Goal: Task Accomplishment & Management: Use online tool/utility

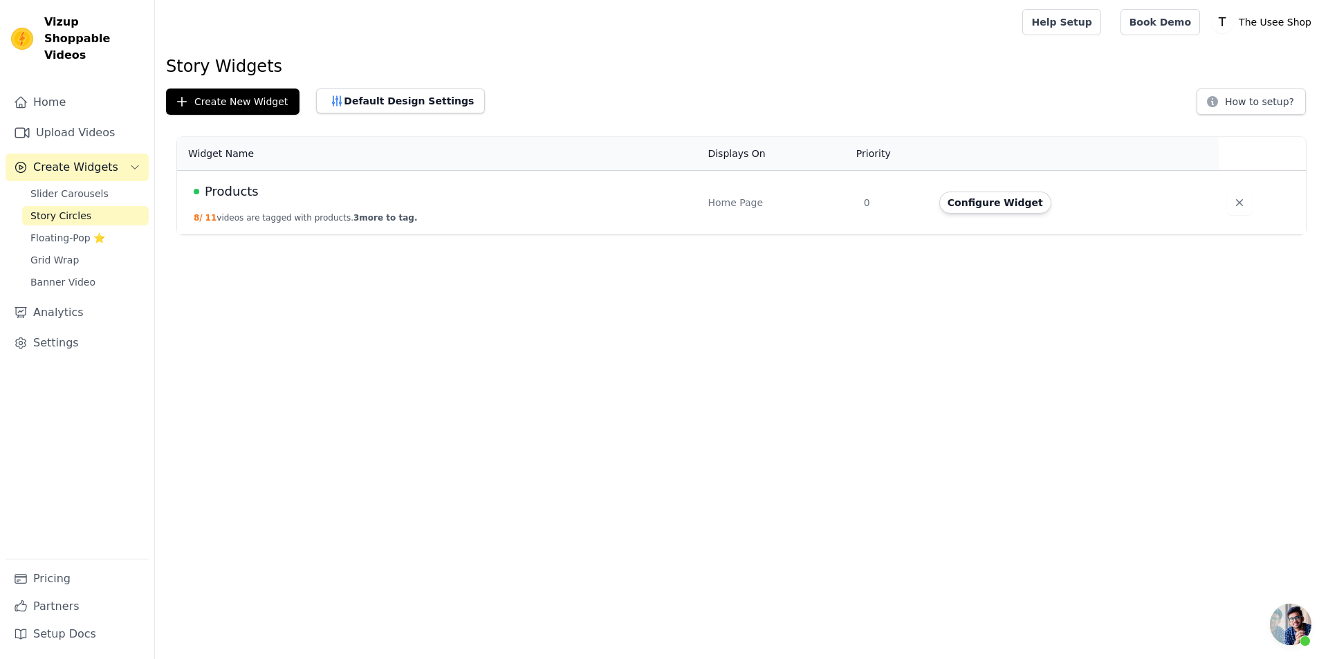
click at [71, 119] on link "Upload Videos" at bounding box center [77, 133] width 143 height 28
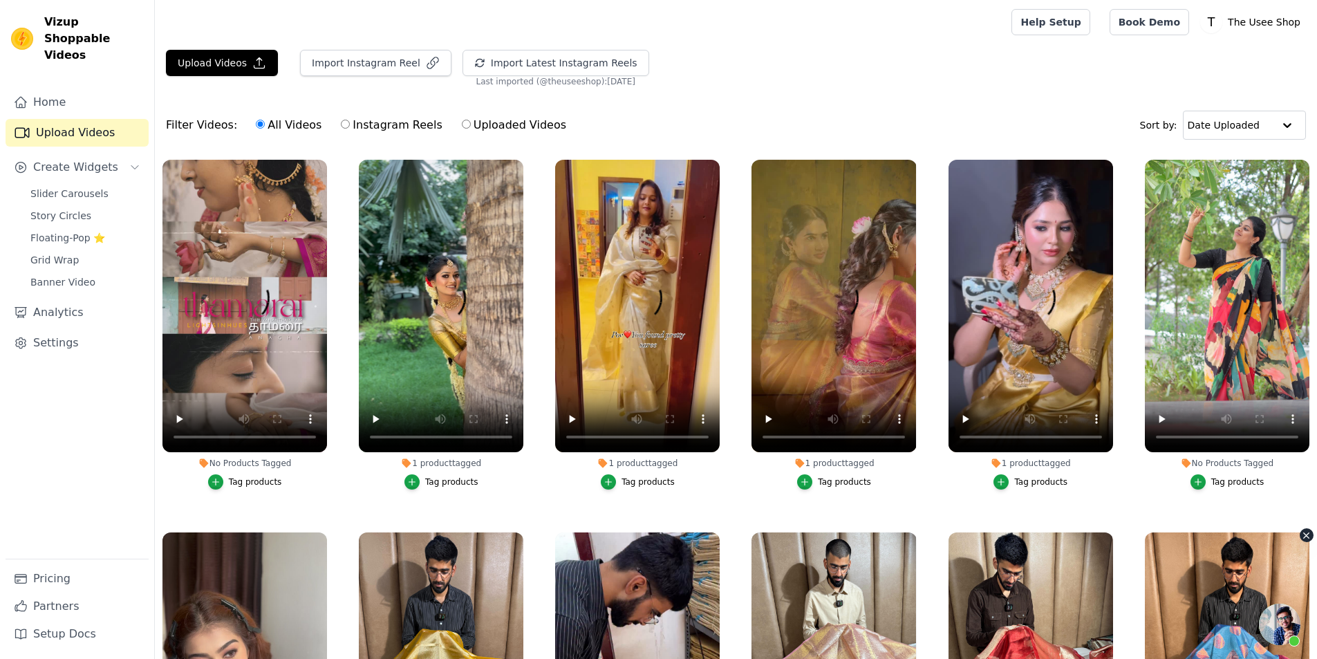
scroll to position [346, 0]
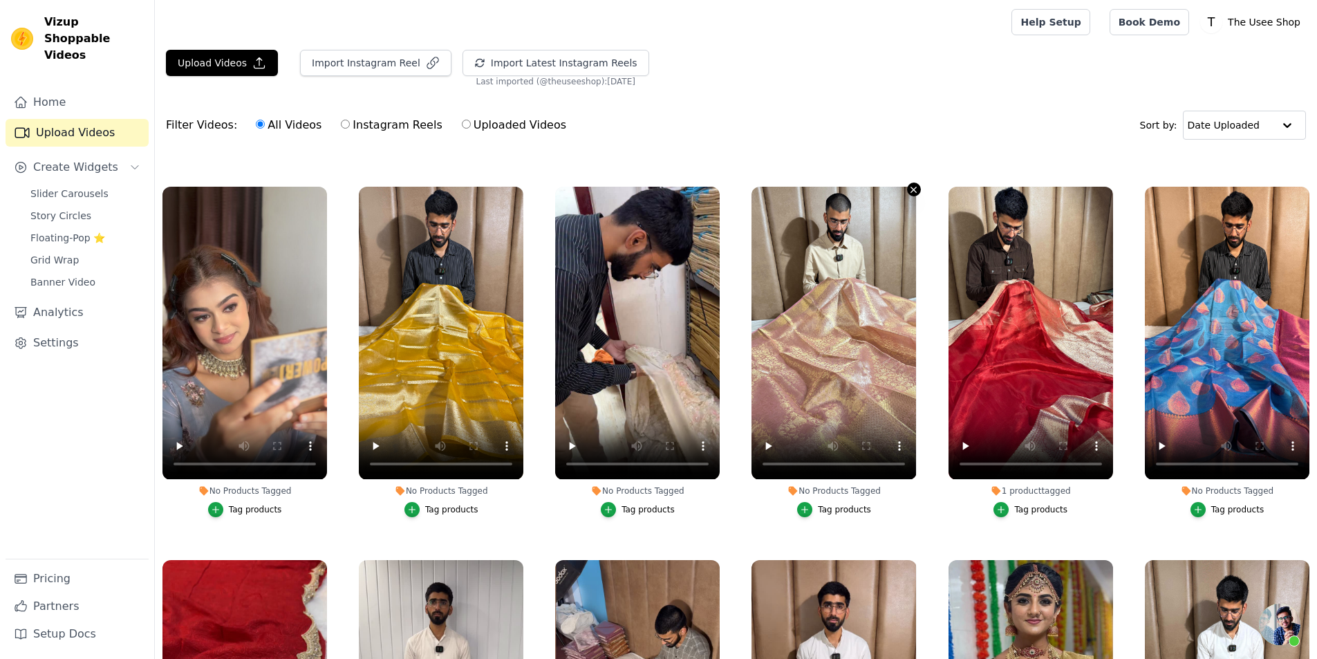
click at [911, 189] on icon "button" at bounding box center [914, 190] width 6 height 6
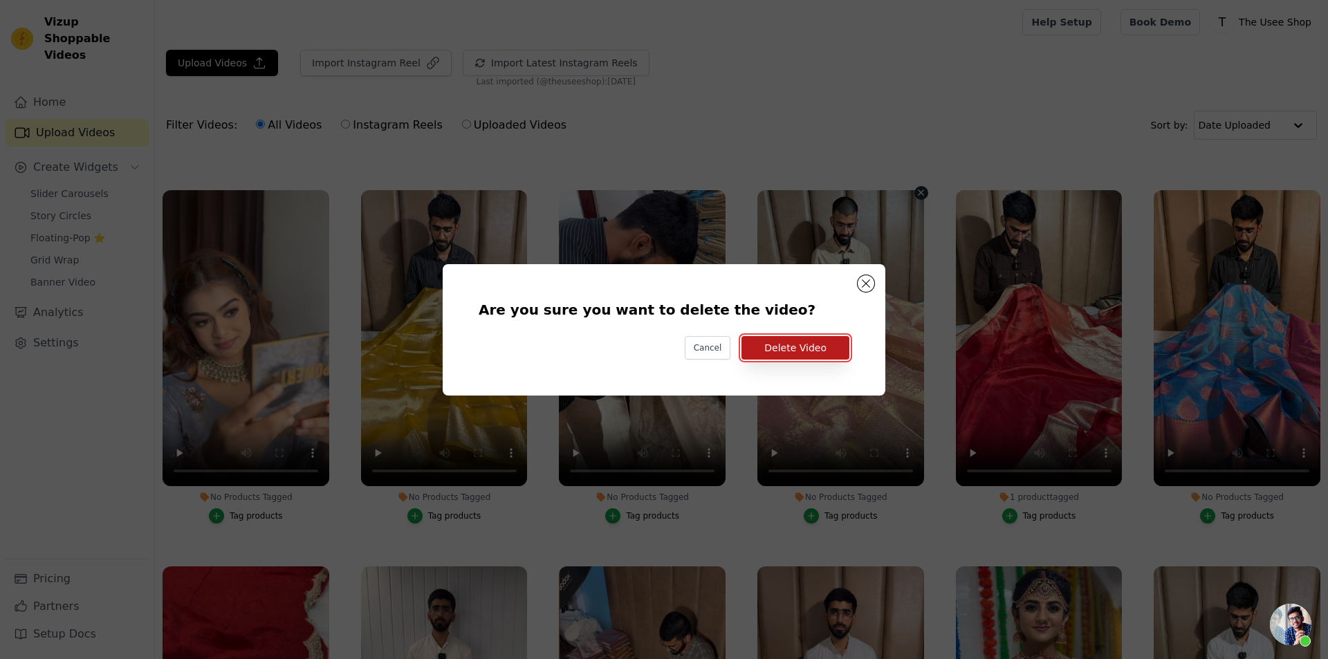
click at [818, 346] on button "Delete Video" at bounding box center [795, 348] width 108 height 24
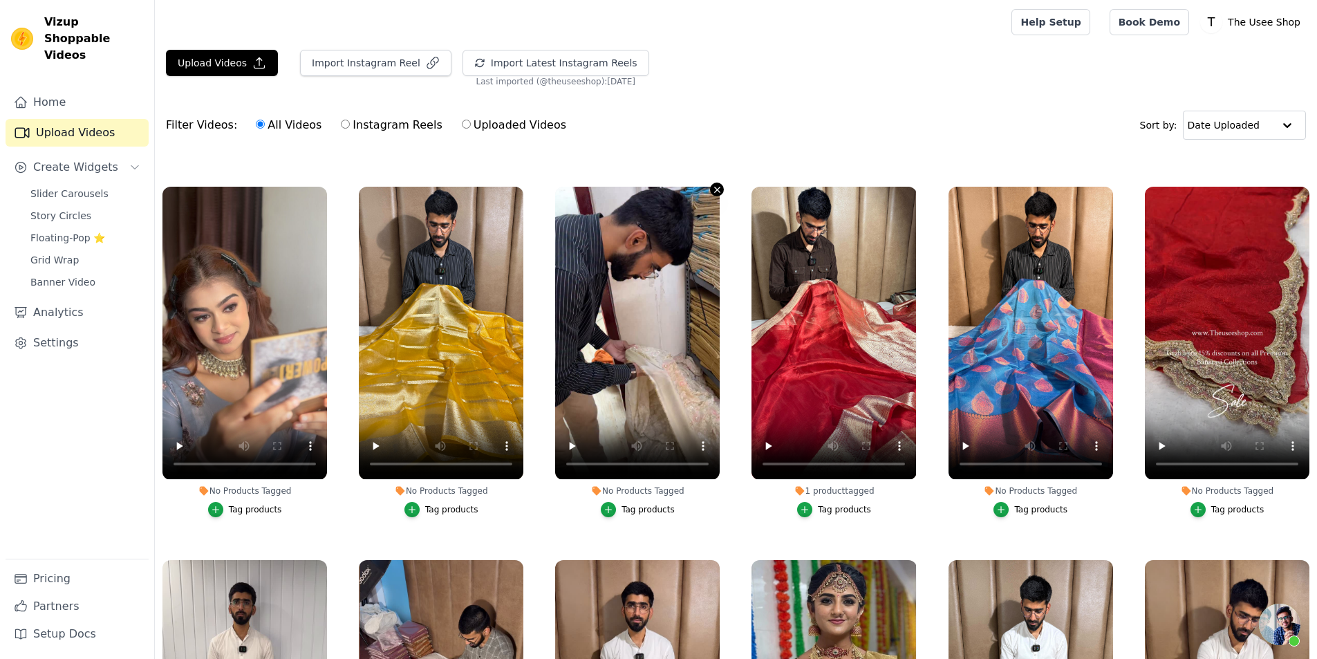
click at [716, 187] on icon "button" at bounding box center [717, 190] width 10 height 10
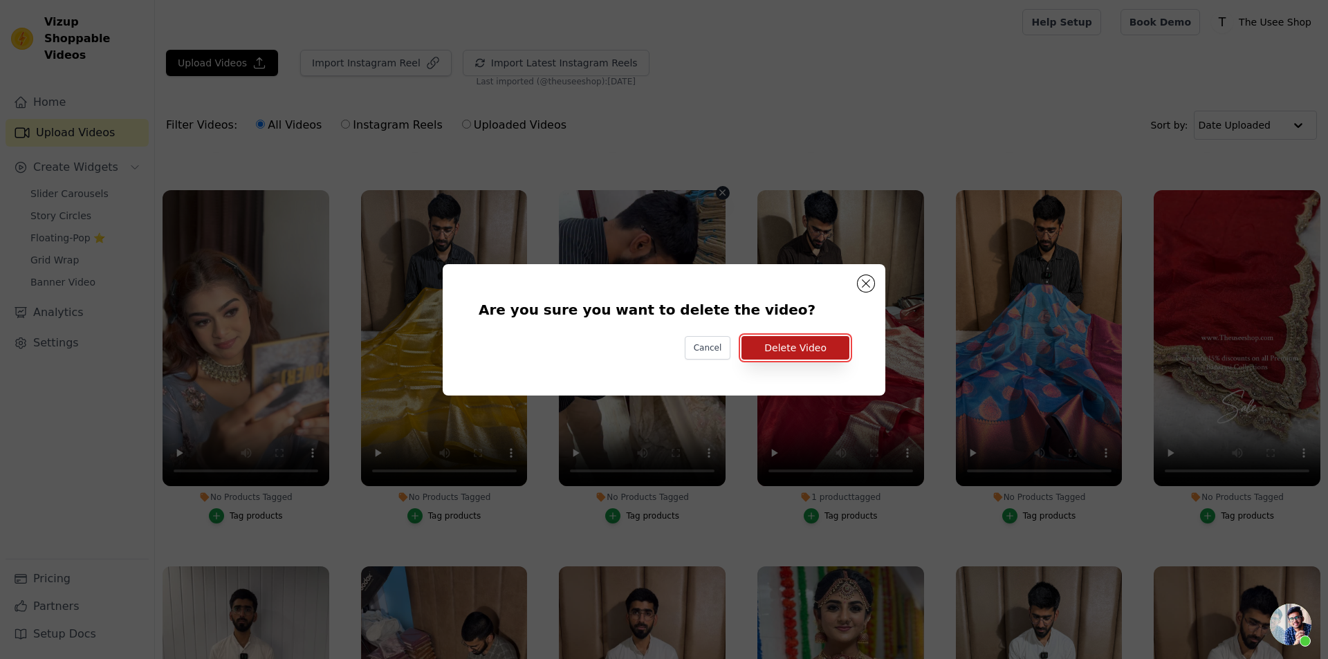
click at [790, 351] on button "Delete Video" at bounding box center [795, 348] width 108 height 24
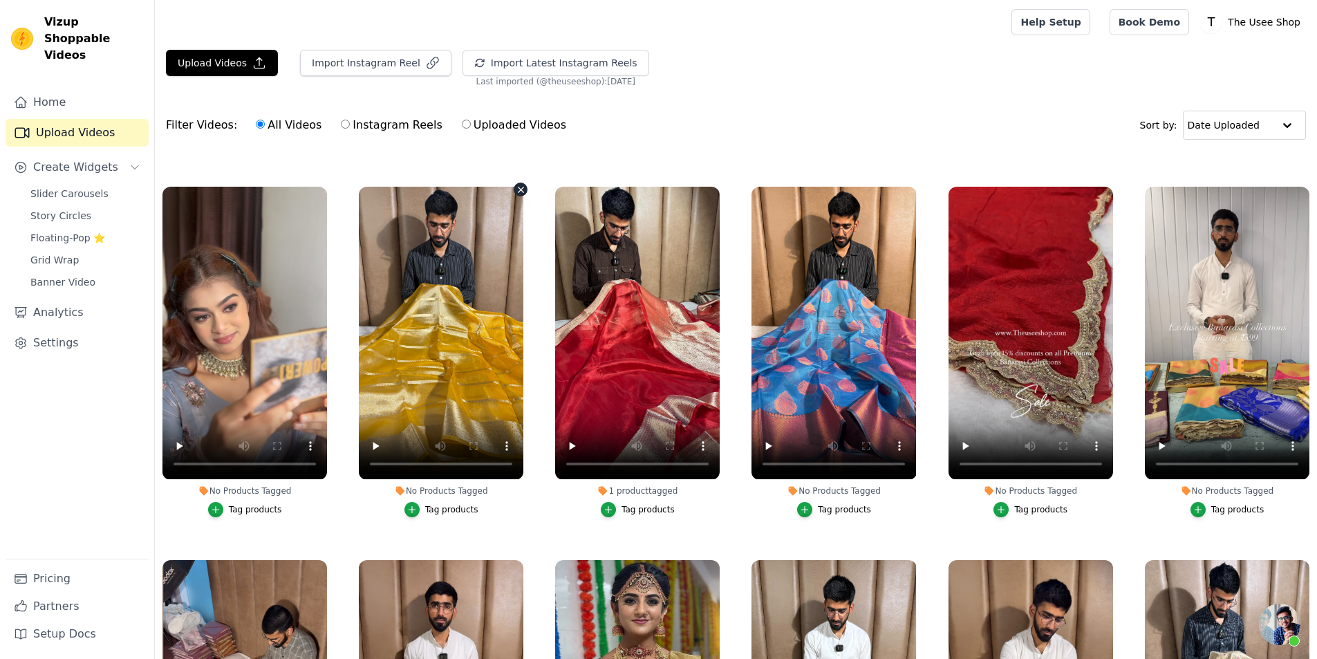
click at [516, 189] on icon "button" at bounding box center [521, 190] width 10 height 10
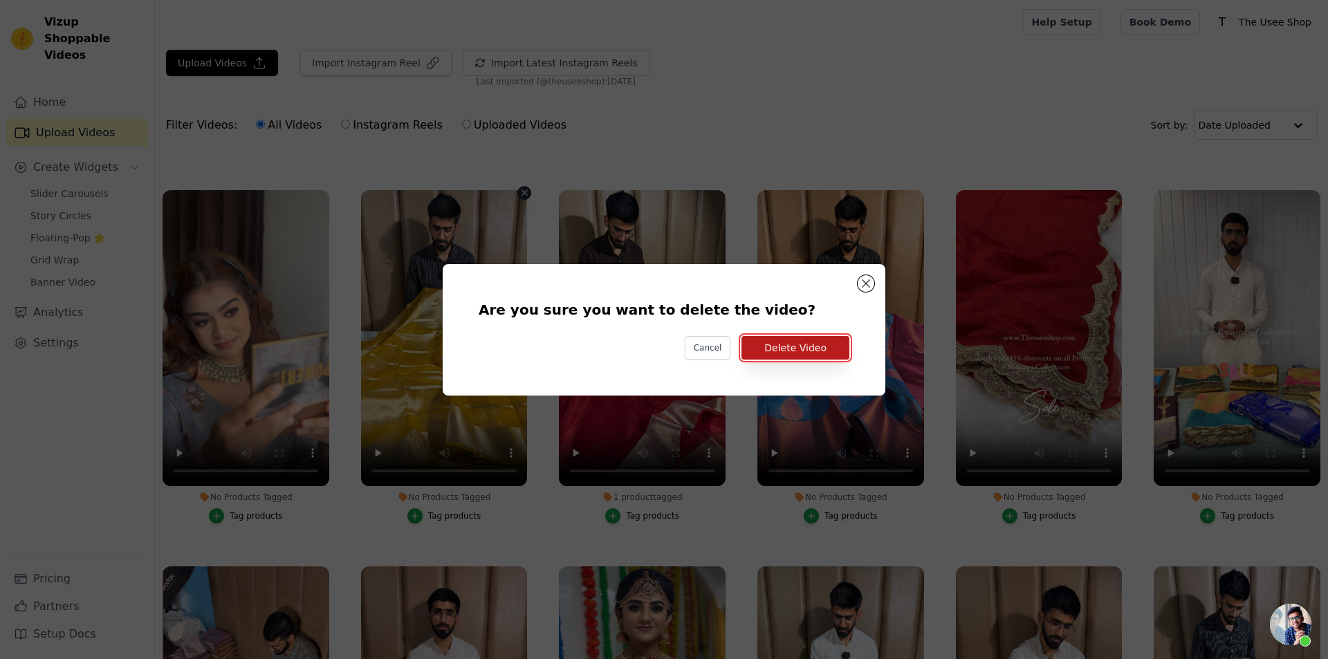
click at [833, 351] on button "Delete Video" at bounding box center [795, 348] width 108 height 24
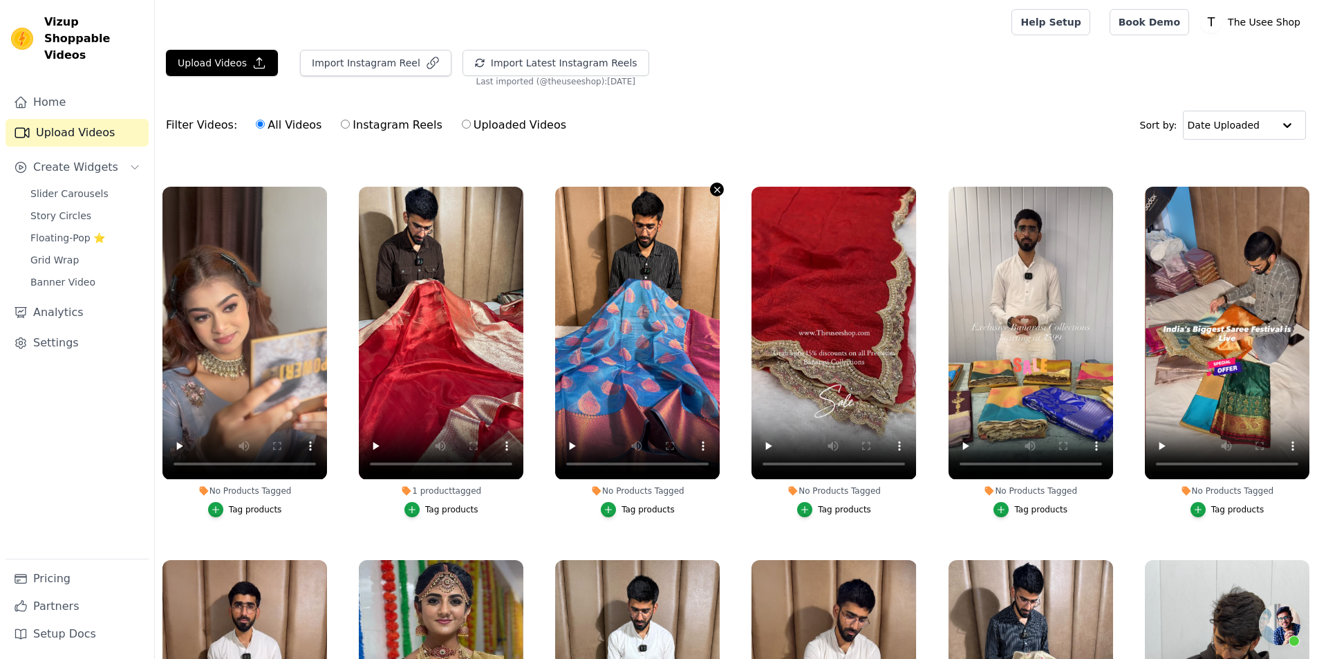
click at [718, 189] on icon "button" at bounding box center [717, 190] width 10 height 10
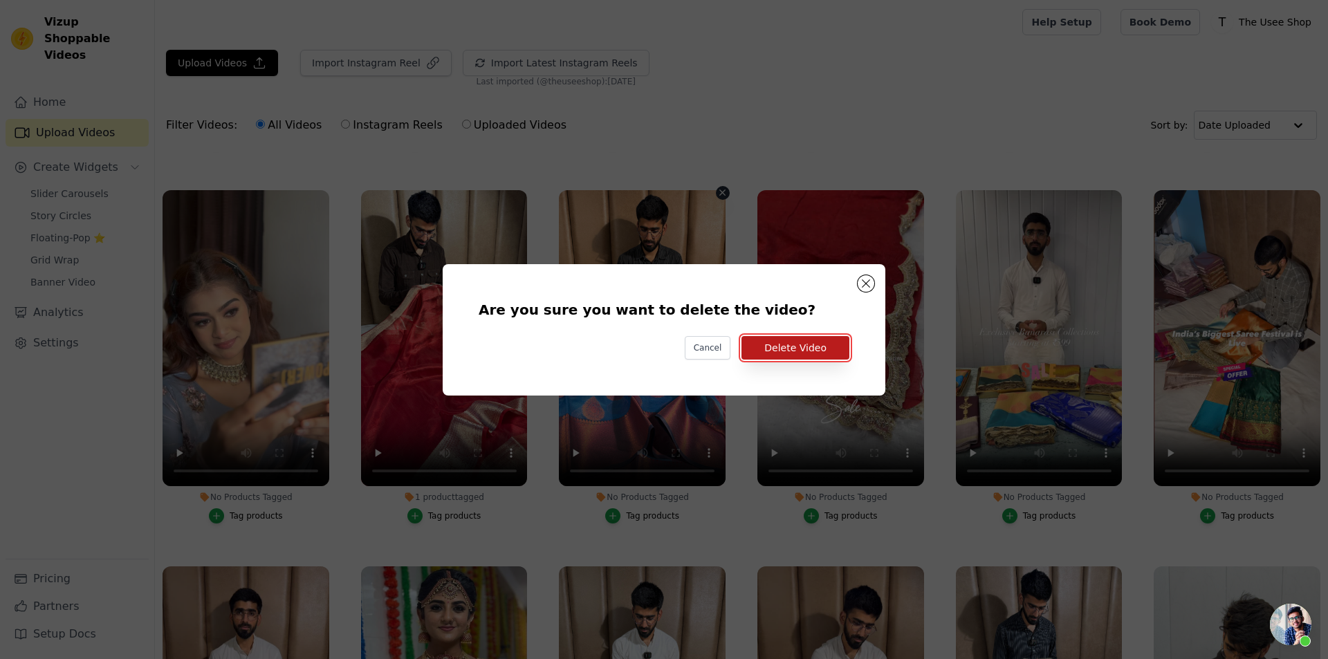
click at [826, 346] on button "Delete Video" at bounding box center [795, 348] width 108 height 24
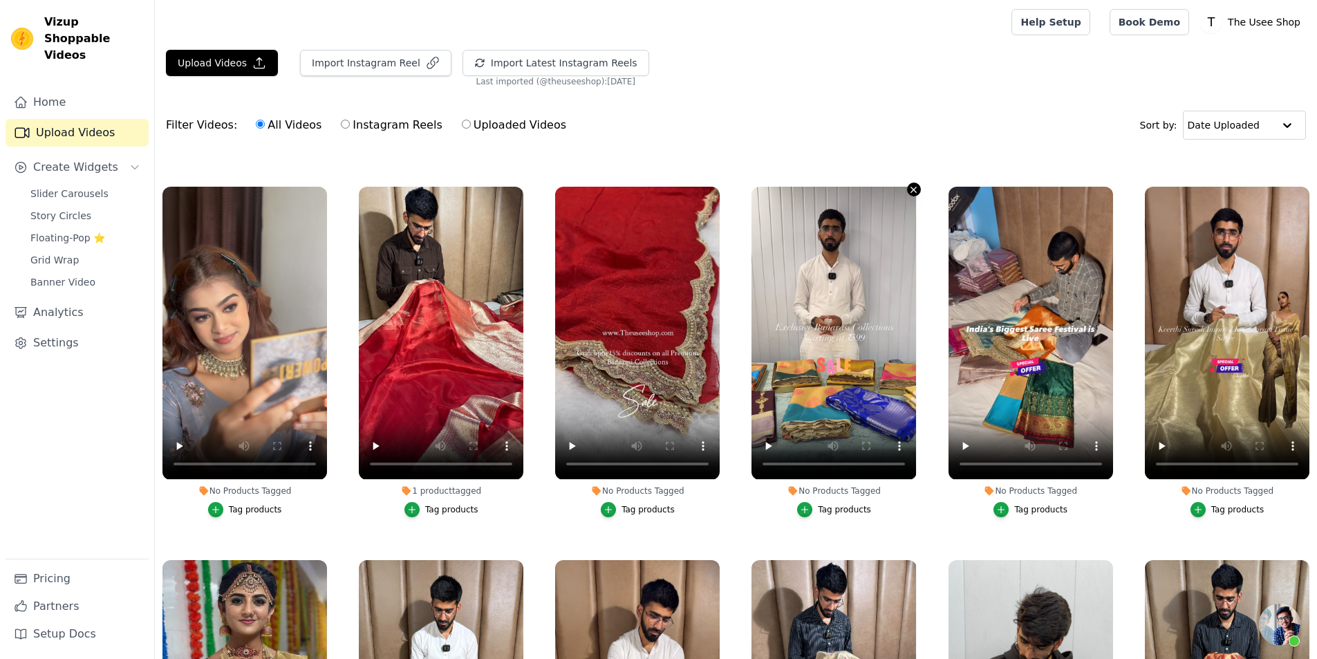
click at [909, 186] on icon "button" at bounding box center [914, 190] width 10 height 10
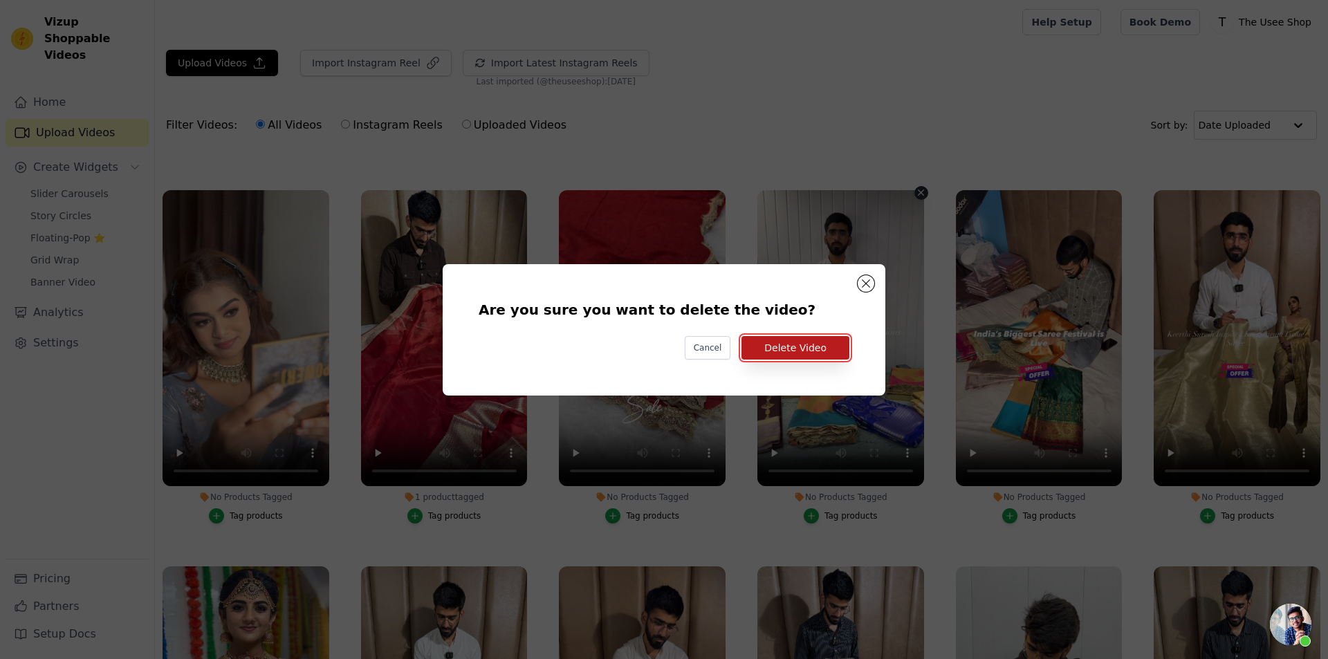
click at [782, 357] on button "Delete Video" at bounding box center [795, 348] width 108 height 24
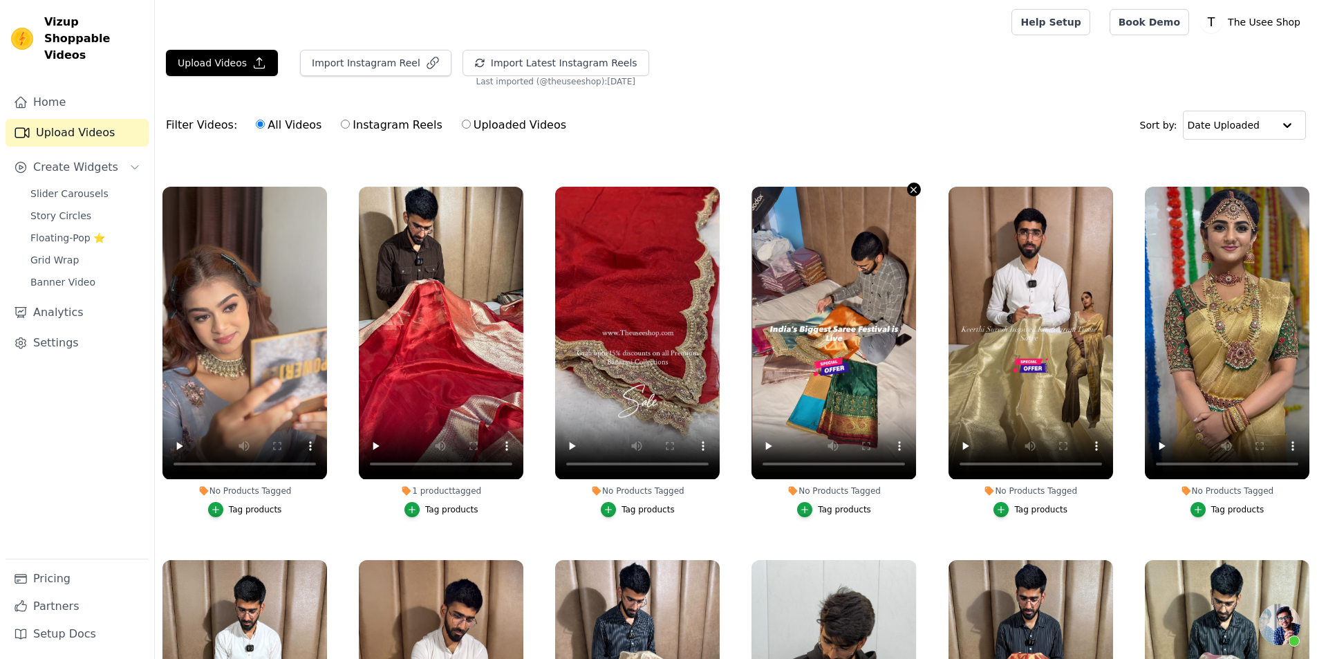
click at [911, 189] on icon "button" at bounding box center [914, 190] width 6 height 6
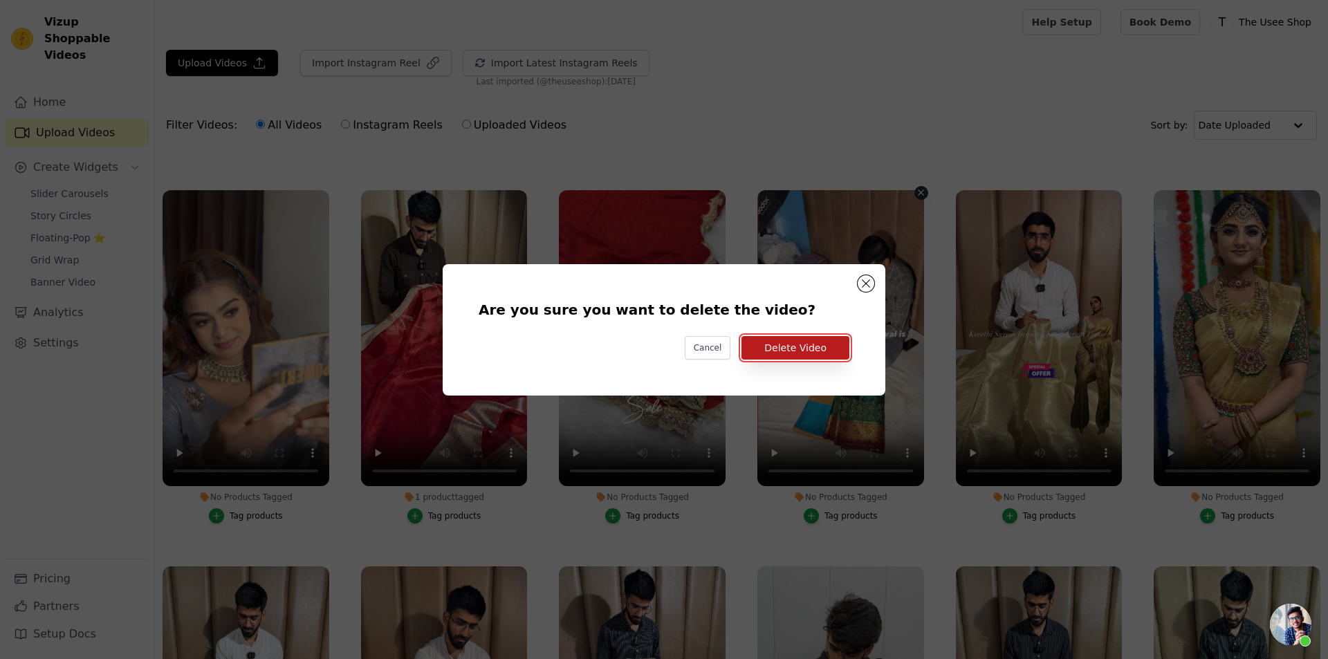
click at [801, 346] on button "Delete Video" at bounding box center [795, 348] width 108 height 24
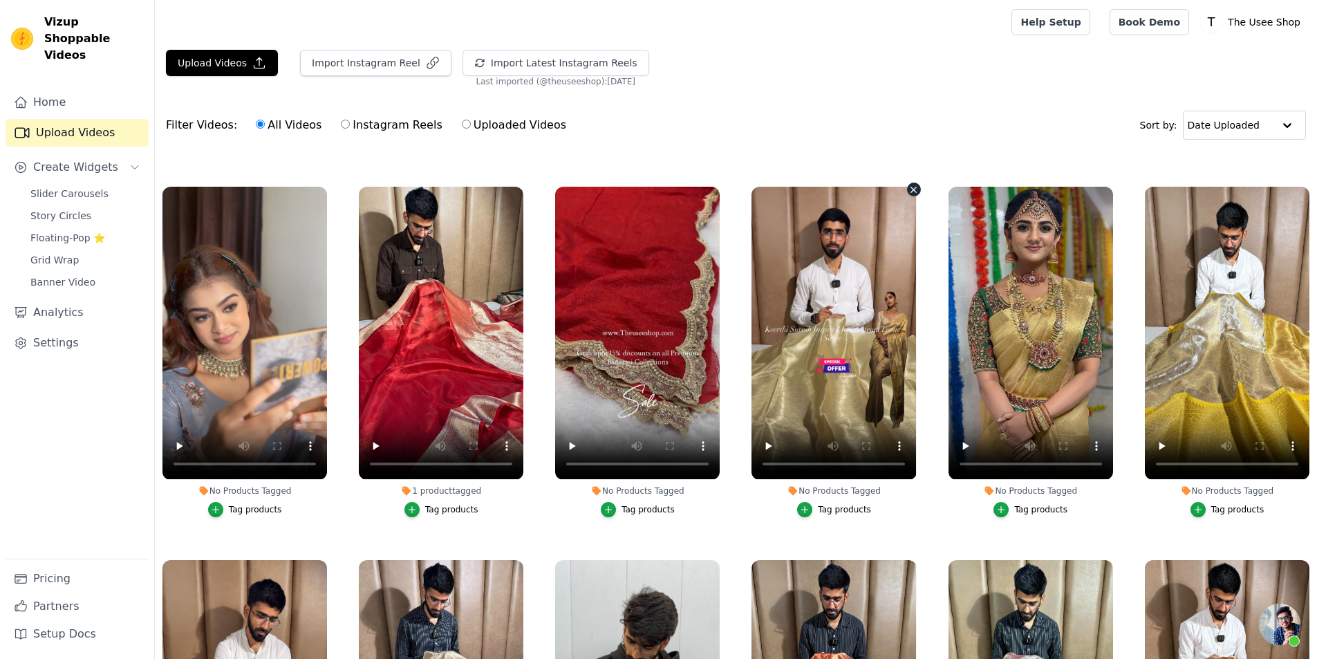
click at [911, 187] on icon "button" at bounding box center [914, 190] width 6 height 6
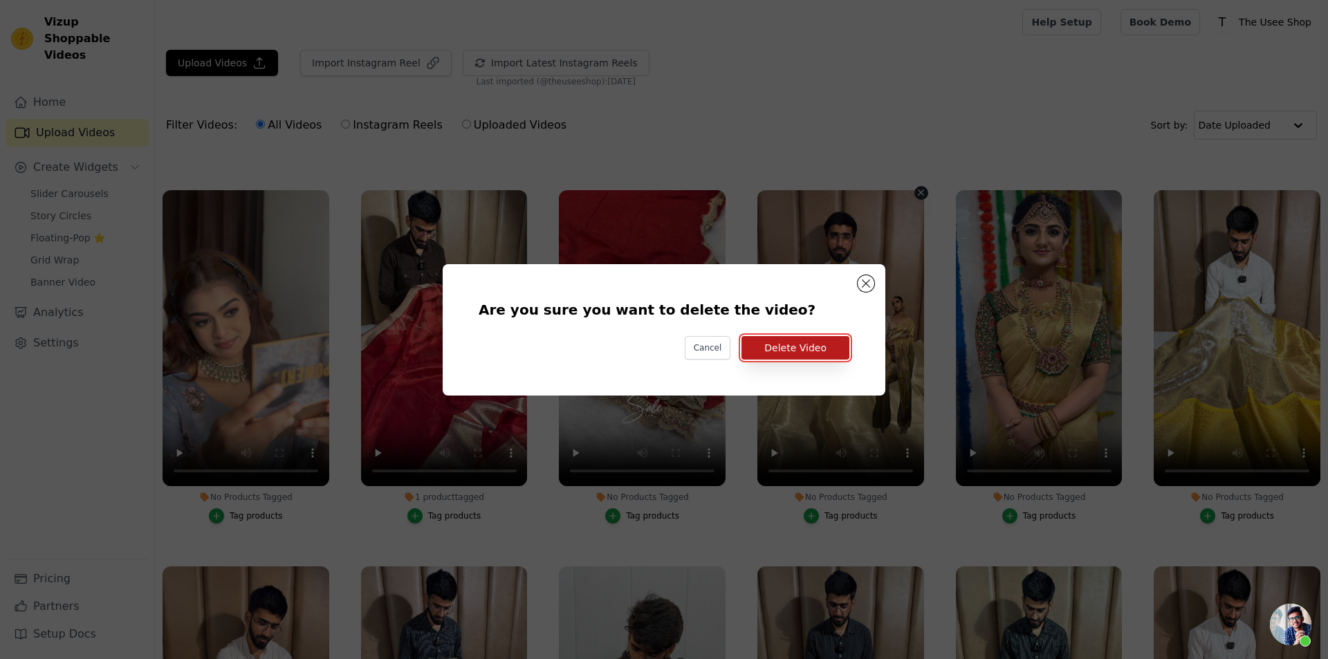
click at [820, 355] on button "Delete Video" at bounding box center [795, 348] width 108 height 24
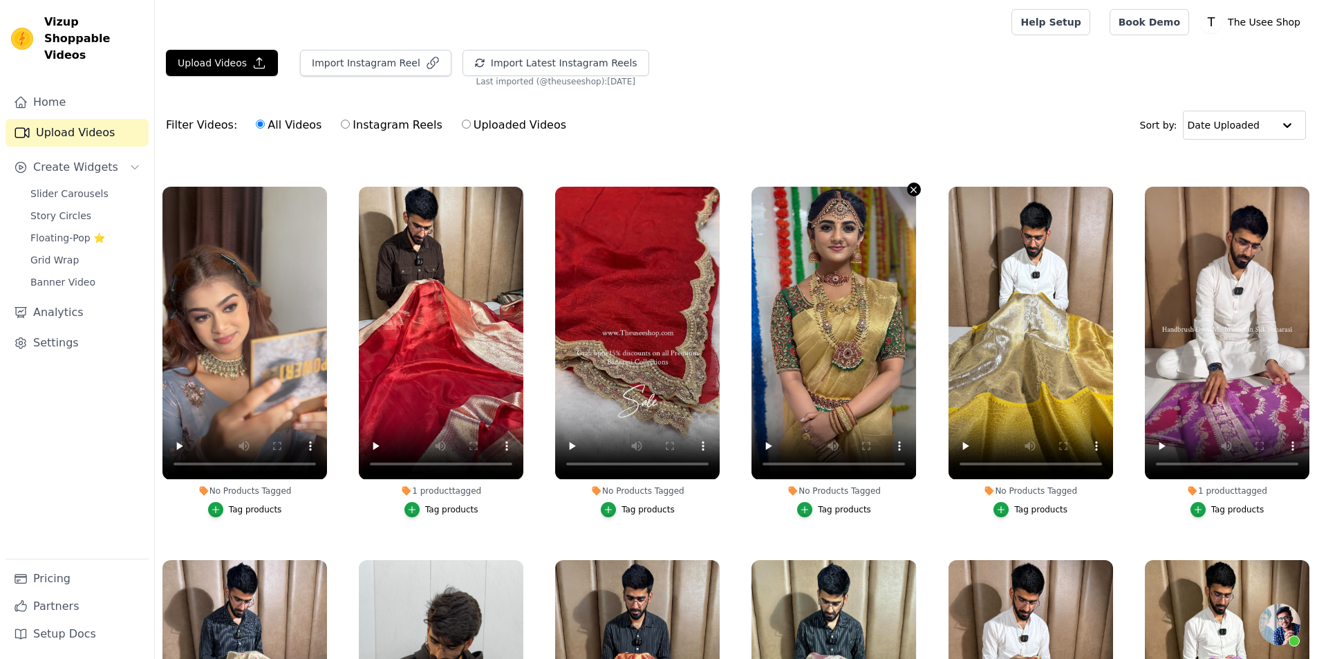
click at [909, 188] on icon "button" at bounding box center [914, 190] width 10 height 10
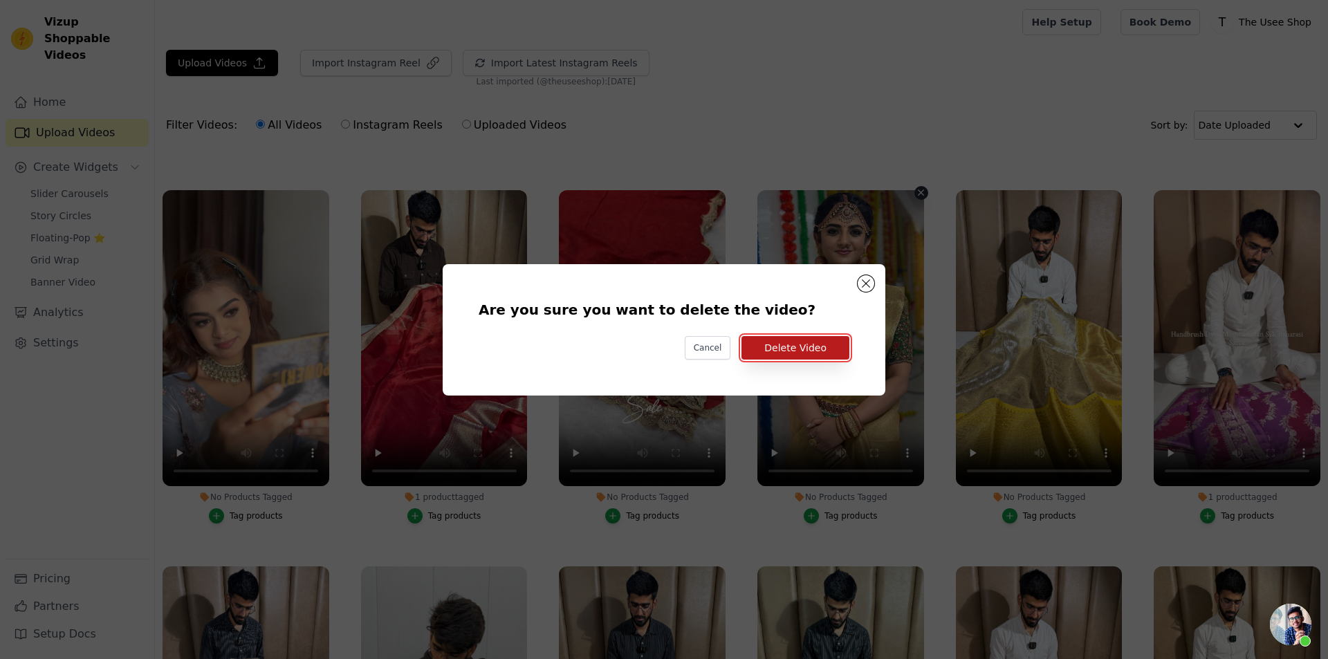
click at [804, 342] on button "Delete Video" at bounding box center [795, 348] width 108 height 24
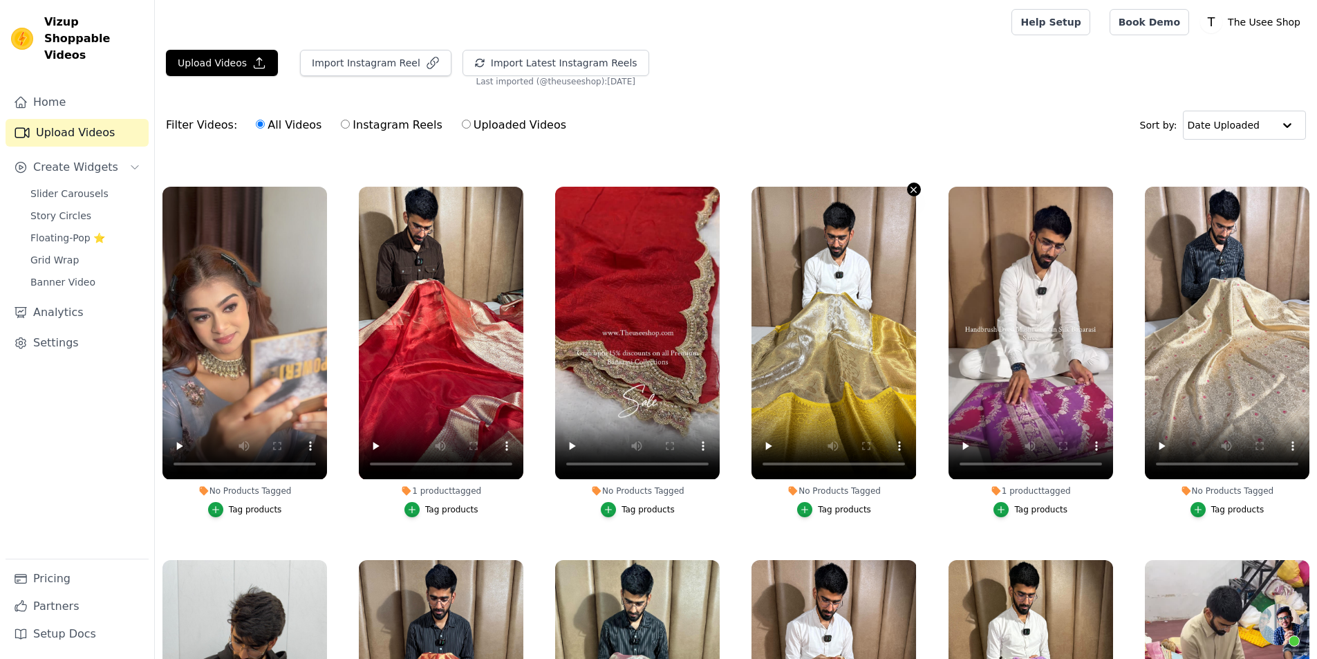
click at [909, 185] on icon "button" at bounding box center [914, 190] width 10 height 10
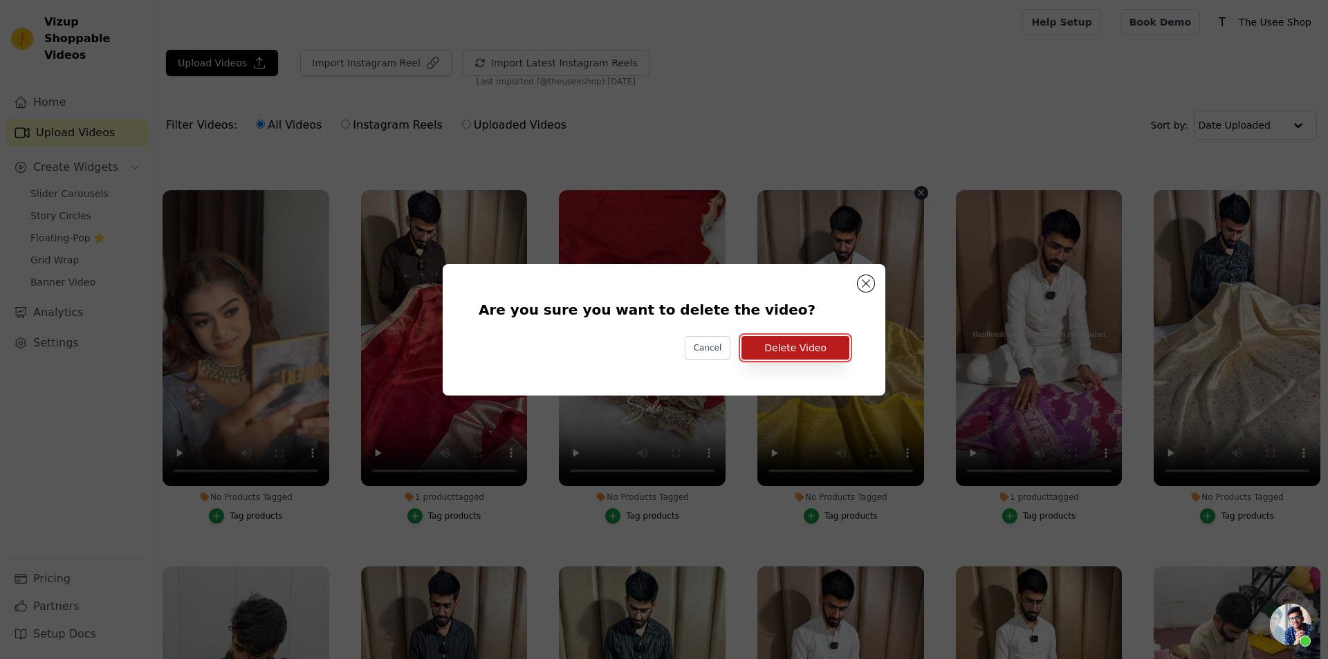
click at [809, 339] on button "Delete Video" at bounding box center [795, 348] width 108 height 24
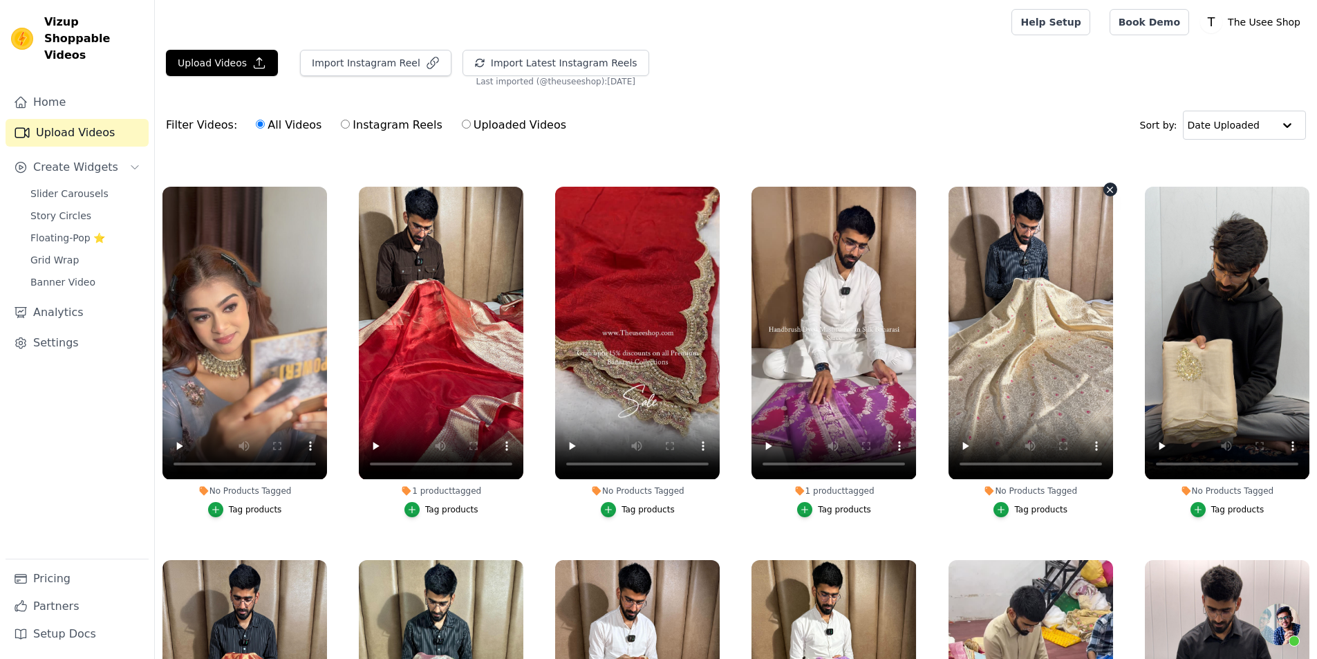
click at [1105, 189] on icon "button" at bounding box center [1110, 190] width 10 height 10
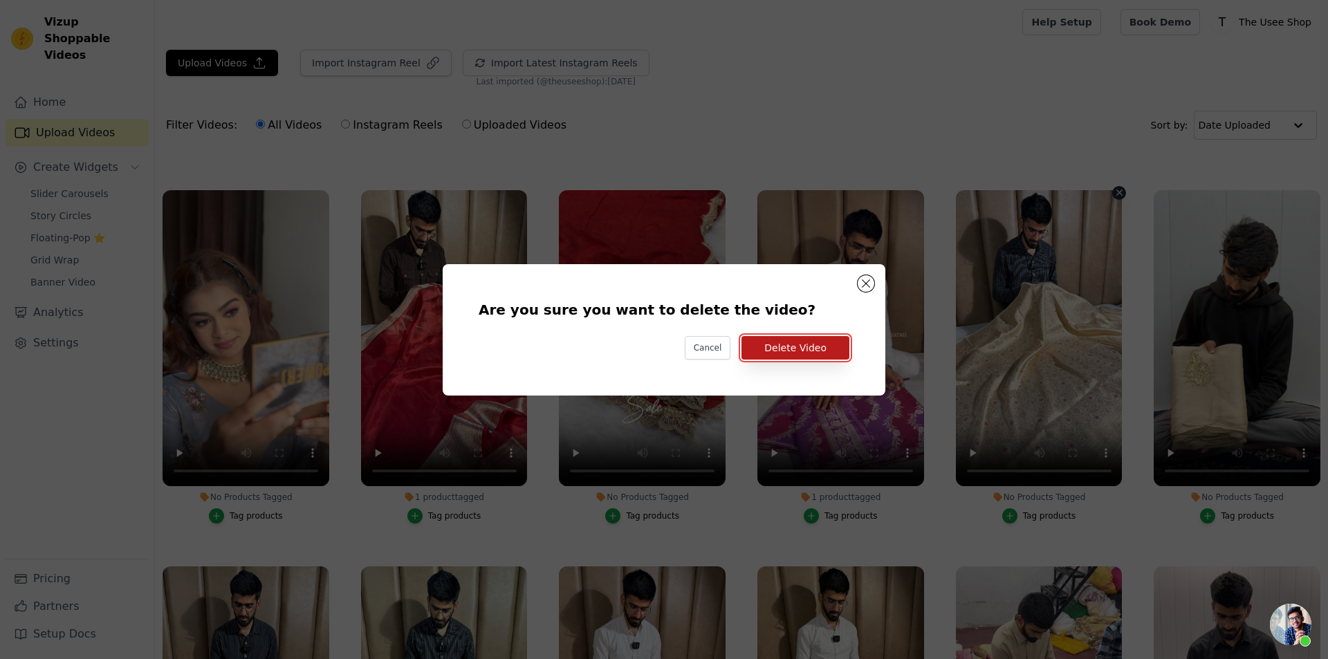
click at [810, 337] on button "Delete Video" at bounding box center [795, 348] width 108 height 24
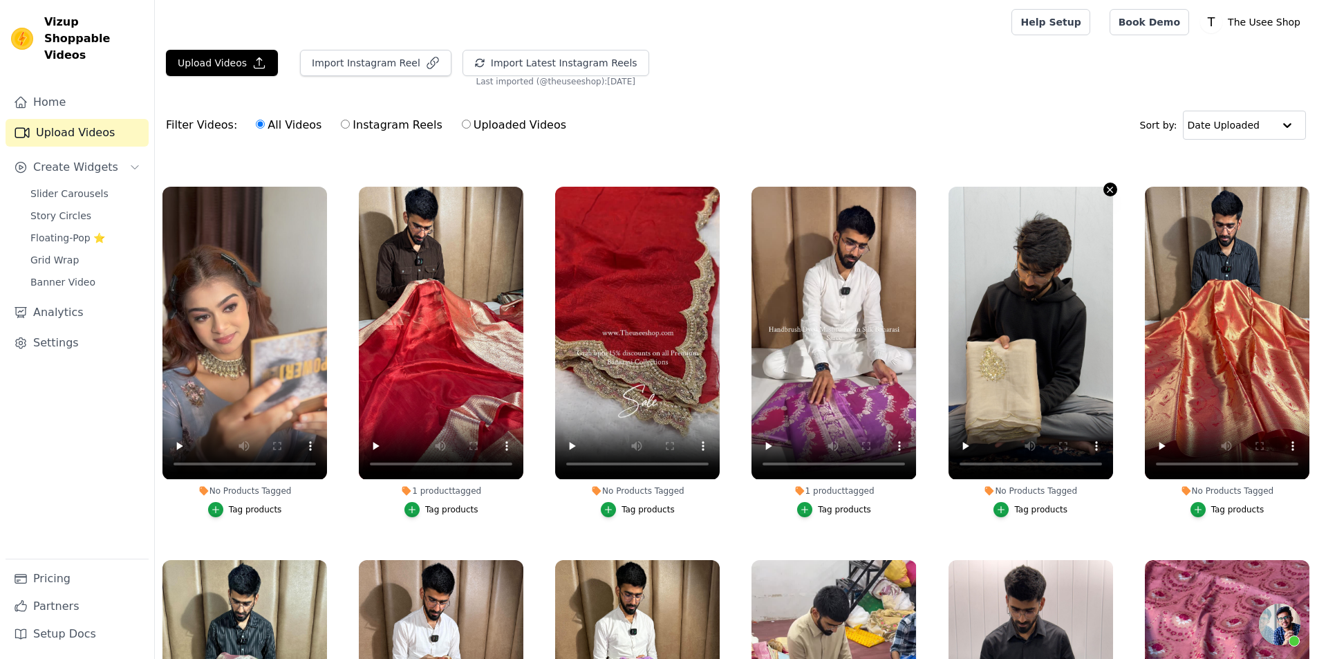
click at [1105, 189] on icon "button" at bounding box center [1110, 190] width 10 height 10
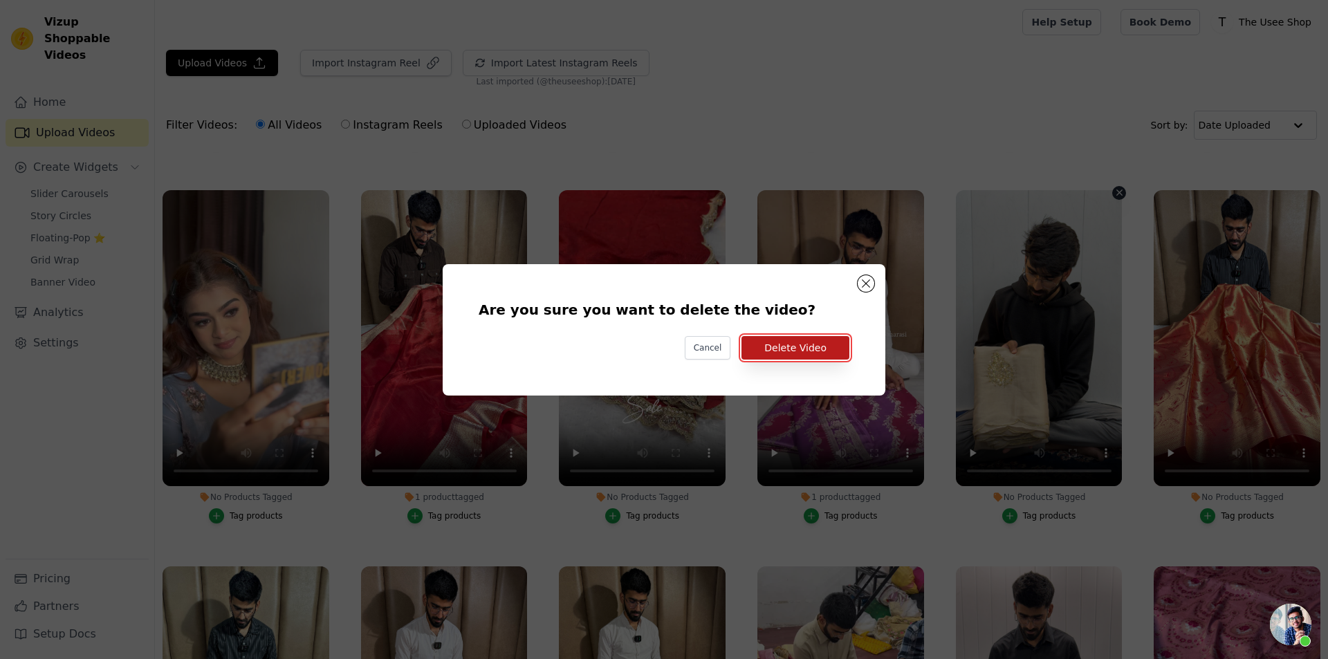
click at [814, 352] on button "Delete Video" at bounding box center [795, 348] width 108 height 24
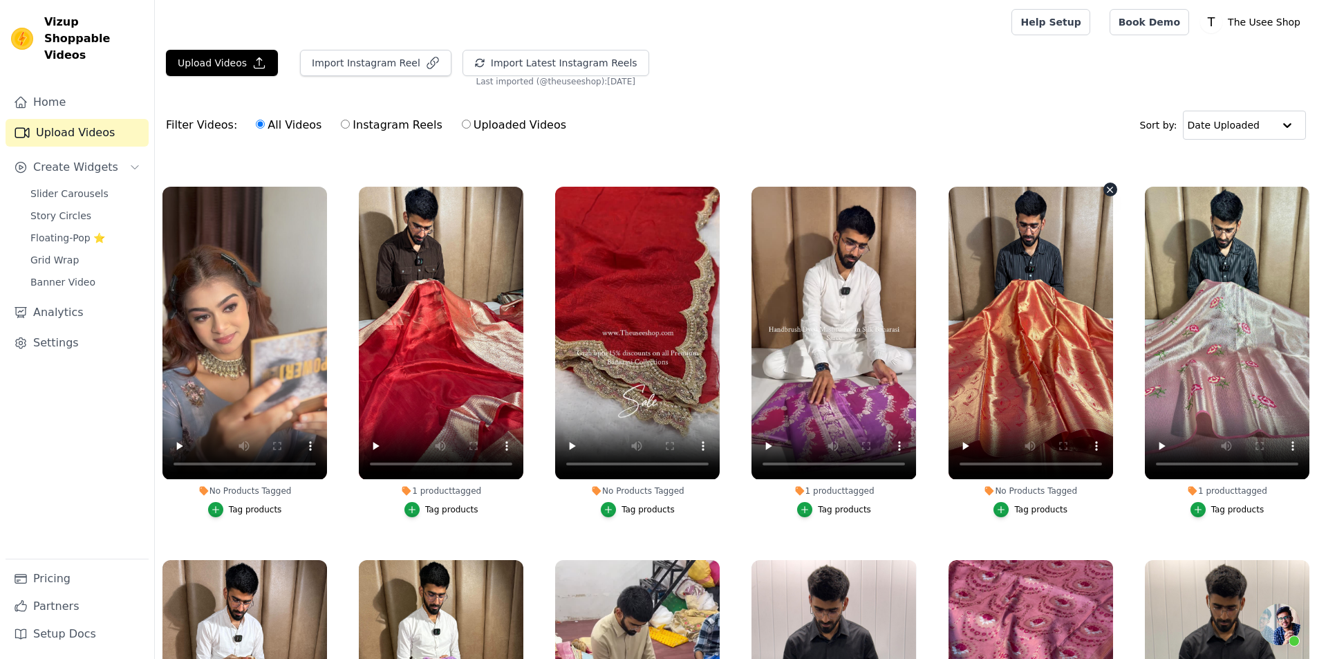
click at [1106, 192] on icon "button" at bounding box center [1110, 190] width 10 height 10
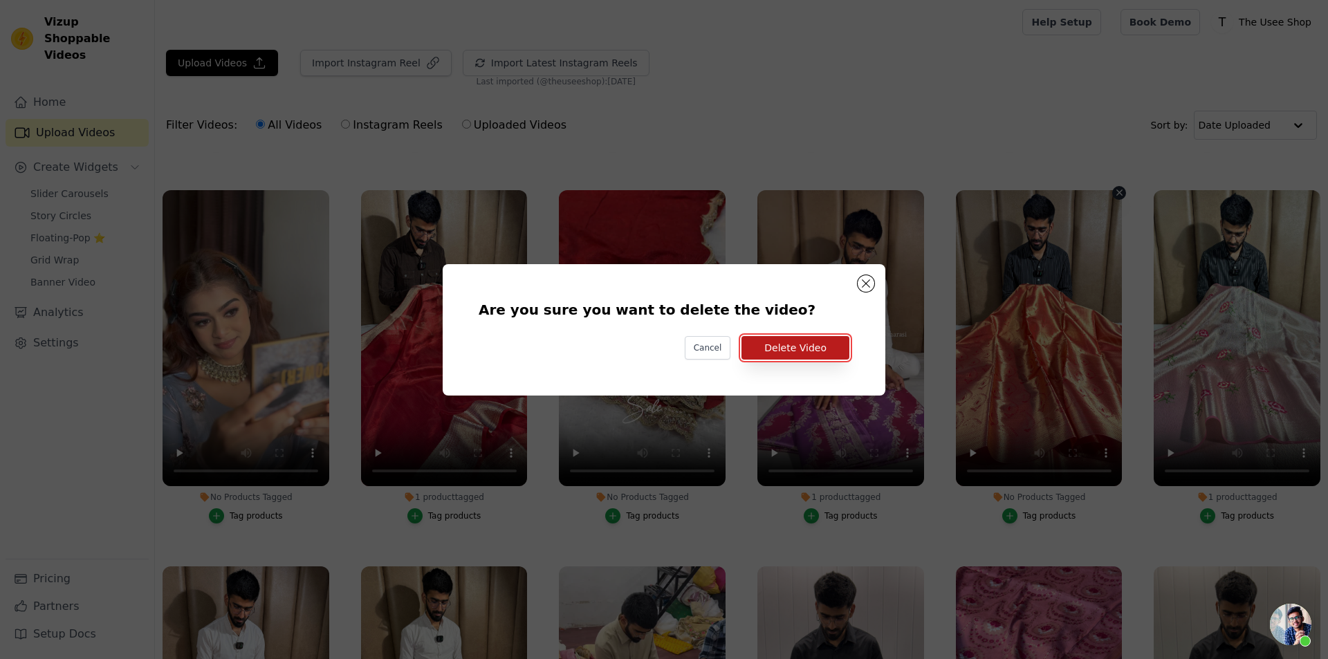
click at [818, 345] on button "Delete Video" at bounding box center [795, 348] width 108 height 24
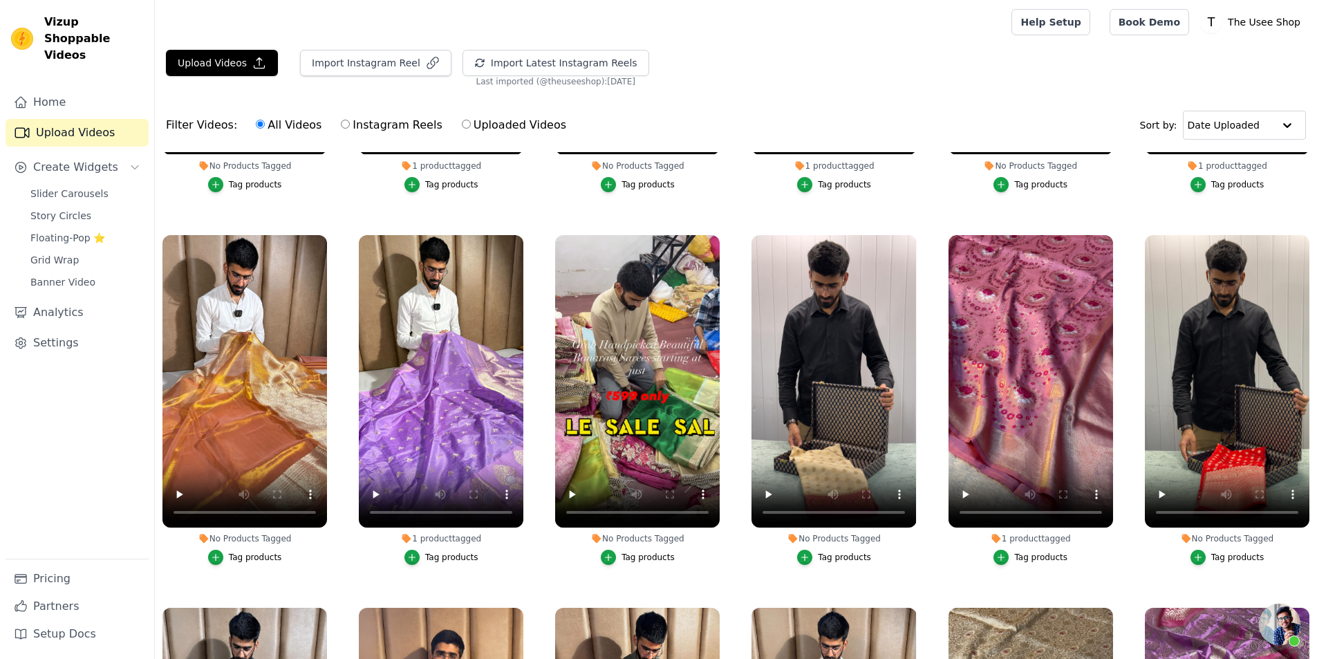
scroll to position [691, 0]
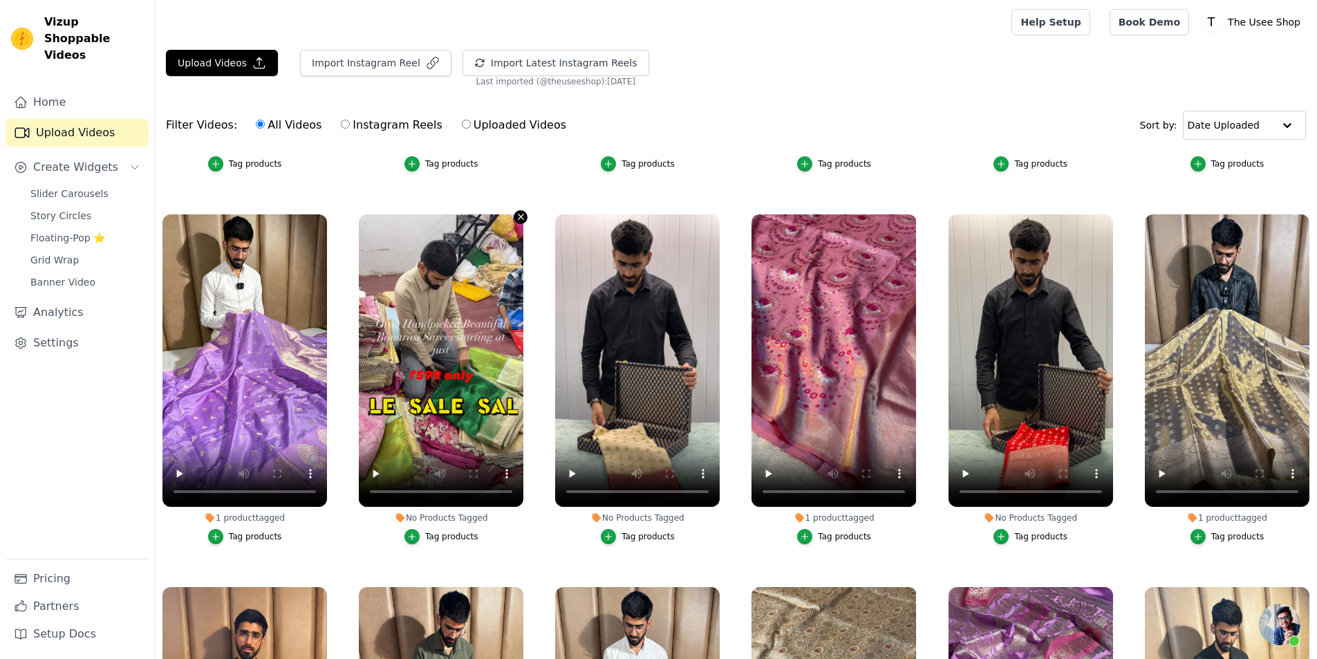
click at [517, 212] on icon "button" at bounding box center [521, 217] width 10 height 10
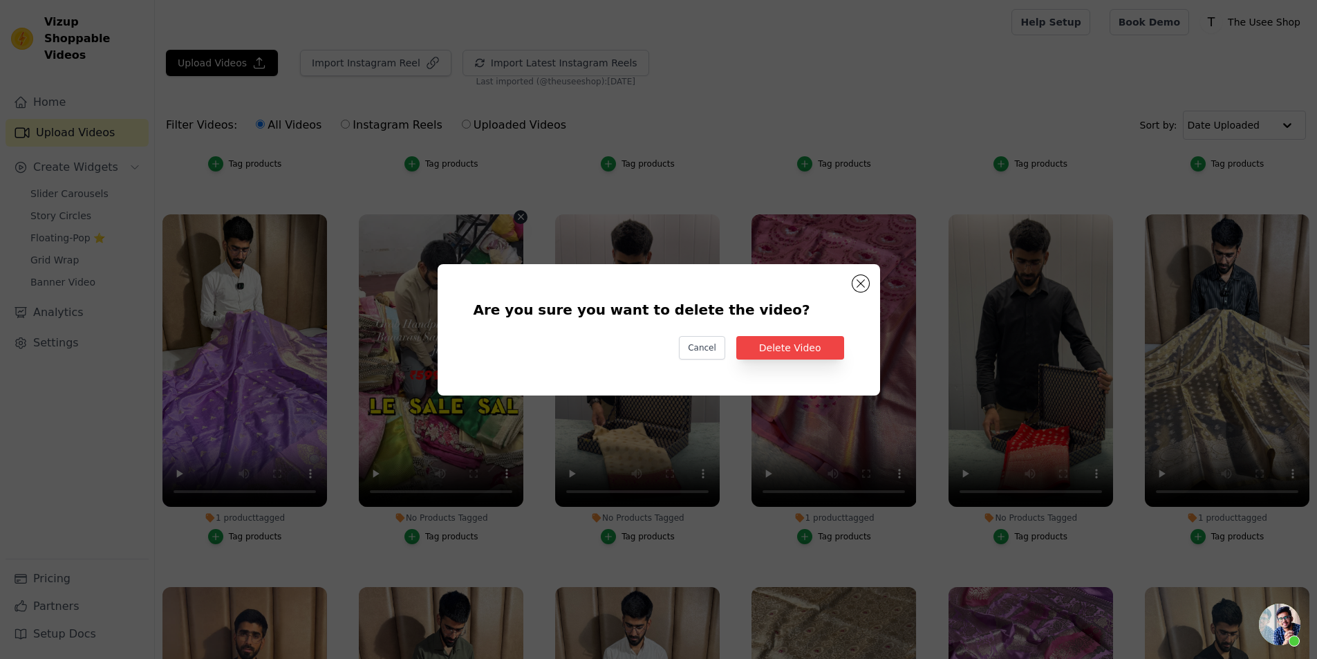
scroll to position [698, 0]
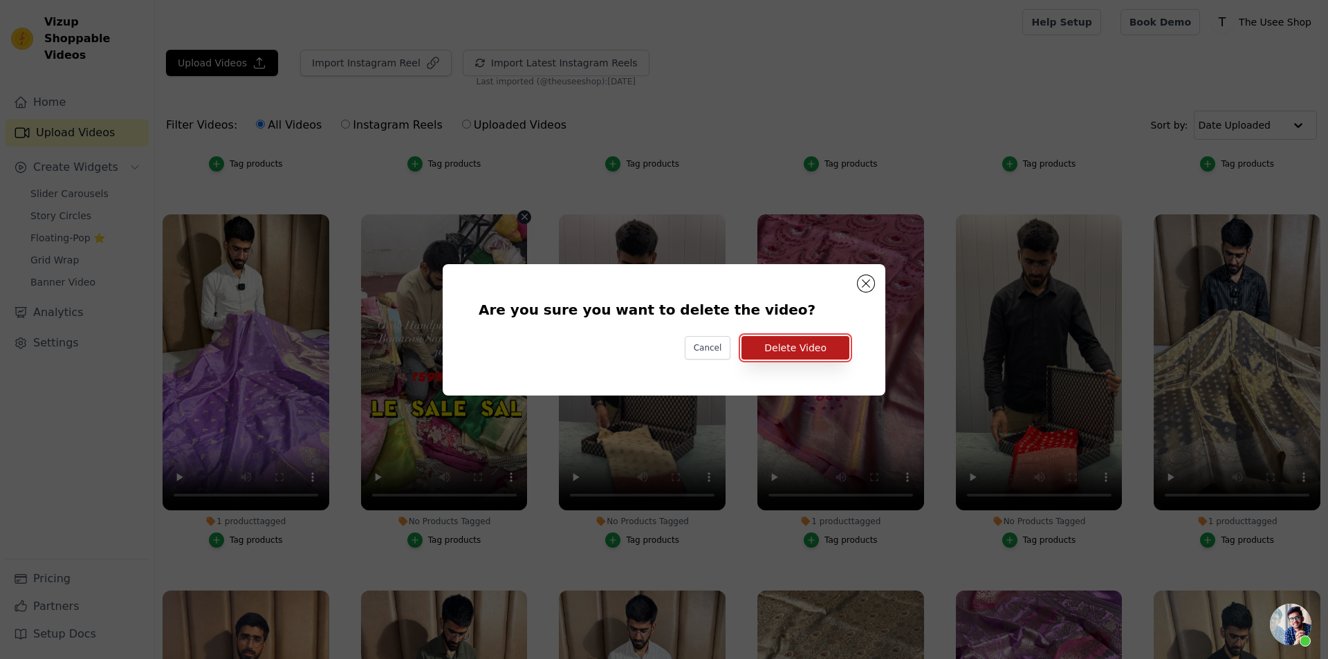
click at [802, 347] on button "Delete Video" at bounding box center [795, 348] width 108 height 24
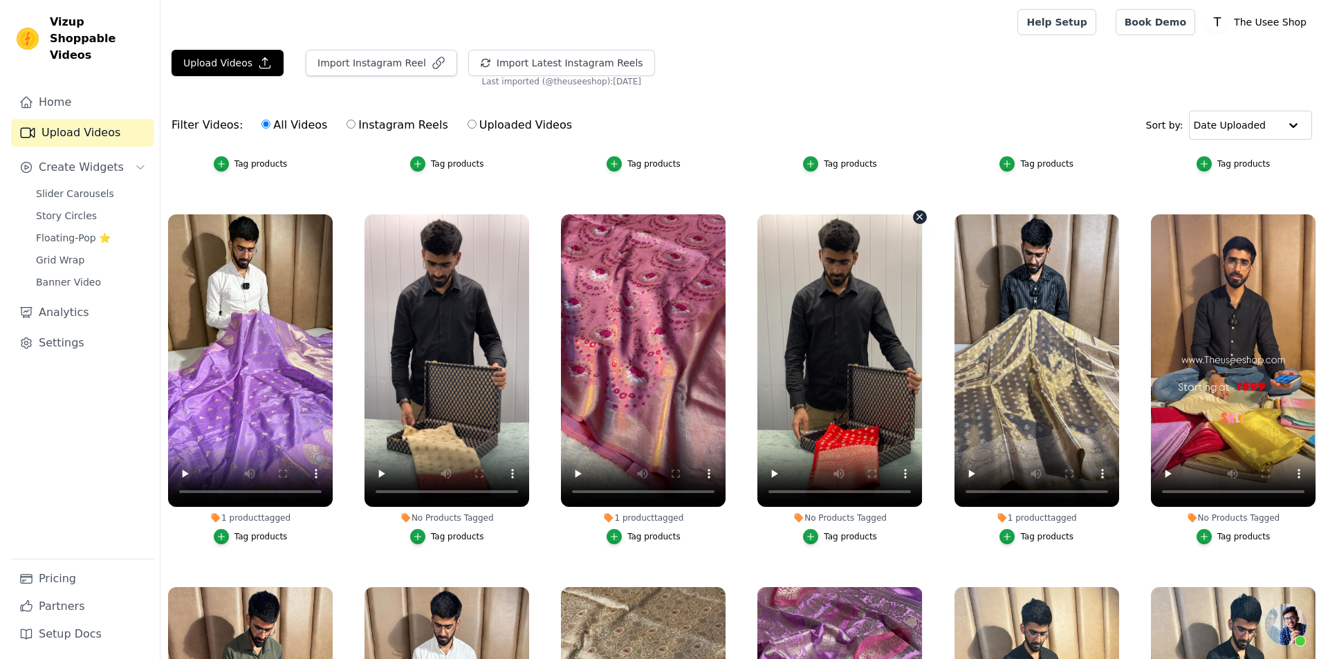
scroll to position [1037, 0]
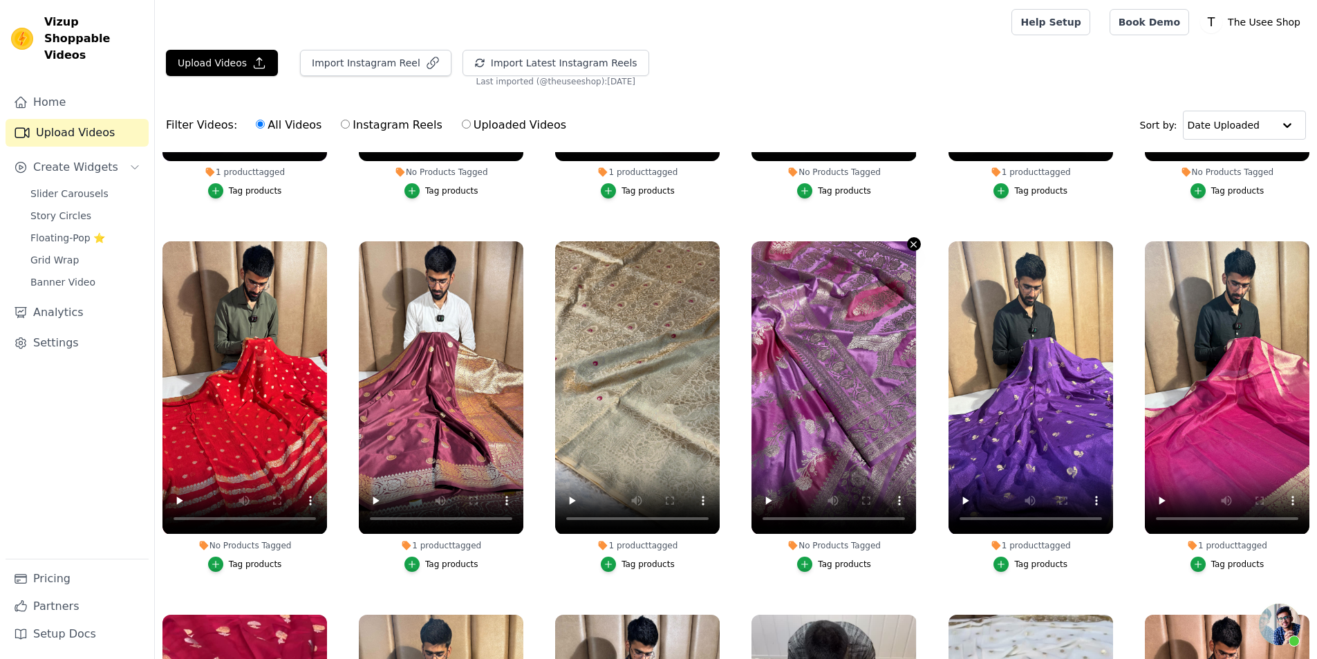
click at [909, 239] on icon "button" at bounding box center [914, 244] width 10 height 10
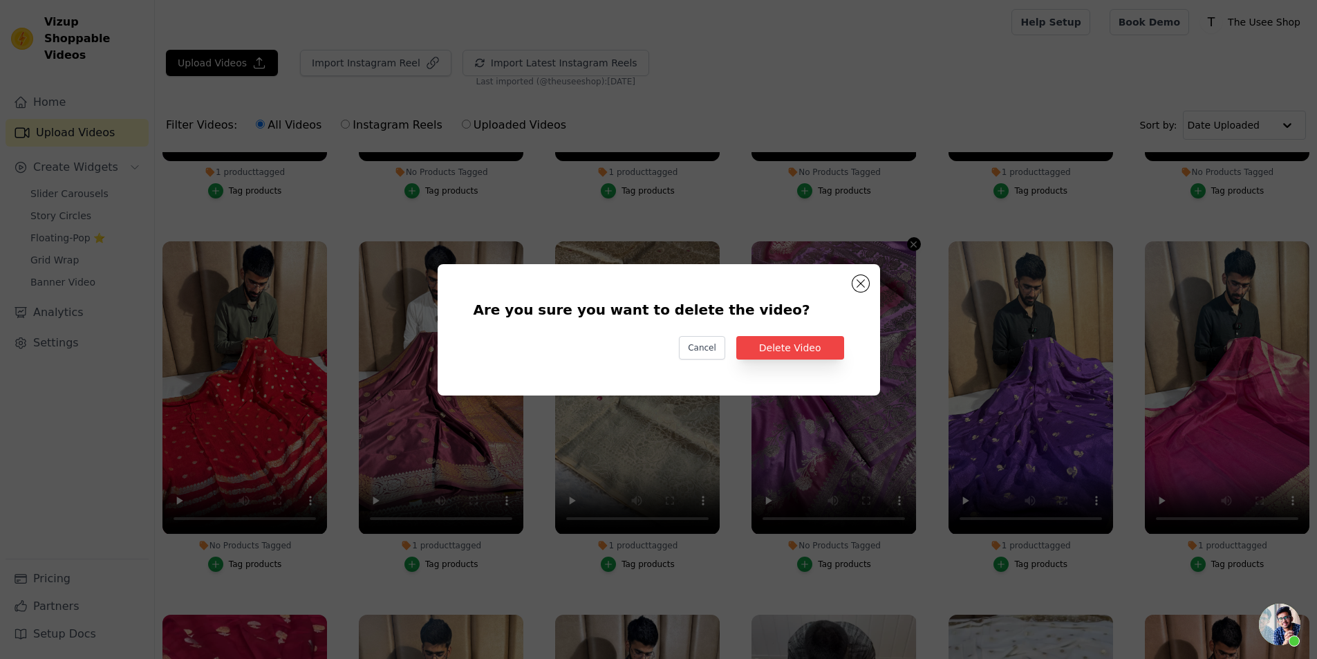
scroll to position [1043, 0]
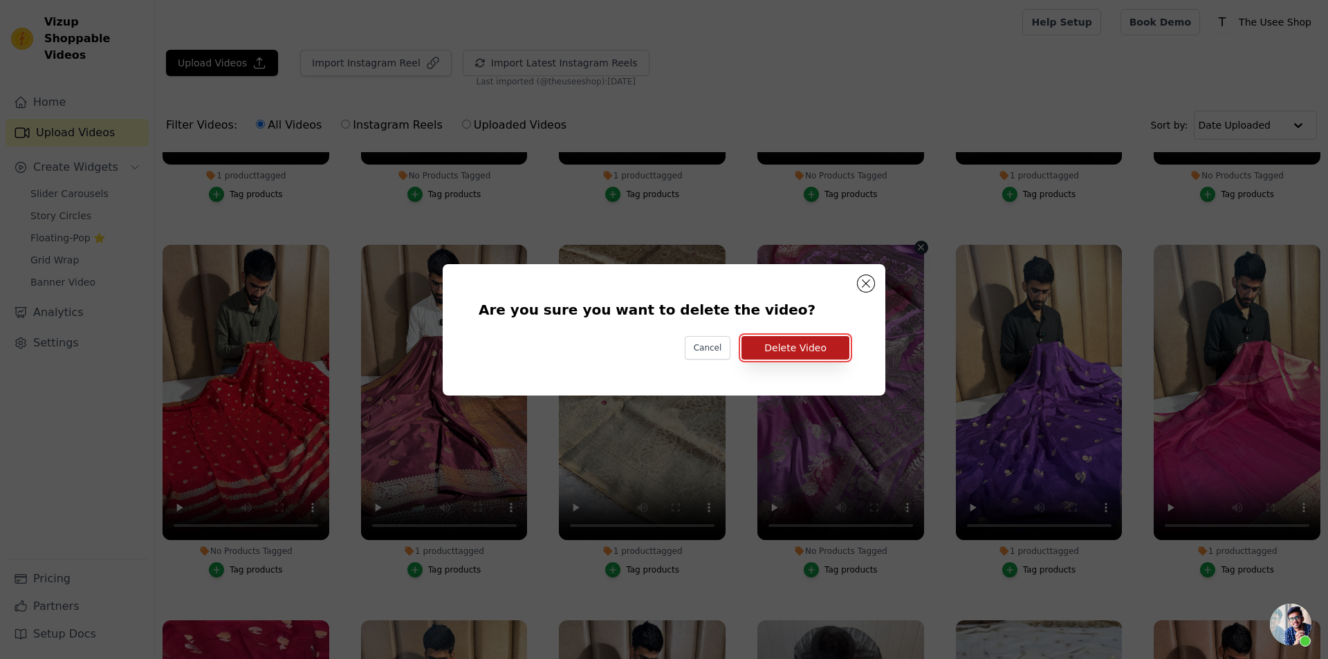
click at [790, 350] on button "Delete Video" at bounding box center [795, 348] width 108 height 24
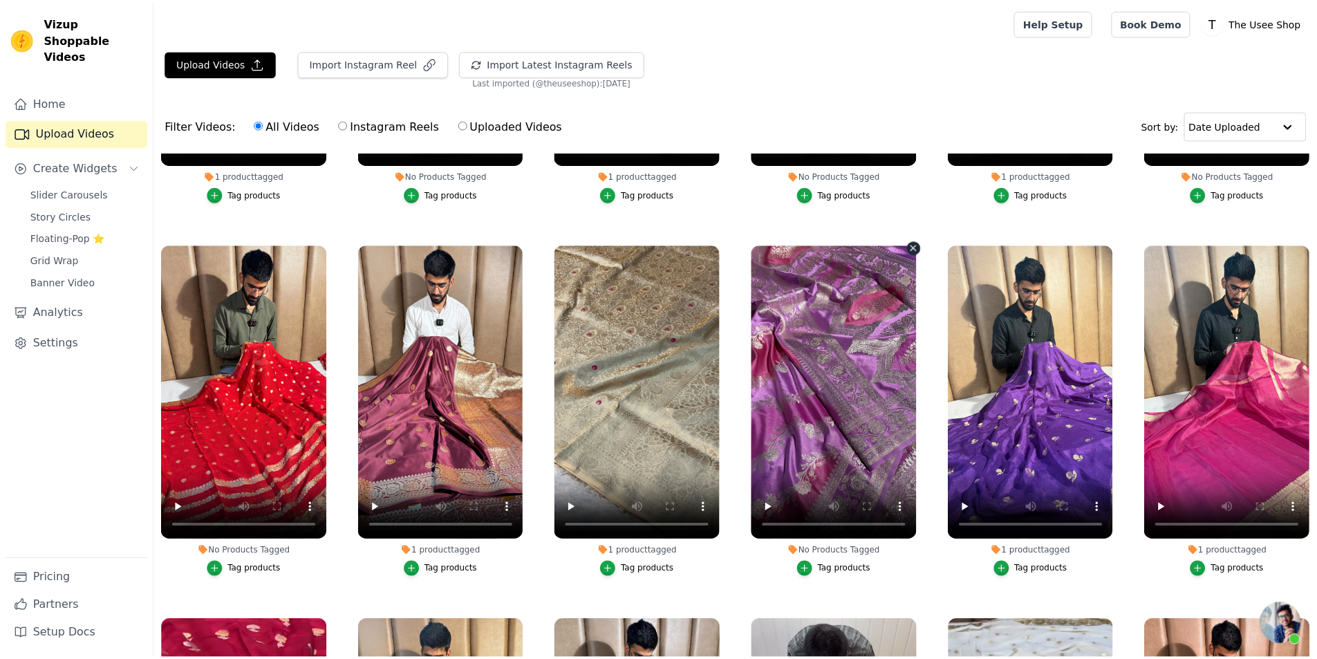
scroll to position [1037, 0]
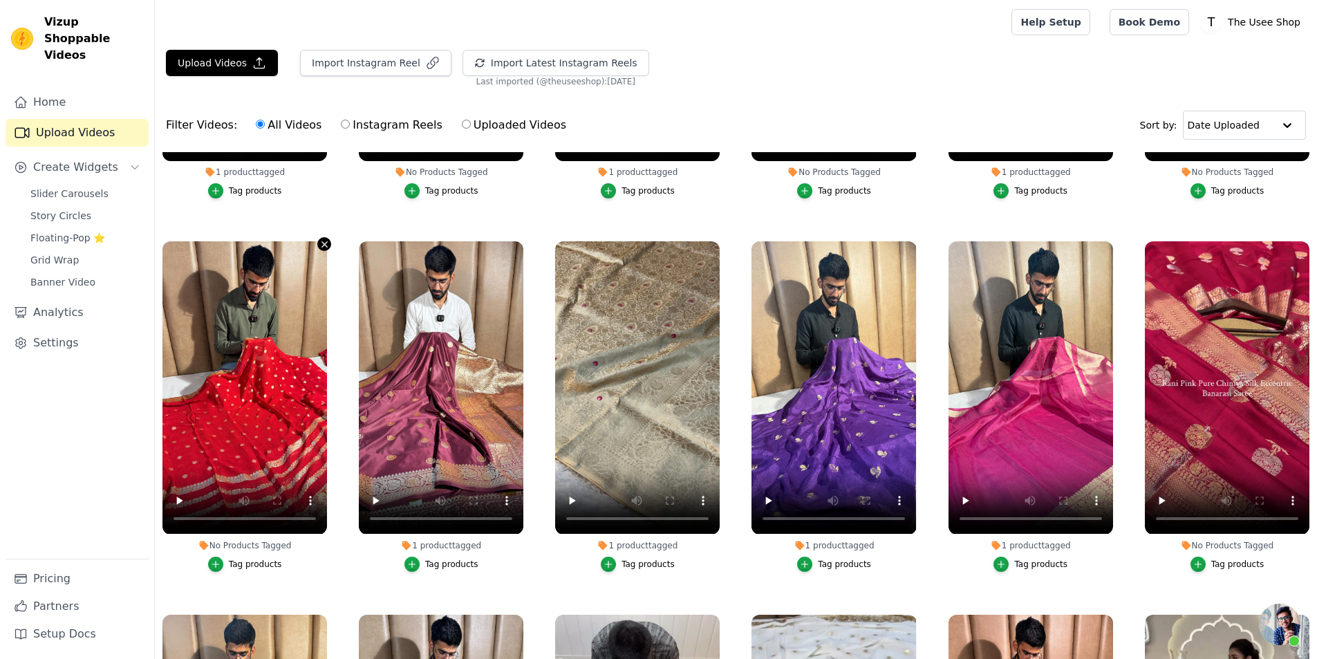
click at [320, 239] on icon "button" at bounding box center [324, 244] width 10 height 10
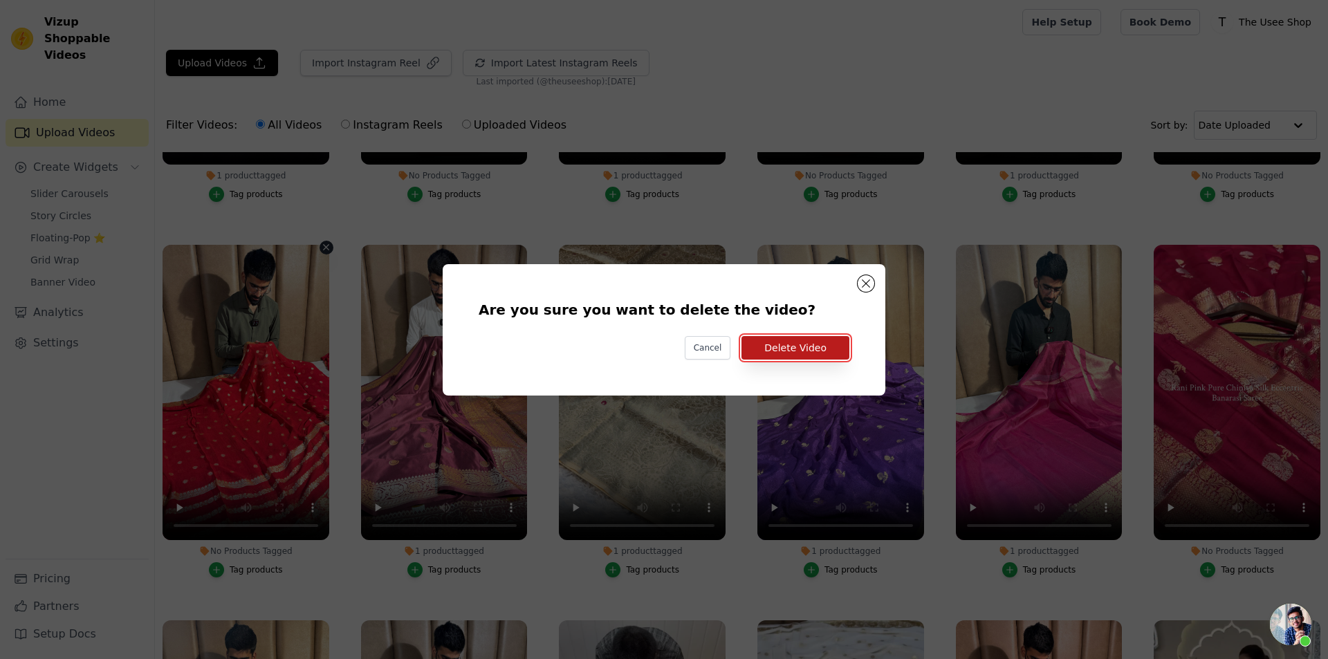
click at [819, 343] on button "Delete Video" at bounding box center [795, 348] width 108 height 24
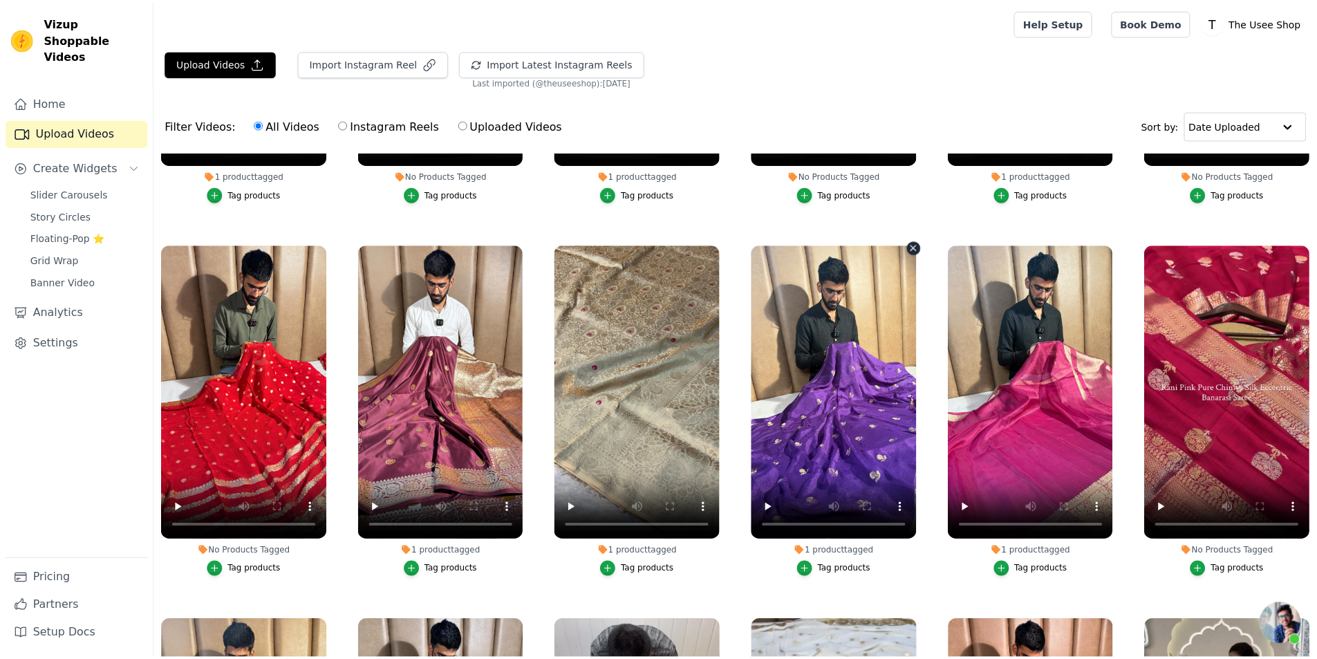
scroll to position [1037, 0]
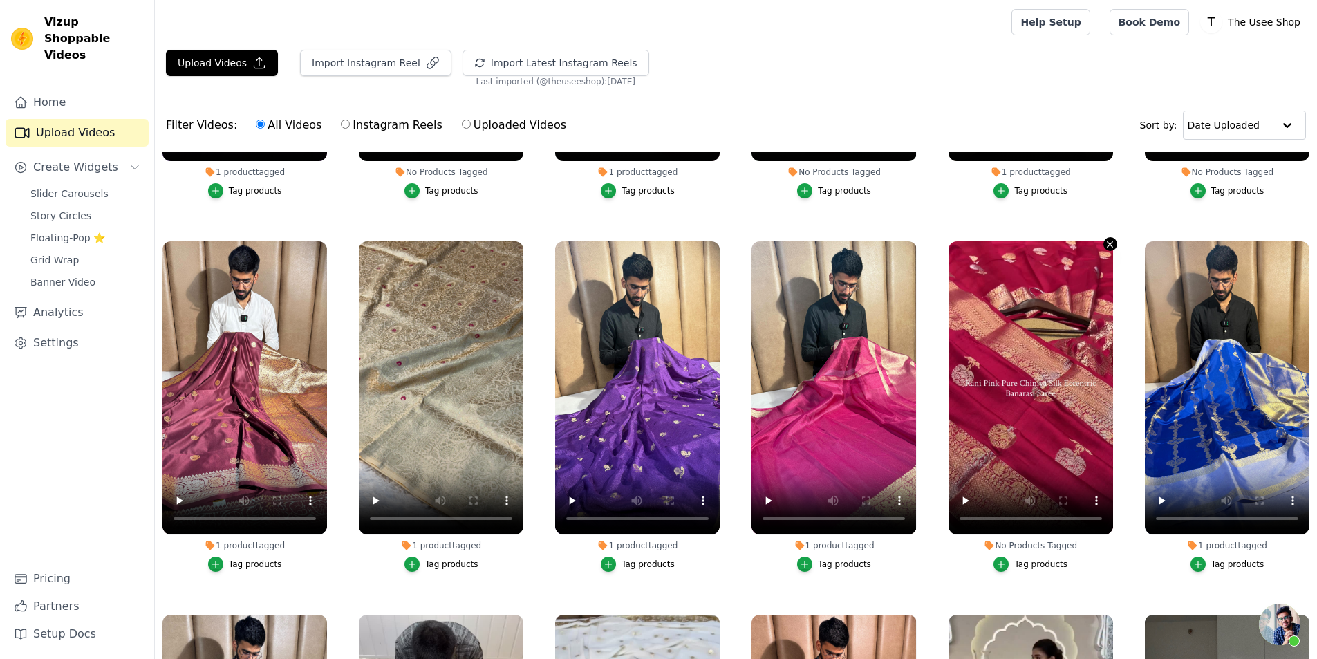
click at [1106, 239] on icon "button" at bounding box center [1110, 244] width 10 height 10
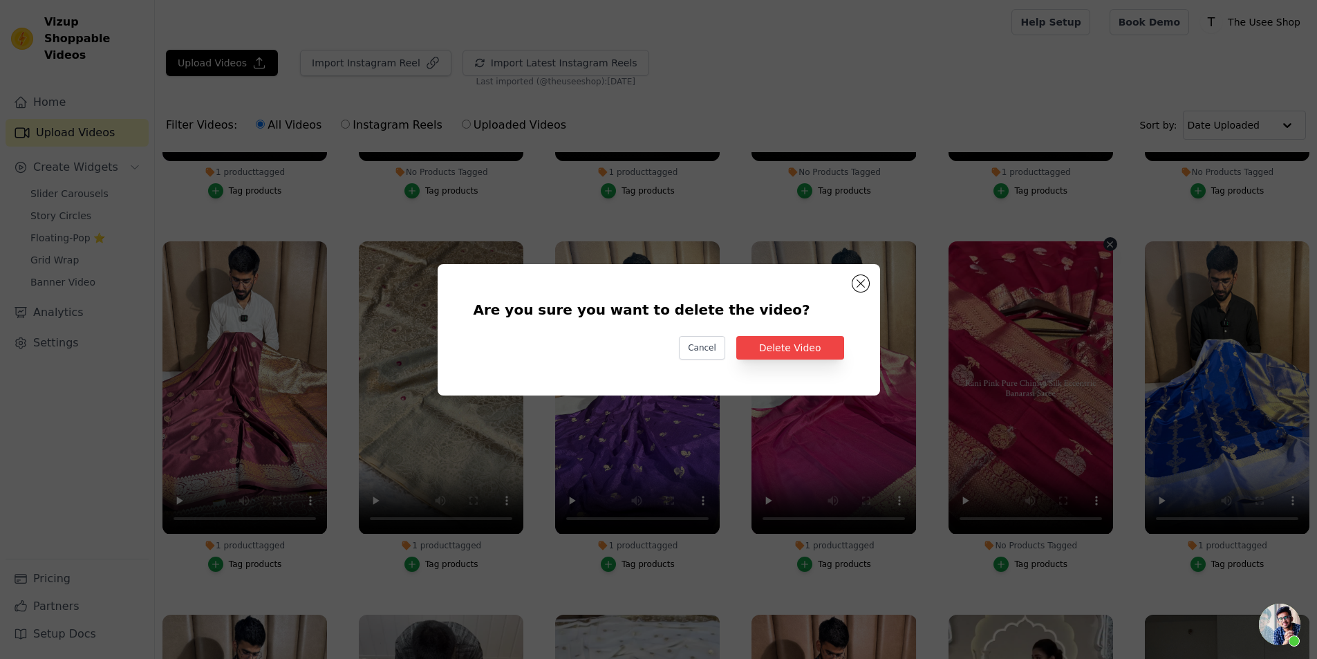
scroll to position [1043, 0]
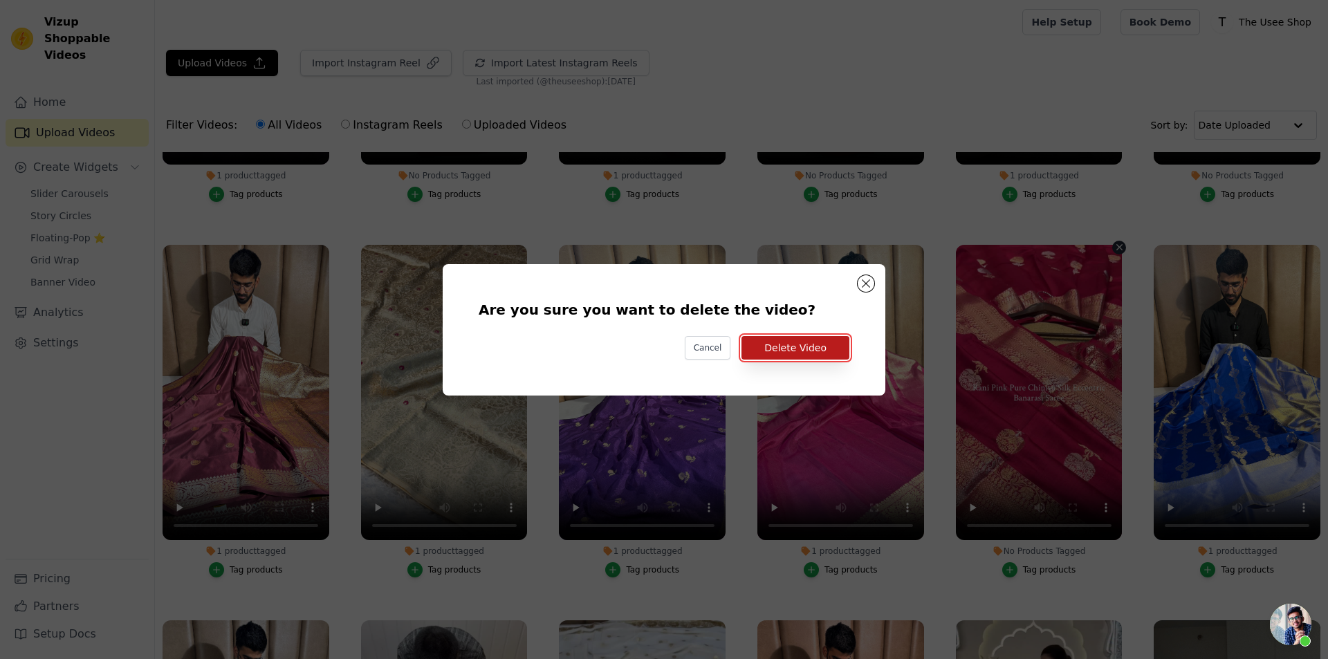
click at [799, 352] on button "Delete Video" at bounding box center [795, 348] width 108 height 24
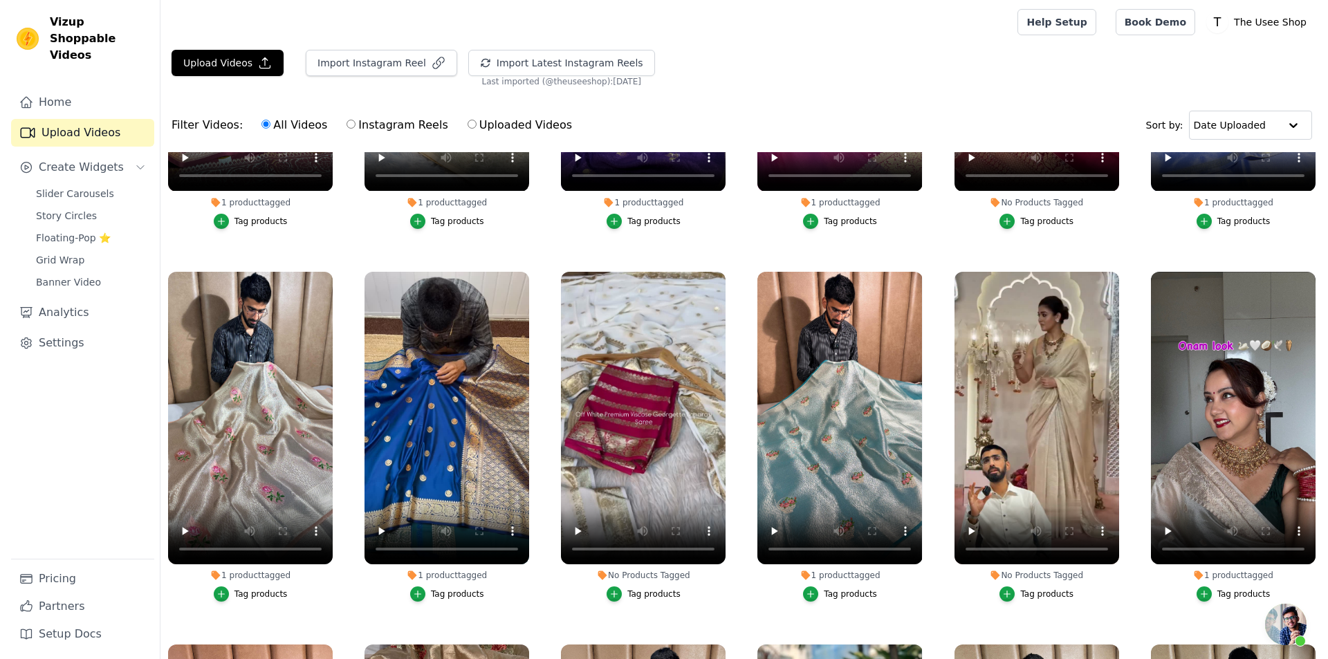
scroll to position [1383, 0]
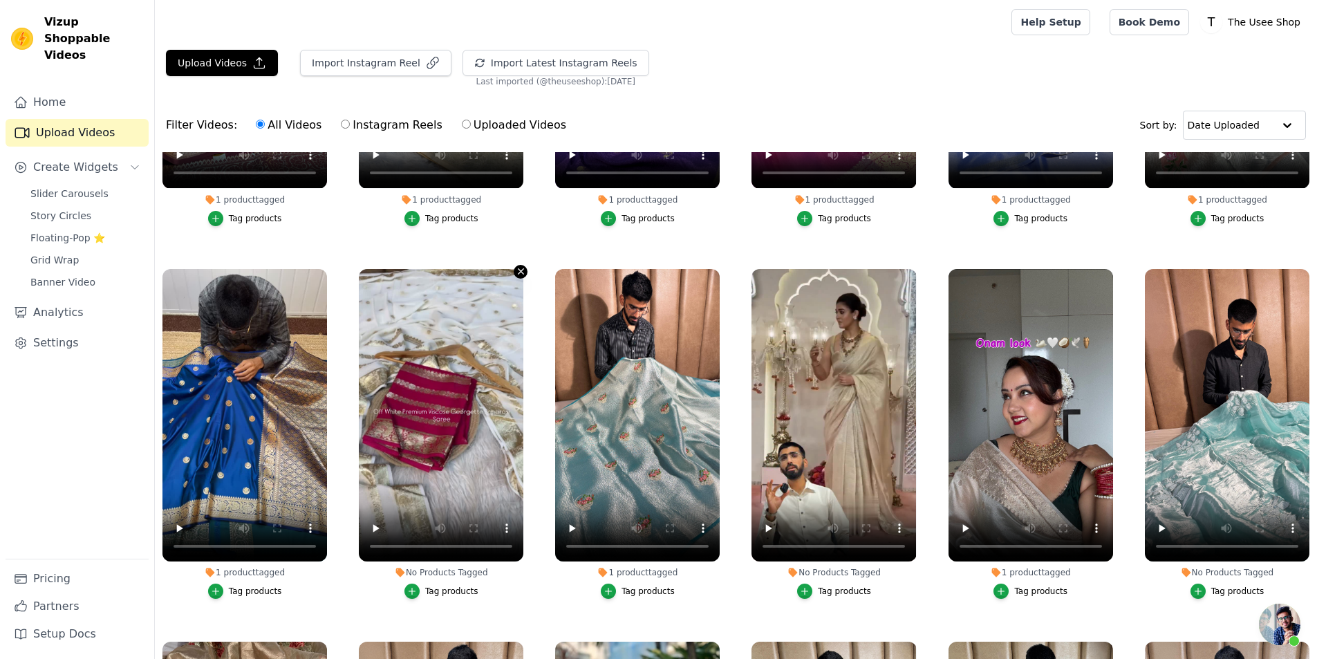
click at [519, 269] on icon "button" at bounding box center [522, 272] width 6 height 6
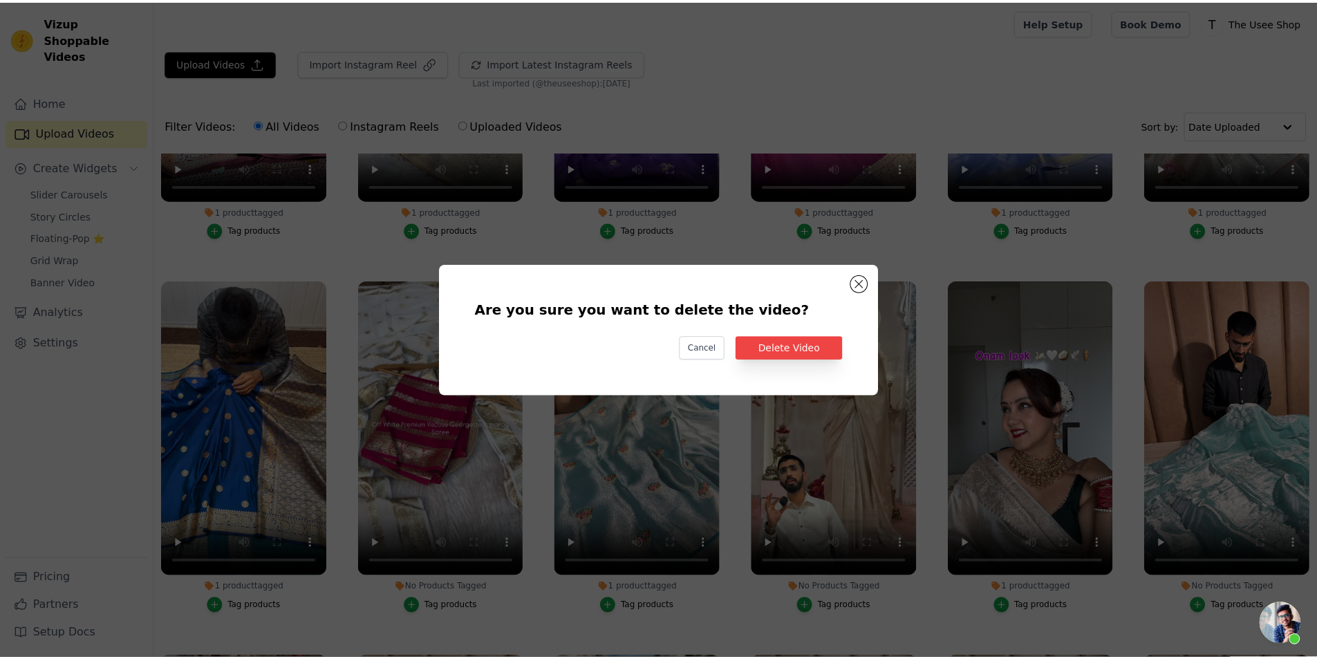
scroll to position [1393, 0]
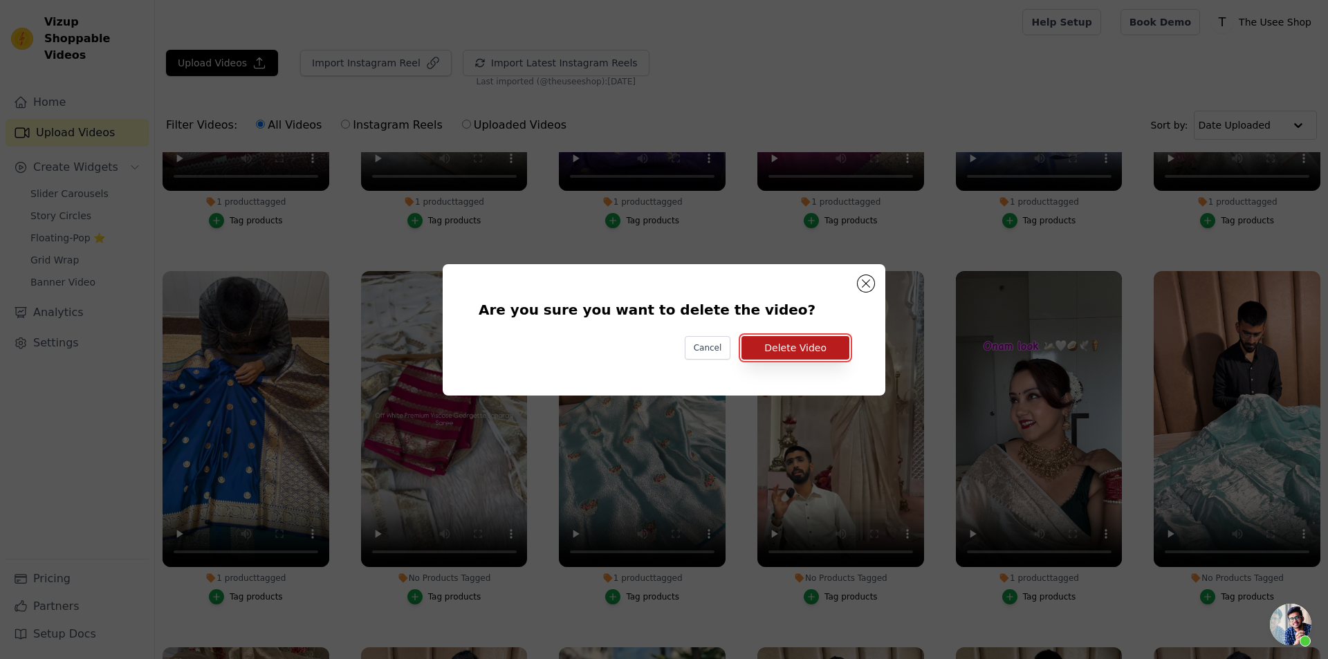
click at [783, 342] on button "Delete Video" at bounding box center [795, 348] width 108 height 24
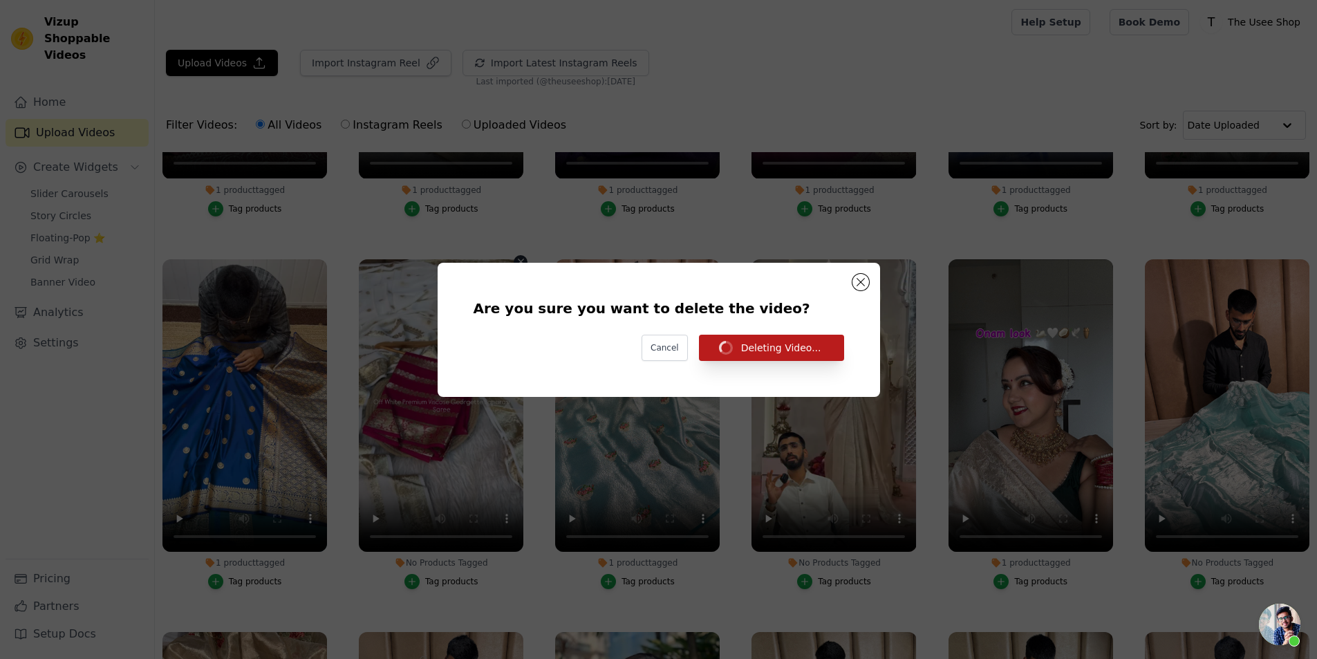
scroll to position [1383, 0]
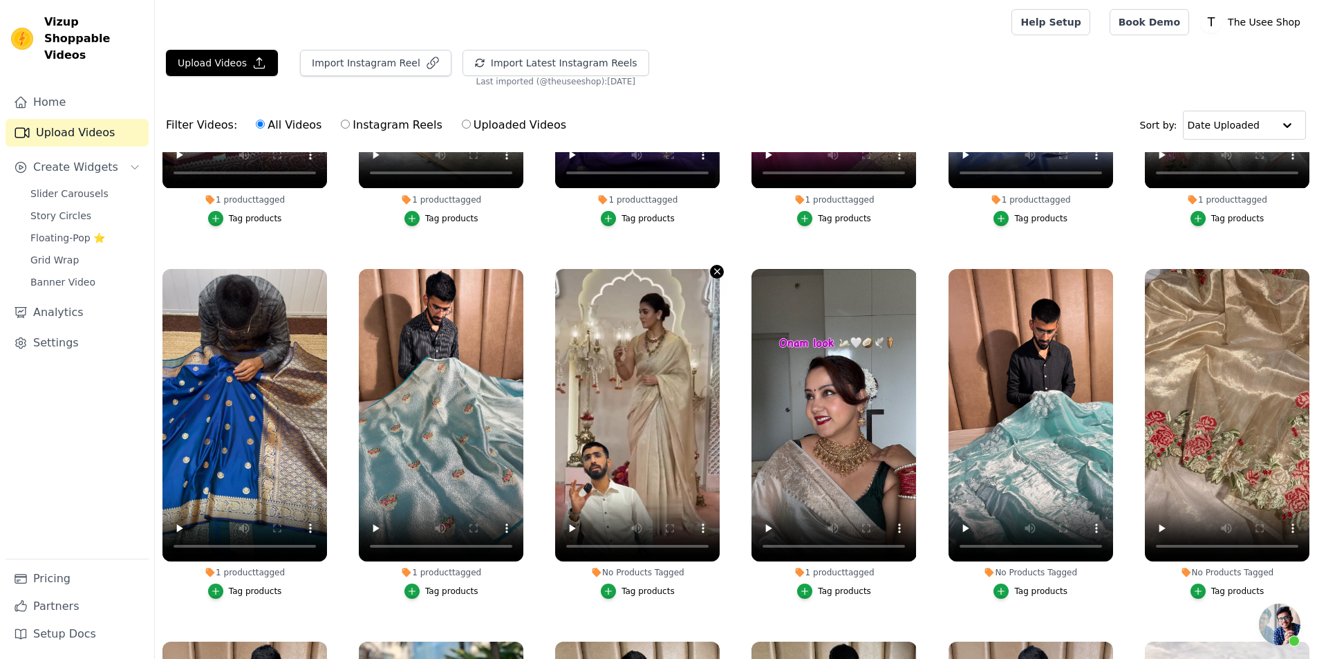
click at [713, 266] on icon "button" at bounding box center [717, 271] width 10 height 10
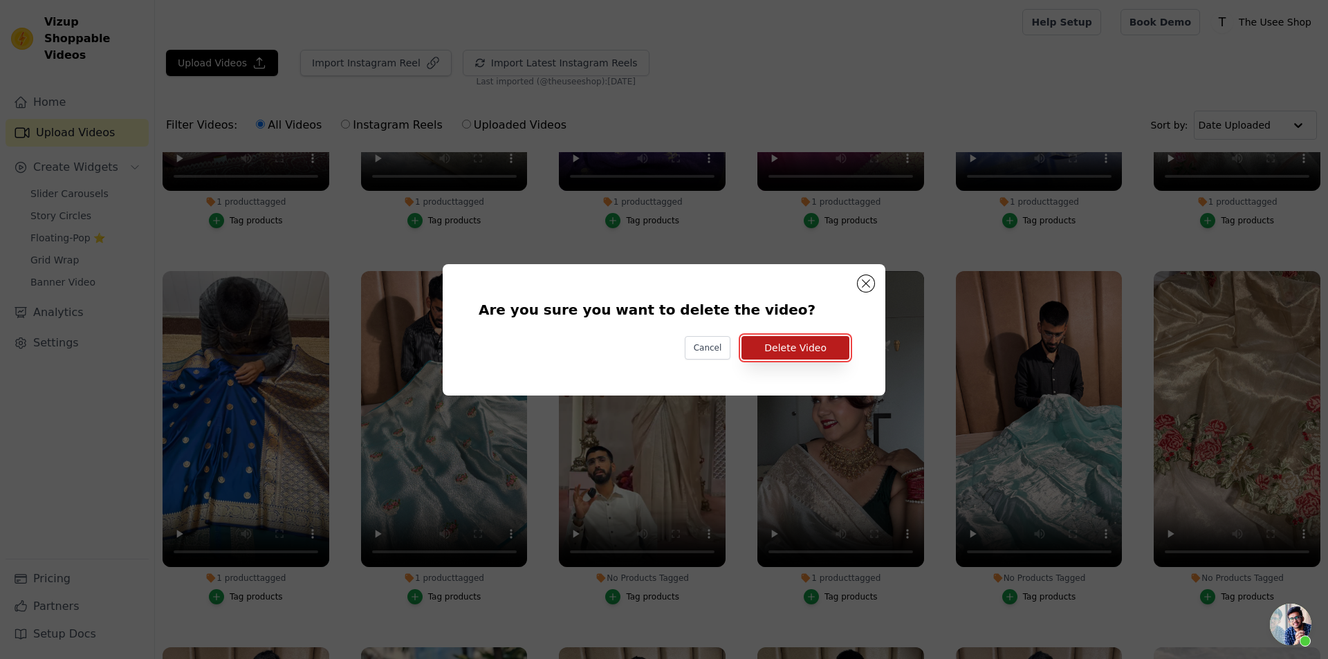
click at [805, 353] on button "Delete Video" at bounding box center [795, 348] width 108 height 24
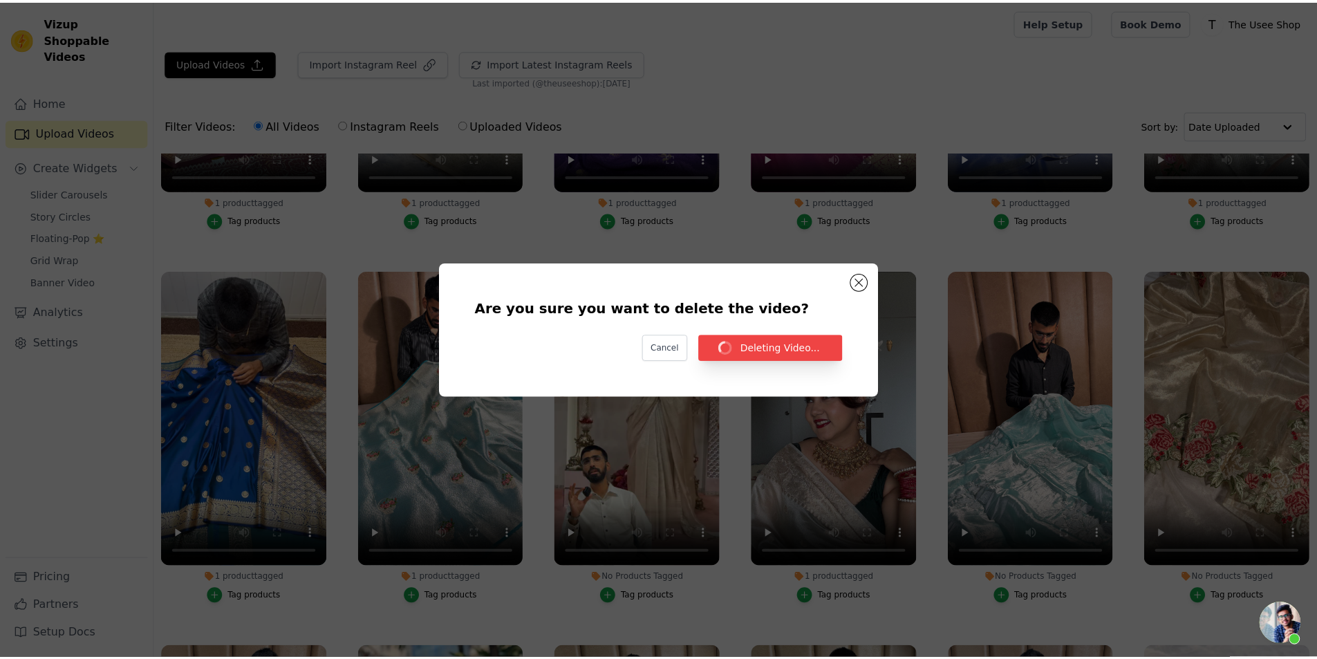
scroll to position [1383, 0]
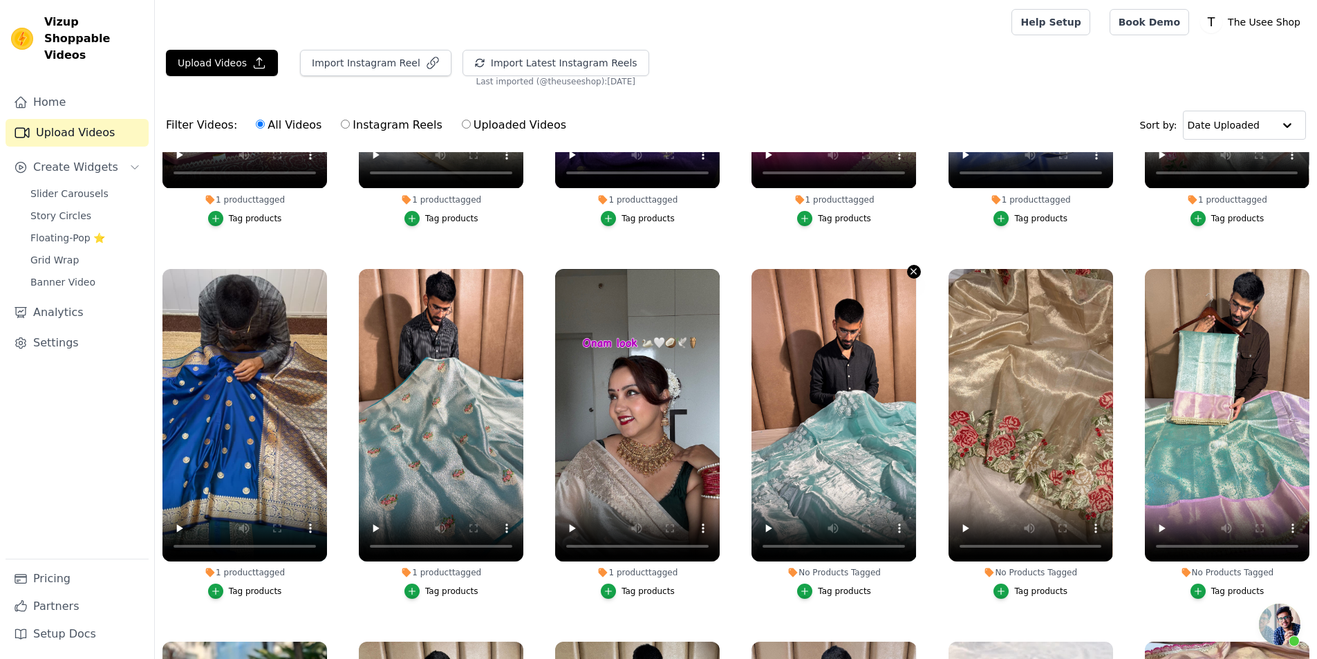
click at [911, 269] on icon "button" at bounding box center [914, 272] width 6 height 6
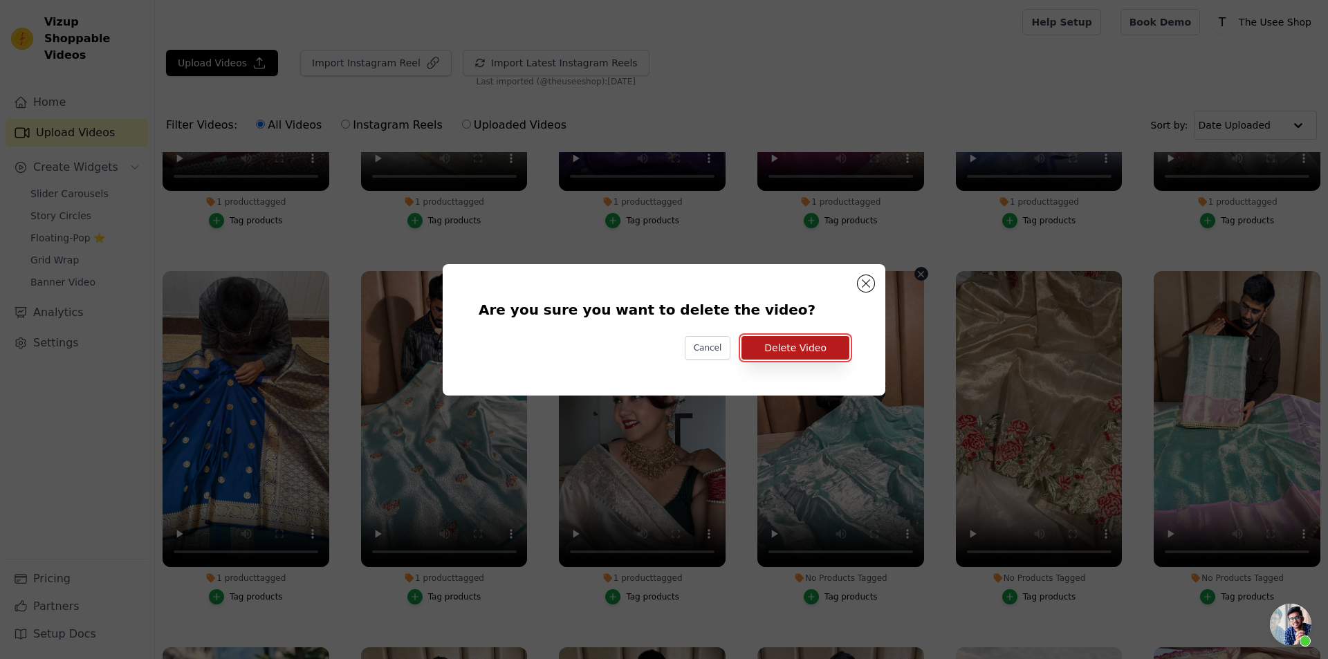
click at [813, 355] on button "Delete Video" at bounding box center [795, 348] width 108 height 24
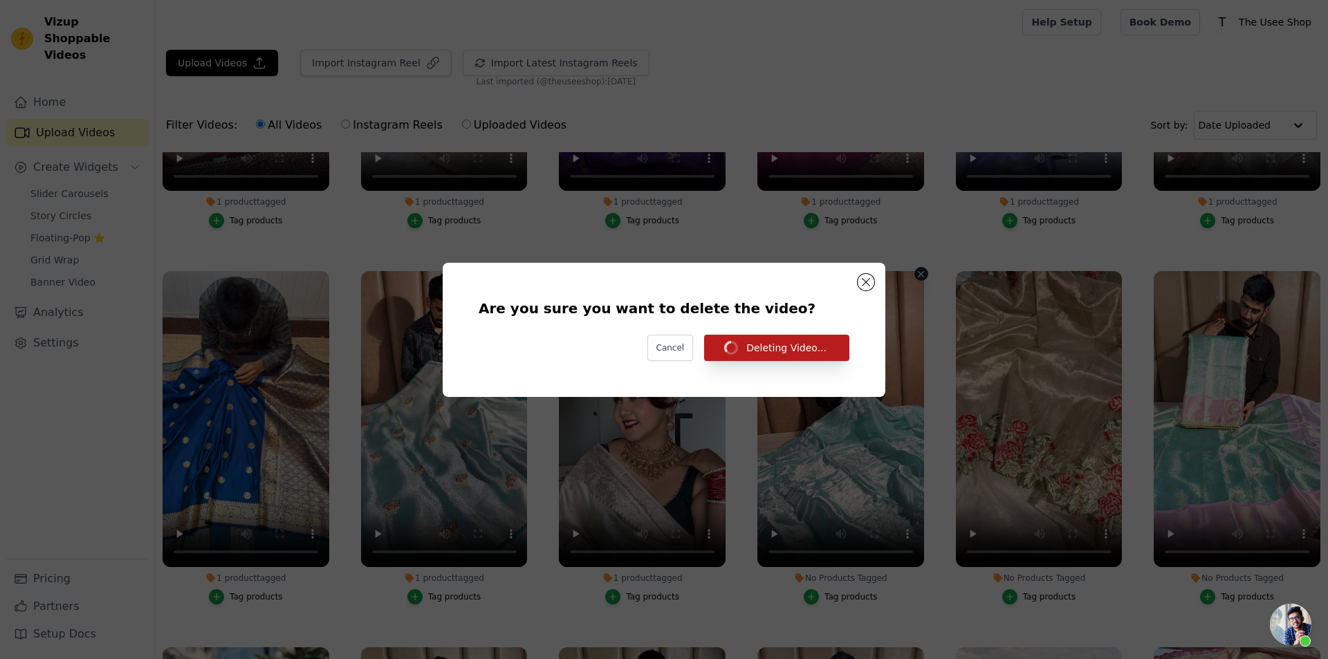
scroll to position [1383, 0]
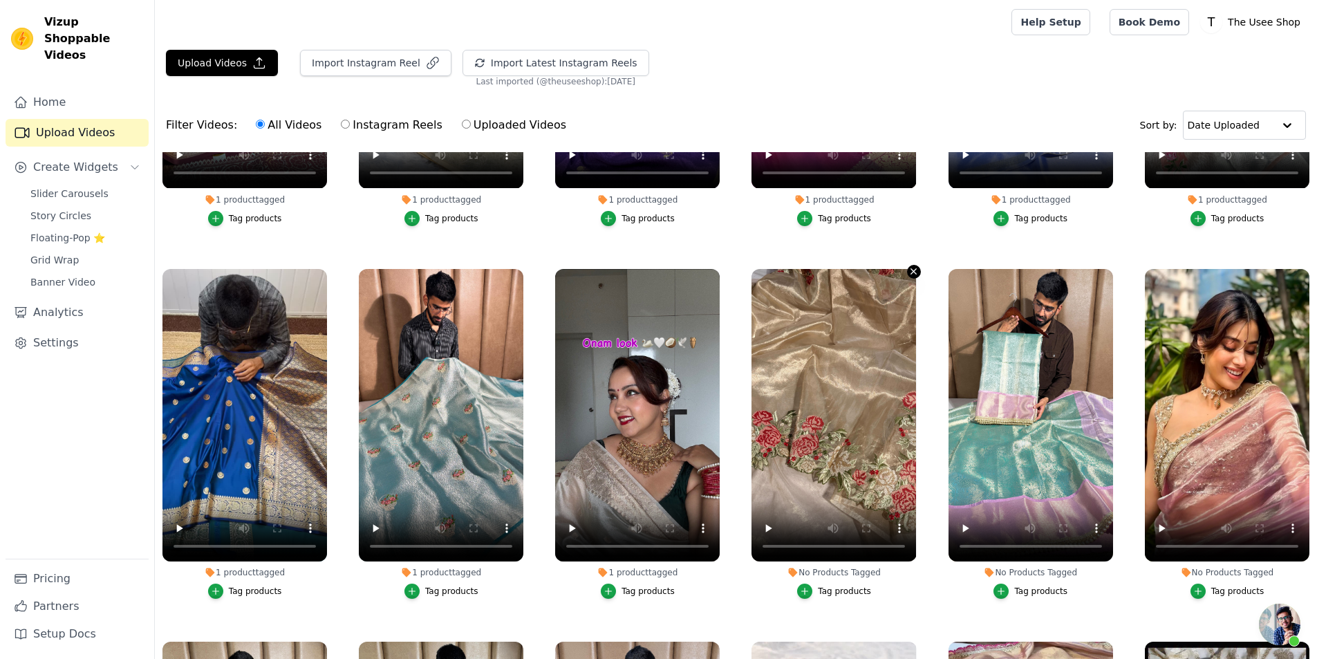
click at [910, 266] on icon "button" at bounding box center [914, 271] width 10 height 10
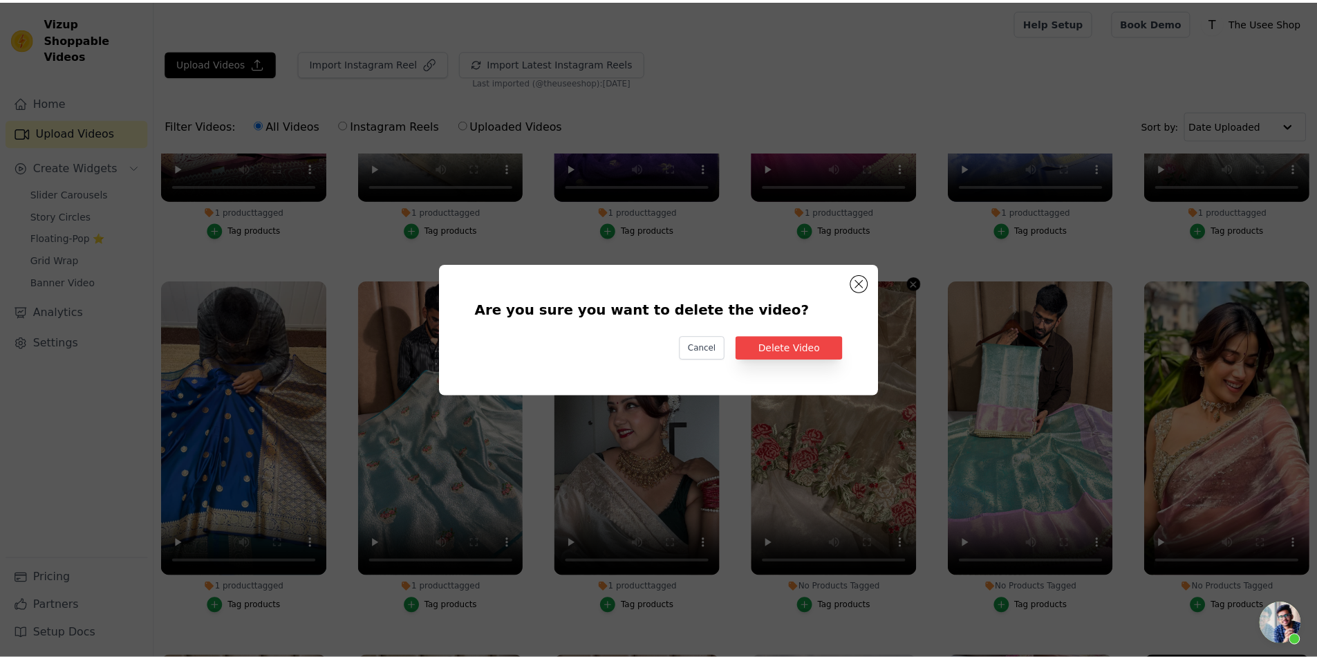
scroll to position [1393, 0]
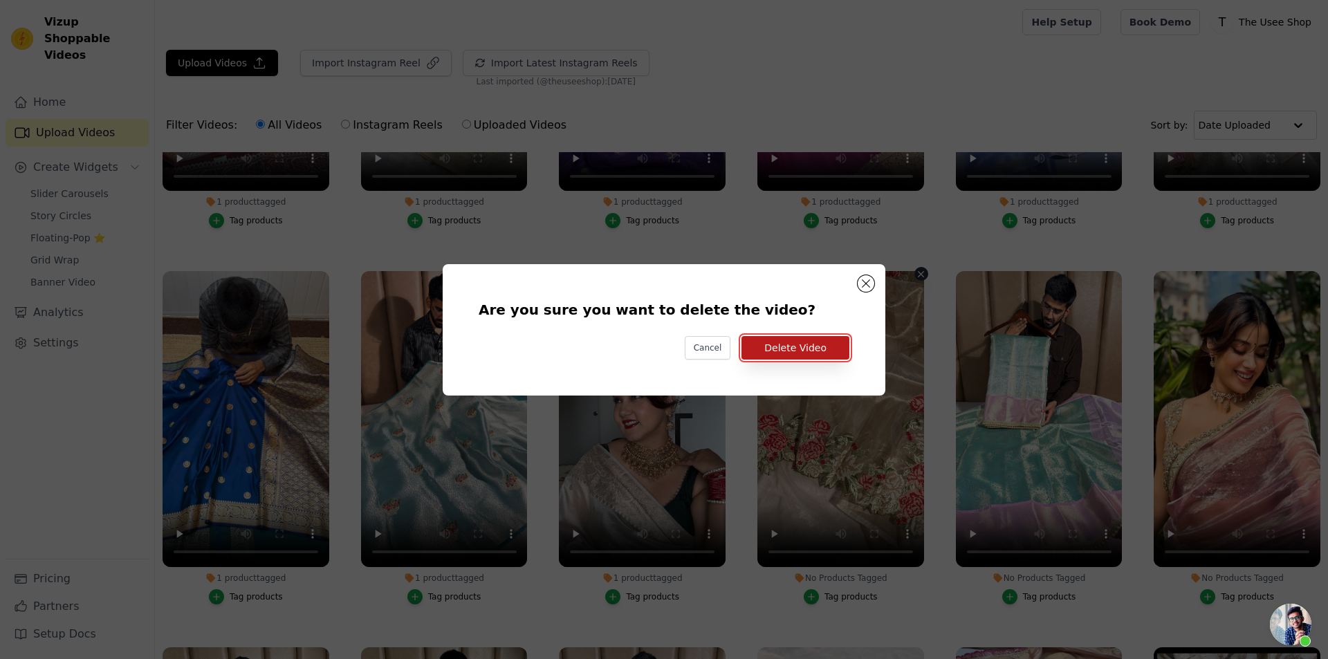
click at [805, 346] on button "Delete Video" at bounding box center [795, 348] width 108 height 24
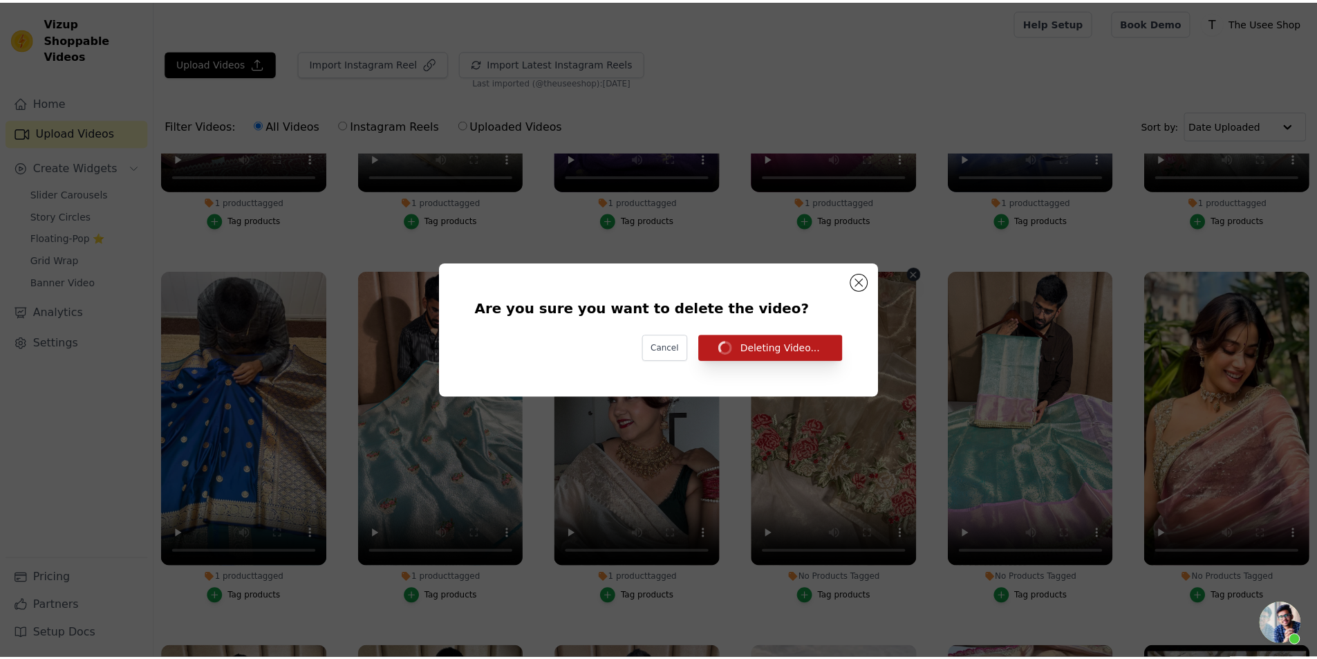
scroll to position [1383, 0]
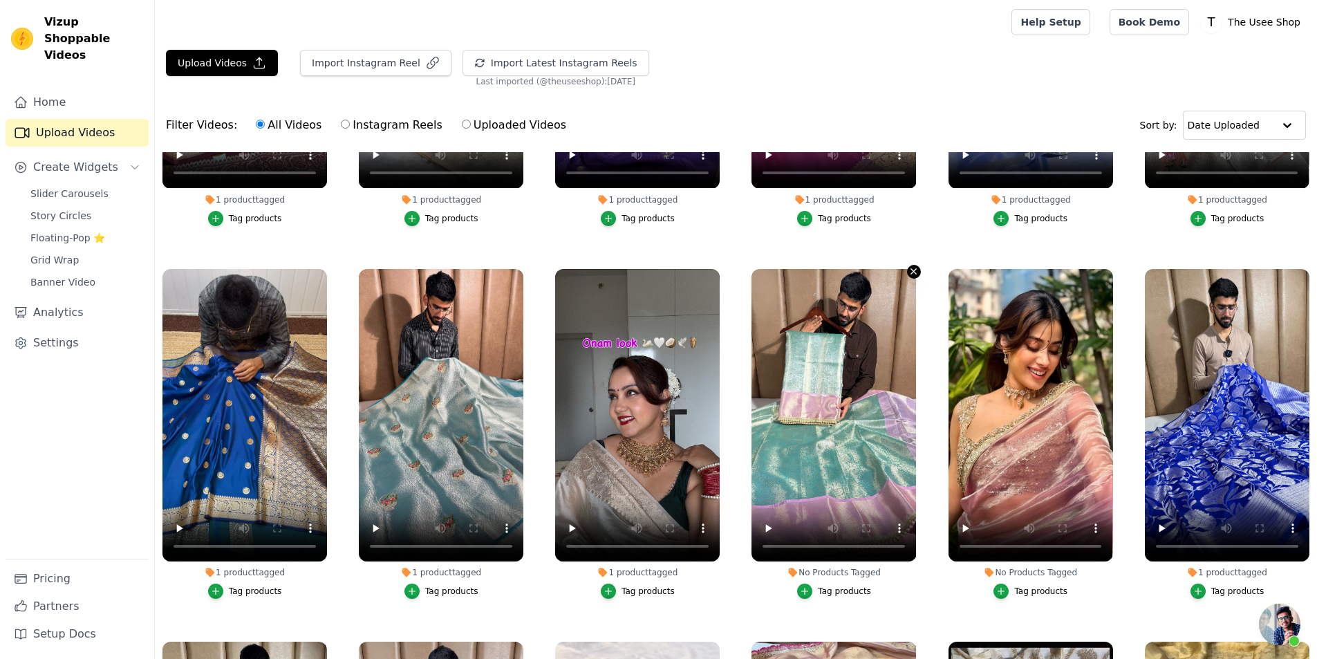
click at [911, 266] on icon "button" at bounding box center [914, 271] width 10 height 10
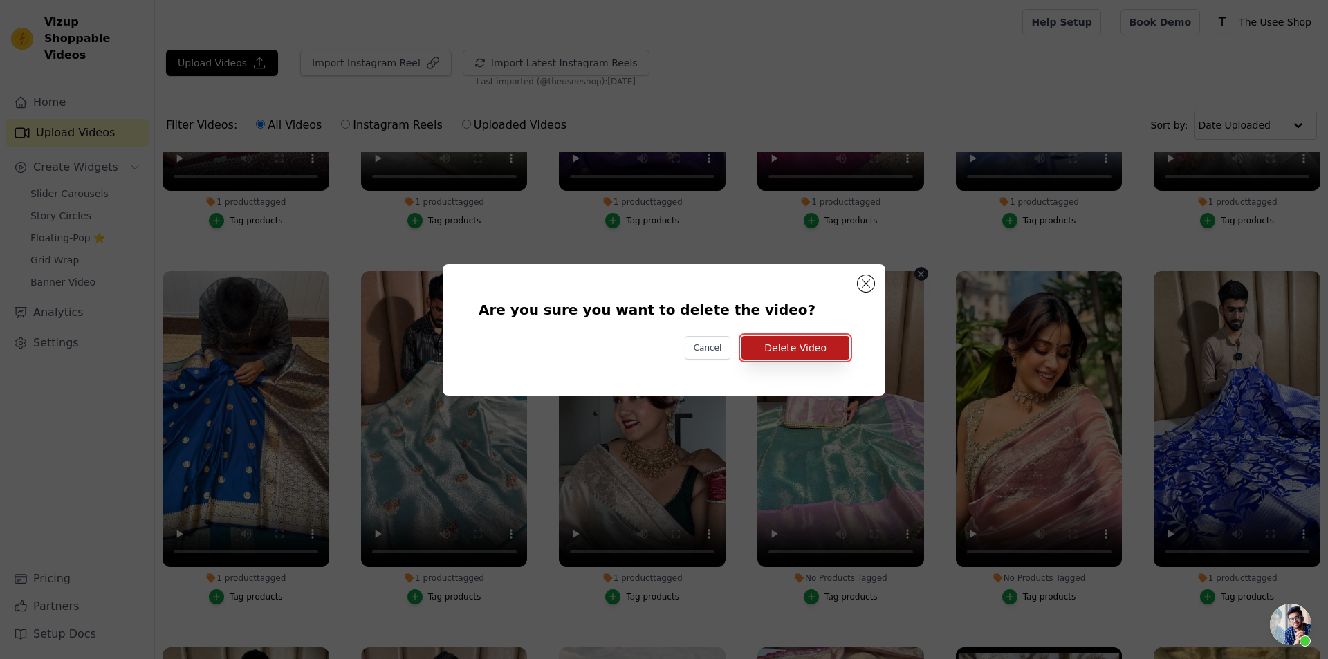
click at [819, 357] on button "Delete Video" at bounding box center [795, 348] width 108 height 24
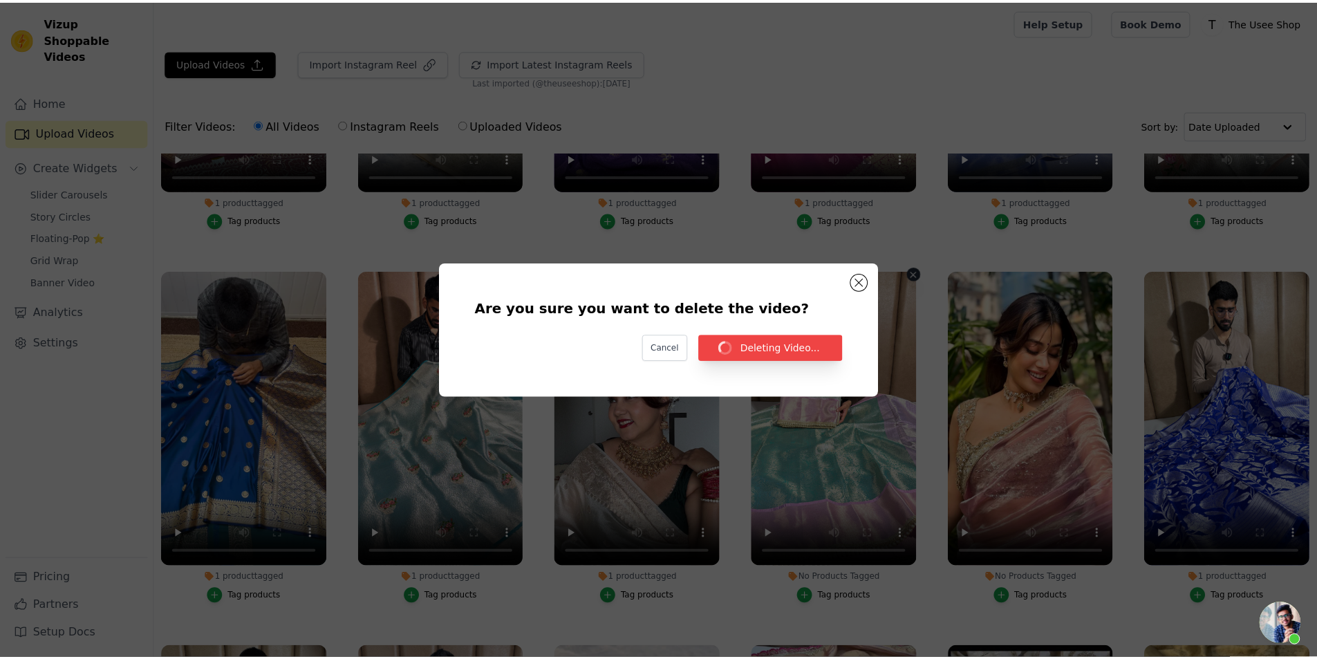
scroll to position [1383, 0]
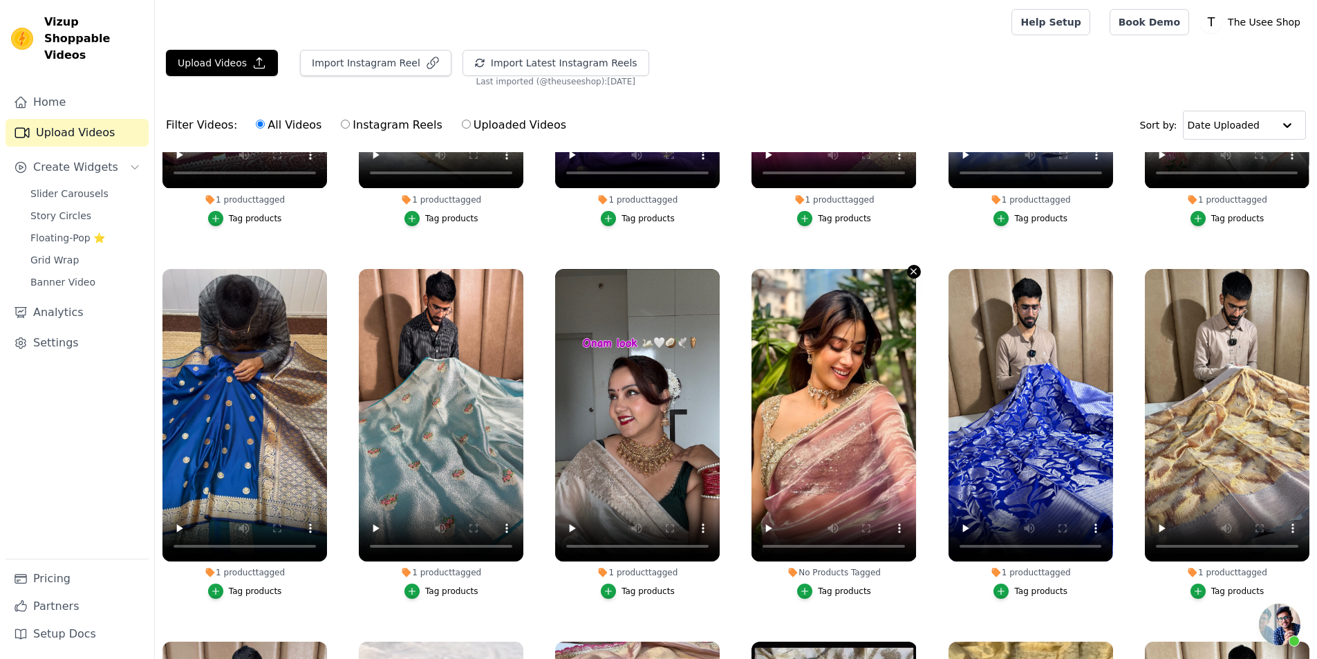
click at [909, 266] on icon "button" at bounding box center [914, 271] width 10 height 10
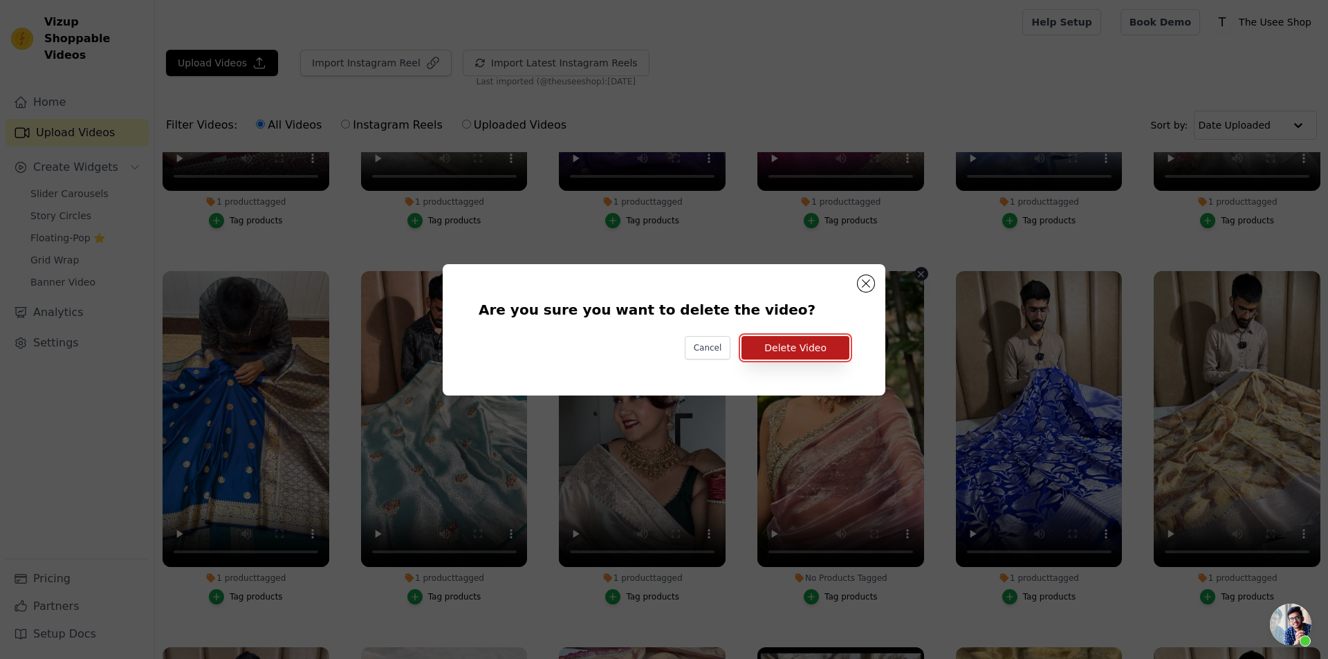
click at [822, 345] on button "Delete Video" at bounding box center [795, 348] width 108 height 24
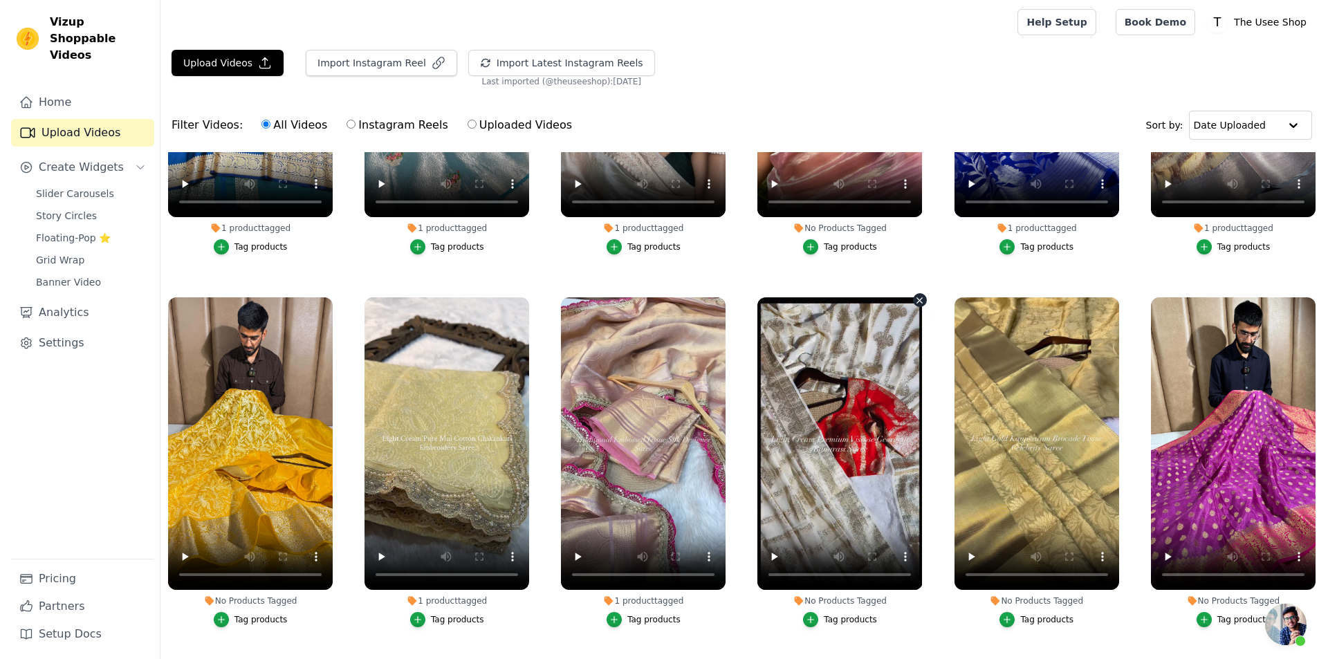
scroll to position [1729, 0]
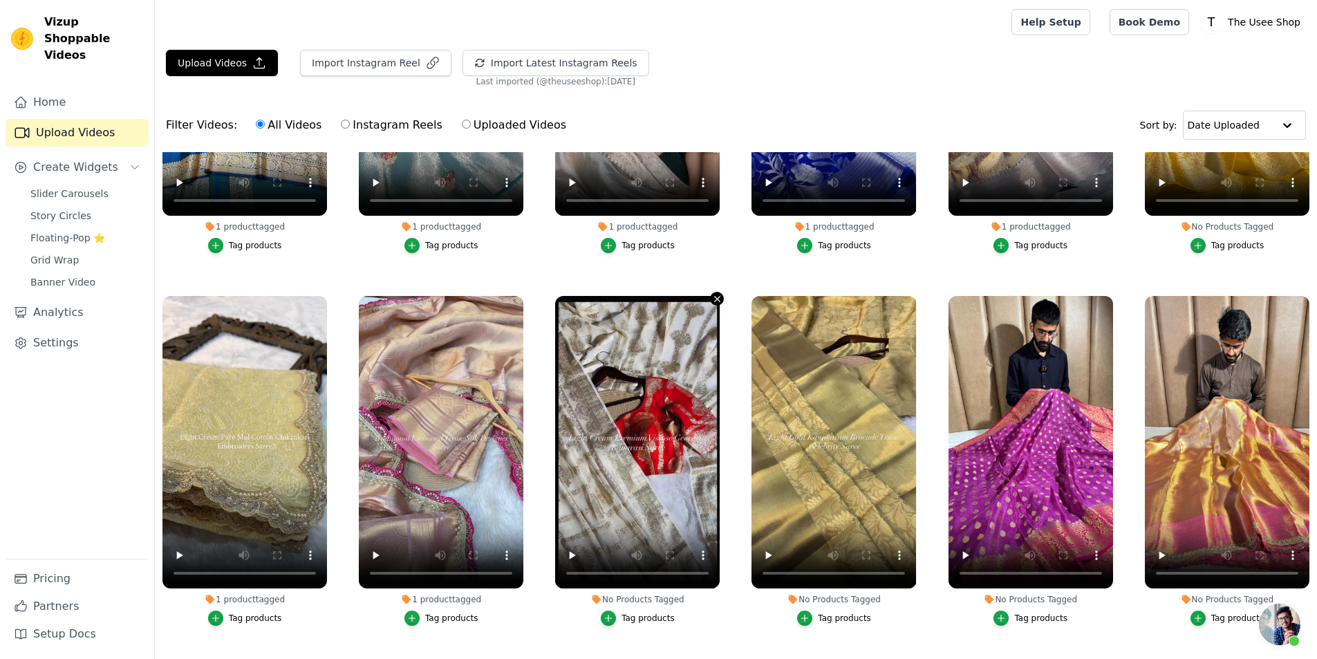
click at [712, 294] on icon "button" at bounding box center [717, 299] width 10 height 10
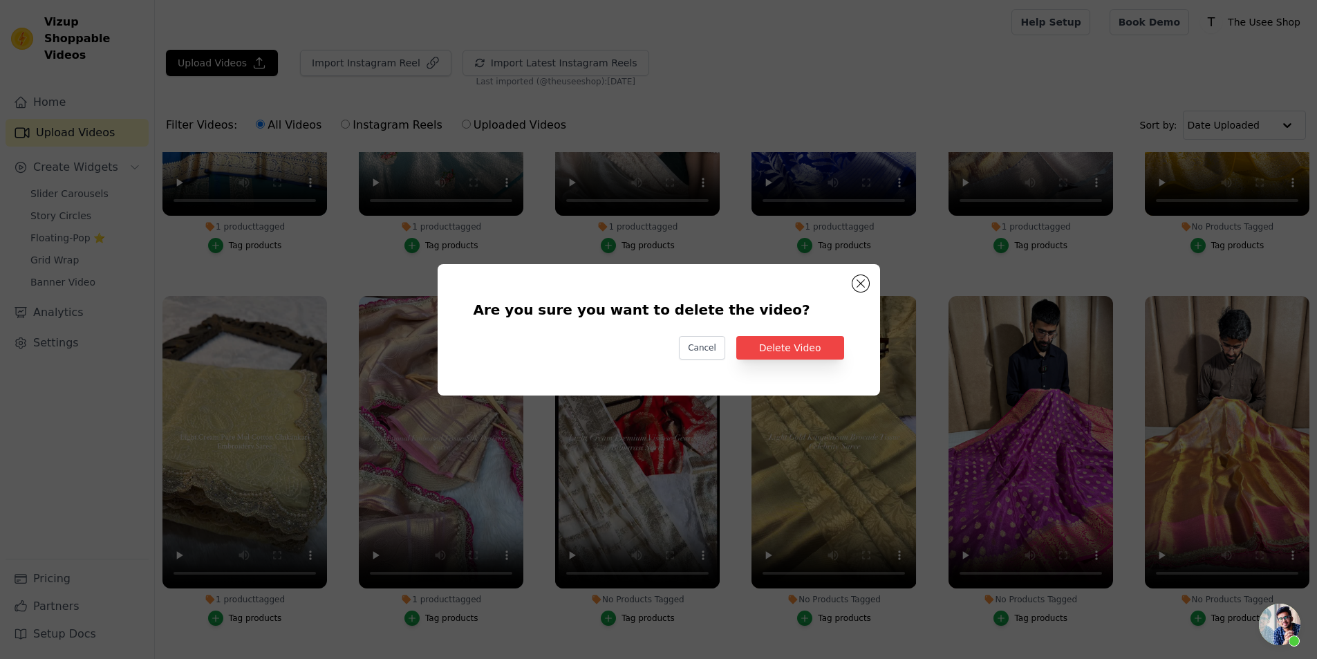
scroll to position [1741, 0]
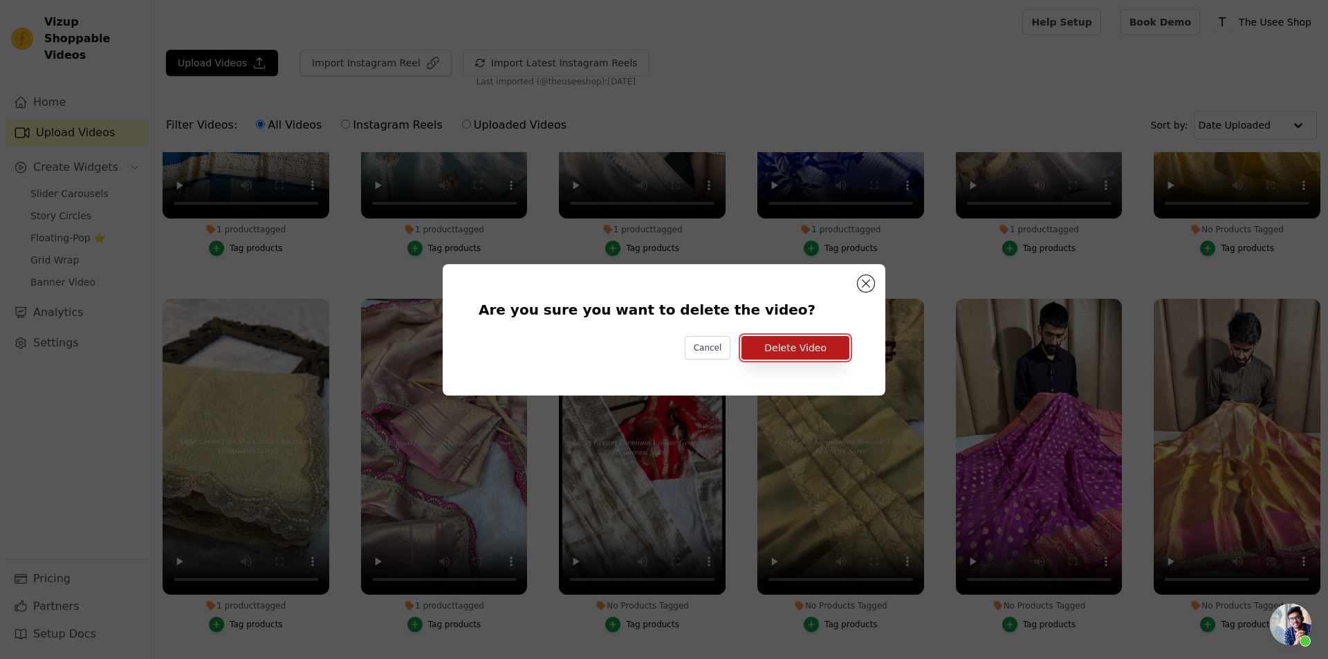
click at [786, 345] on button "Delete Video" at bounding box center [795, 348] width 108 height 24
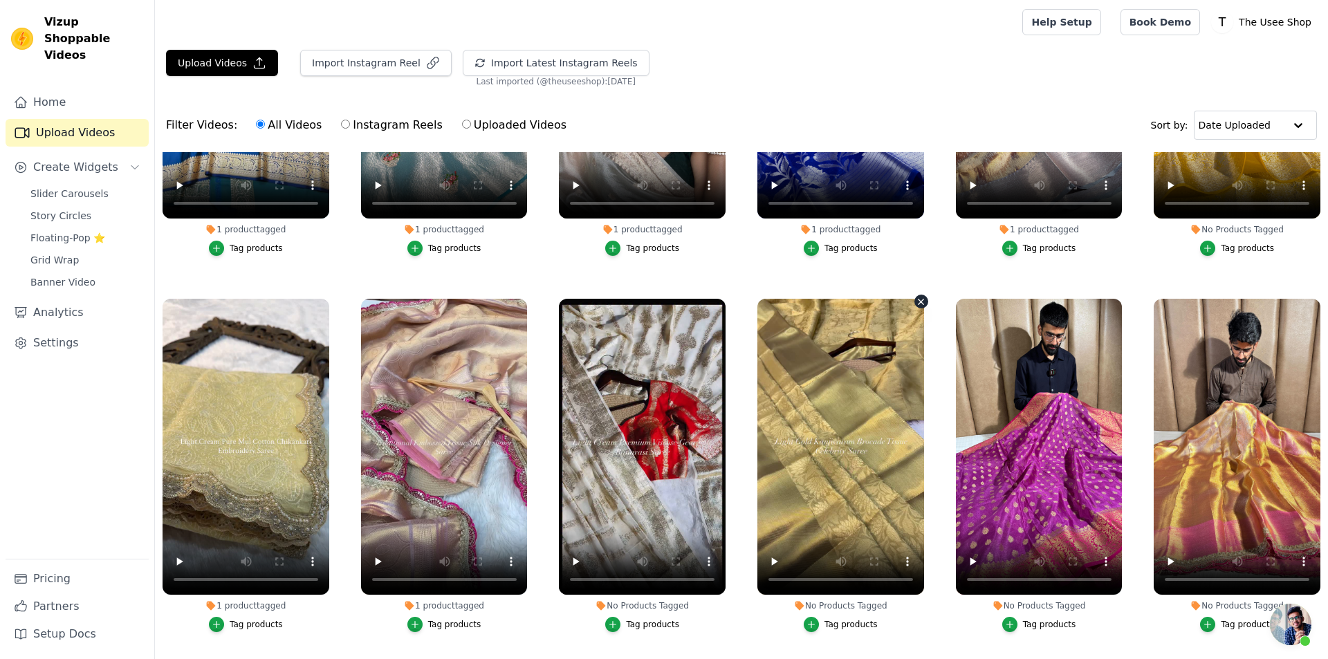
scroll to position [1729, 0]
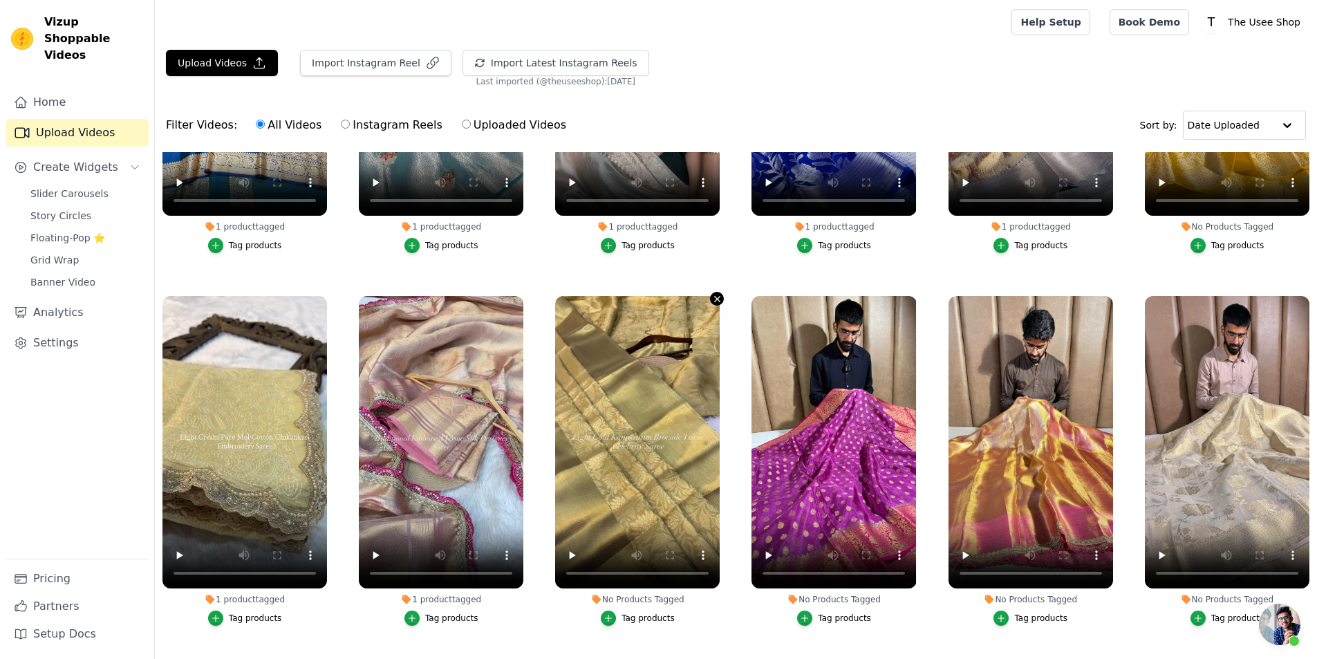
click at [715, 296] on icon "button" at bounding box center [718, 299] width 6 height 6
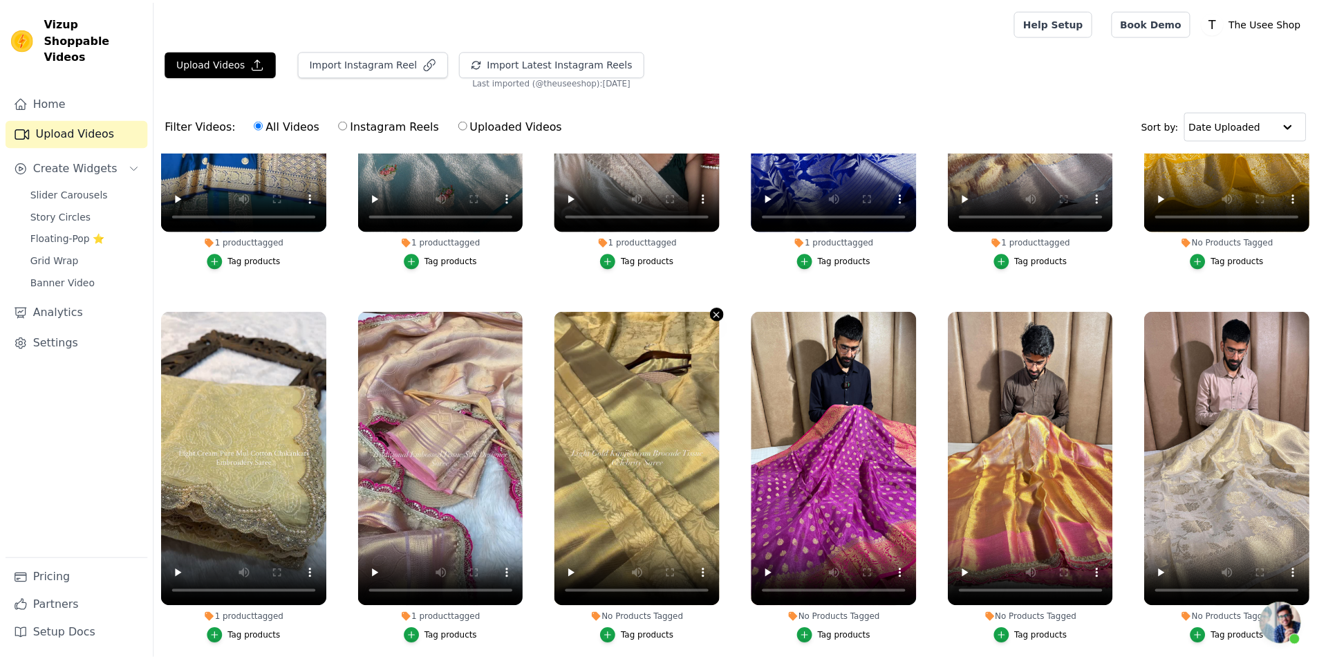
scroll to position [1741, 0]
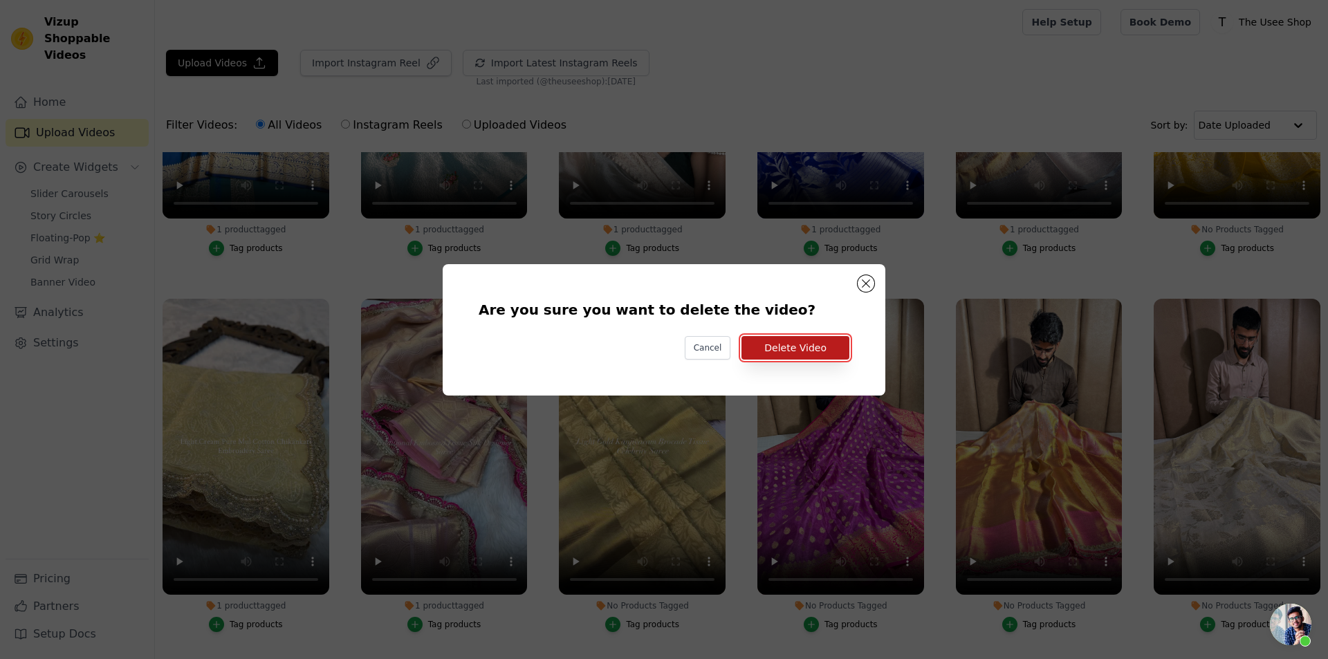
click at [808, 353] on button "Delete Video" at bounding box center [795, 348] width 108 height 24
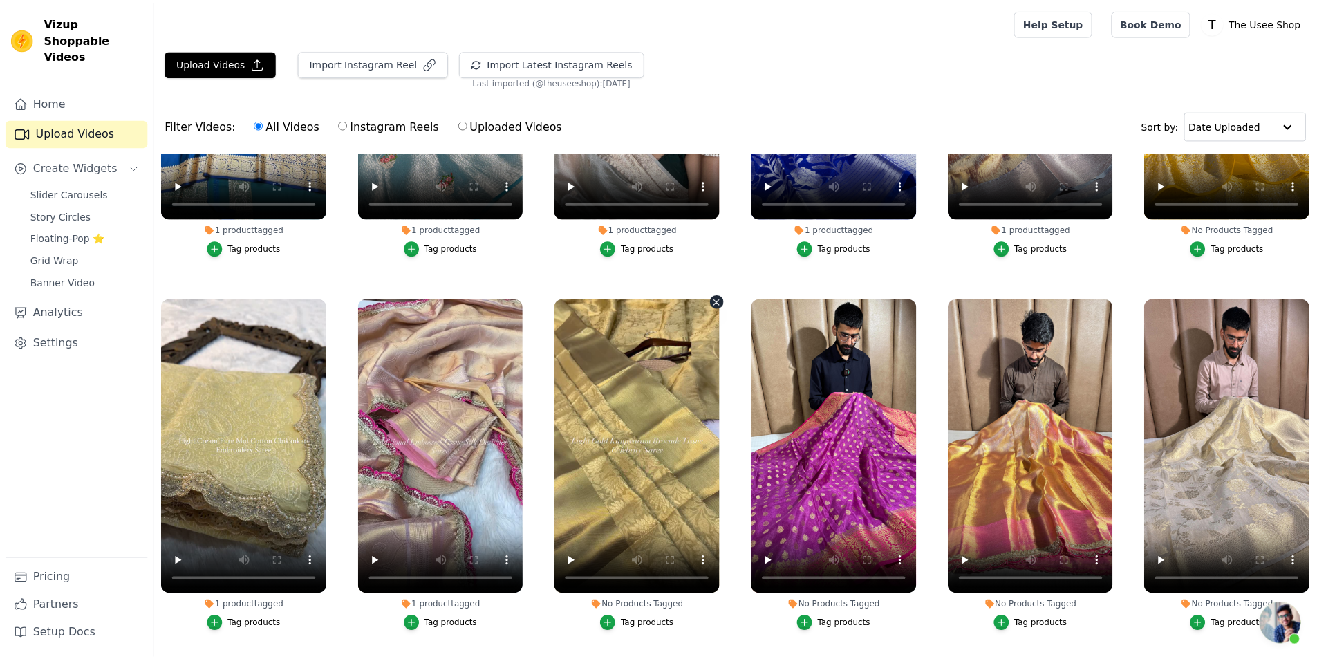
scroll to position [1729, 0]
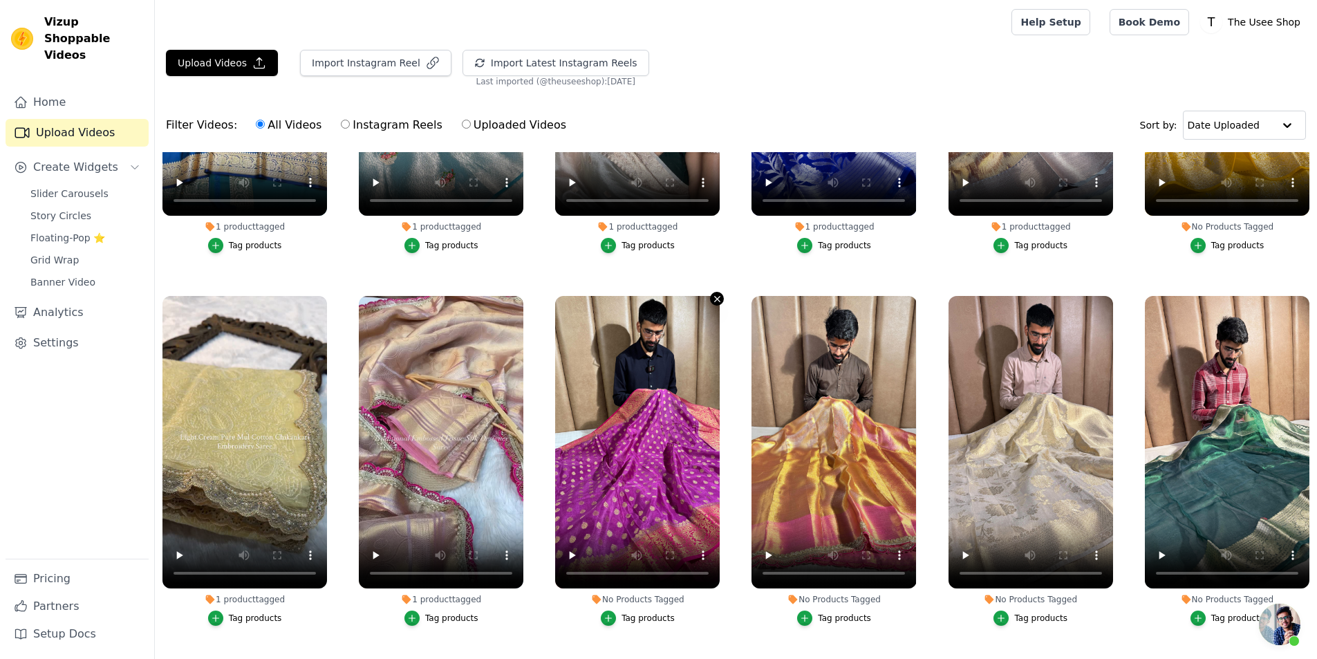
click at [715, 296] on icon "button" at bounding box center [718, 299] width 6 height 6
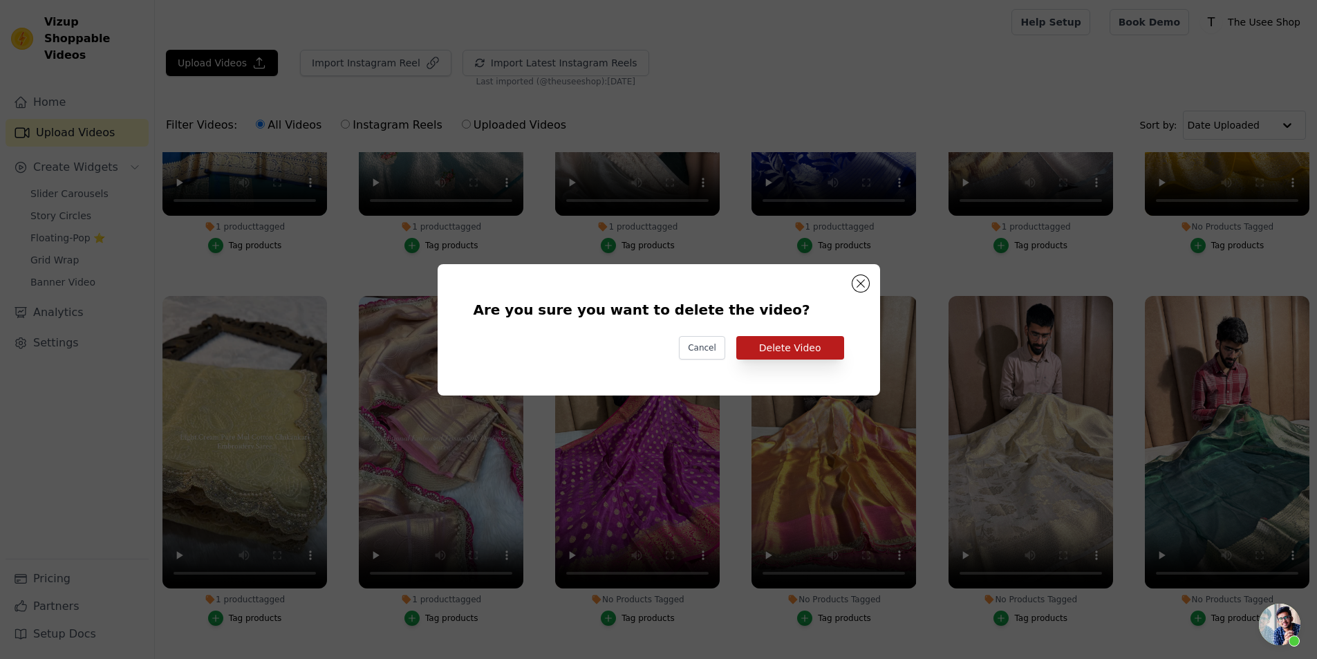
scroll to position [1741, 0]
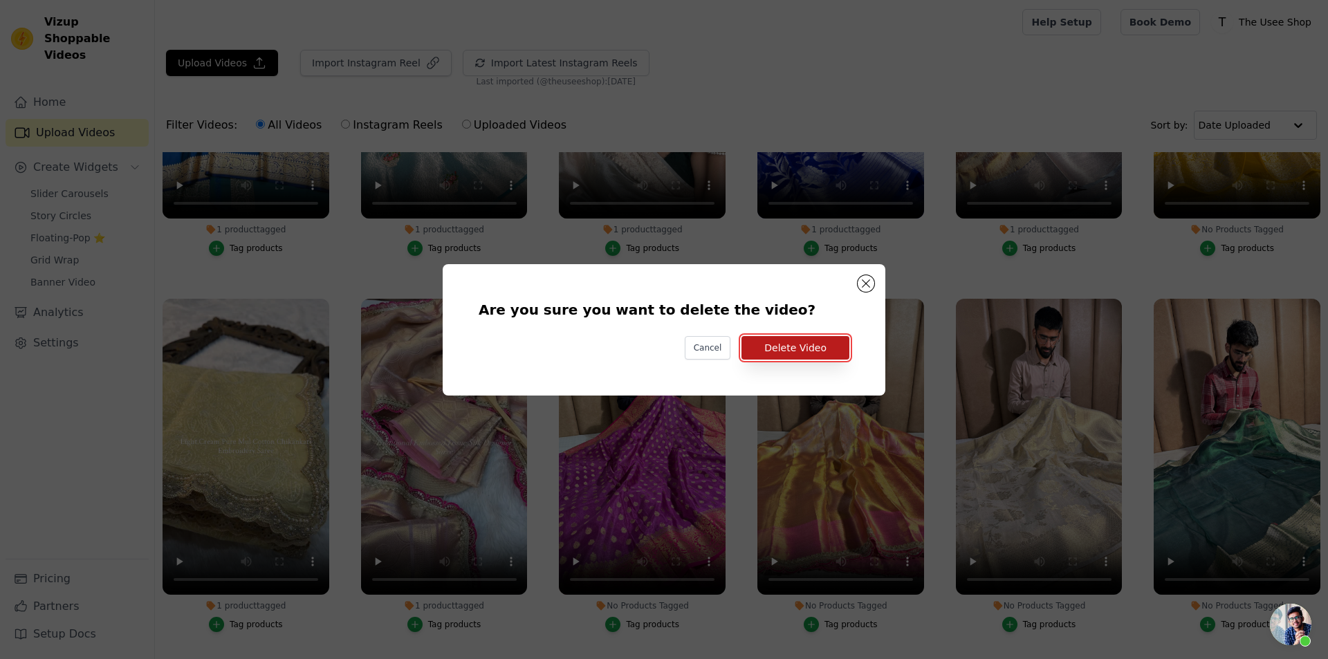
click at [783, 350] on button "Delete Video" at bounding box center [795, 348] width 108 height 24
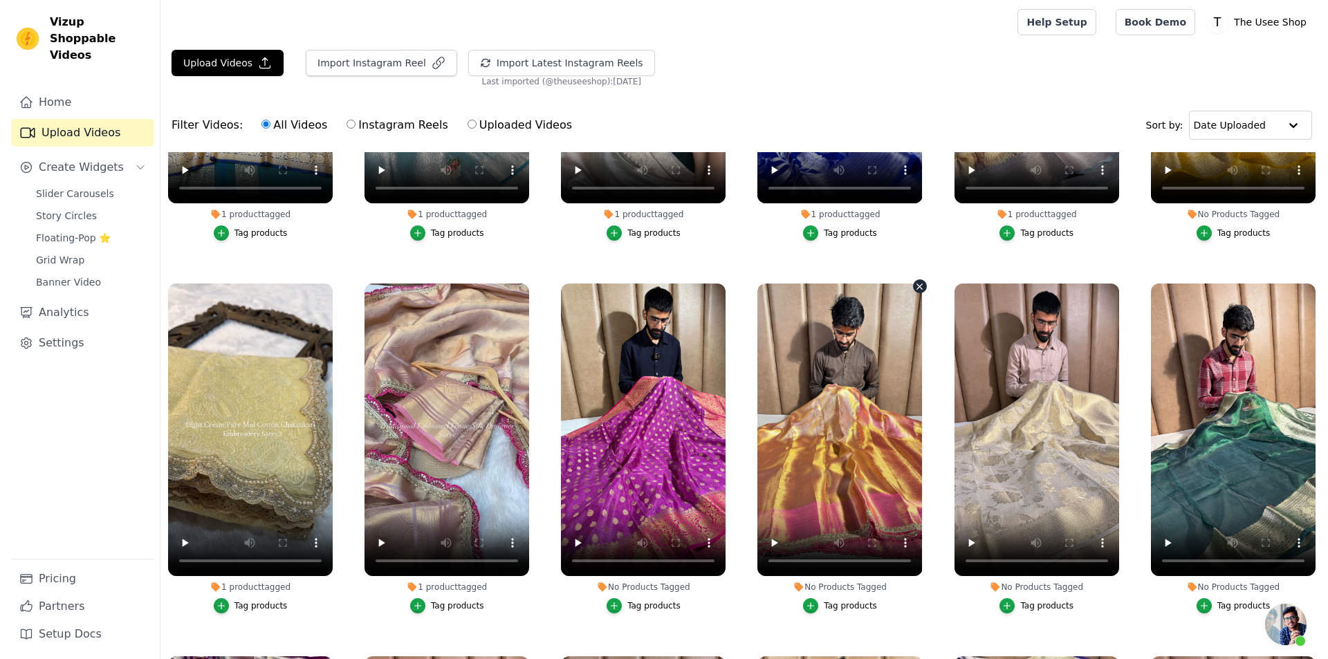
scroll to position [1729, 0]
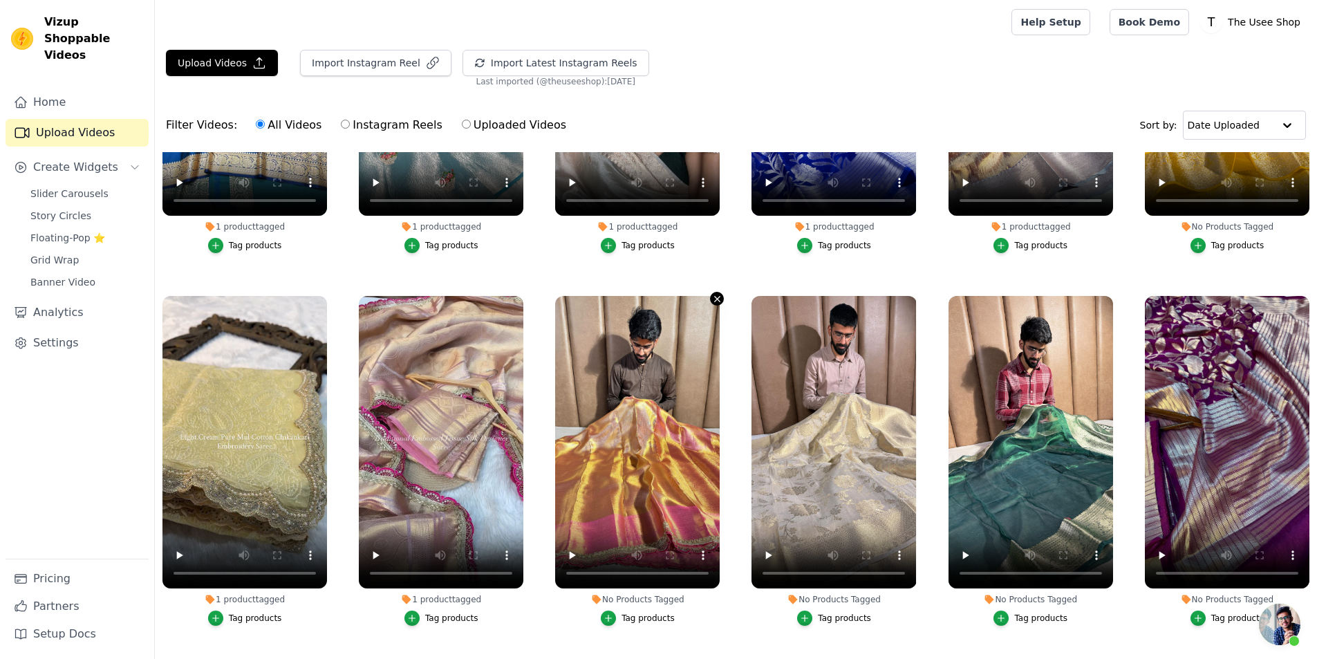
drag, startPoint x: 712, startPoint y: 337, endPoint x: 712, endPoint y: 290, distance: 47.7
click at [712, 294] on icon "button" at bounding box center [717, 299] width 10 height 10
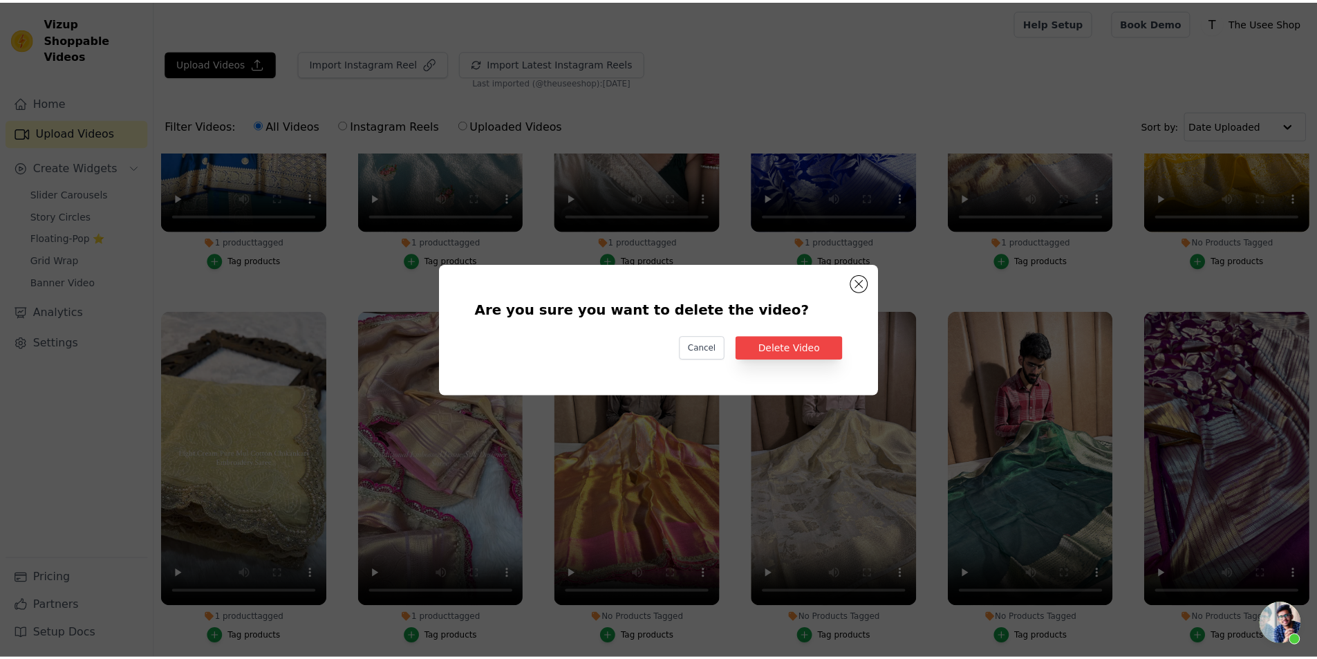
scroll to position [1741, 0]
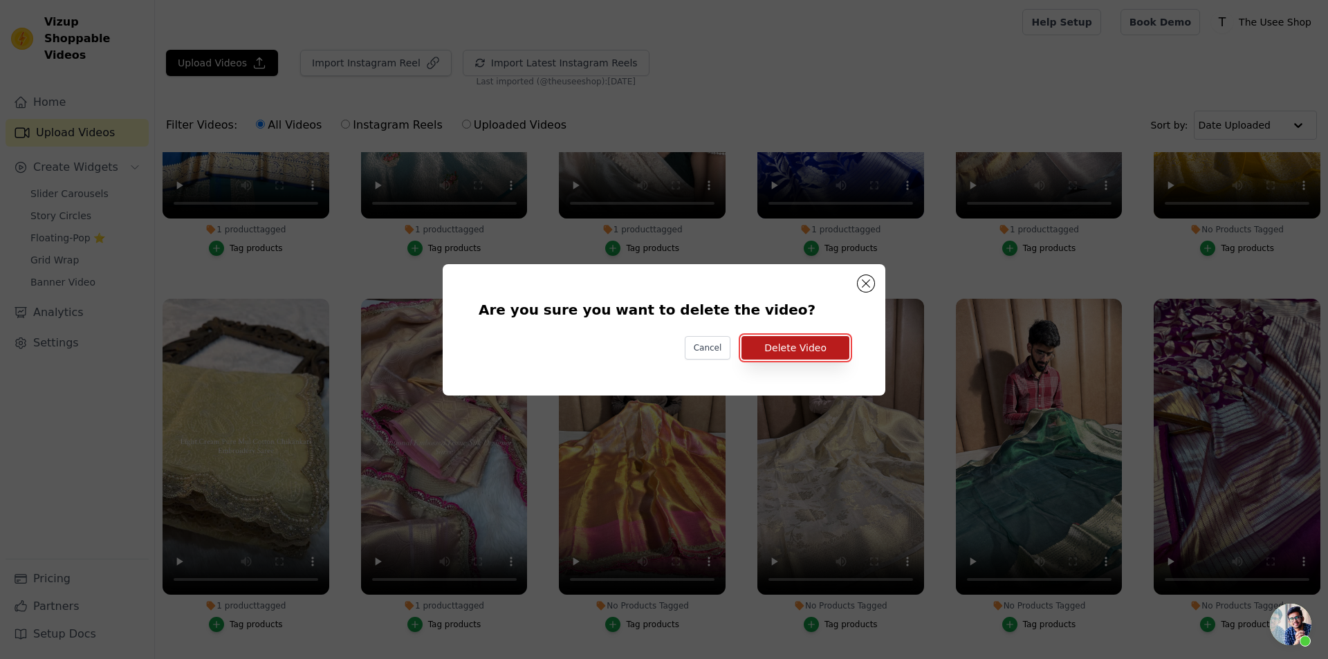
click at [801, 355] on button "Delete Video" at bounding box center [795, 348] width 108 height 24
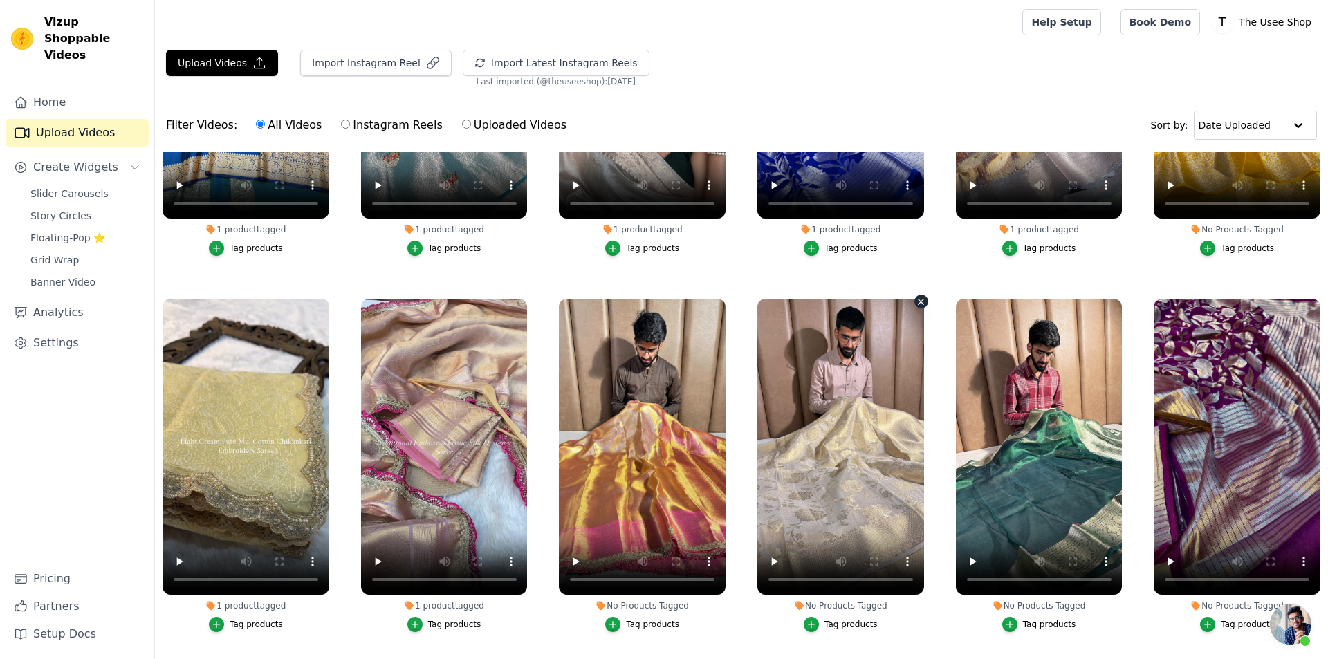
scroll to position [1729, 0]
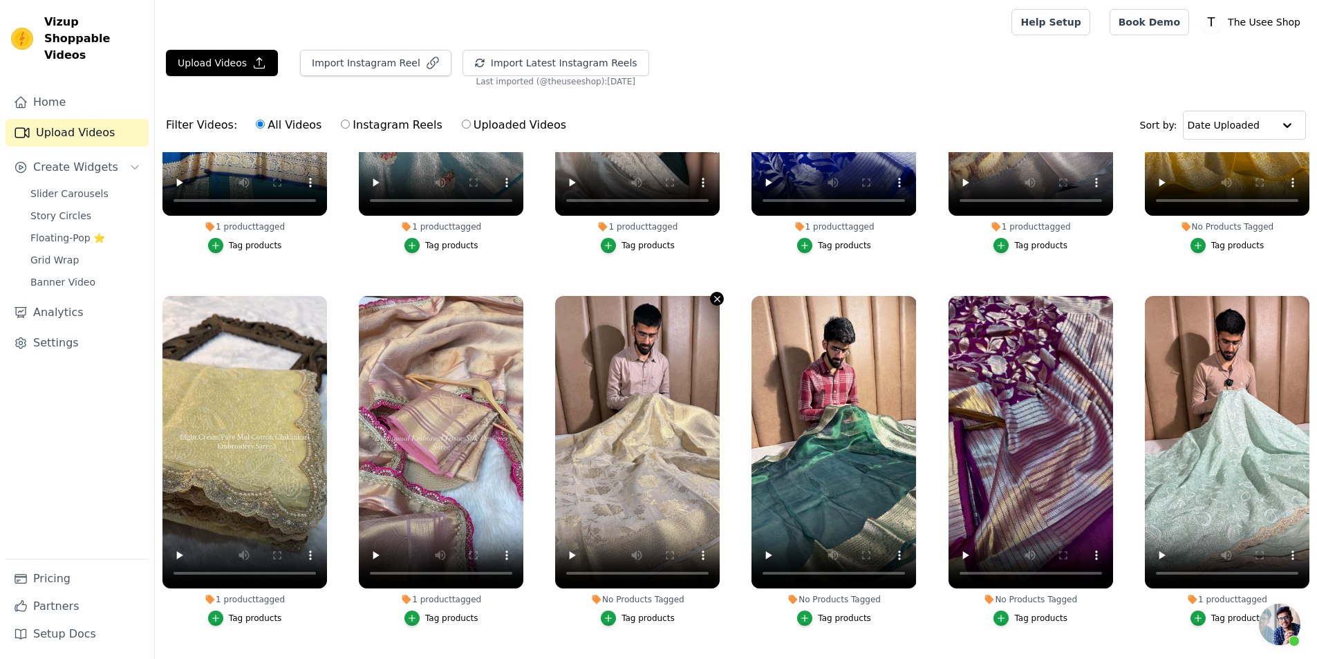
click at [715, 296] on icon "button" at bounding box center [718, 299] width 6 height 6
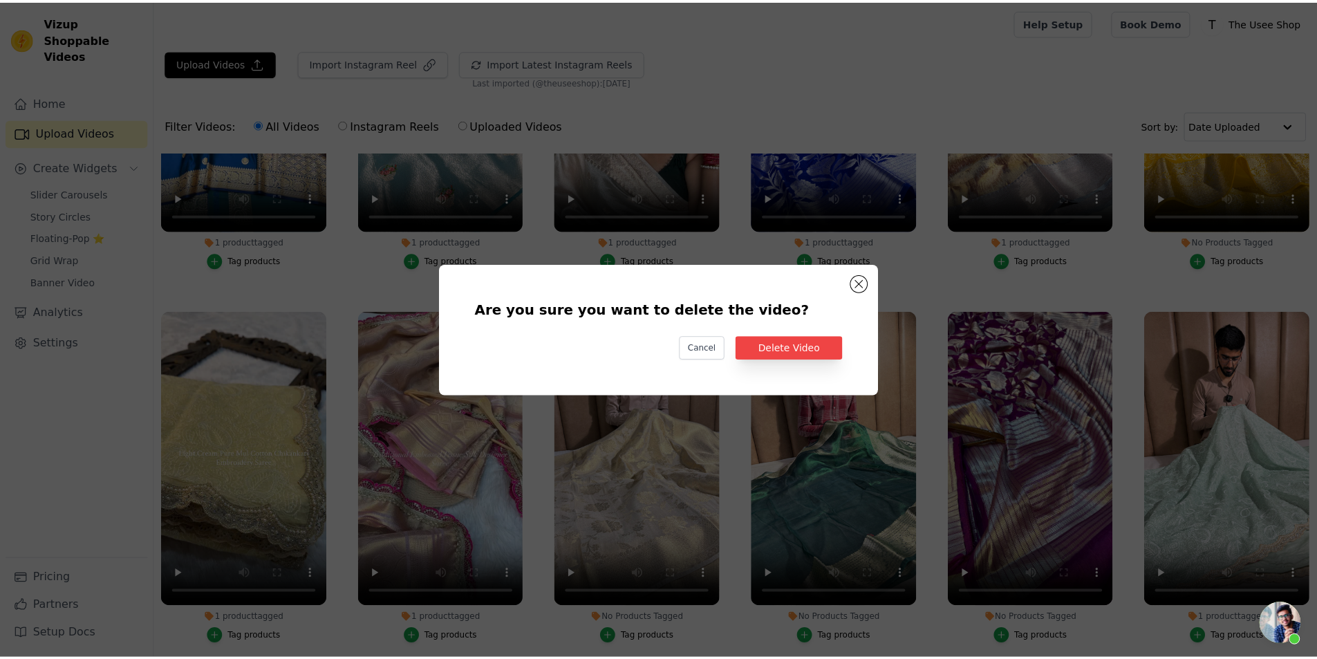
scroll to position [1741, 0]
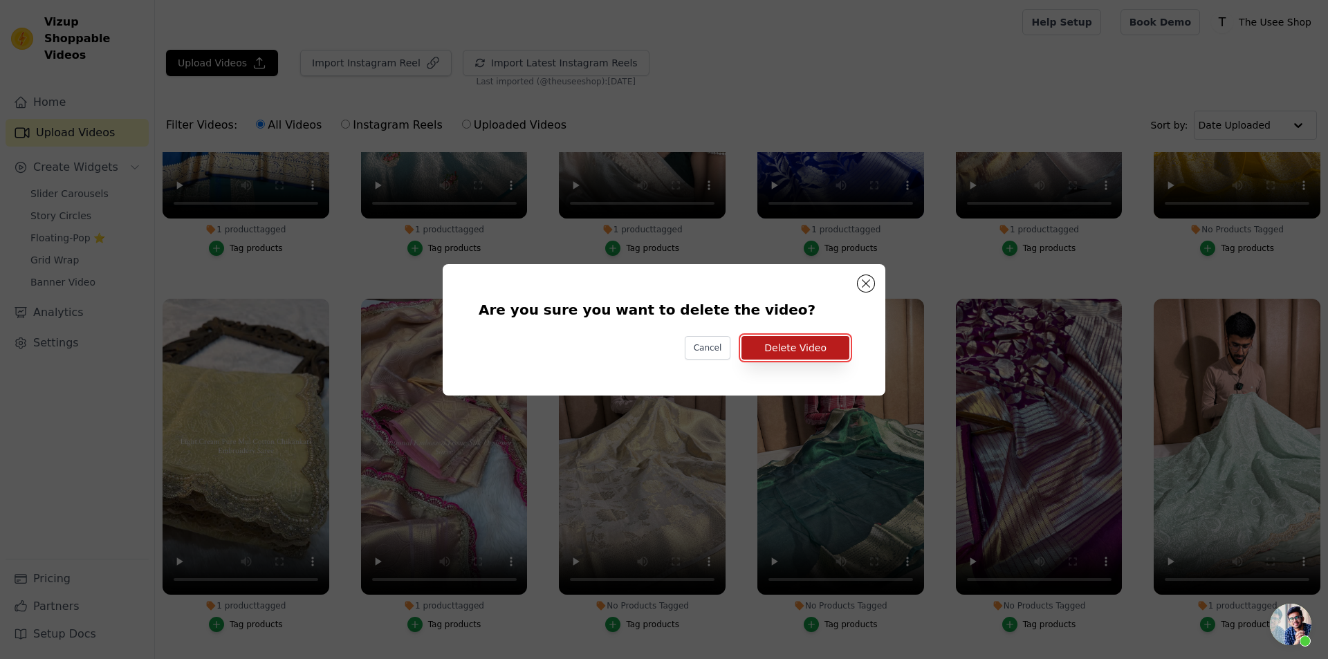
click at [826, 355] on button "Delete Video" at bounding box center [795, 348] width 108 height 24
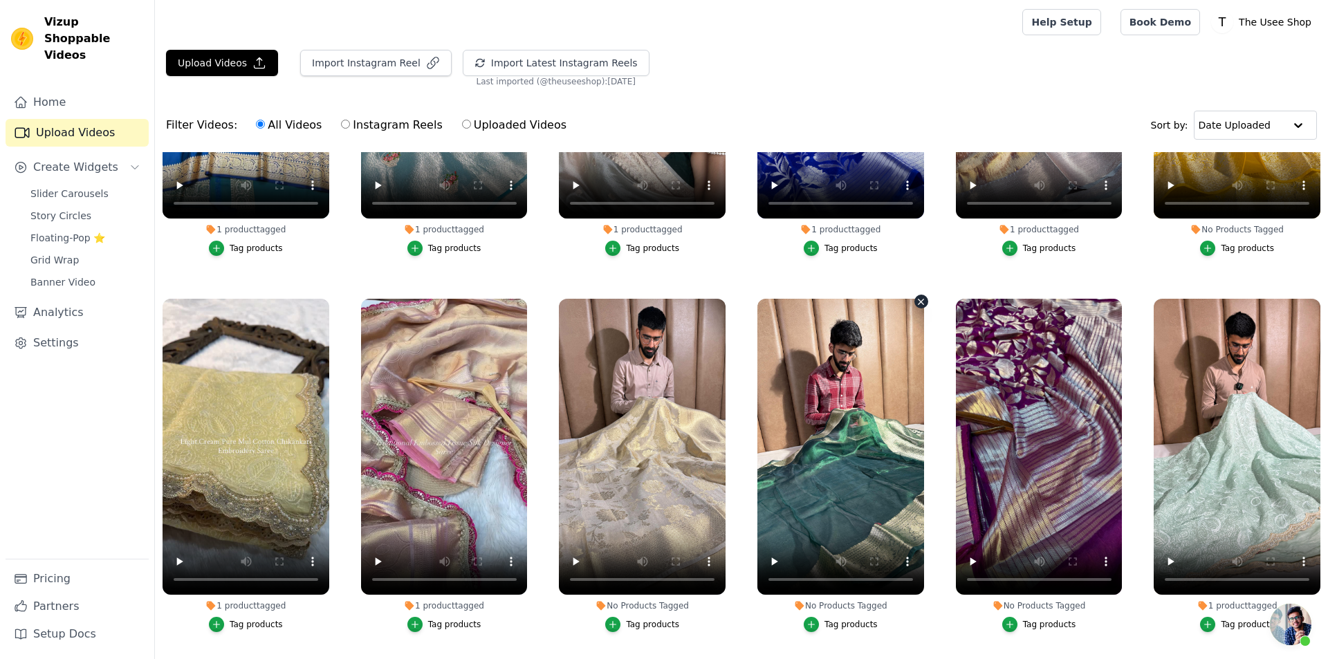
scroll to position [1729, 0]
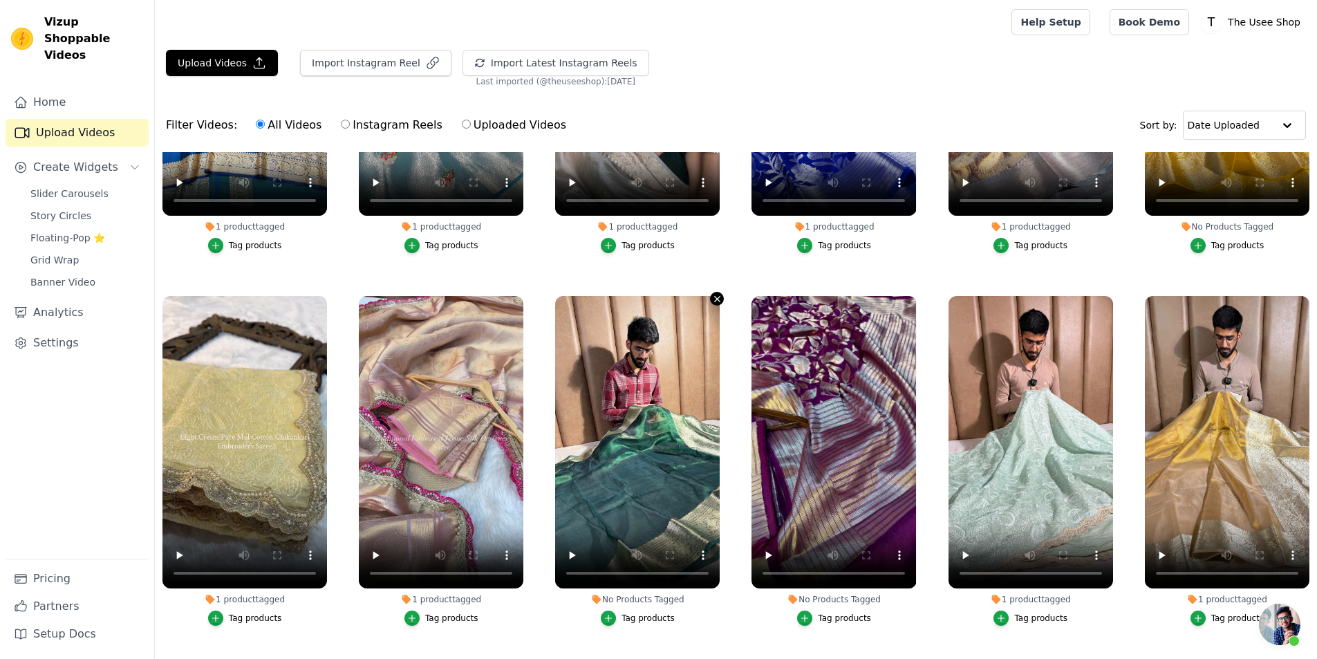
click at [712, 294] on icon "button" at bounding box center [717, 299] width 10 height 10
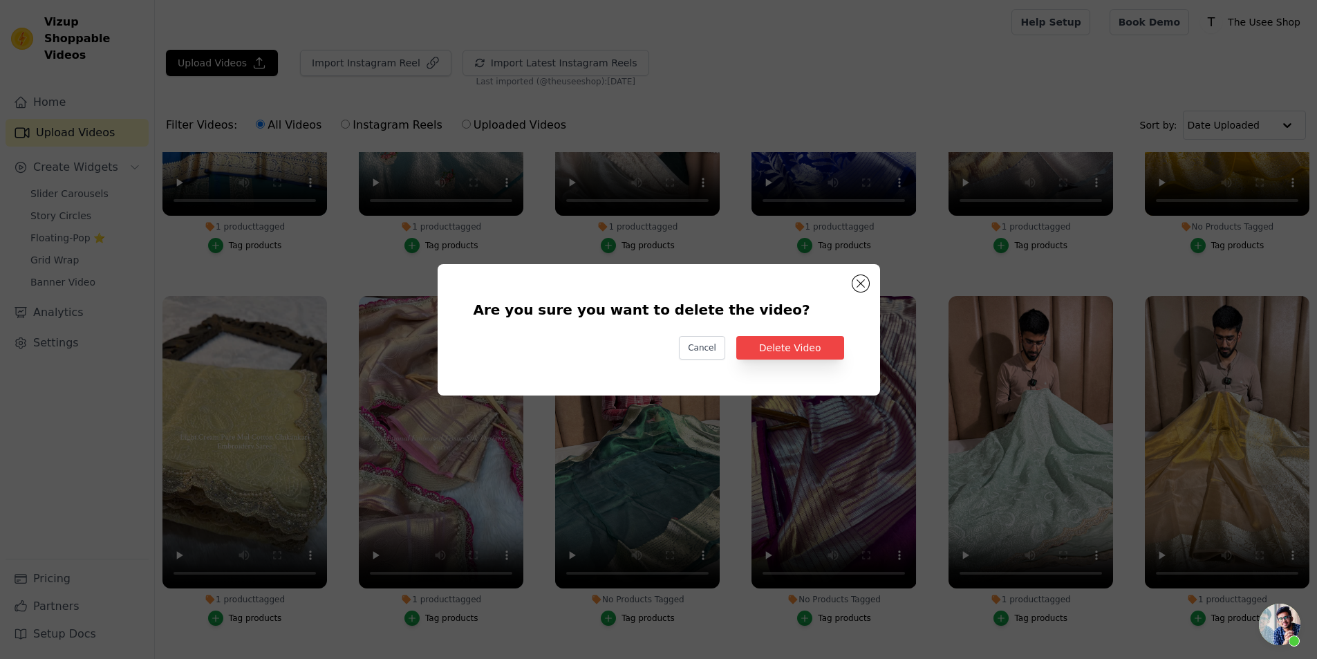
scroll to position [1741, 0]
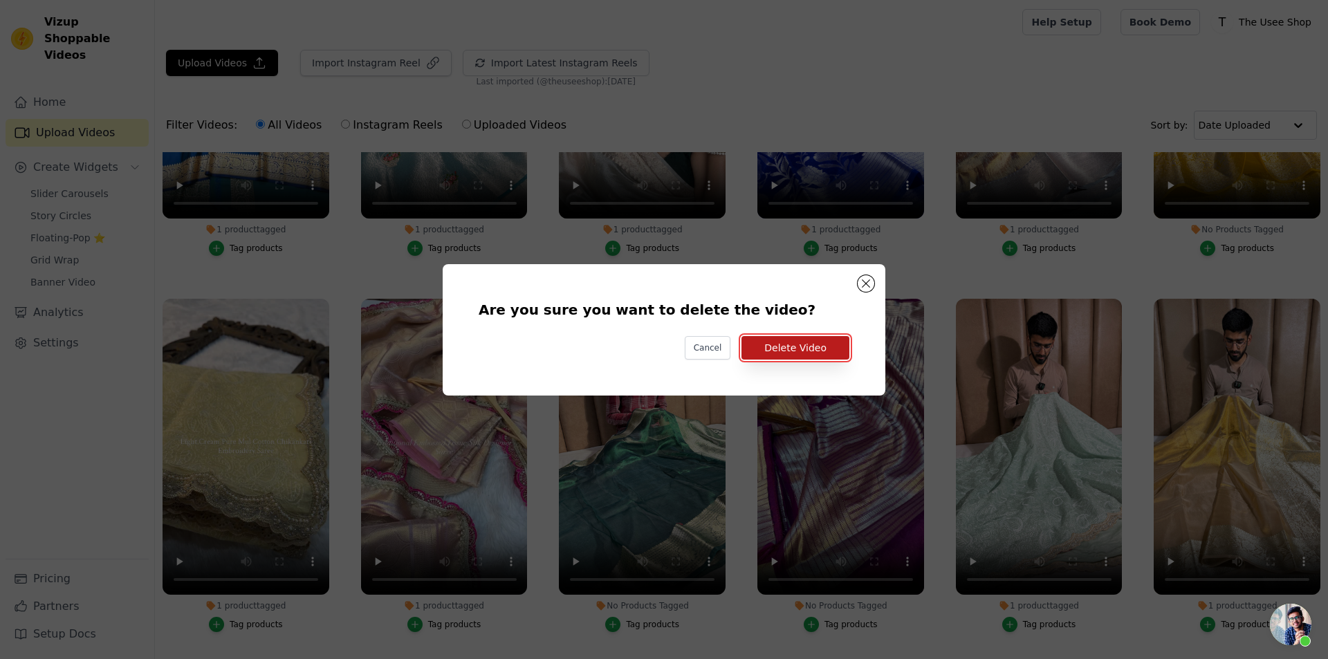
click at [799, 352] on button "Delete Video" at bounding box center [795, 348] width 108 height 24
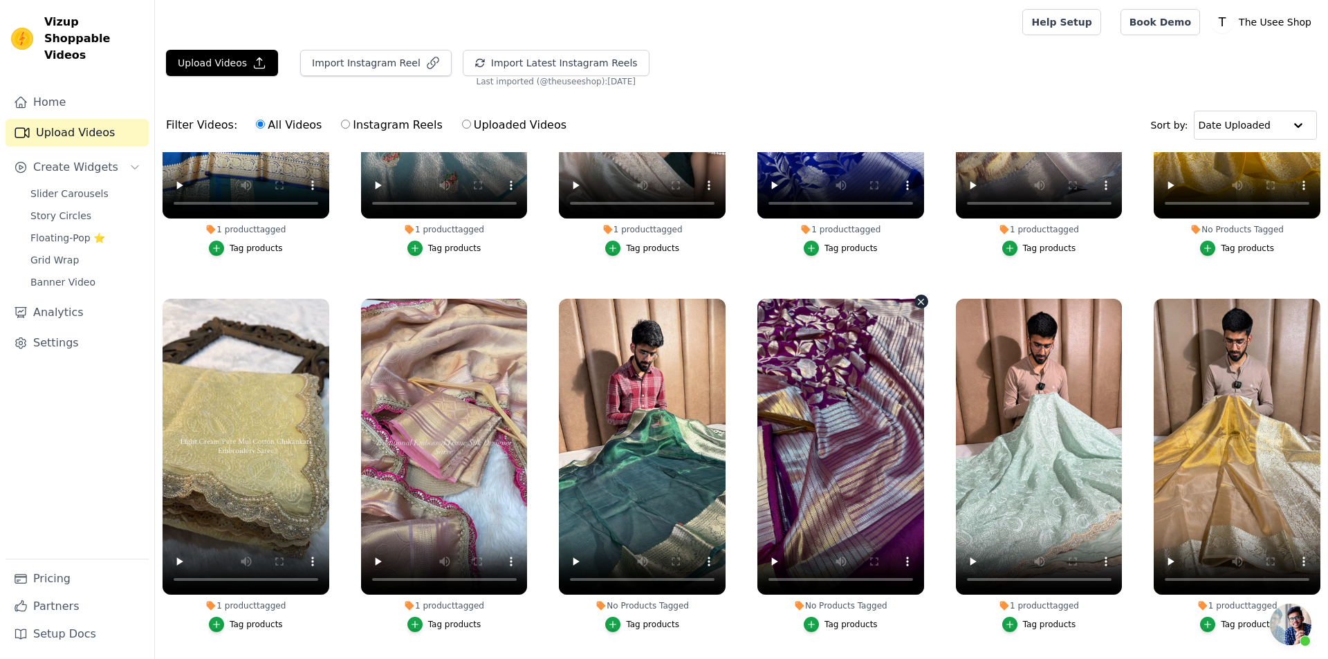
scroll to position [1729, 0]
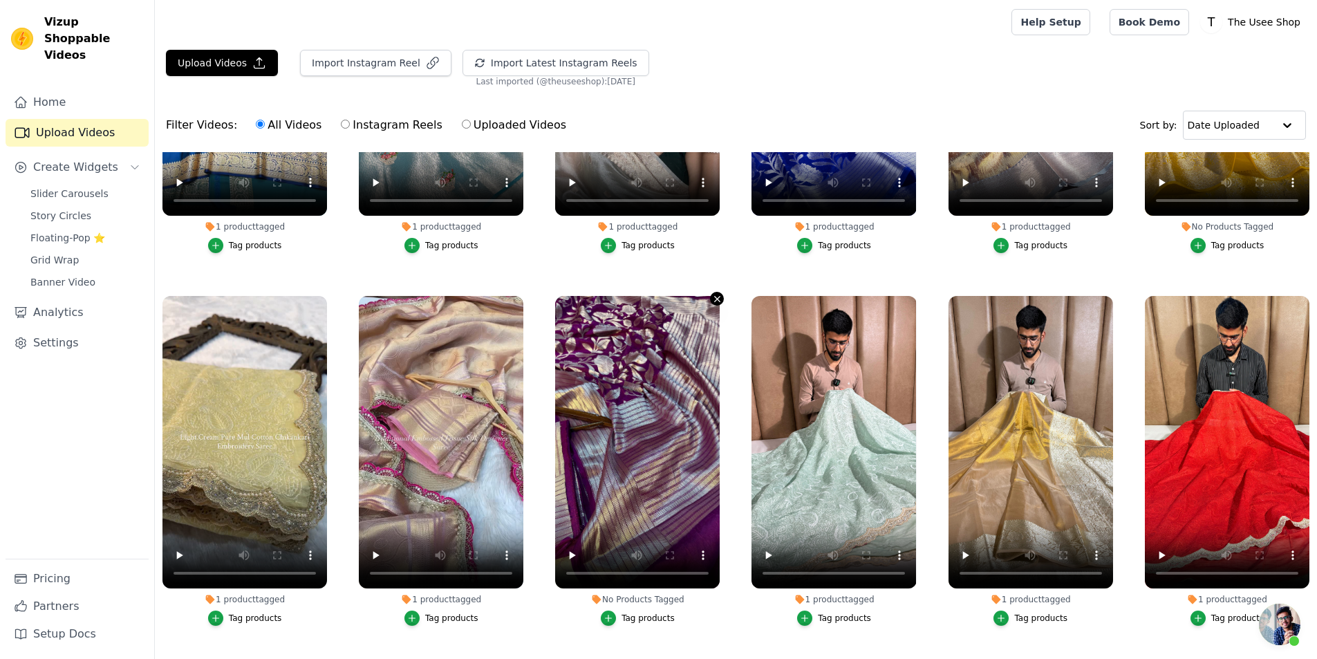
click at [712, 294] on icon "button" at bounding box center [717, 299] width 10 height 10
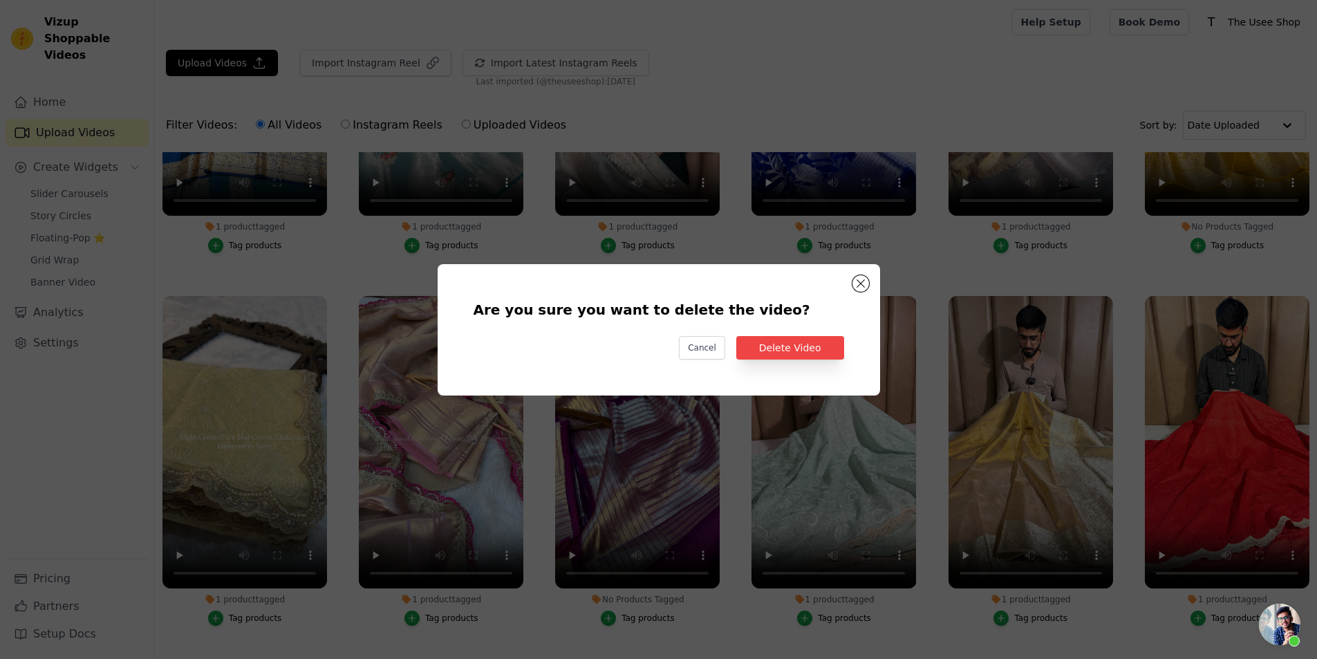
scroll to position [1741, 0]
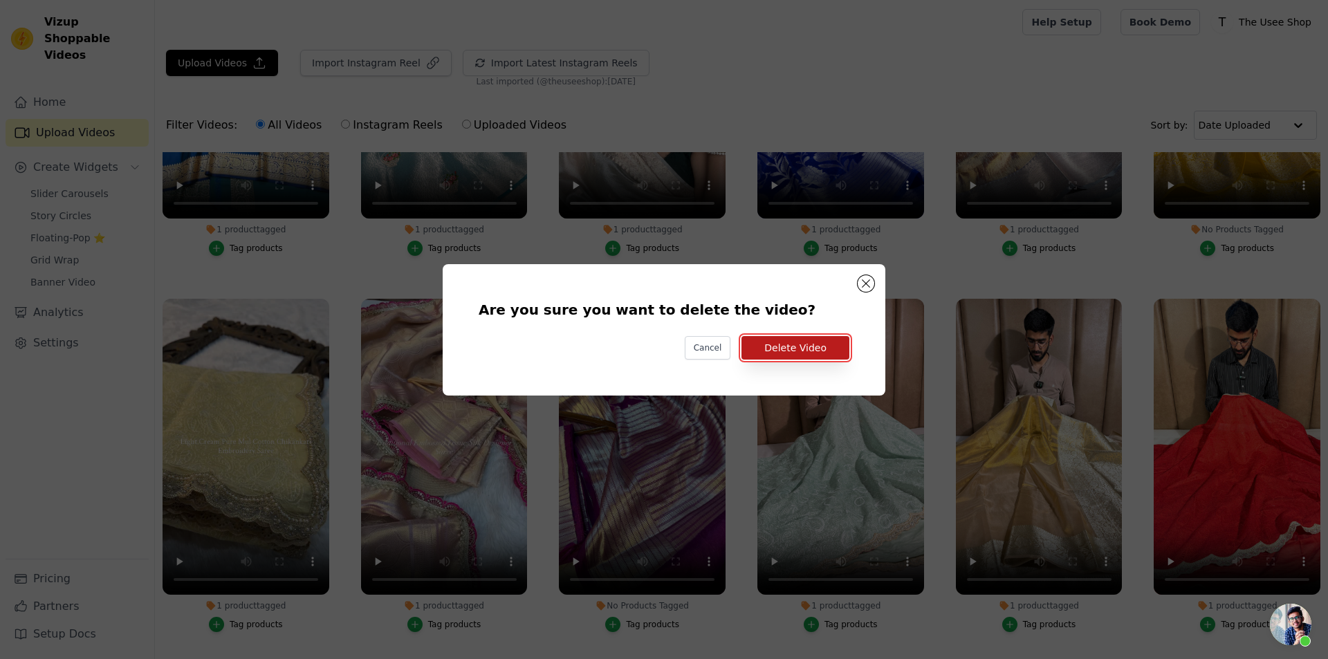
click at [790, 351] on button "Delete Video" at bounding box center [795, 348] width 108 height 24
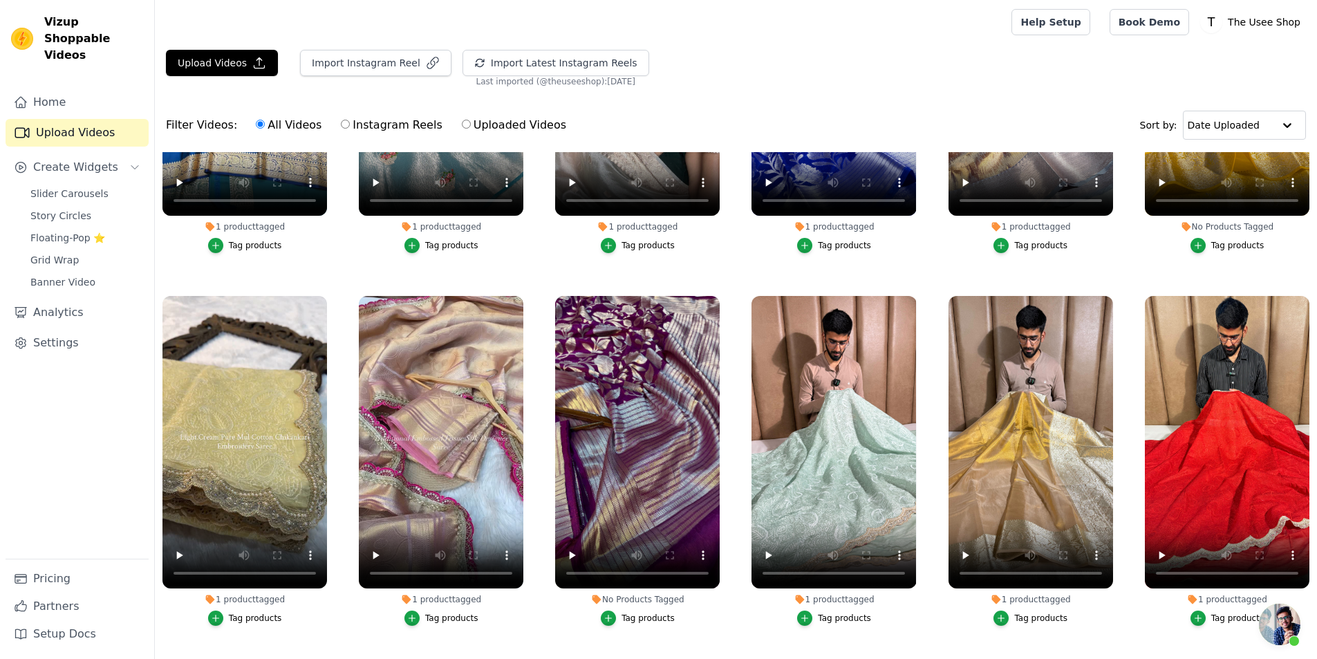
scroll to position [2074, 0]
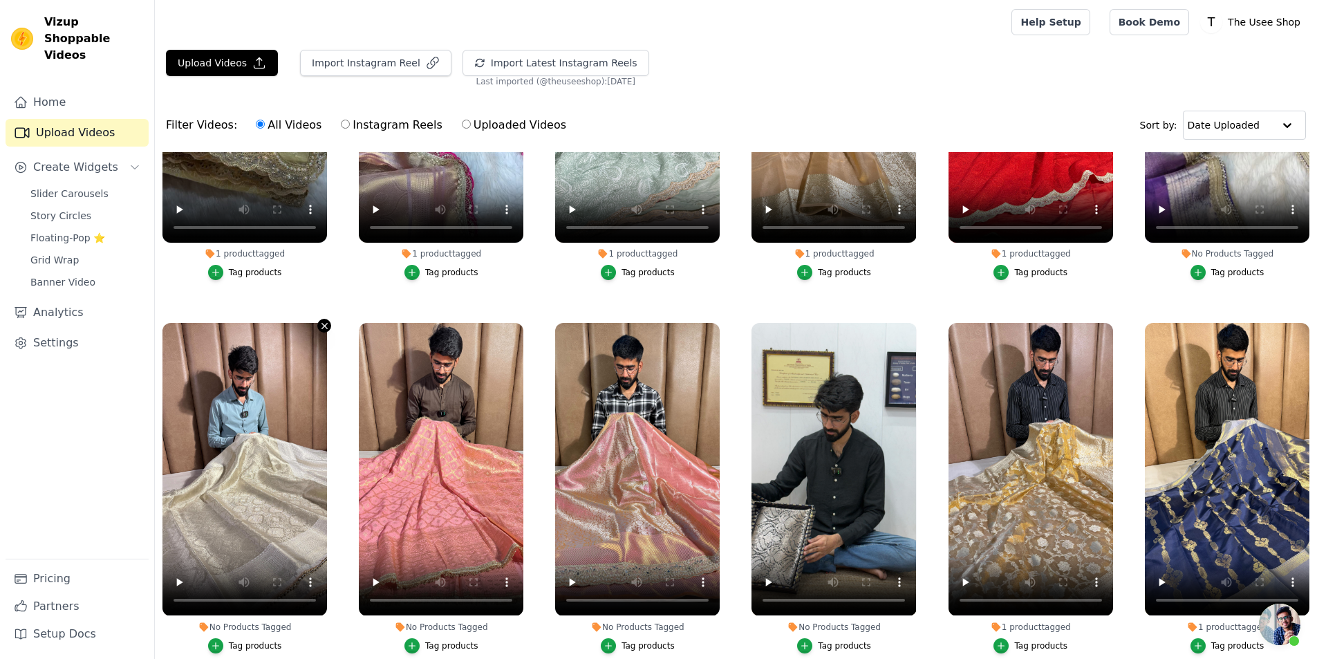
click at [322, 321] on icon "button" at bounding box center [324, 326] width 10 height 10
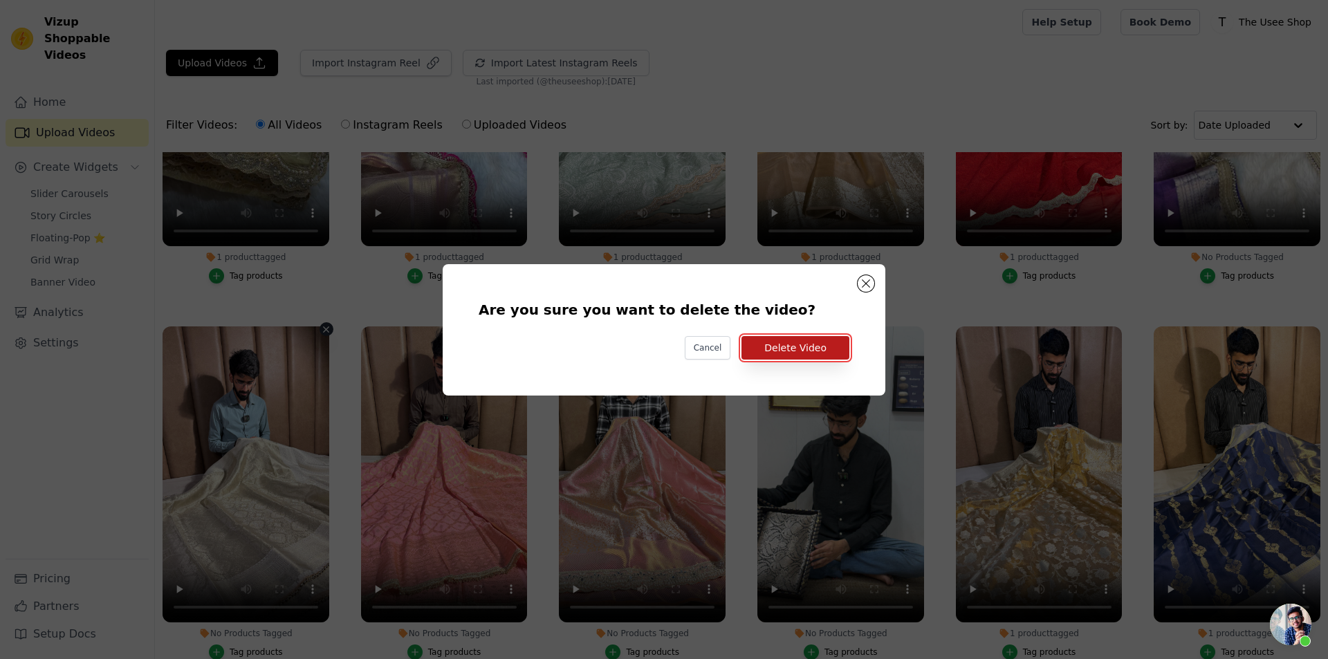
click at [801, 346] on button "Delete Video" at bounding box center [795, 348] width 108 height 24
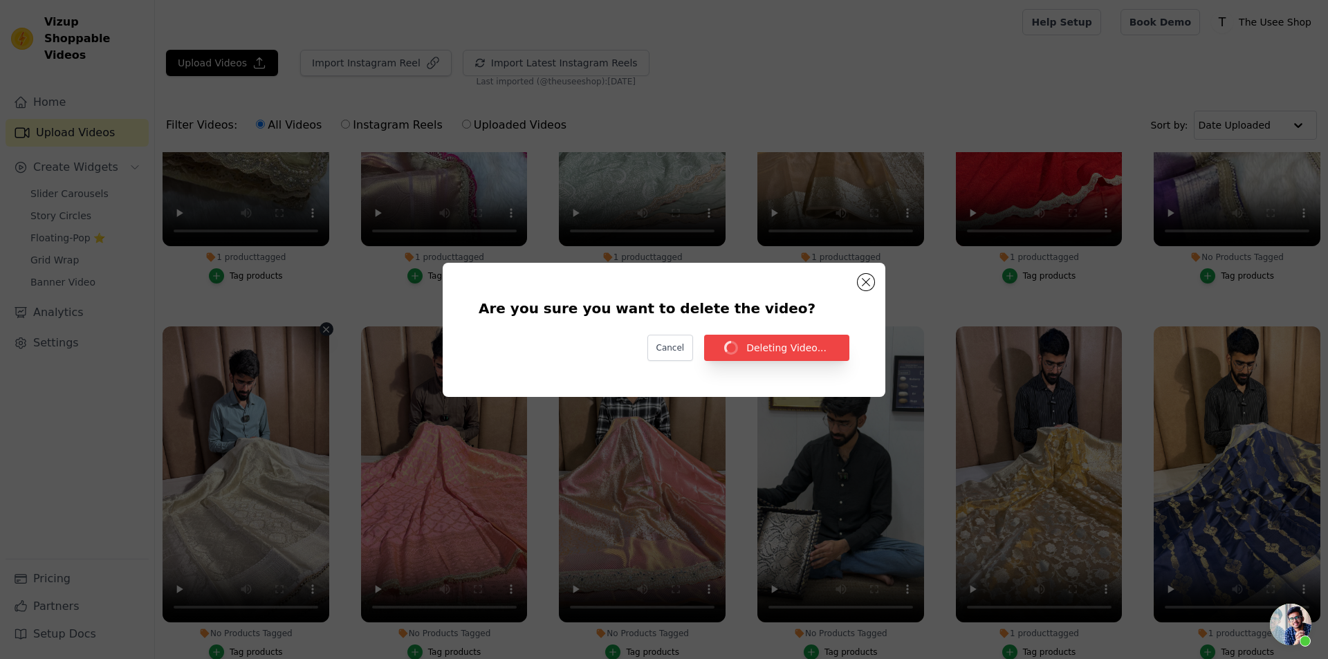
scroll to position [2074, 0]
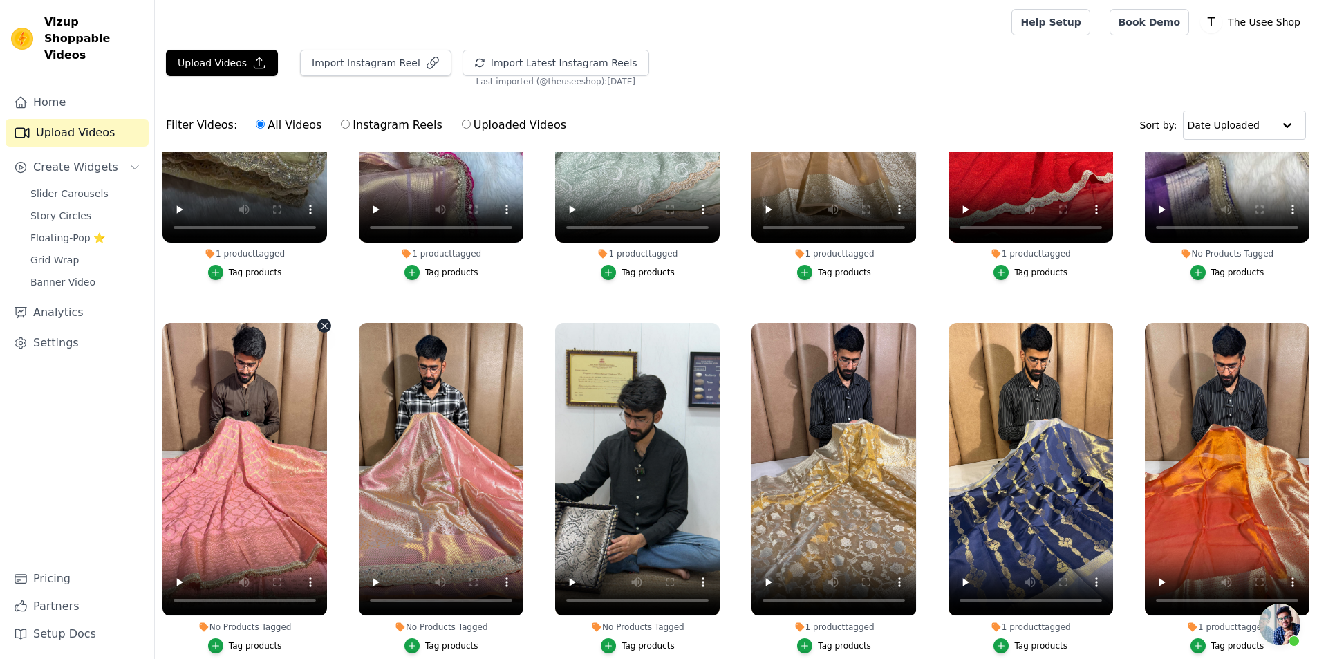
click at [324, 324] on icon "button" at bounding box center [325, 327] width 6 height 6
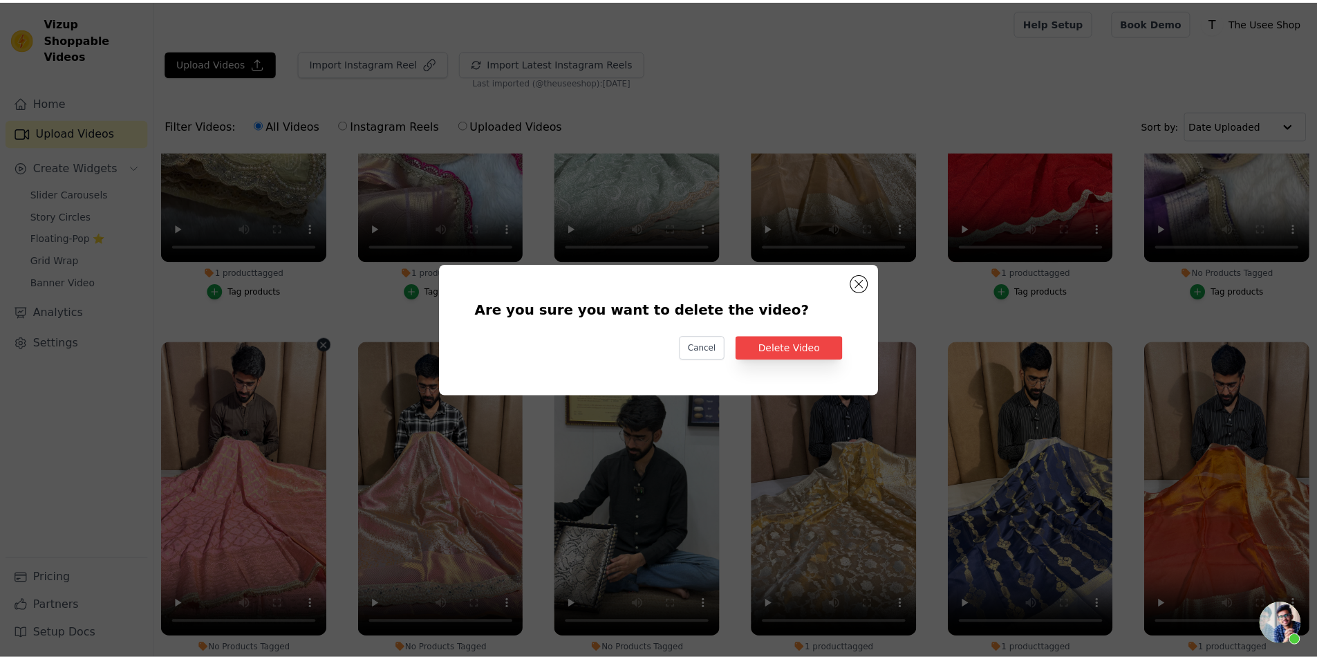
scroll to position [2090, 0]
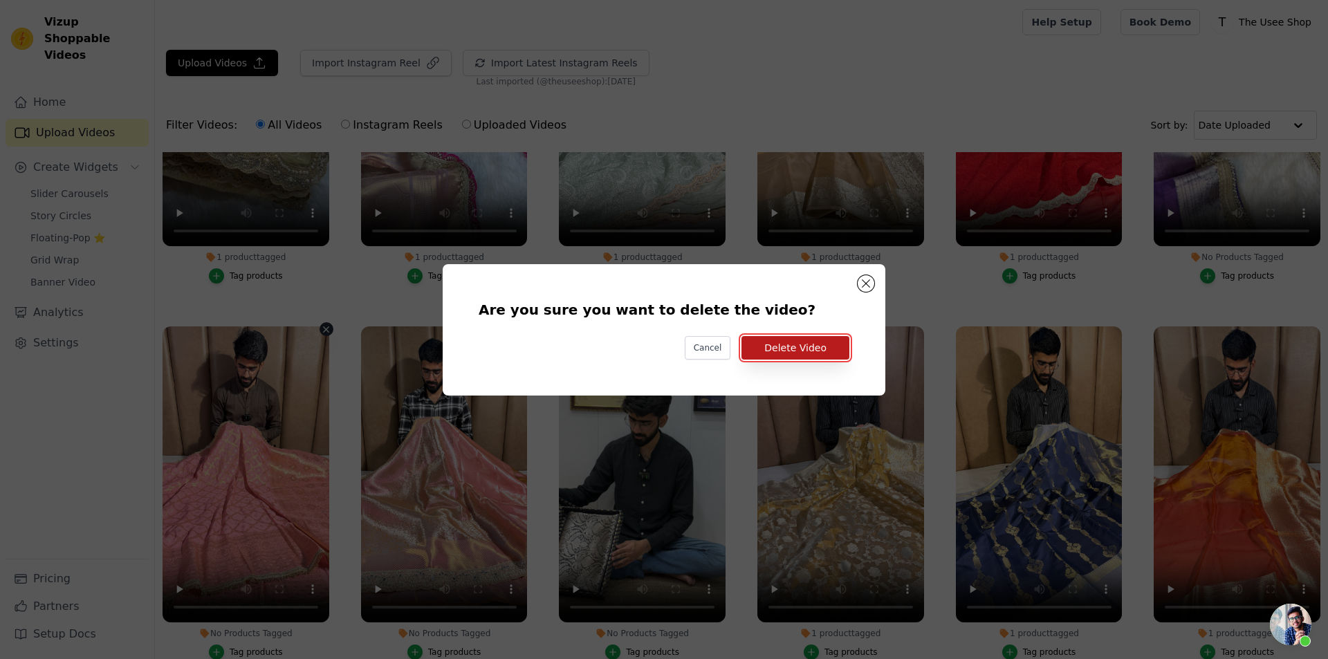
click at [808, 340] on button "Delete Video" at bounding box center [795, 348] width 108 height 24
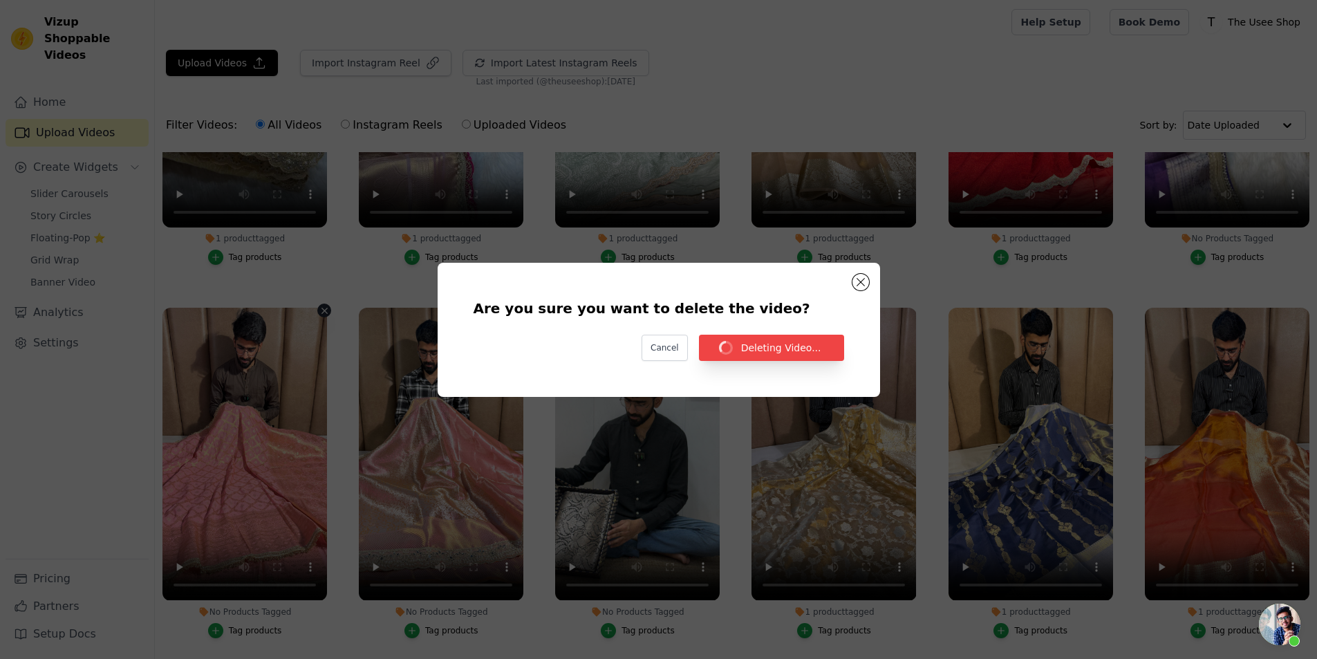
scroll to position [2074, 0]
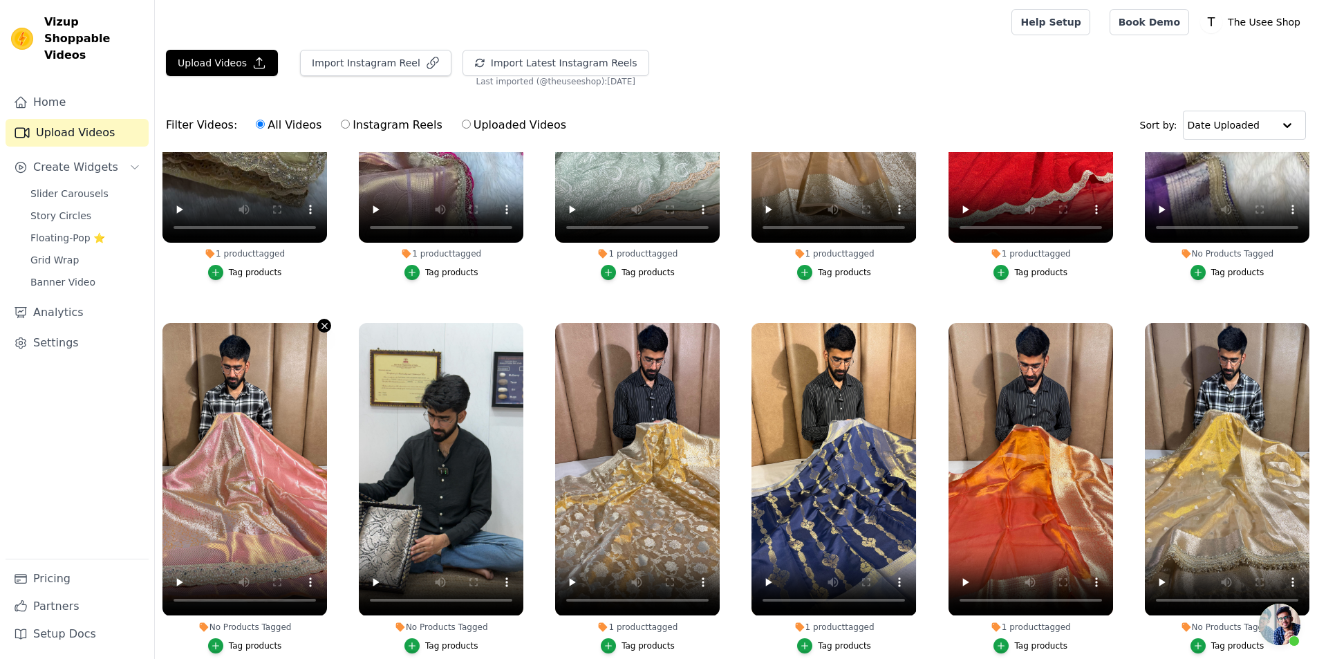
click at [324, 321] on icon "button" at bounding box center [324, 326] width 10 height 10
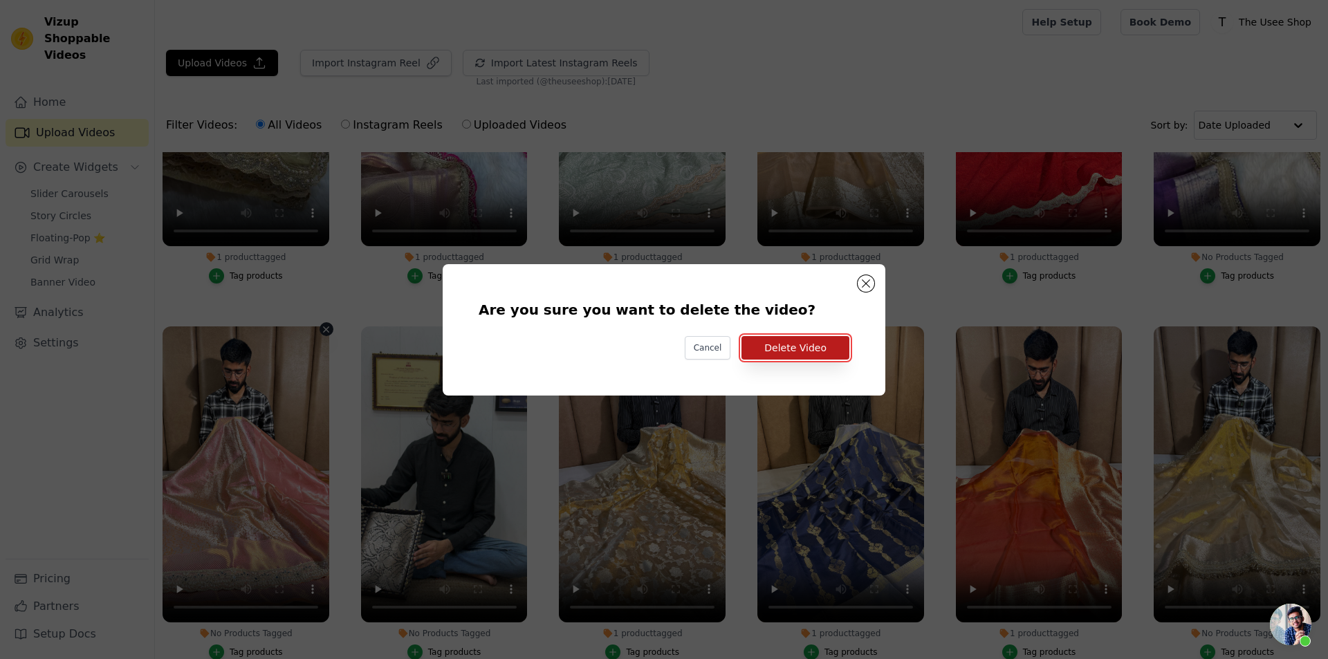
click at [795, 343] on button "Delete Video" at bounding box center [795, 348] width 108 height 24
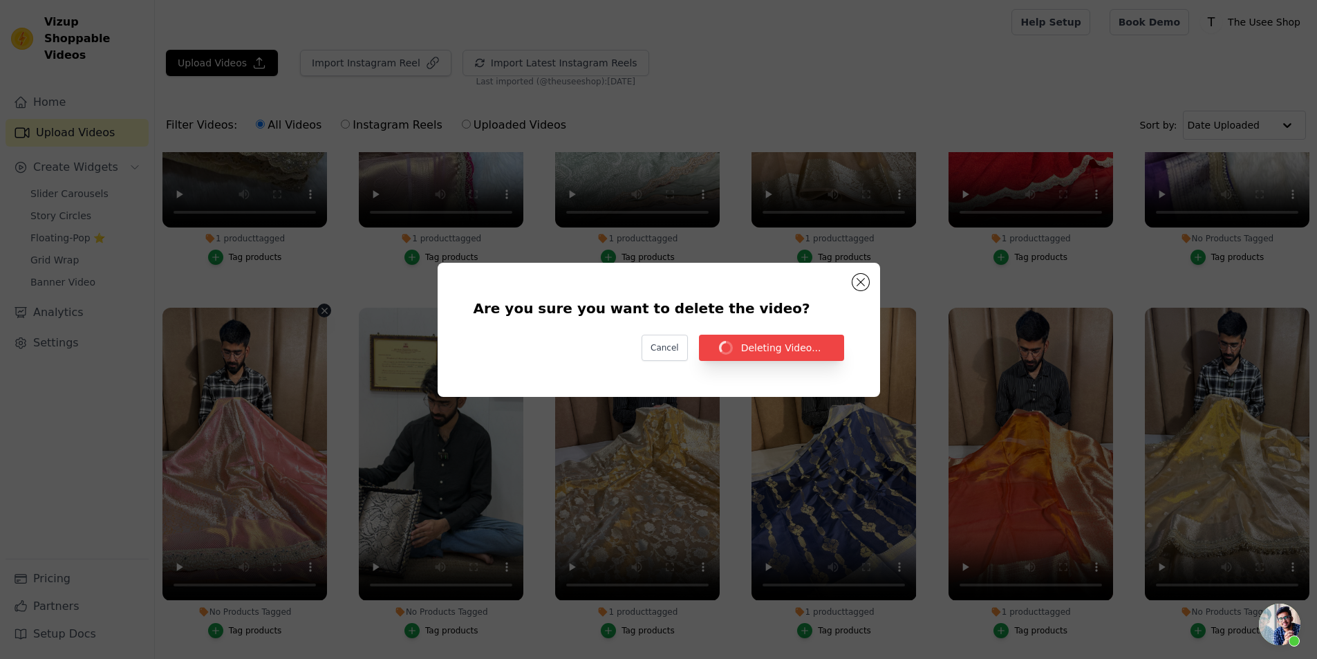
scroll to position [2074, 0]
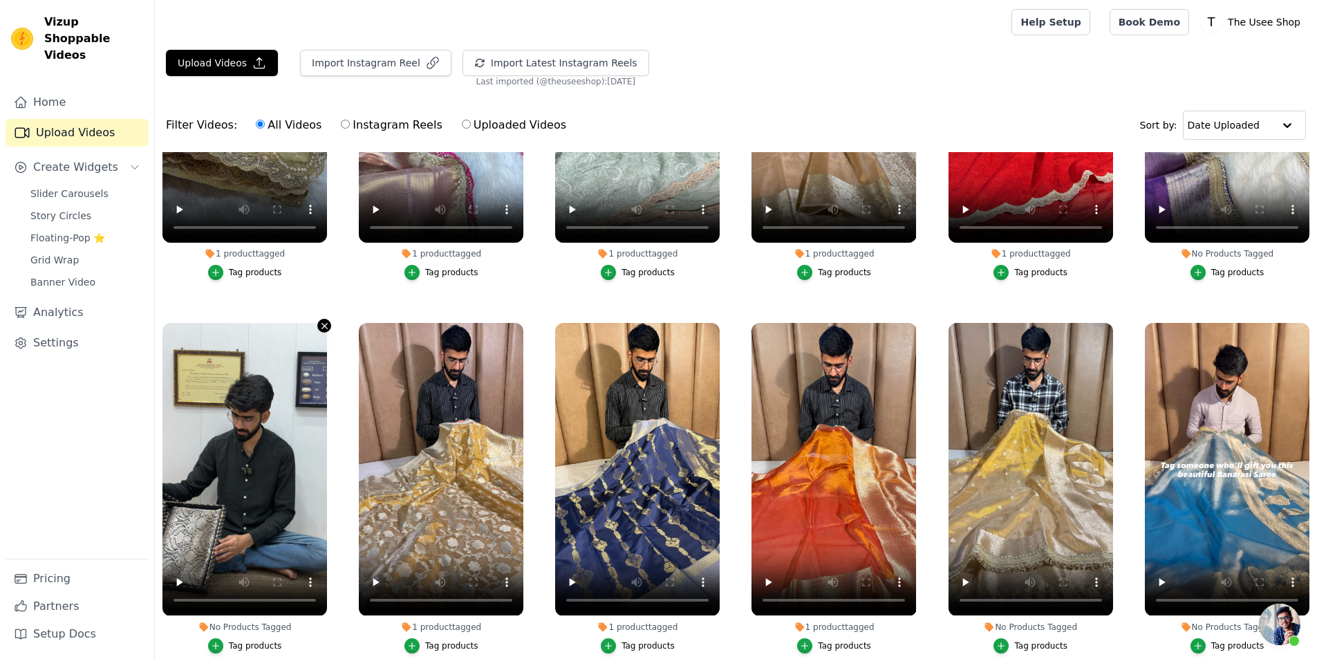
click at [323, 324] on icon "button" at bounding box center [325, 327] width 6 height 6
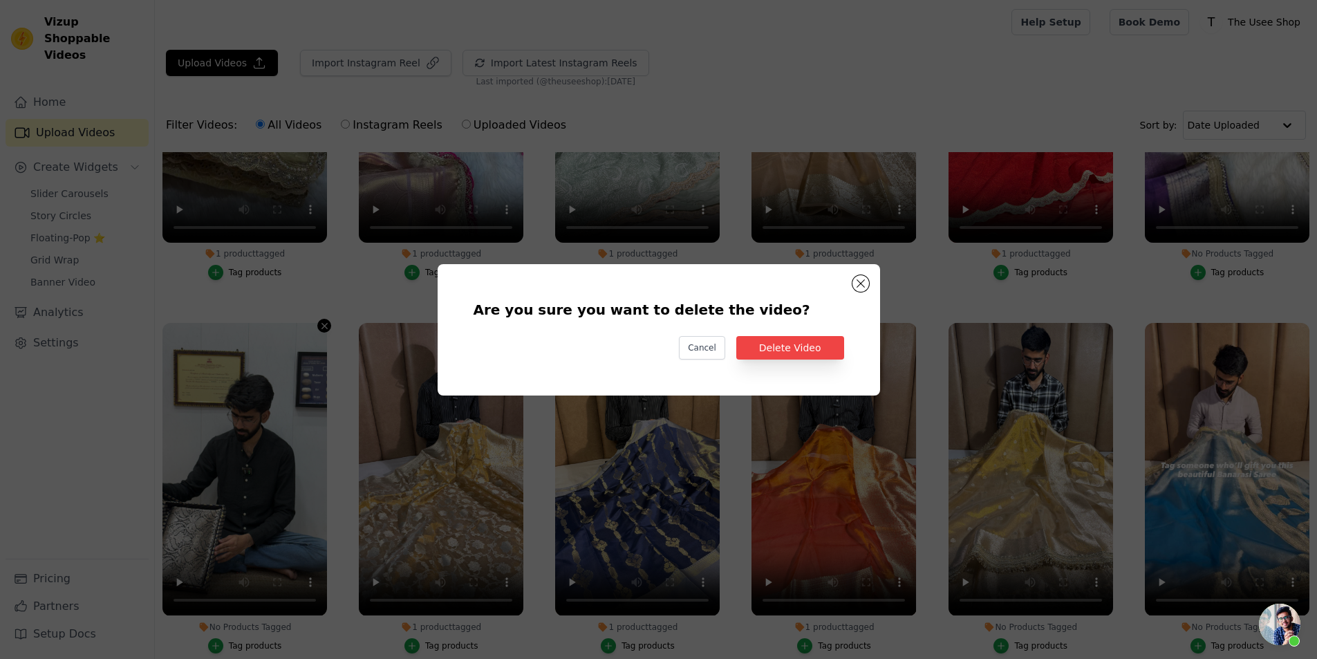
scroll to position [2090, 0]
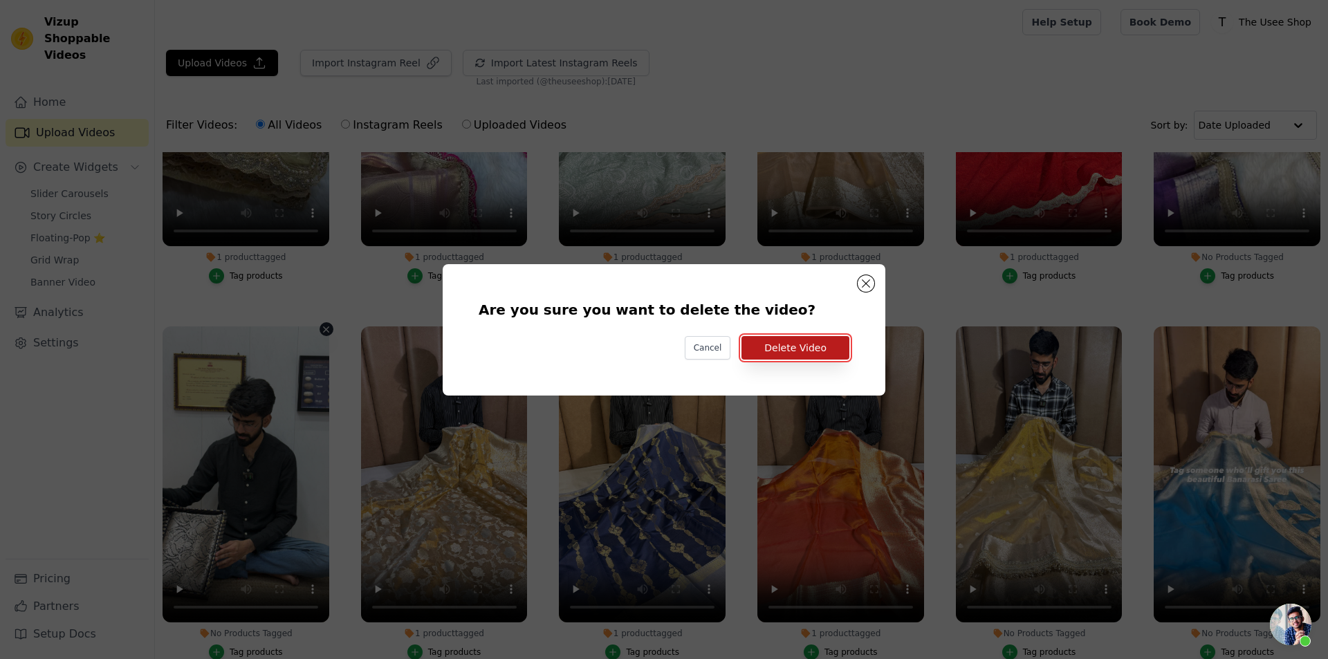
click at [838, 352] on button "Delete Video" at bounding box center [795, 348] width 108 height 24
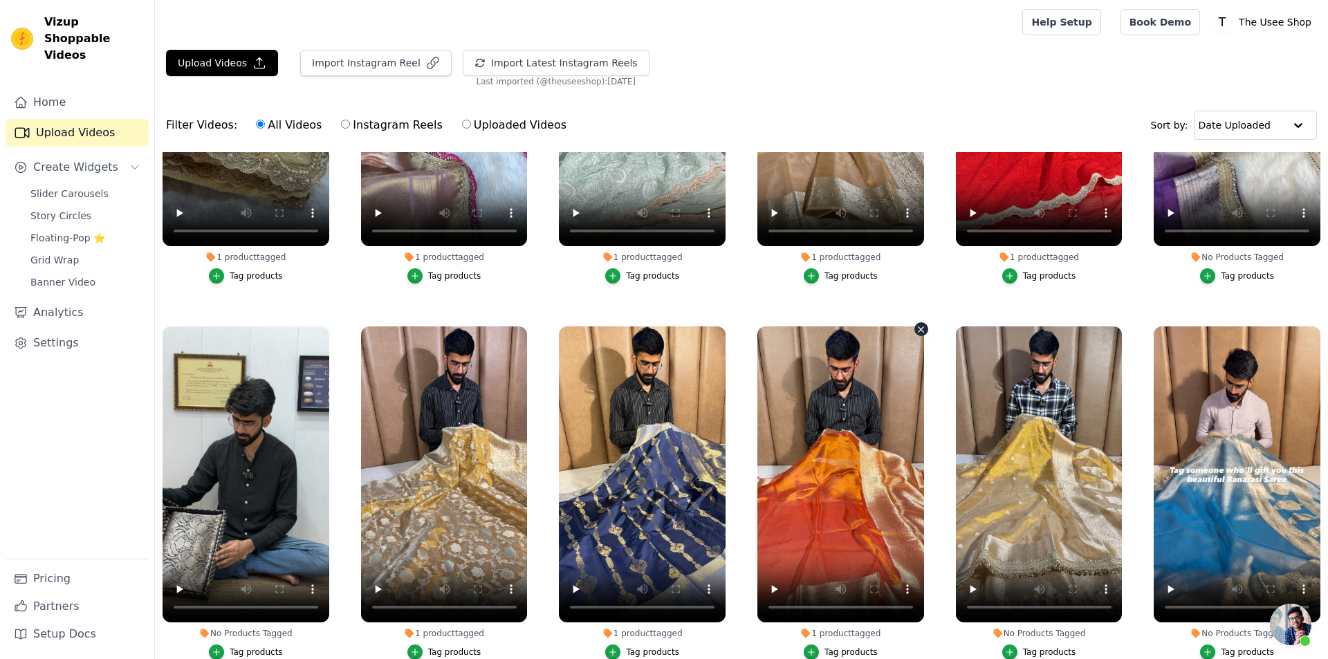
scroll to position [2074, 0]
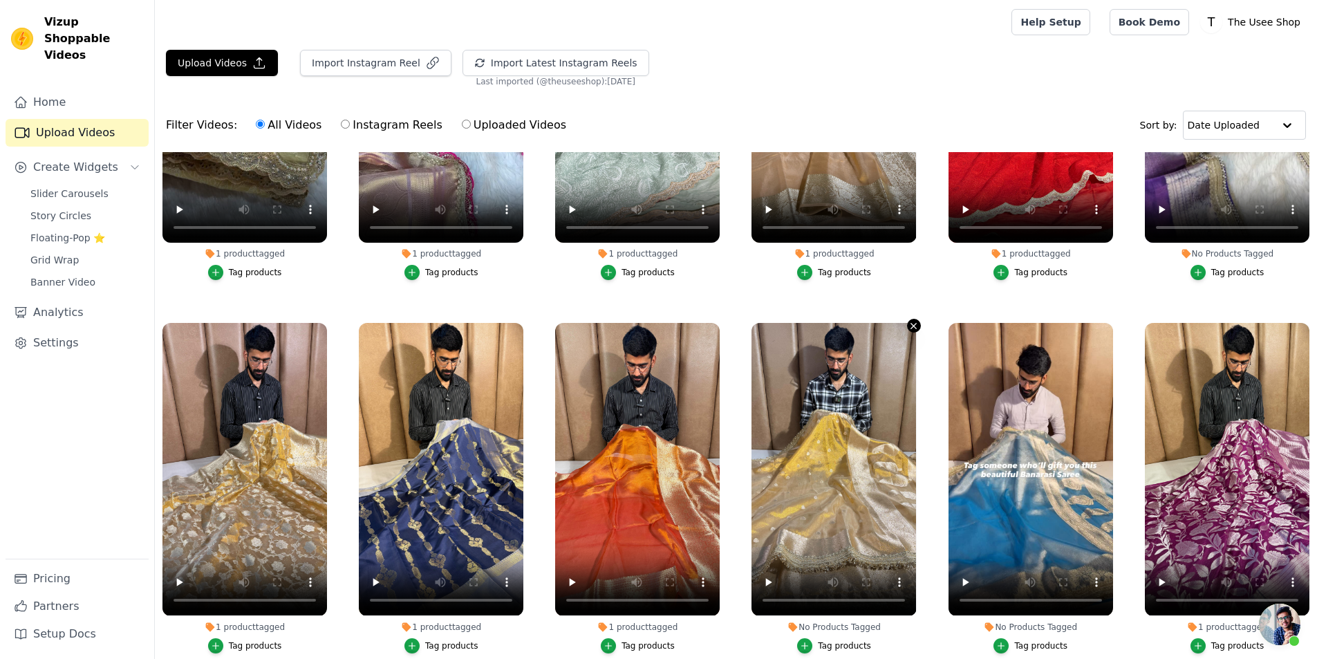
click at [909, 321] on icon "button" at bounding box center [914, 326] width 10 height 10
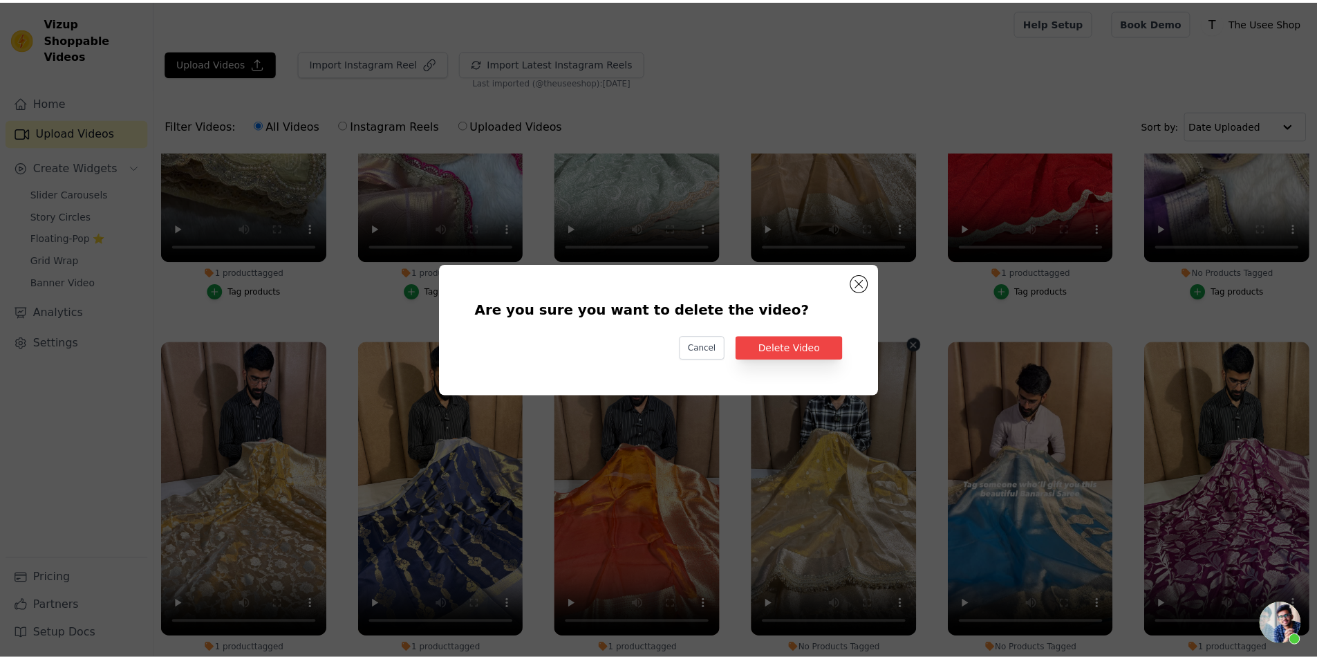
scroll to position [2090, 0]
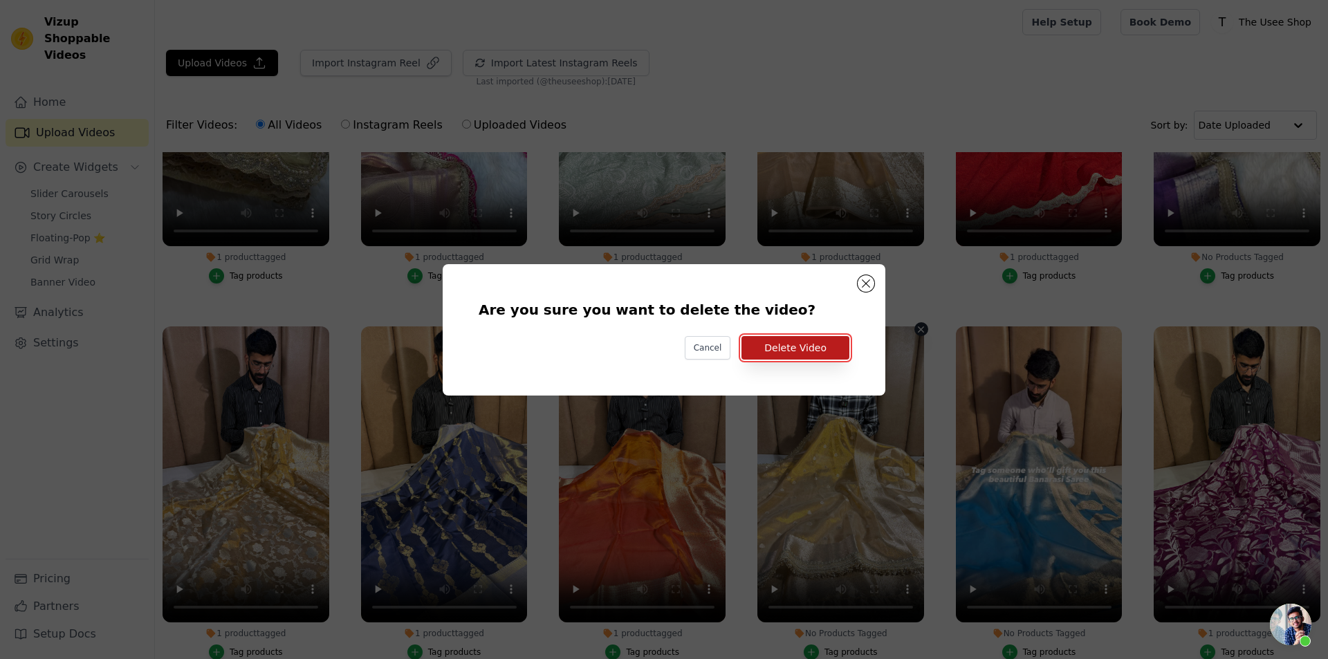
click at [812, 354] on button "Delete Video" at bounding box center [795, 348] width 108 height 24
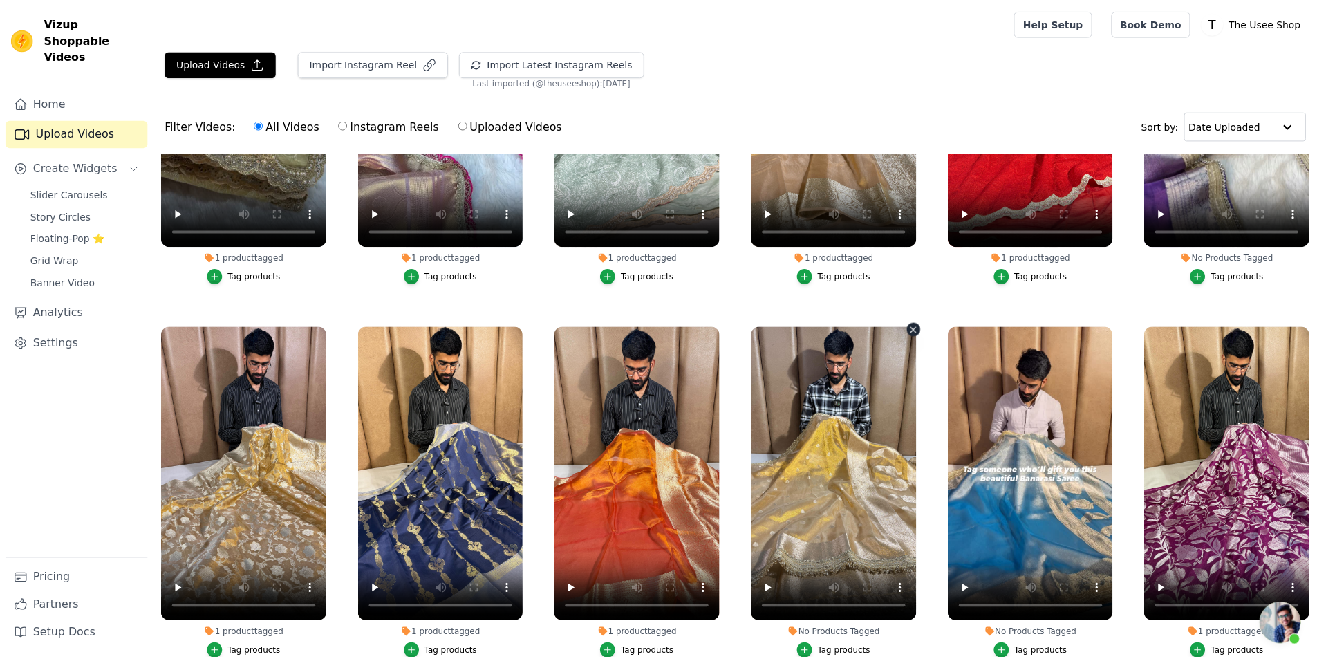
scroll to position [2074, 0]
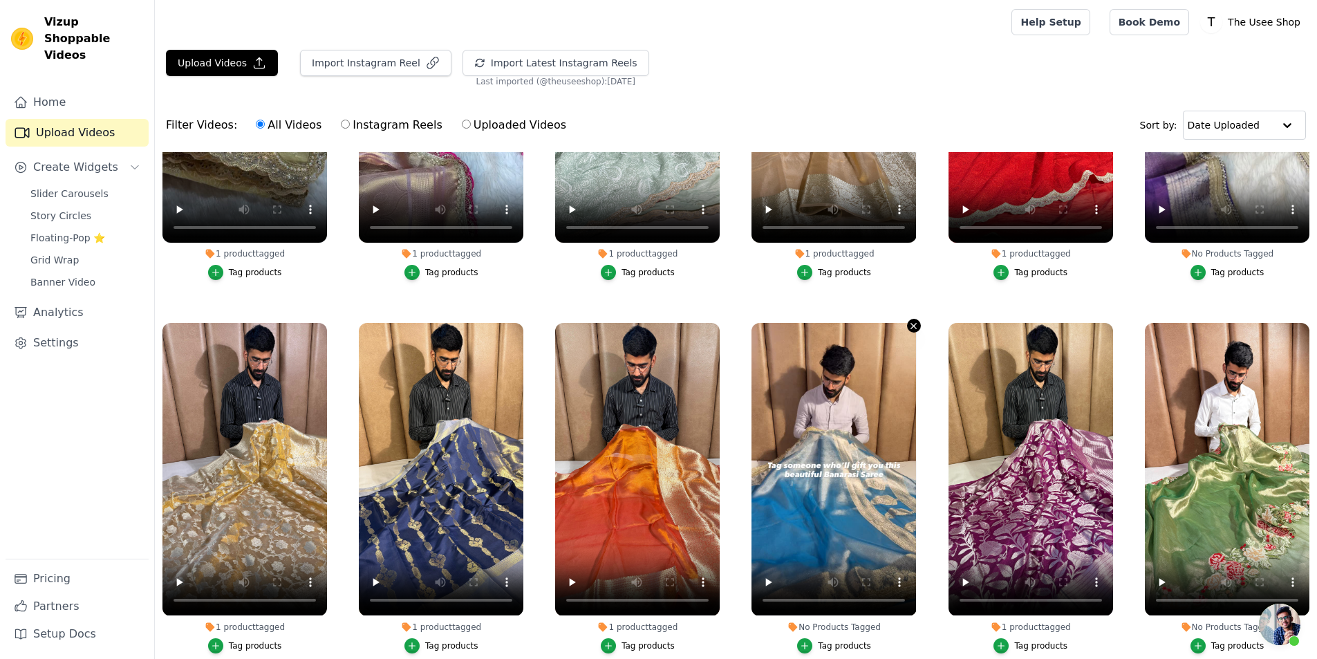
click at [909, 321] on icon "button" at bounding box center [914, 326] width 10 height 10
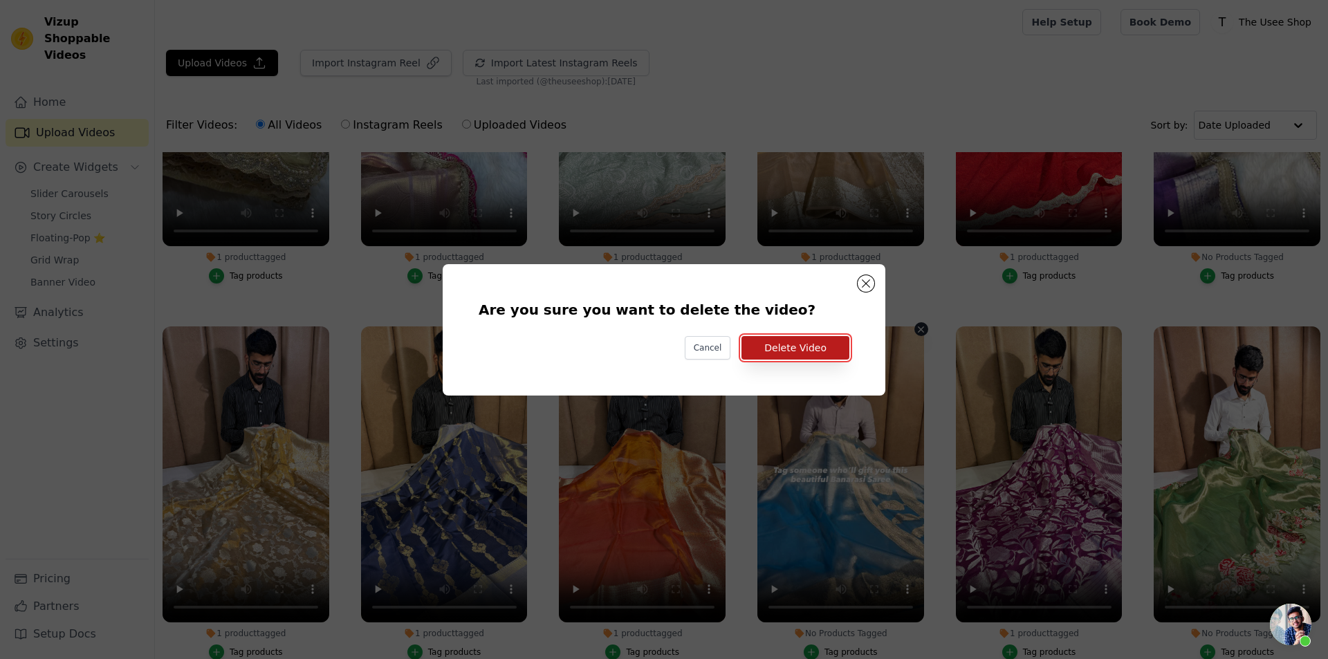
click at [817, 352] on button "Delete Video" at bounding box center [795, 348] width 108 height 24
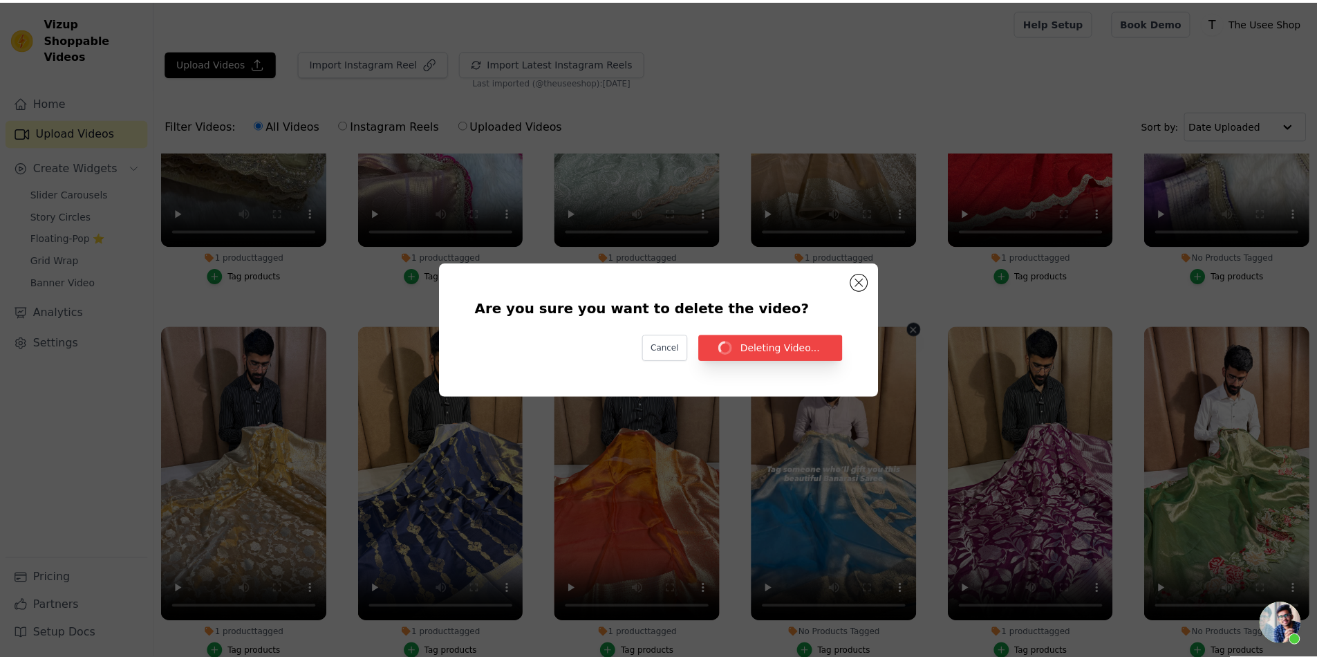
scroll to position [2074, 0]
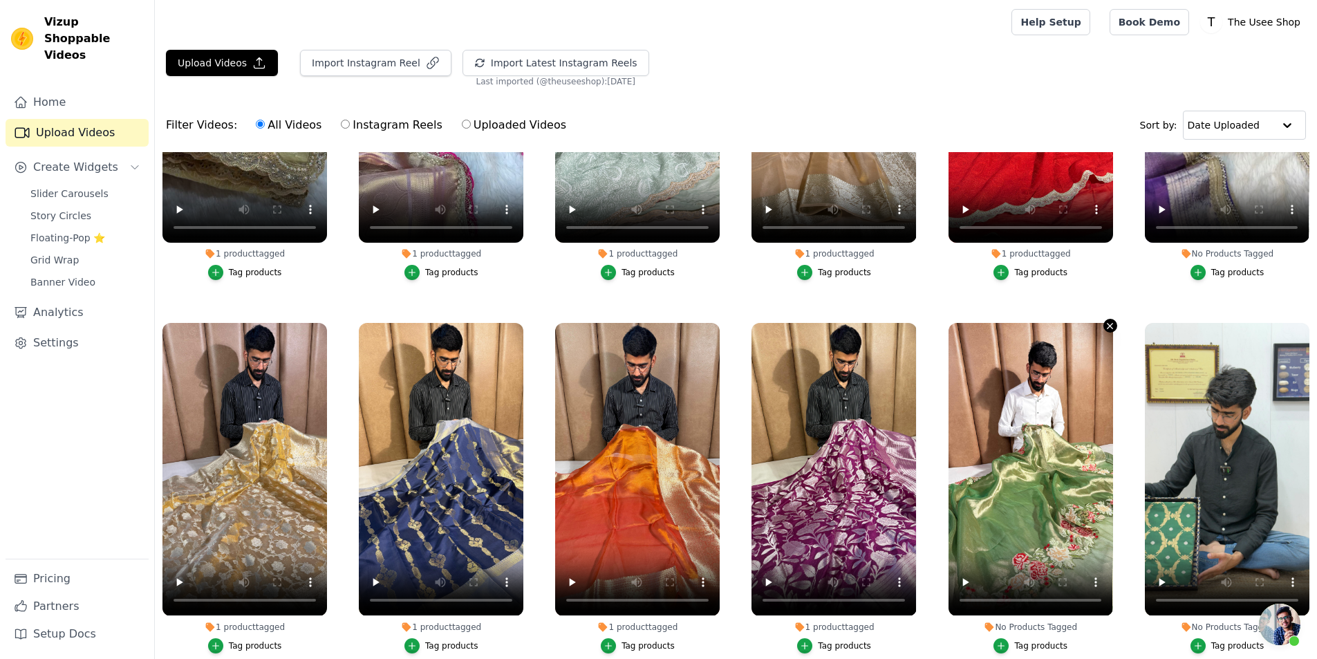
click at [1106, 321] on icon "button" at bounding box center [1110, 326] width 10 height 10
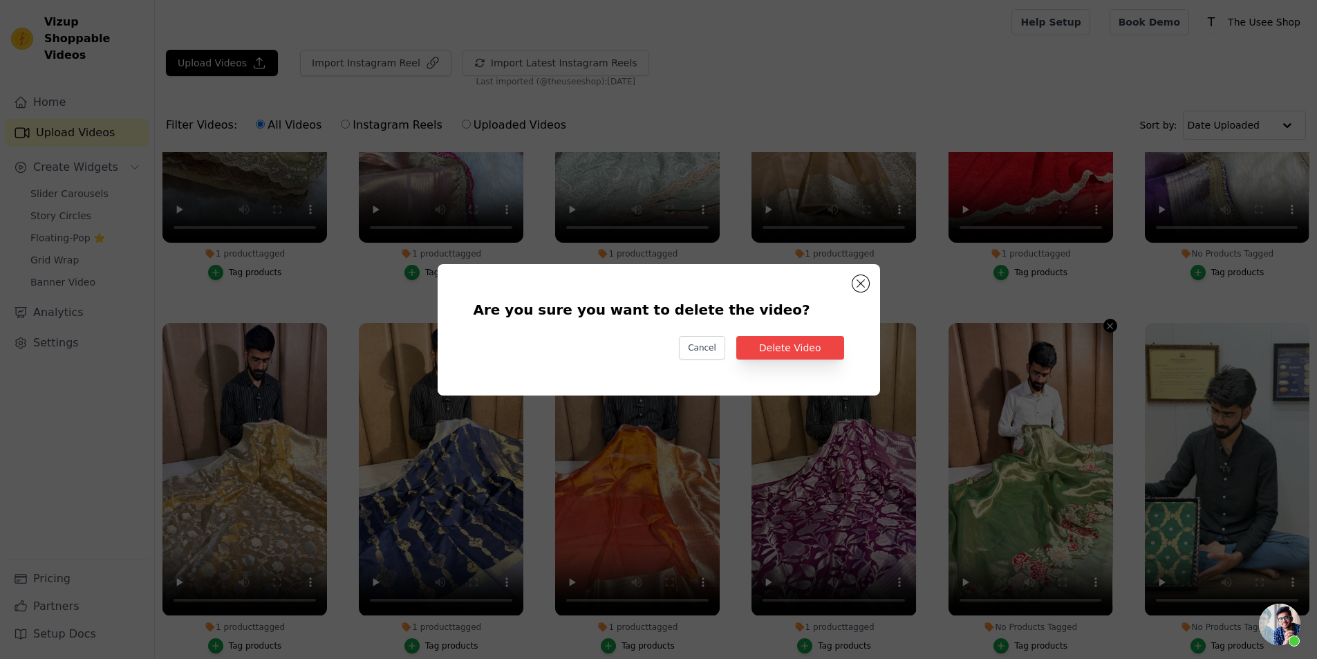
scroll to position [2090, 0]
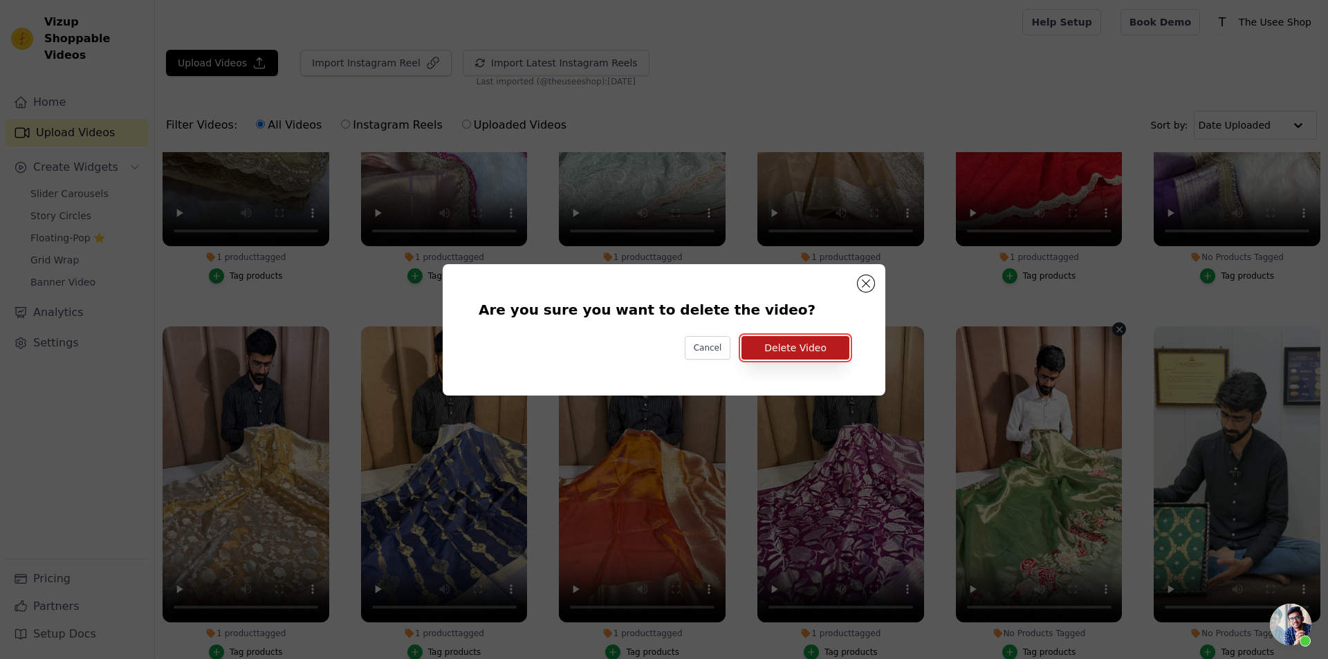
click at [807, 355] on button "Delete Video" at bounding box center [795, 348] width 108 height 24
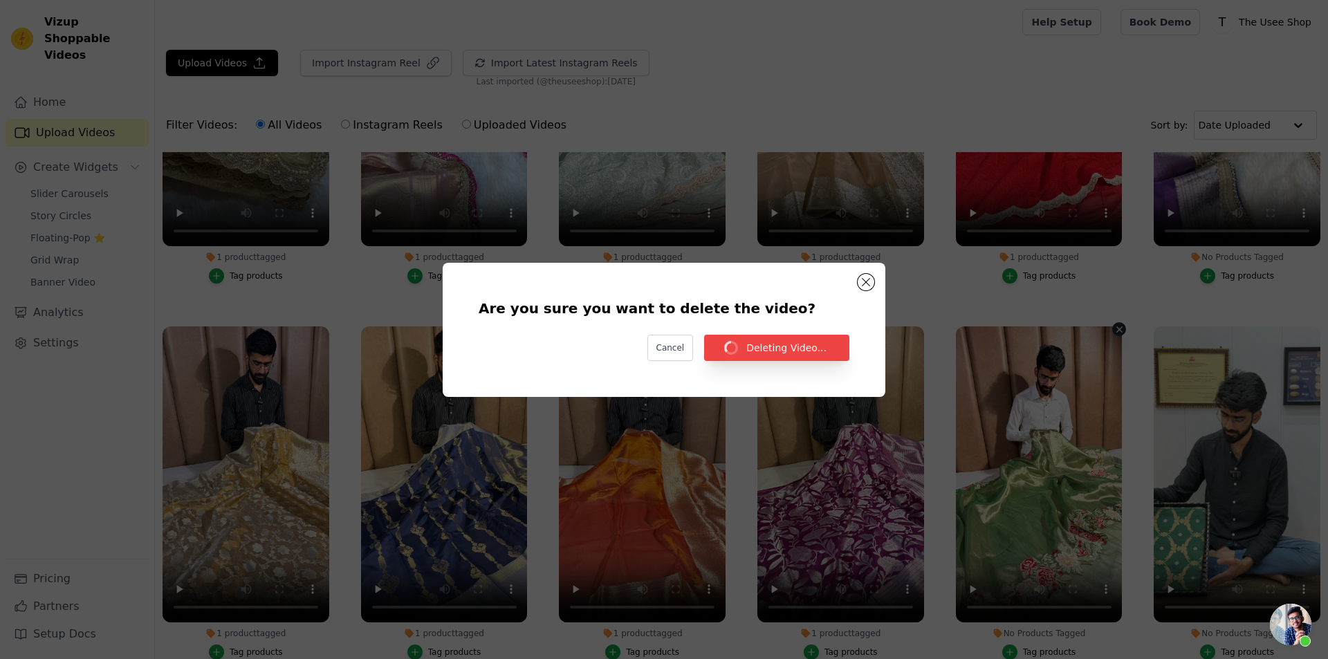
scroll to position [2074, 0]
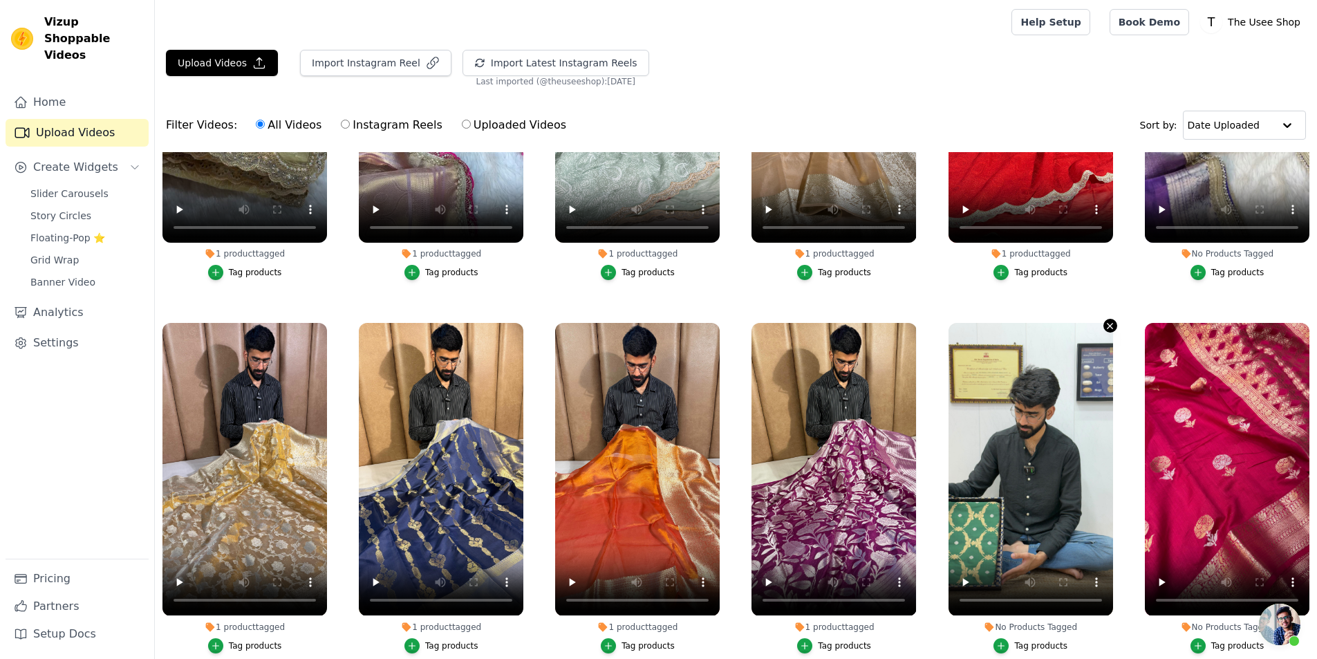
click at [1108, 324] on icon "button" at bounding box center [1111, 327] width 6 height 6
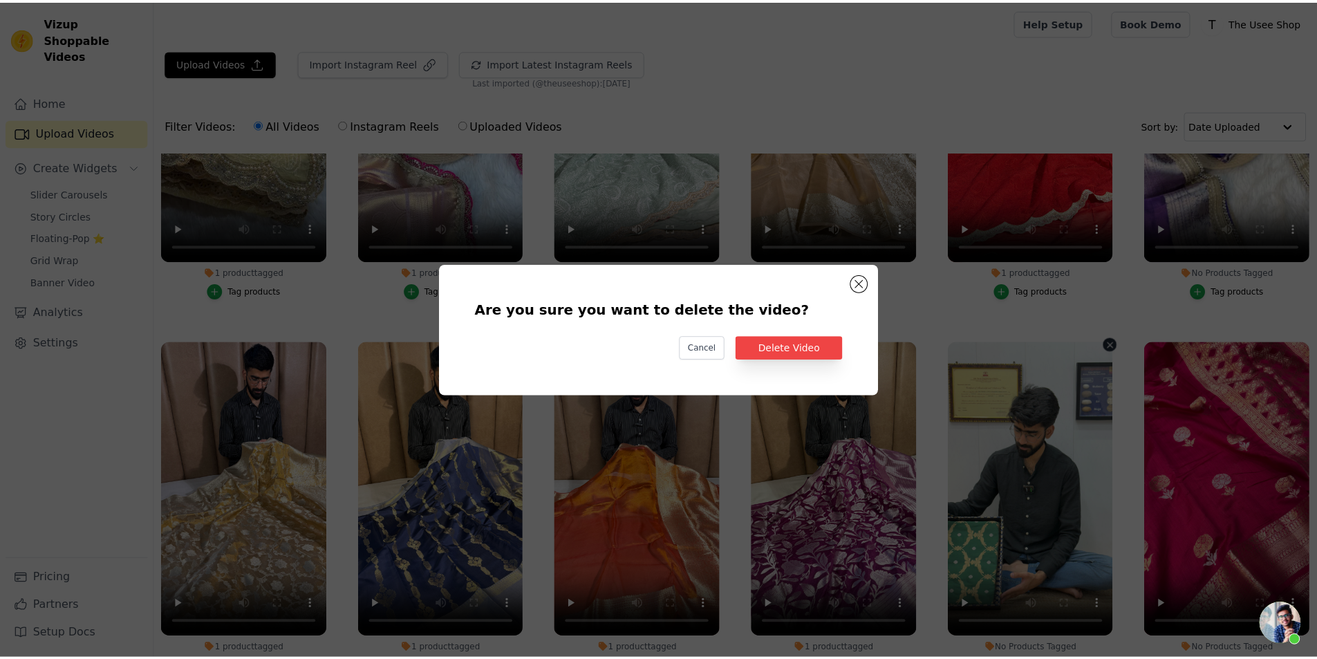
scroll to position [2090, 0]
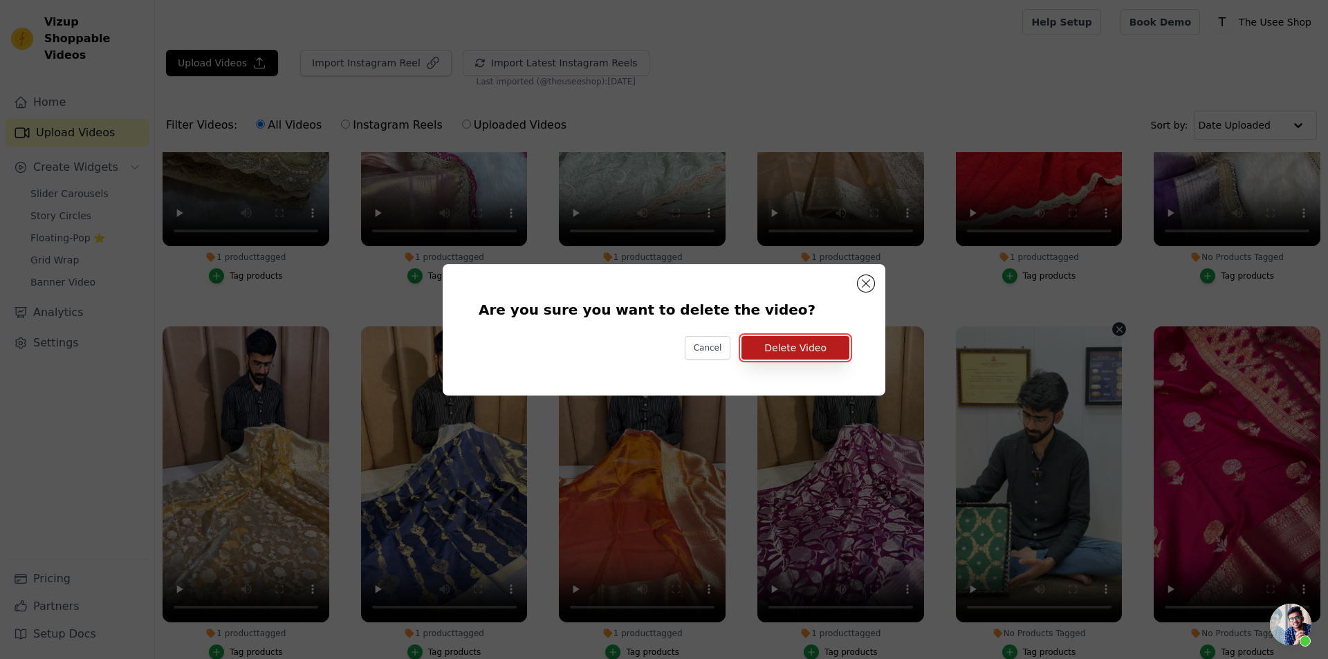
click at [807, 347] on button "Delete Video" at bounding box center [795, 348] width 108 height 24
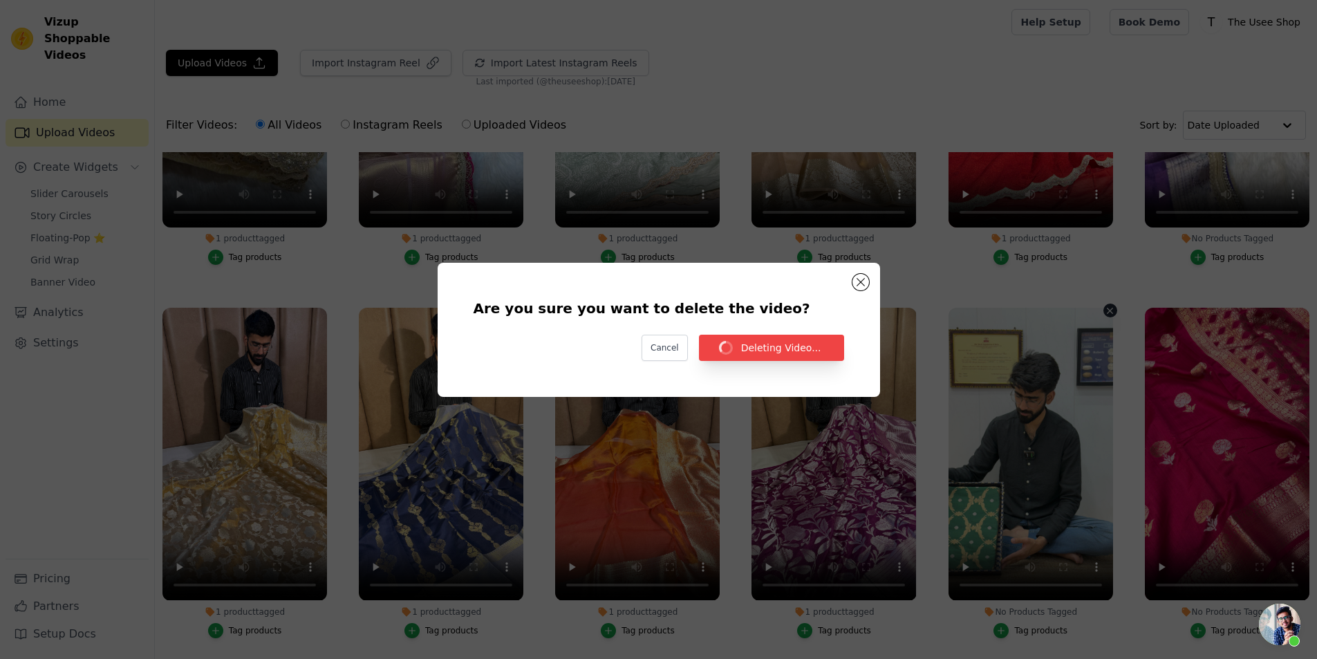
scroll to position [2074, 0]
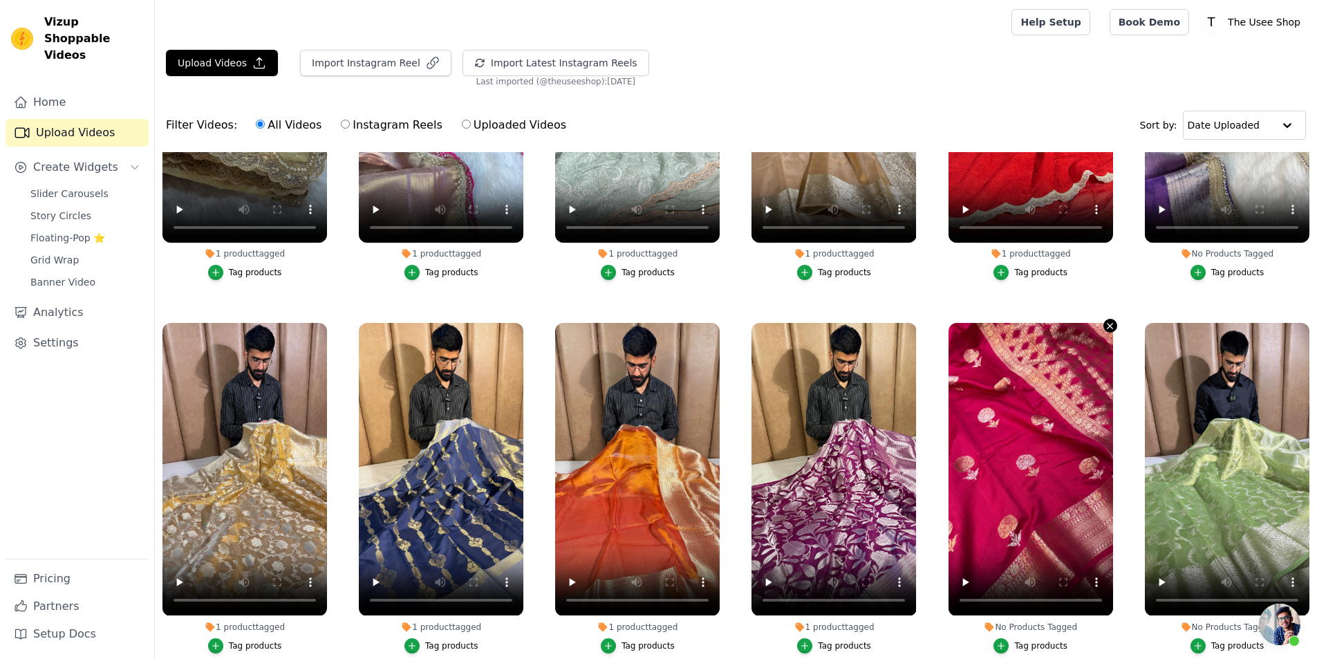
click at [1105, 321] on icon "button" at bounding box center [1110, 326] width 10 height 10
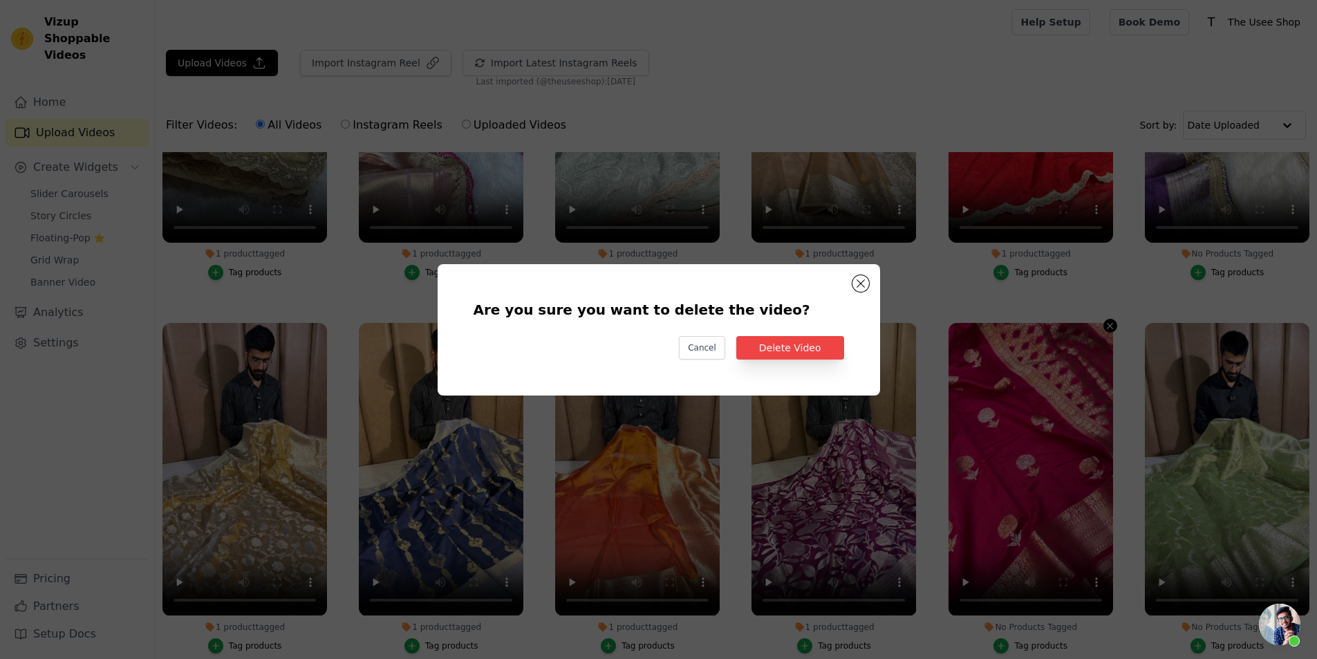
scroll to position [2090, 0]
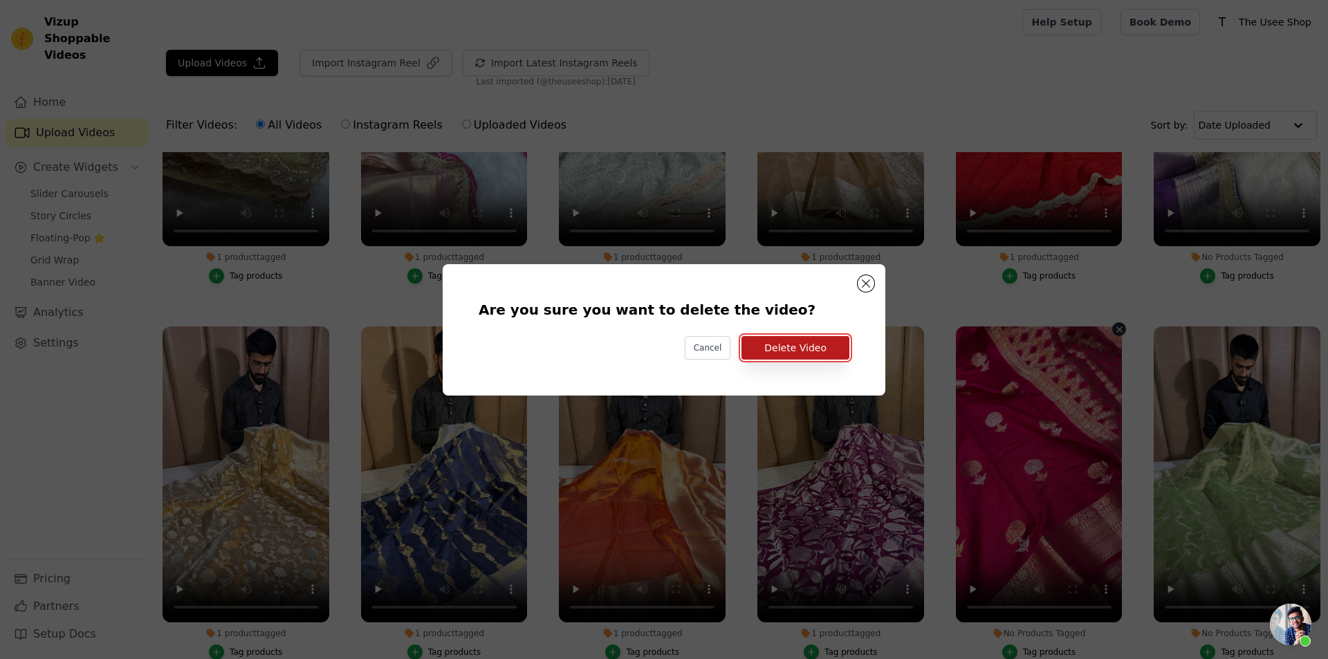
click at [819, 344] on button "Delete Video" at bounding box center [795, 348] width 108 height 24
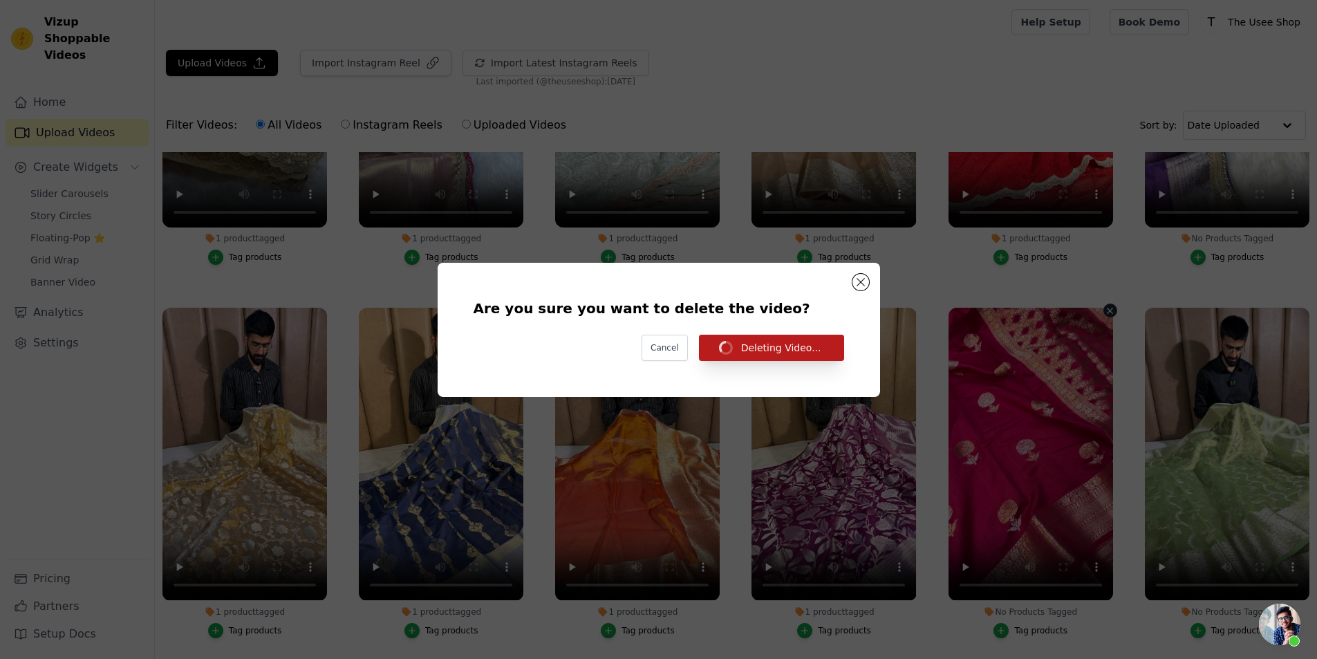
scroll to position [2074, 0]
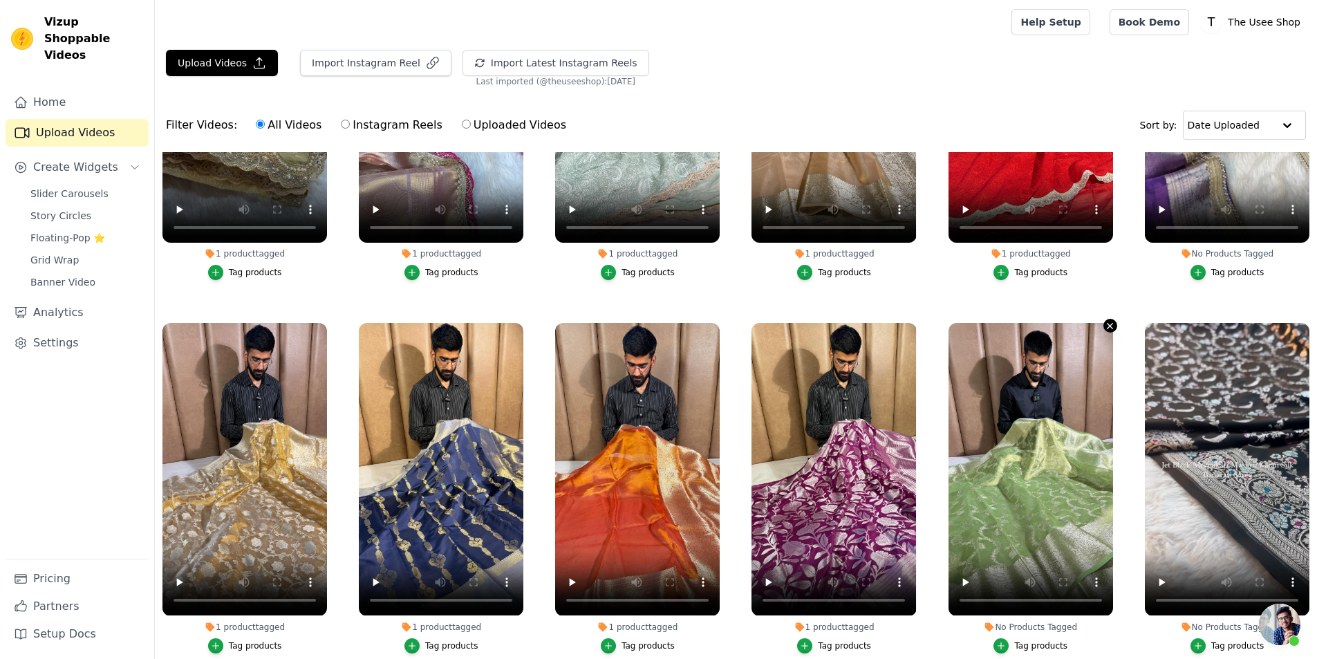
click at [1105, 321] on icon "button" at bounding box center [1110, 326] width 10 height 10
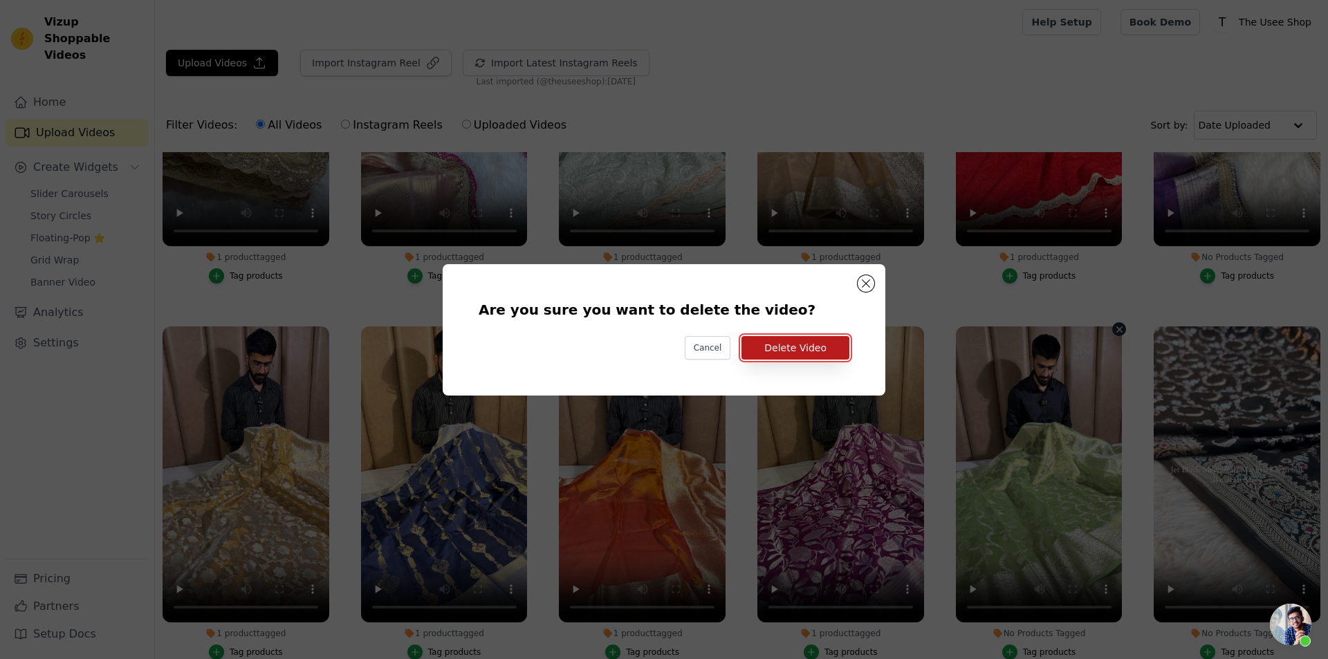
click at [834, 351] on button "Delete Video" at bounding box center [795, 348] width 108 height 24
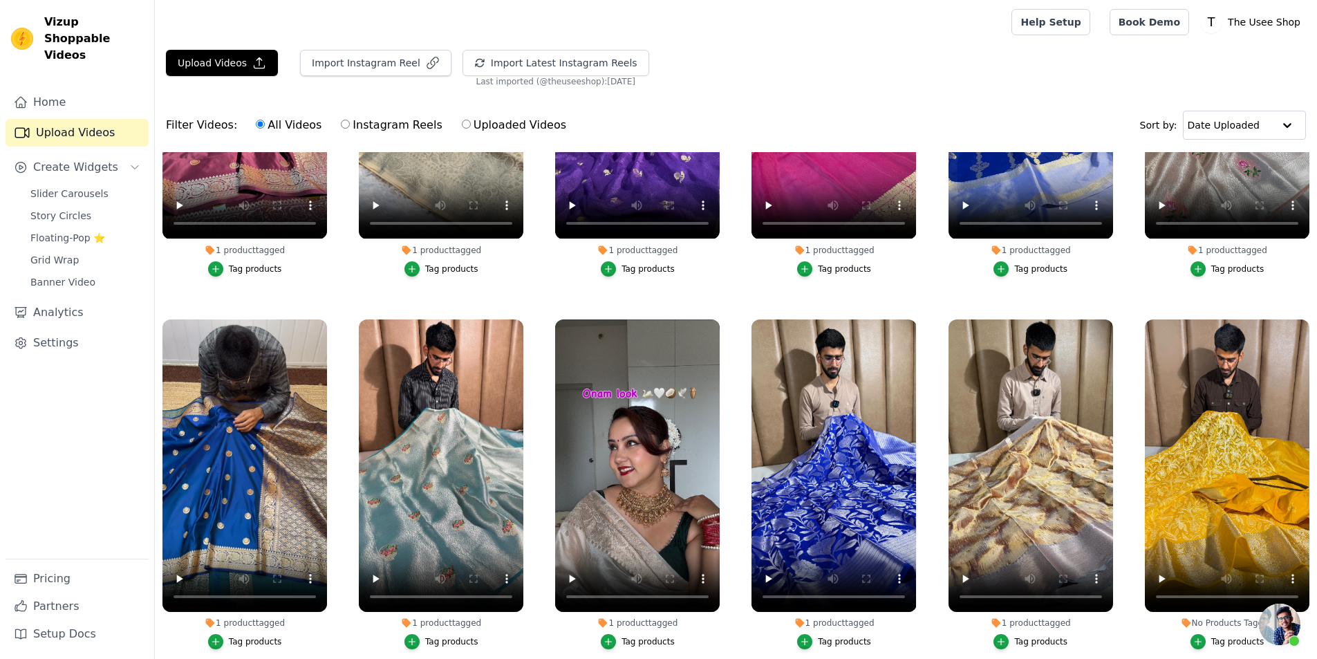
scroll to position [0, 0]
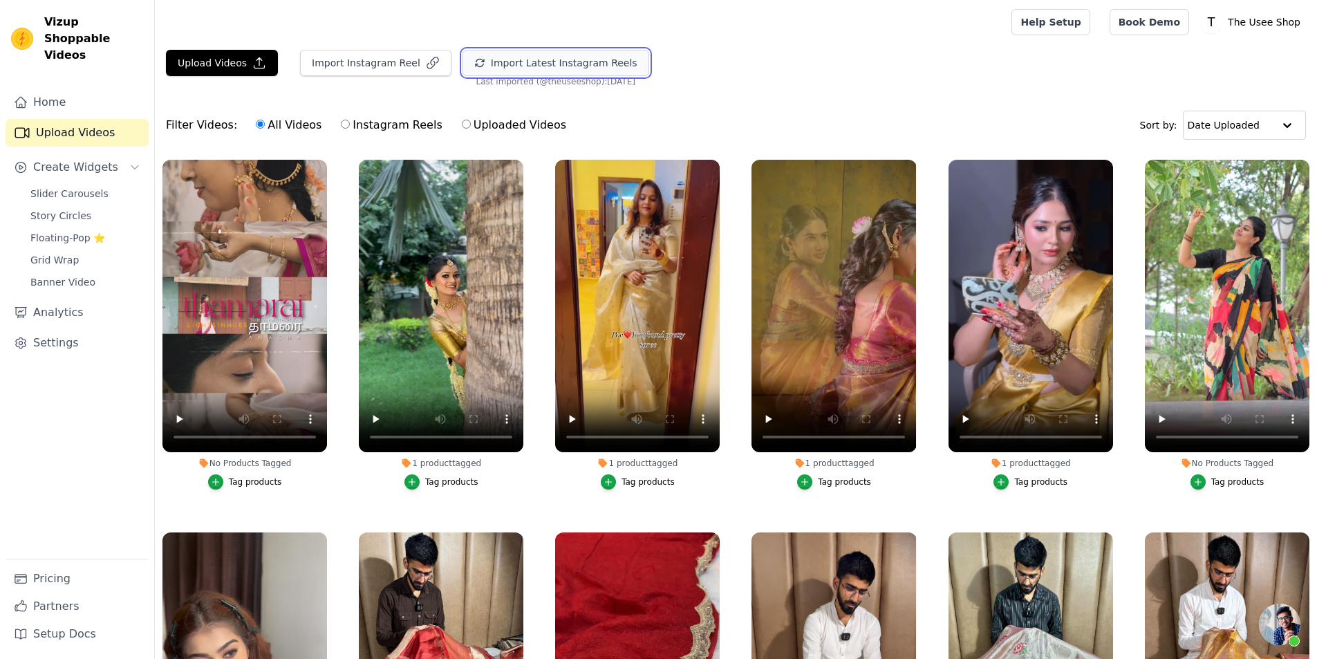
click at [577, 64] on button "Import Latest Instagram Reels" at bounding box center [556, 63] width 187 height 26
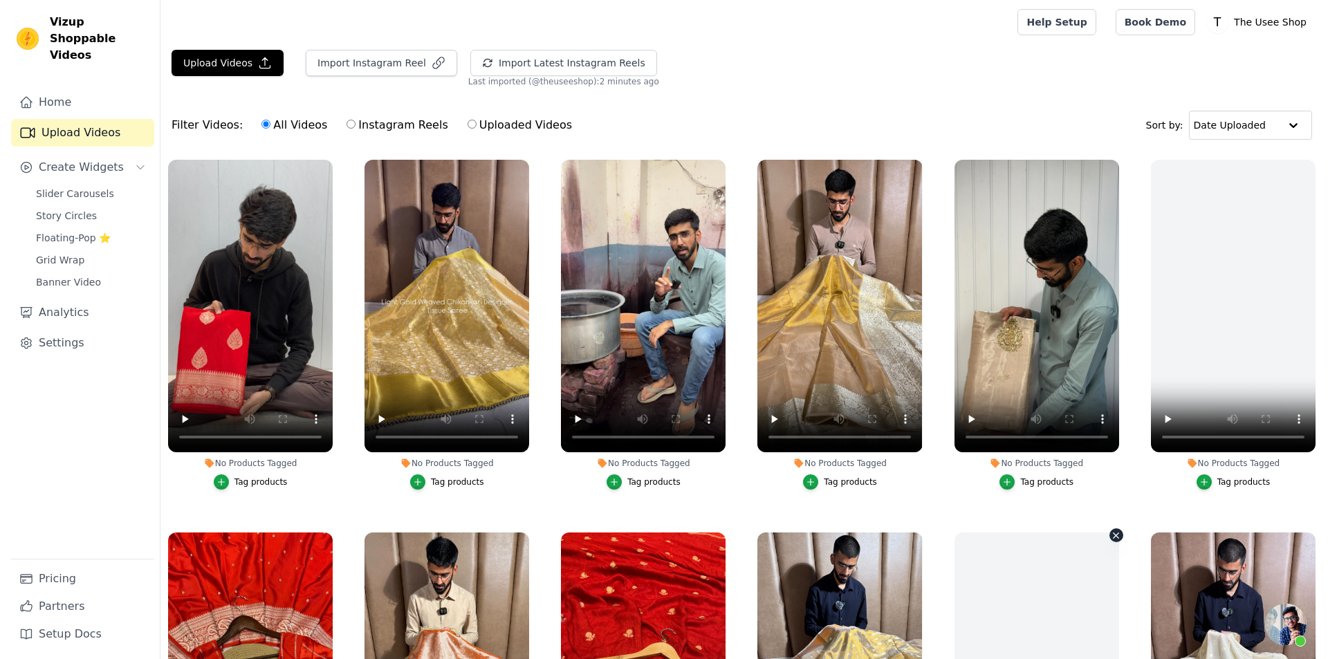
scroll to position [346, 0]
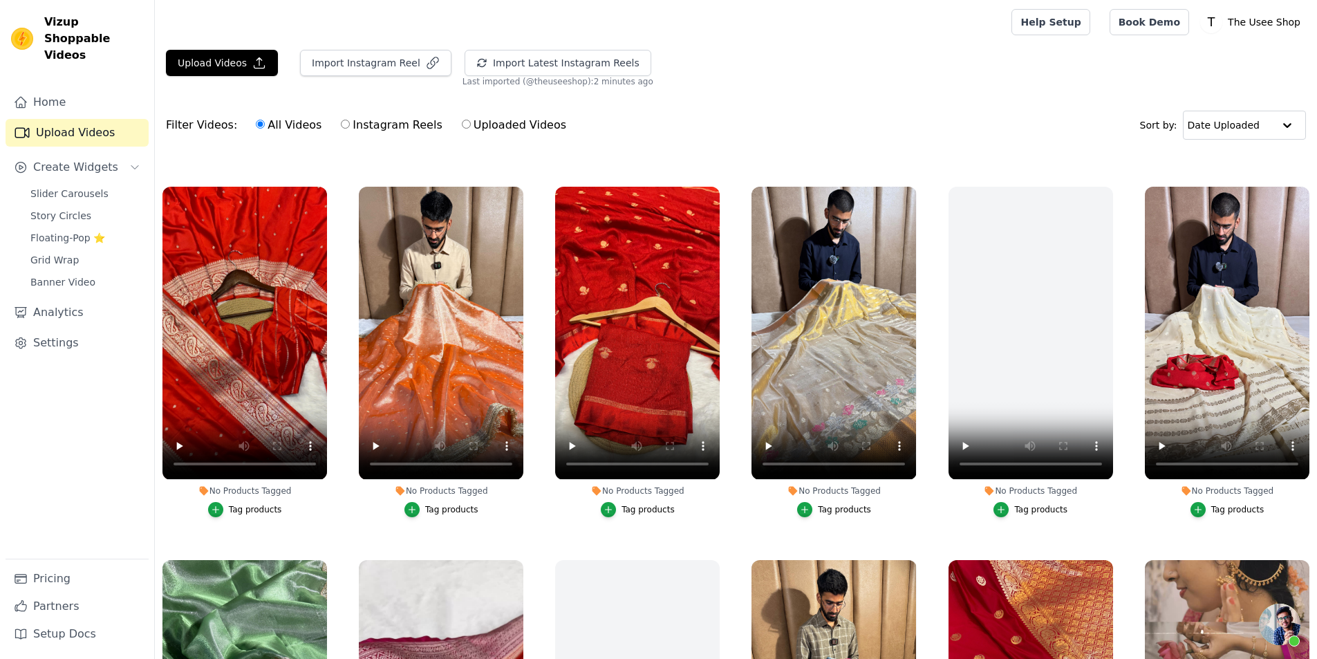
click at [645, 505] on div "Tag products" at bounding box center [648, 509] width 53 height 11
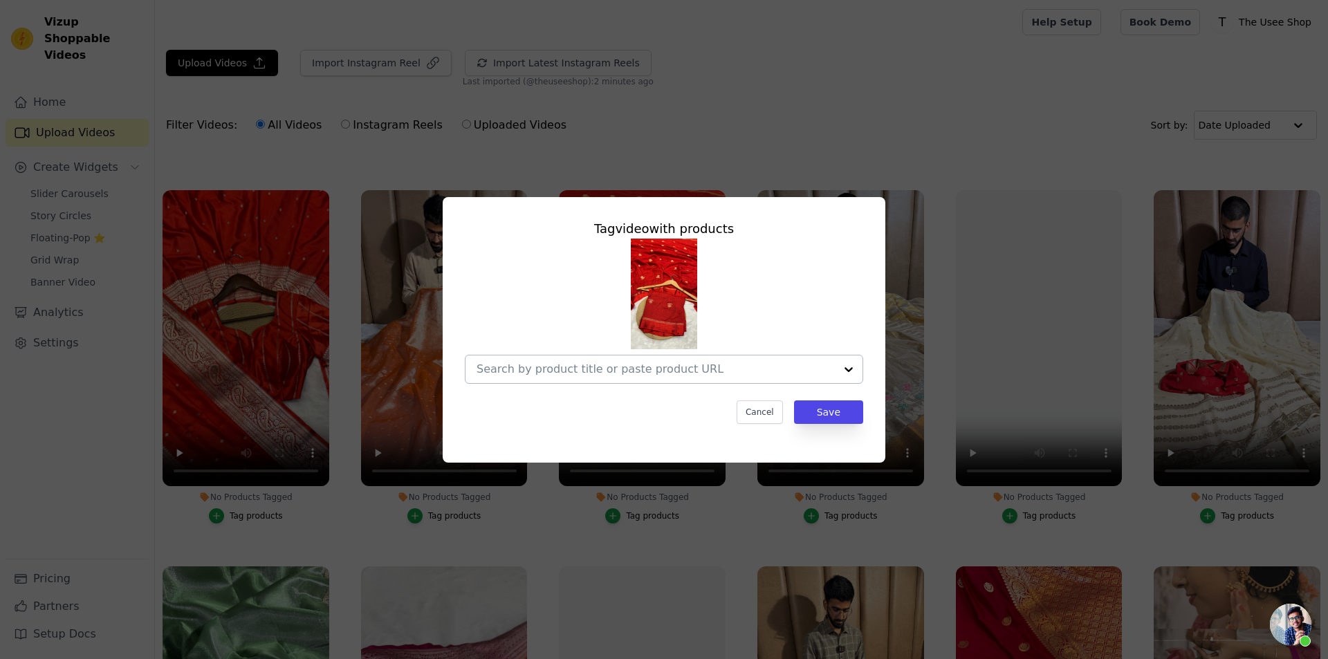
click at [759, 373] on input "No Products Tagged Tag video with products Cancel Save Tag products" at bounding box center [655, 368] width 358 height 13
paste input "https://theuseeshop.com/products/bridal-red-viscose-georgette-banarasi-saree"
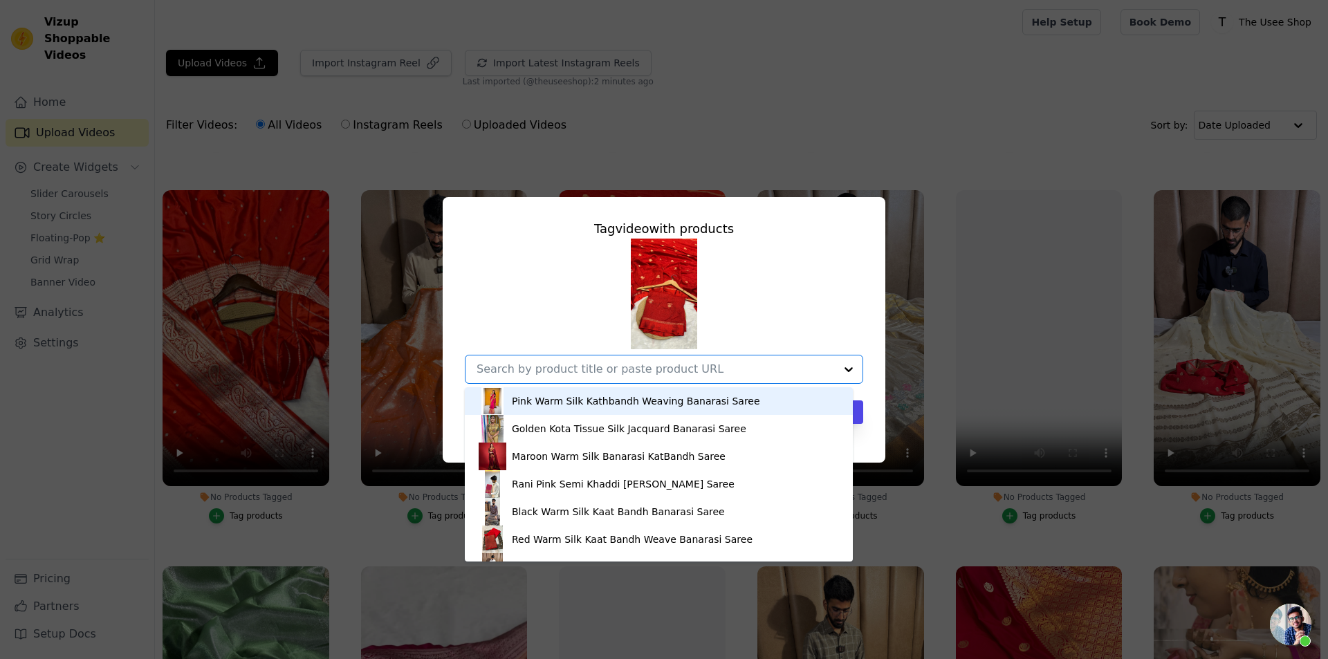
type input "https://theuseeshop.com/products/bridal-red-viscose-georgette-banarasi-saree"
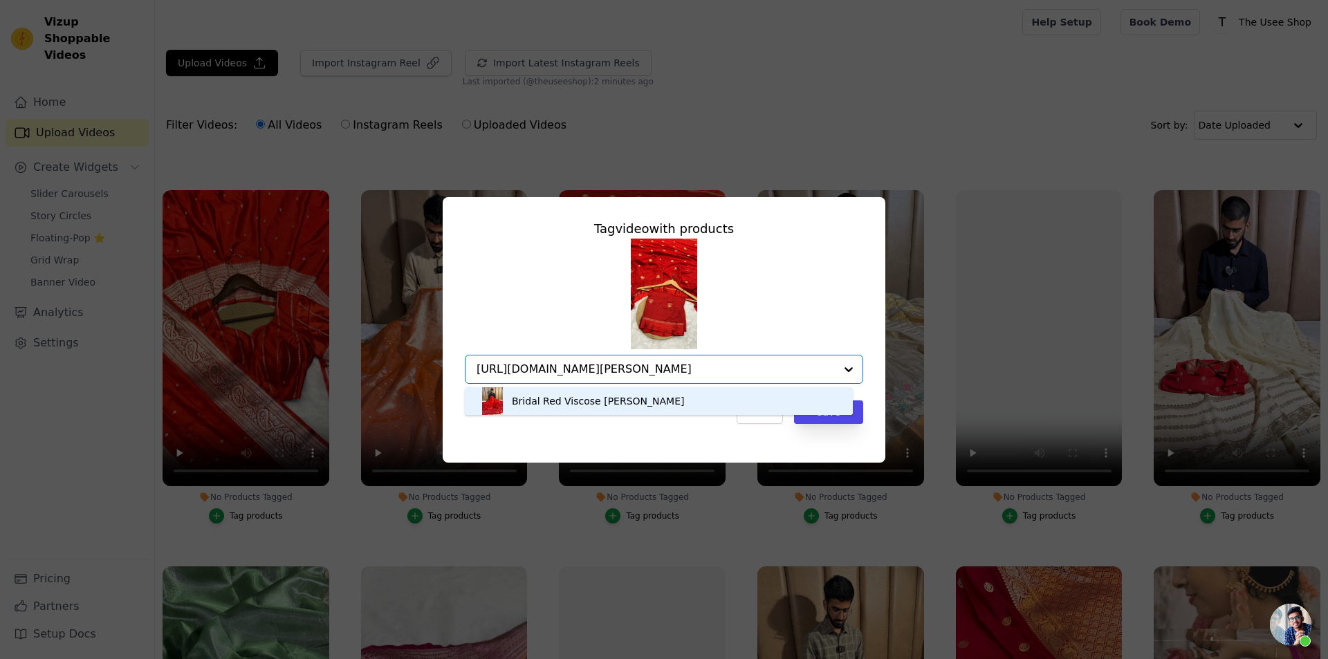
click at [802, 404] on div "Bridal Red Viscose Georgette Banarasi Saree" at bounding box center [659, 401] width 360 height 28
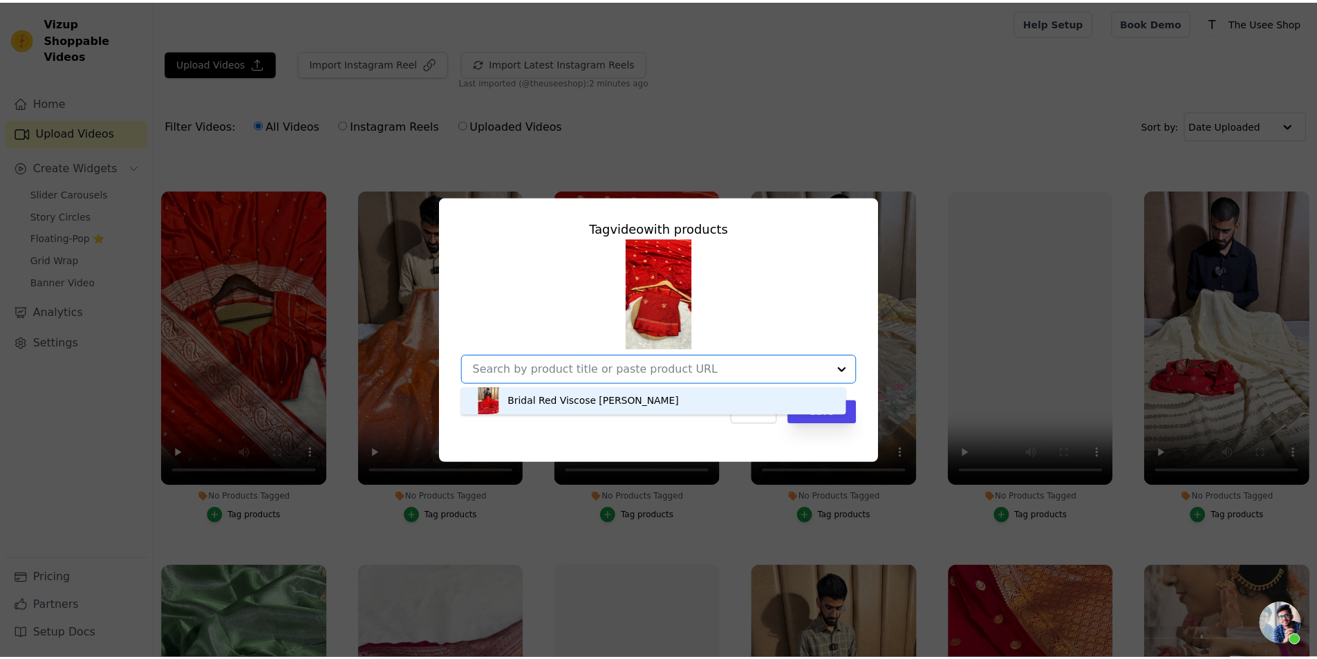
scroll to position [0, 0]
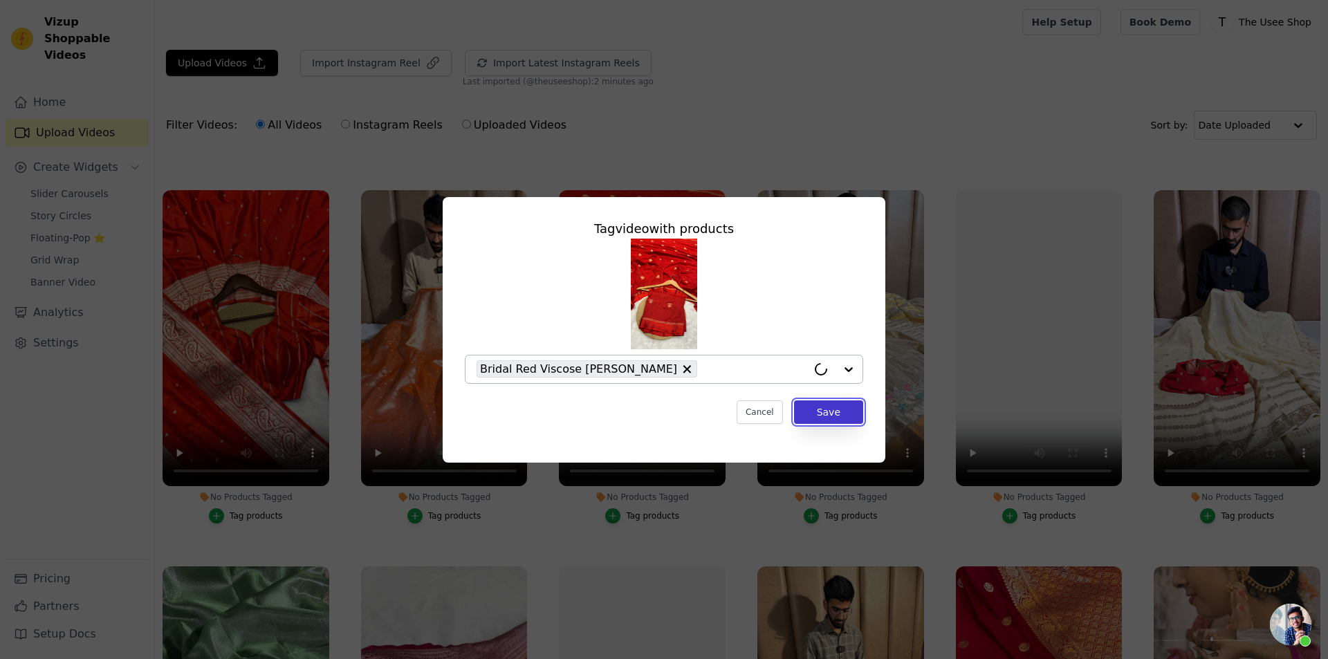
click at [837, 418] on button "Save" at bounding box center [828, 412] width 69 height 24
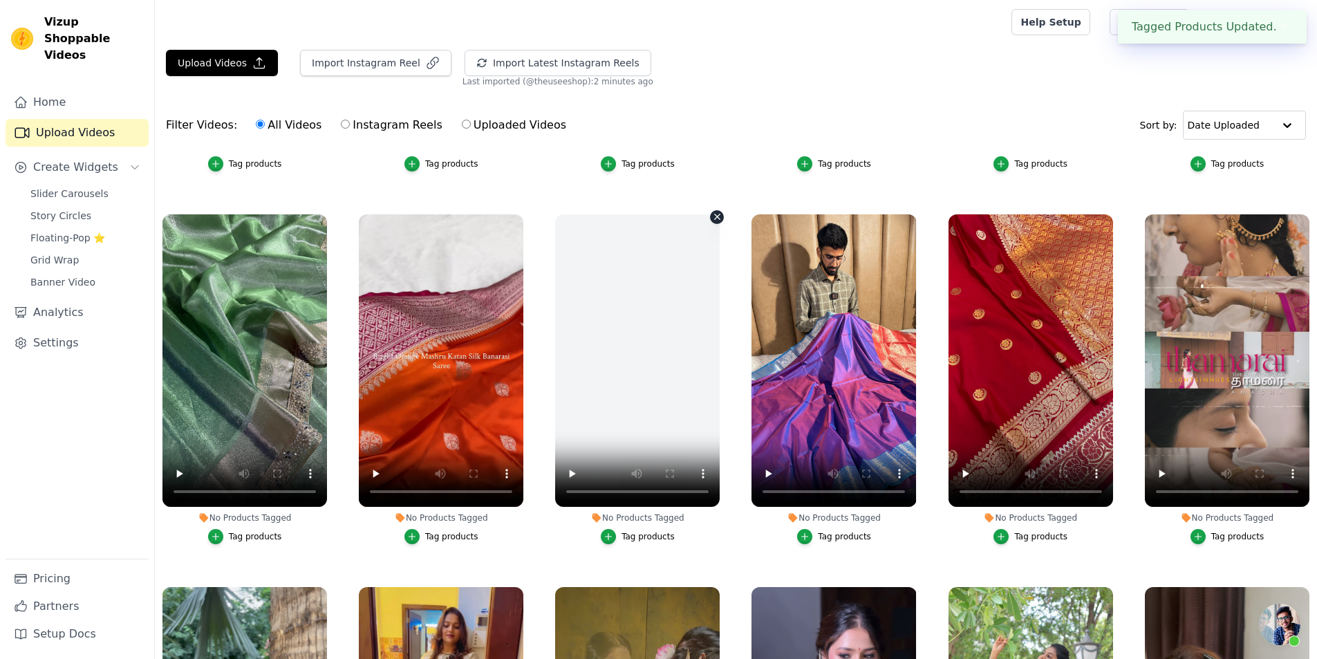
scroll to position [346, 0]
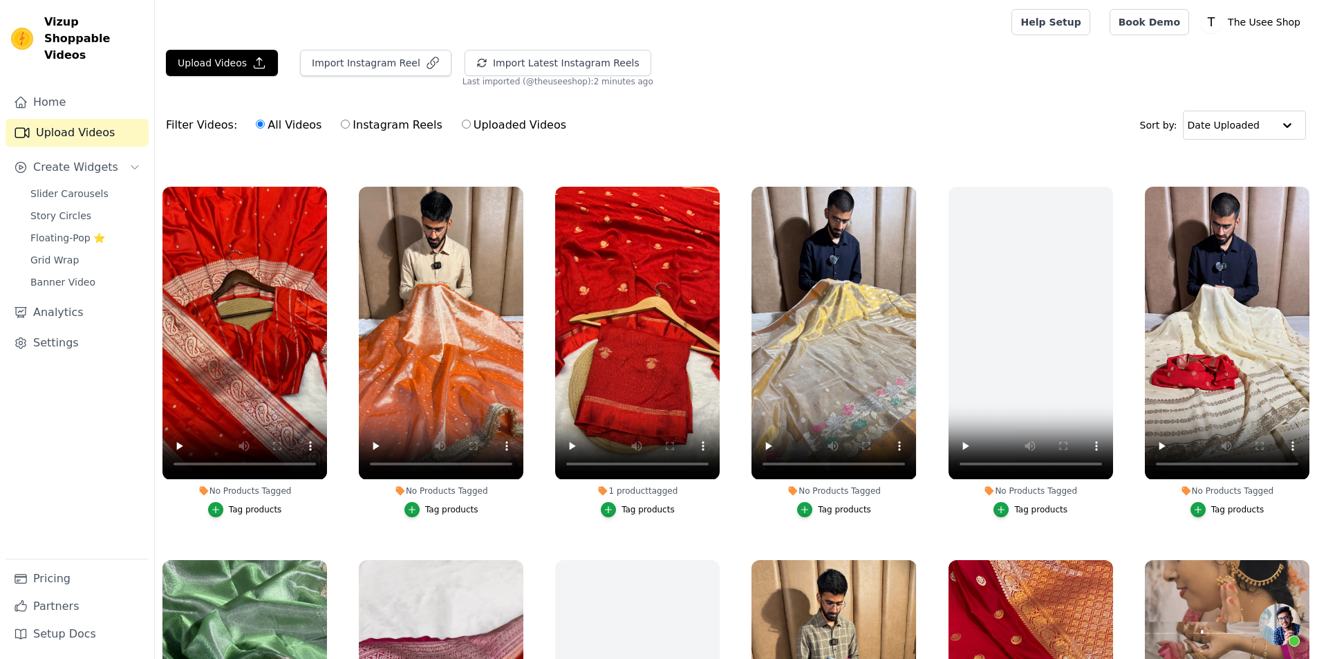
click at [252, 504] on div "Tag products" at bounding box center [255, 509] width 53 height 11
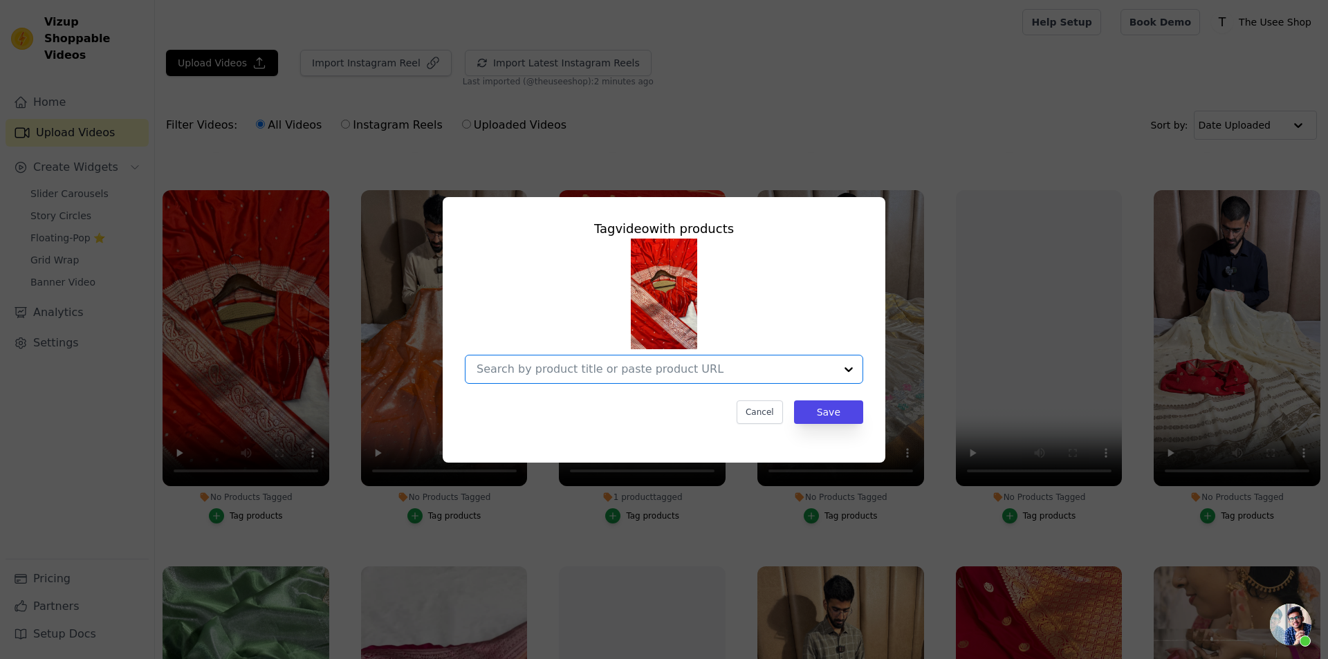
click at [770, 374] on input "No Products Tagged Tag video with products Option undefined, selected. Select i…" at bounding box center [655, 368] width 358 height 13
paste input "https://theuseeshop.com/products/bridal-red-mashru-katan-silk-saree"
type input "https://theuseeshop.com/products/bridal-red-mashru-katan-silk-saree"
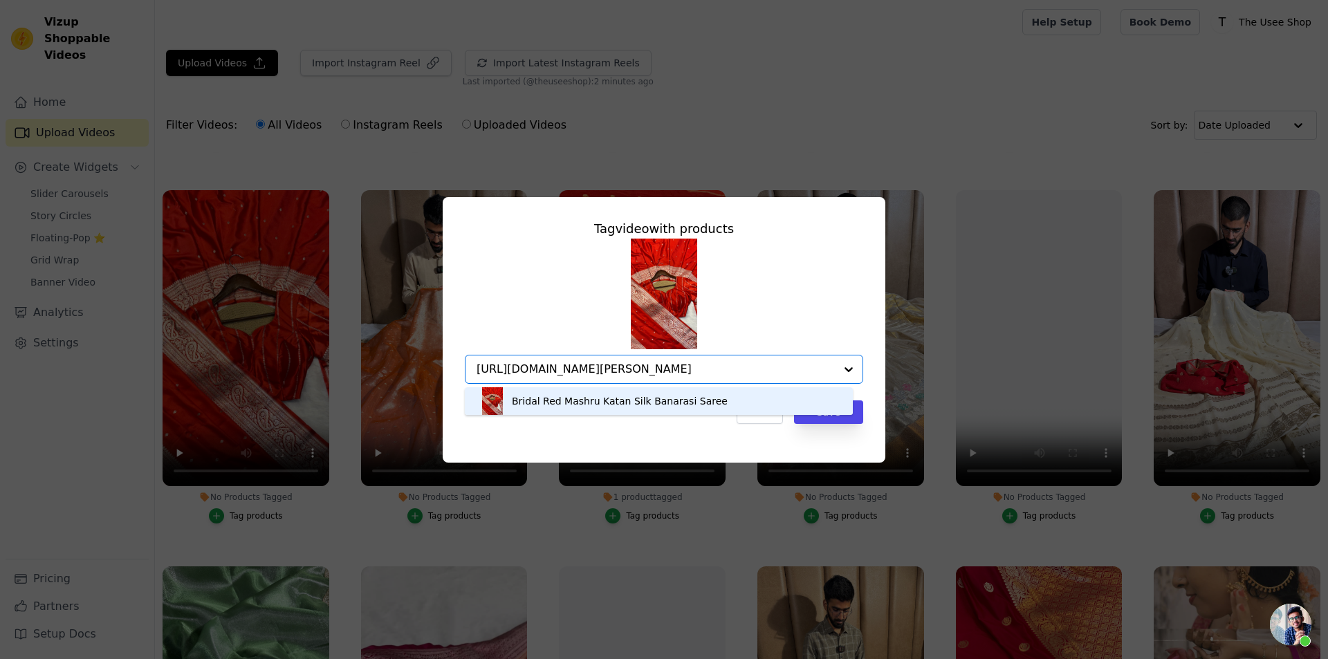
click at [623, 405] on div "Bridal Red Mashru Katan Silk Banarasi Saree" at bounding box center [620, 401] width 216 height 14
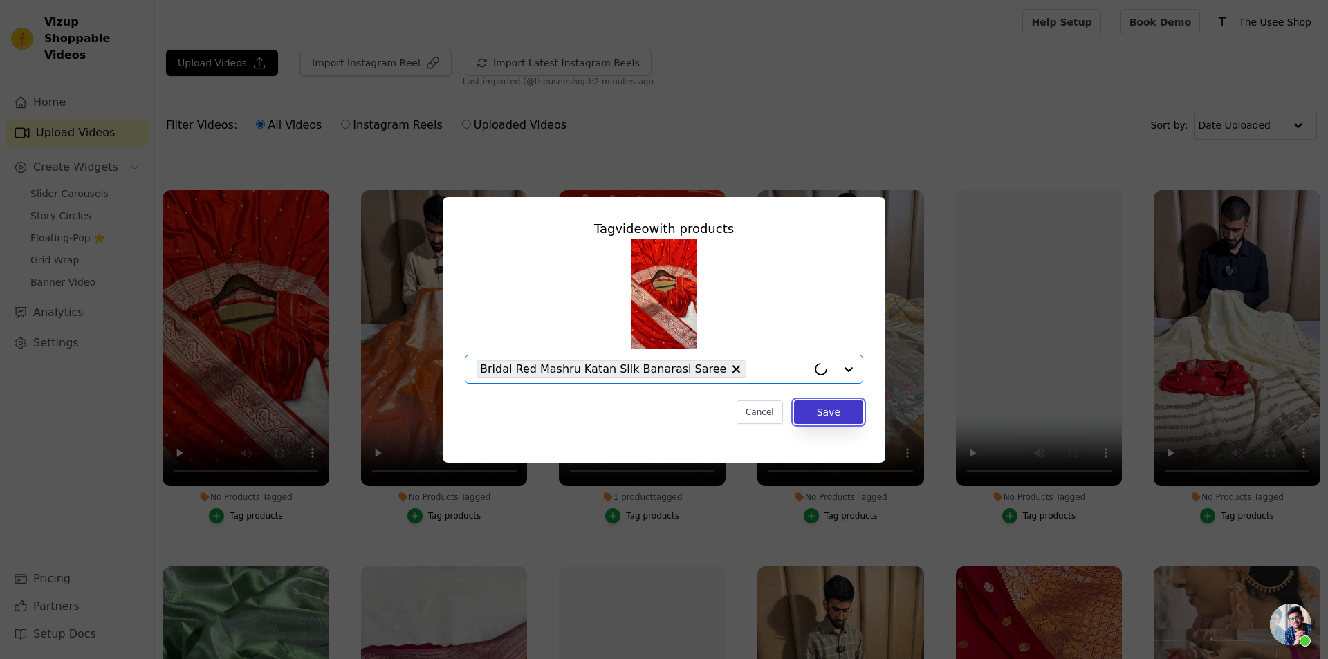
click at [812, 413] on button "Save" at bounding box center [828, 412] width 69 height 24
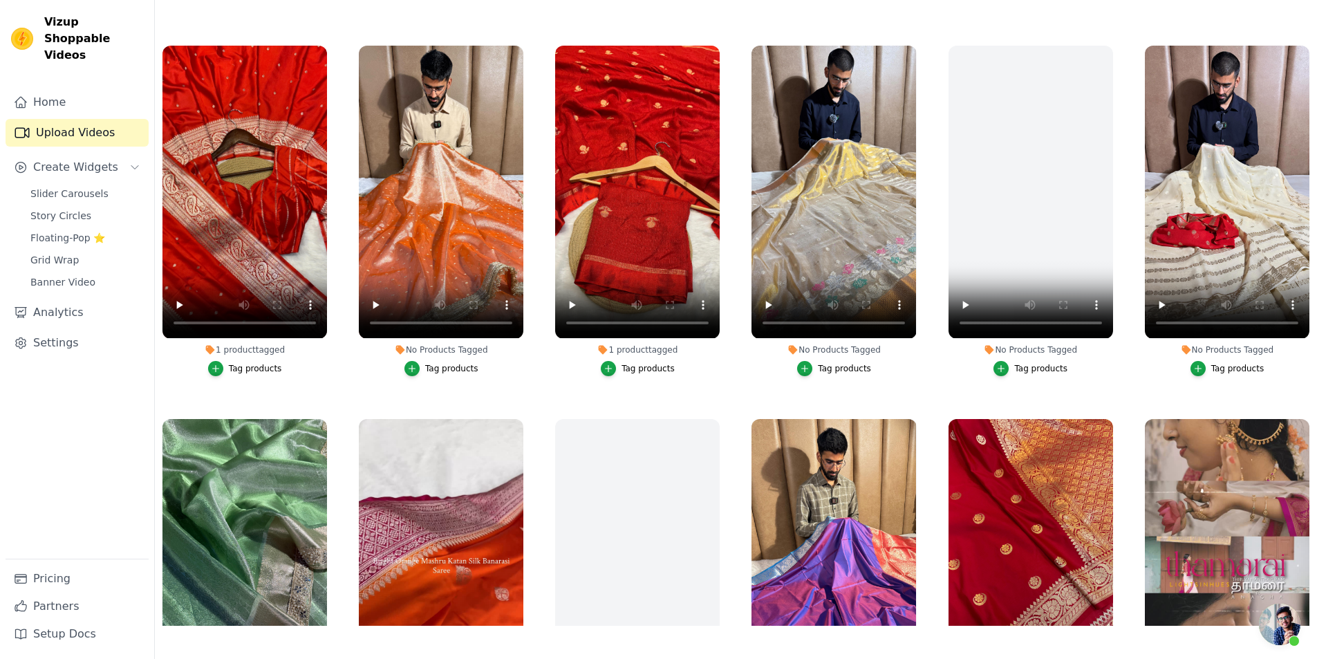
scroll to position [691, 0]
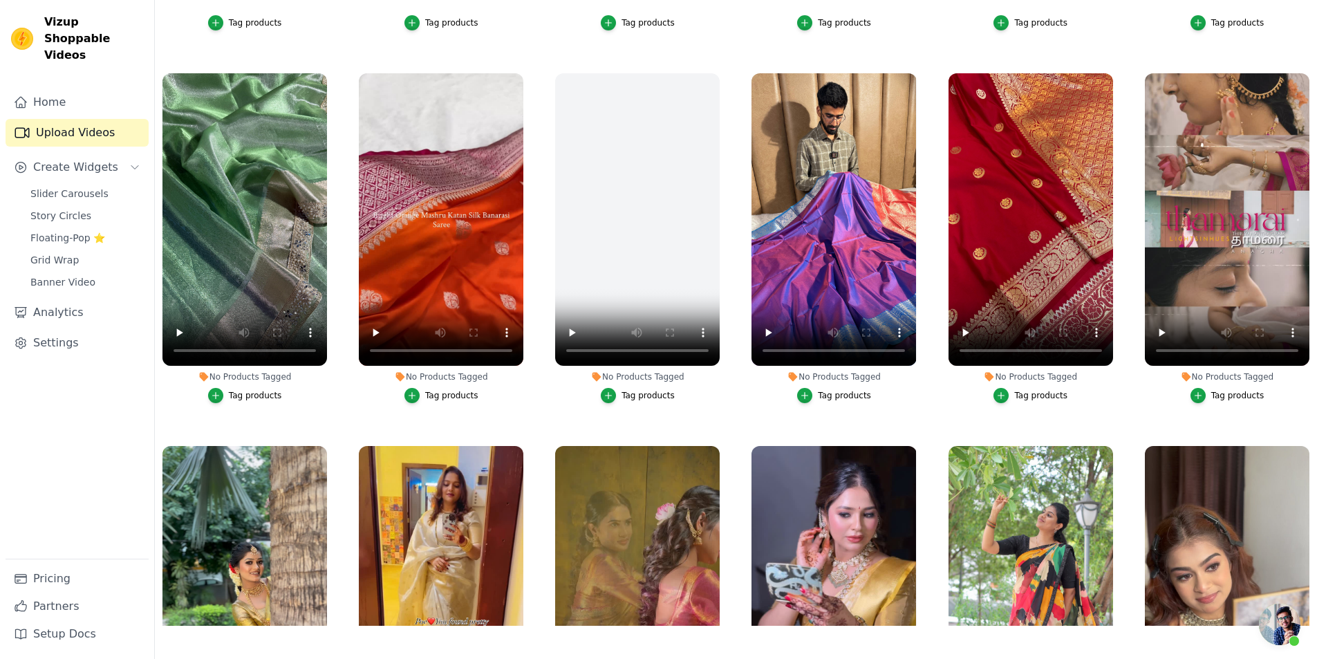
click at [828, 392] on div "Tag products" at bounding box center [844, 395] width 53 height 11
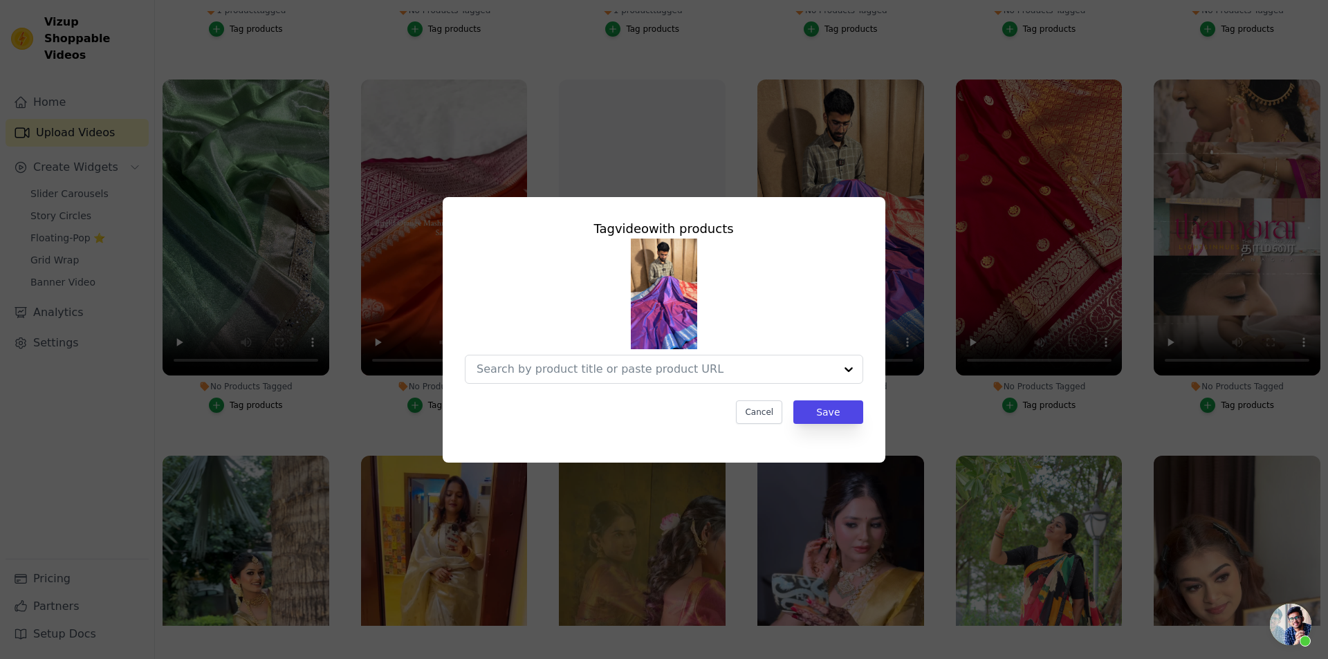
scroll to position [698, 0]
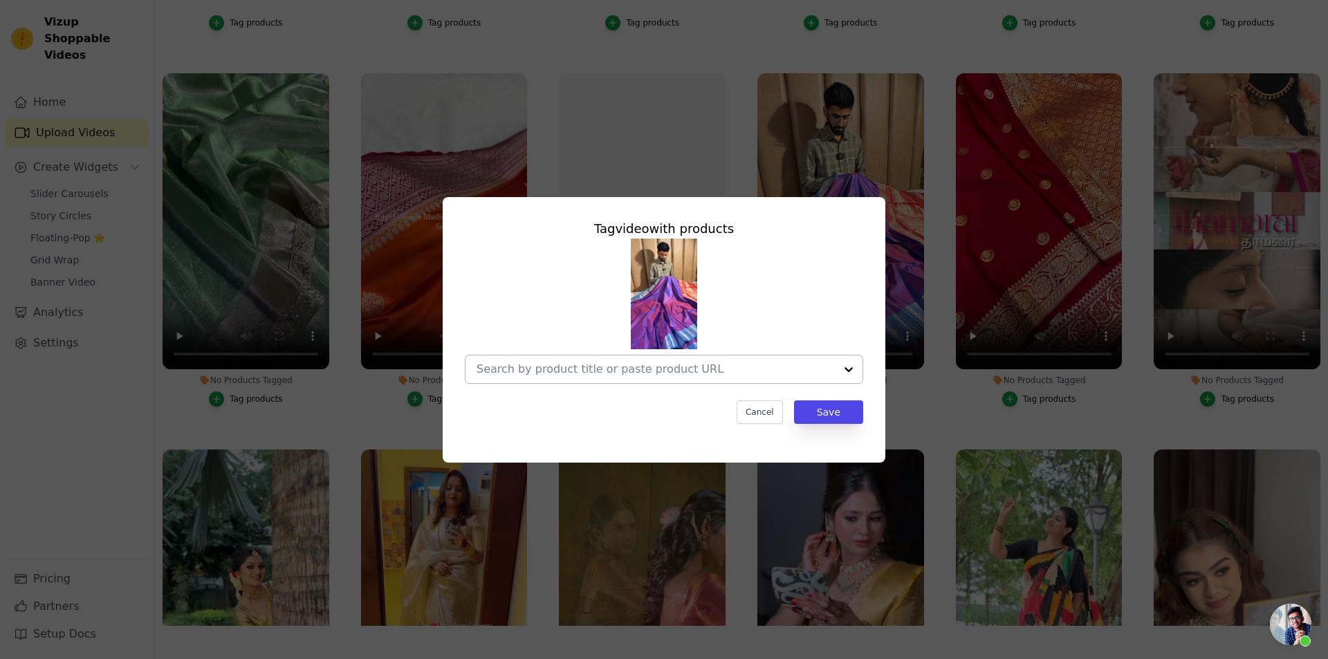
click at [719, 364] on input "No Products Tagged Tag video with products Cancel Save Tag products" at bounding box center [655, 368] width 358 height 13
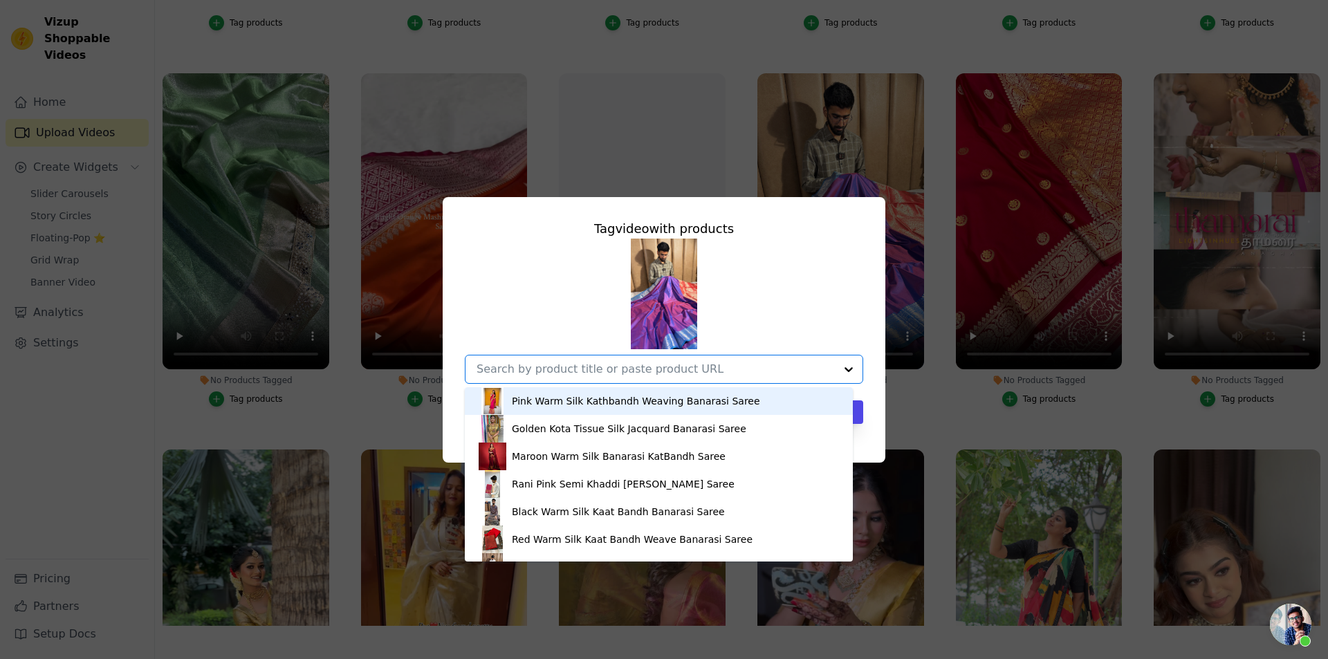
paste input "https://theuseeshop.com/products/dual-shaded-purple-semi-katan-silk-banarasi-sa…"
type input "https://theuseeshop.com/products/dual-shaded-purple-semi-katan-silk-banarasi-sa…"
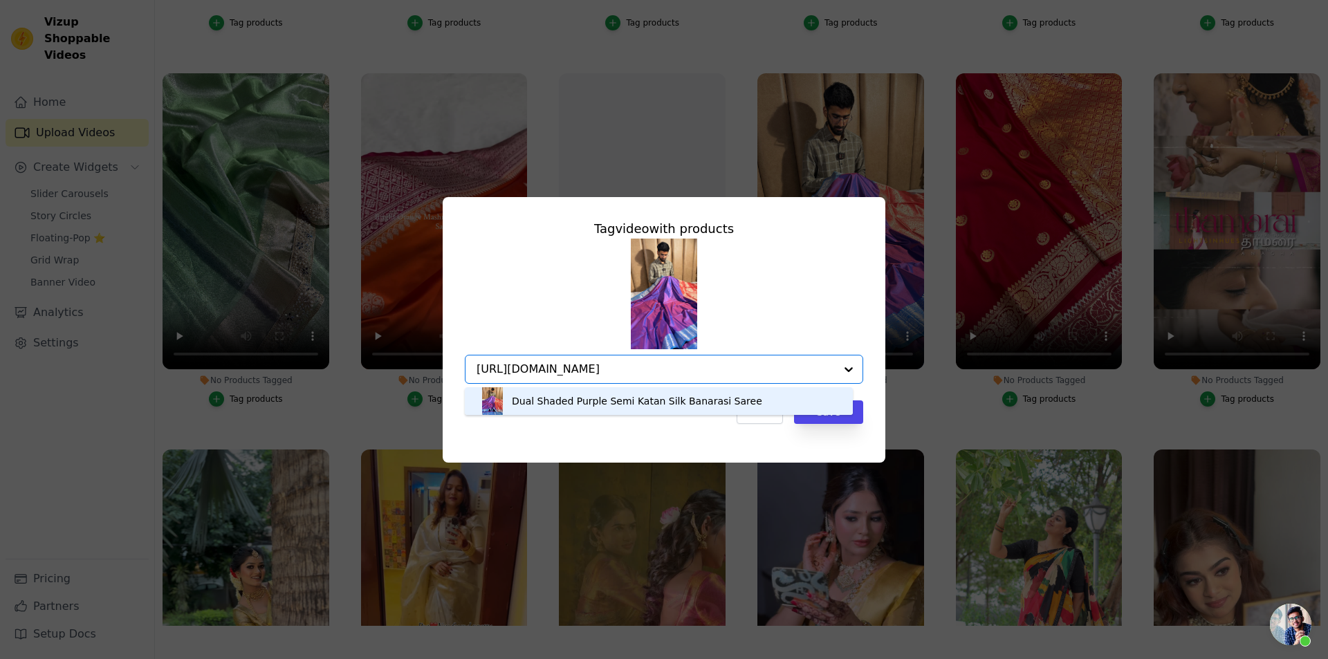
click at [609, 402] on div "Dual Shaded Purple Semi Katan Silk Banarasi Saree" at bounding box center [637, 401] width 250 height 14
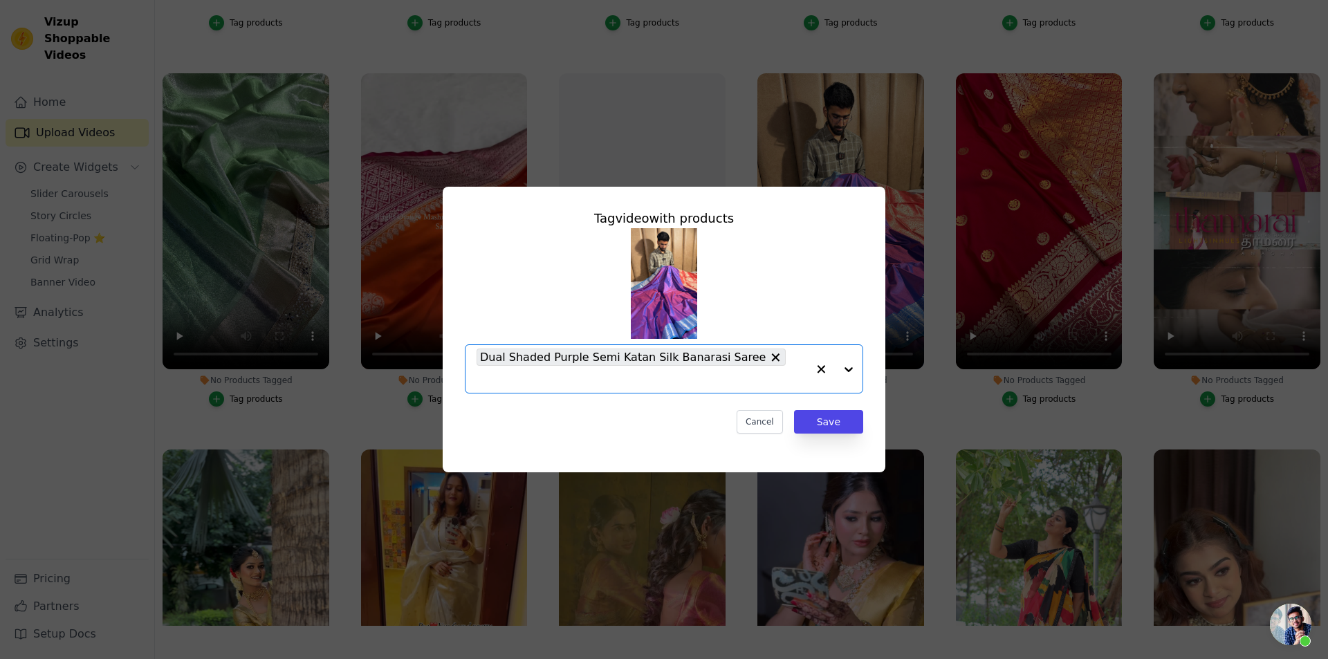
scroll to position [0, 0]
click at [828, 412] on button "Save" at bounding box center [828, 422] width 69 height 24
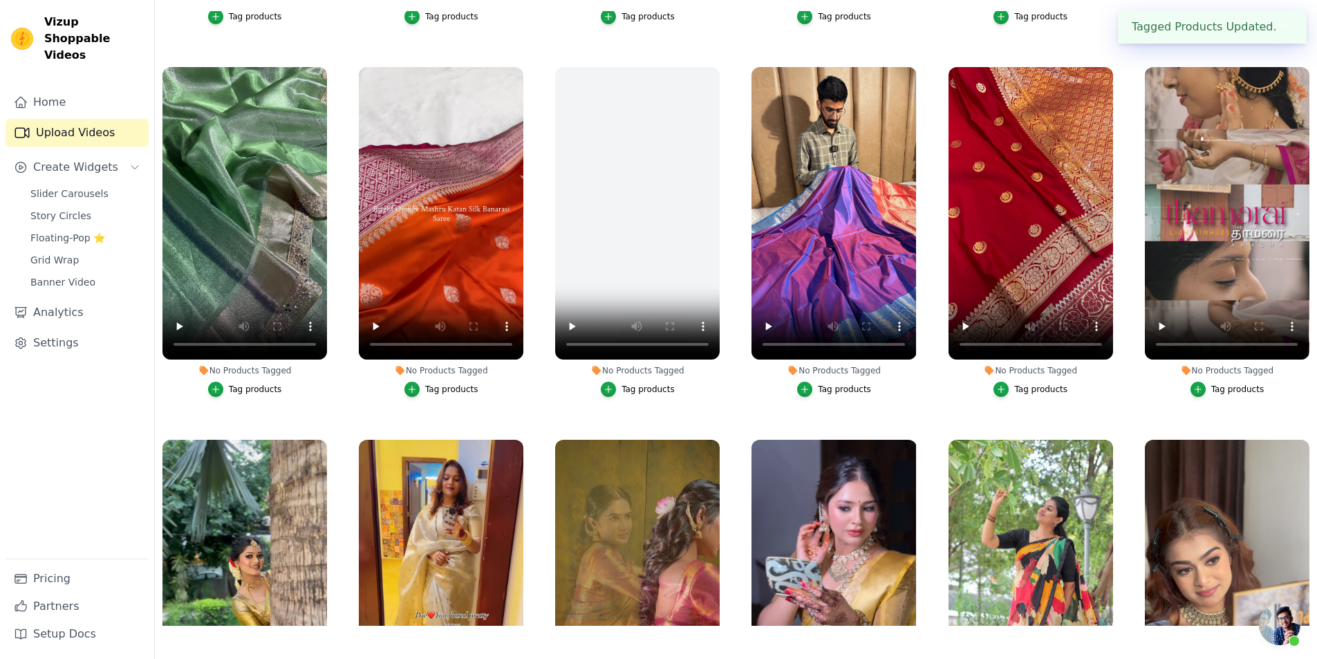
scroll to position [691, 0]
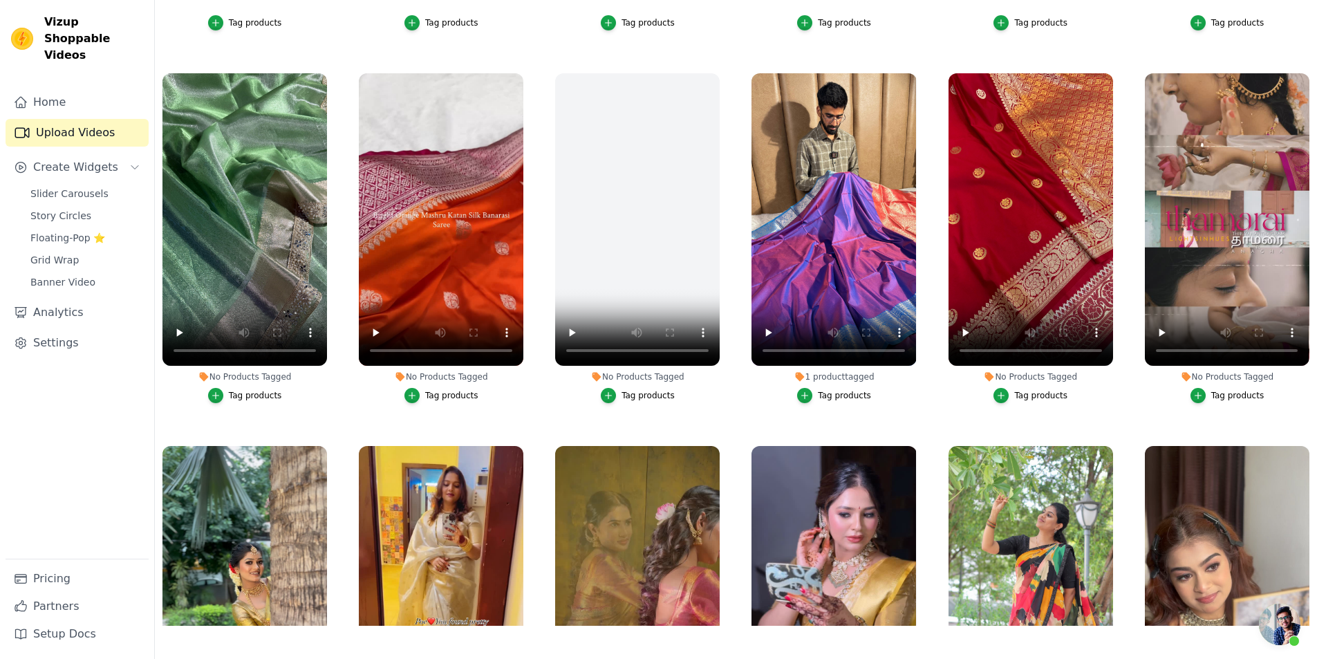
click at [254, 388] on button "Tag products" at bounding box center [245, 395] width 74 height 15
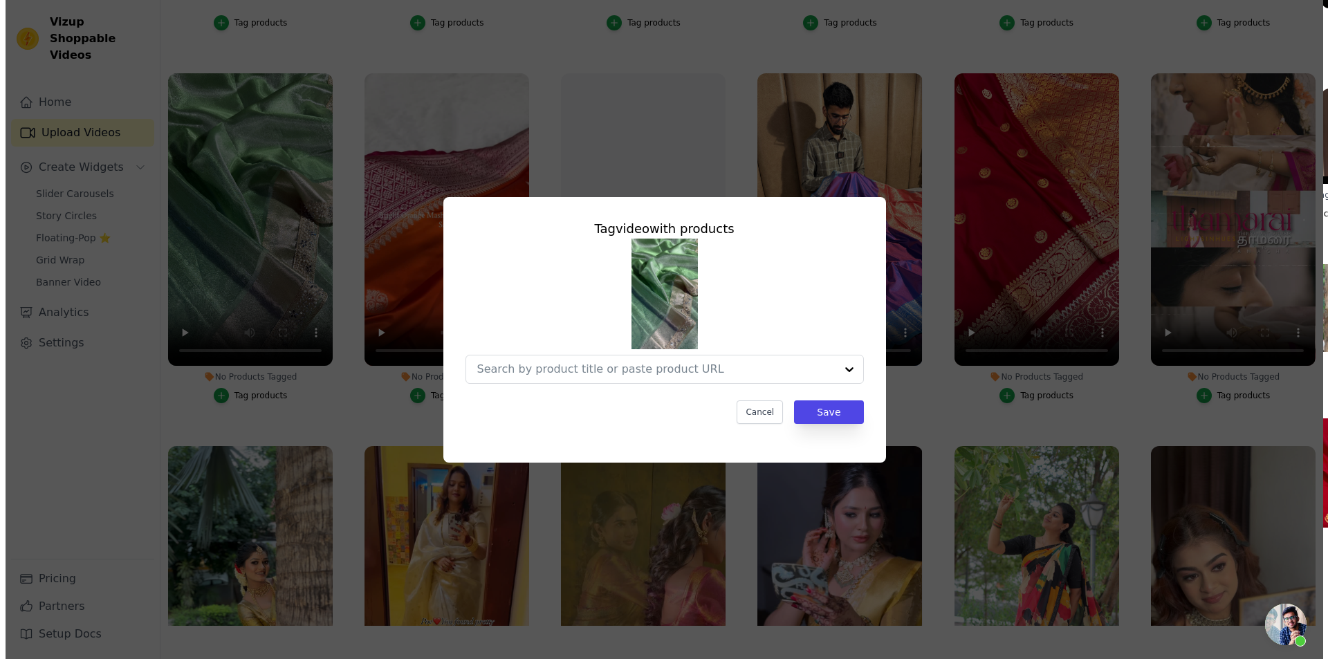
scroll to position [698, 0]
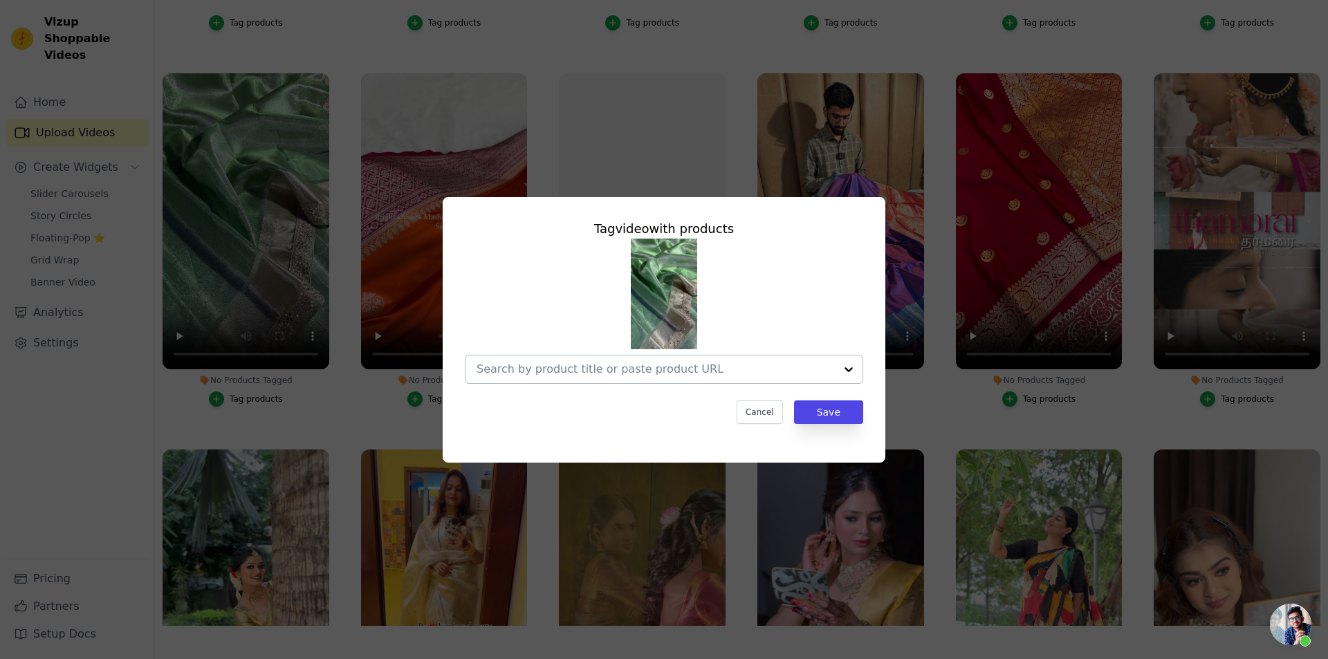
click at [644, 373] on input "No Products Tagged Tag video with products Cancel Save Tag products" at bounding box center [655, 368] width 358 height 13
paste input "https://theuseeshop.com/products/metallic-green-kanjivaram-brocade-tissue-silk-…"
type input "https://theuseeshop.com/products/metallic-green-kanjivaram-brocade-tissue-silk-…"
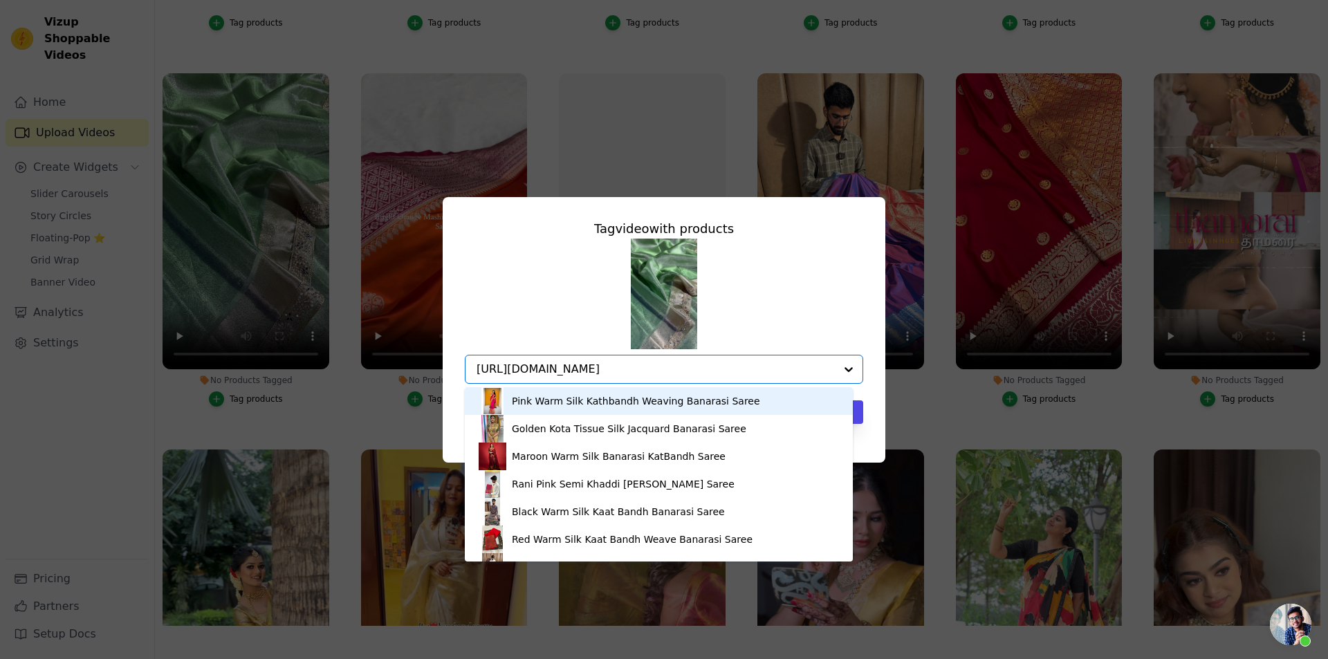
scroll to position [0, 121]
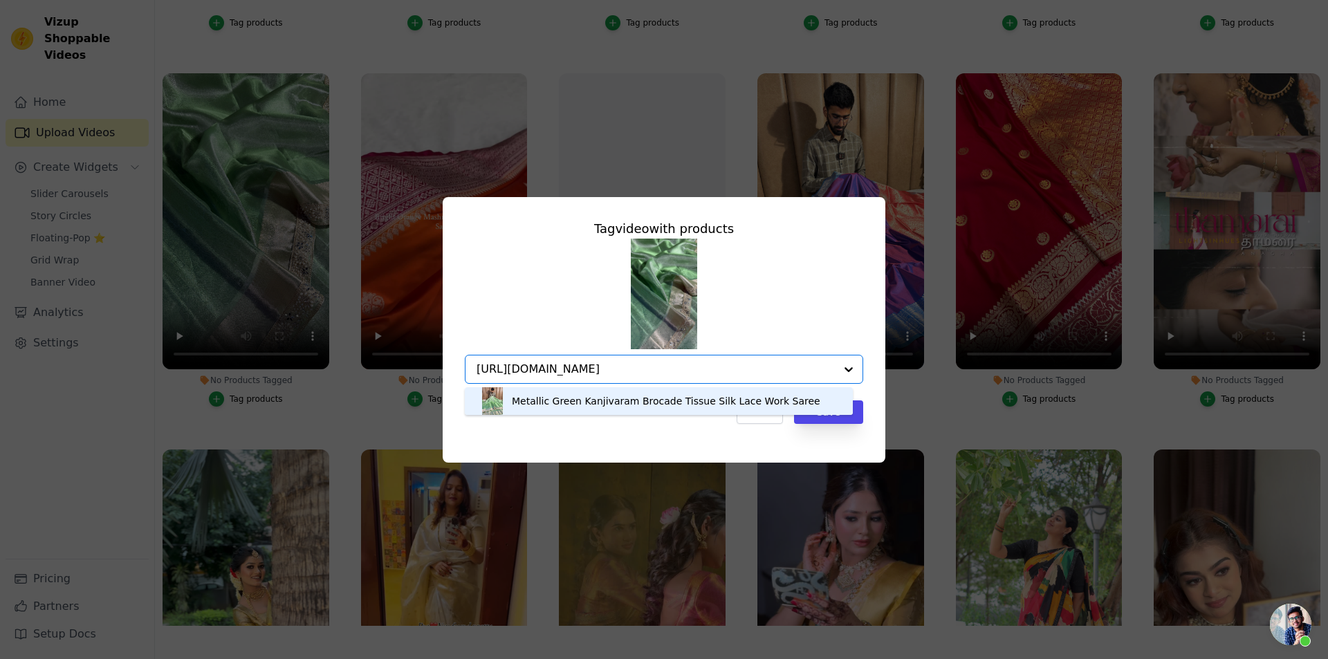
click at [645, 399] on div "Metallic Green Kanjivaram Brocade Tissue Silk Lace Work Saree" at bounding box center [666, 401] width 308 height 14
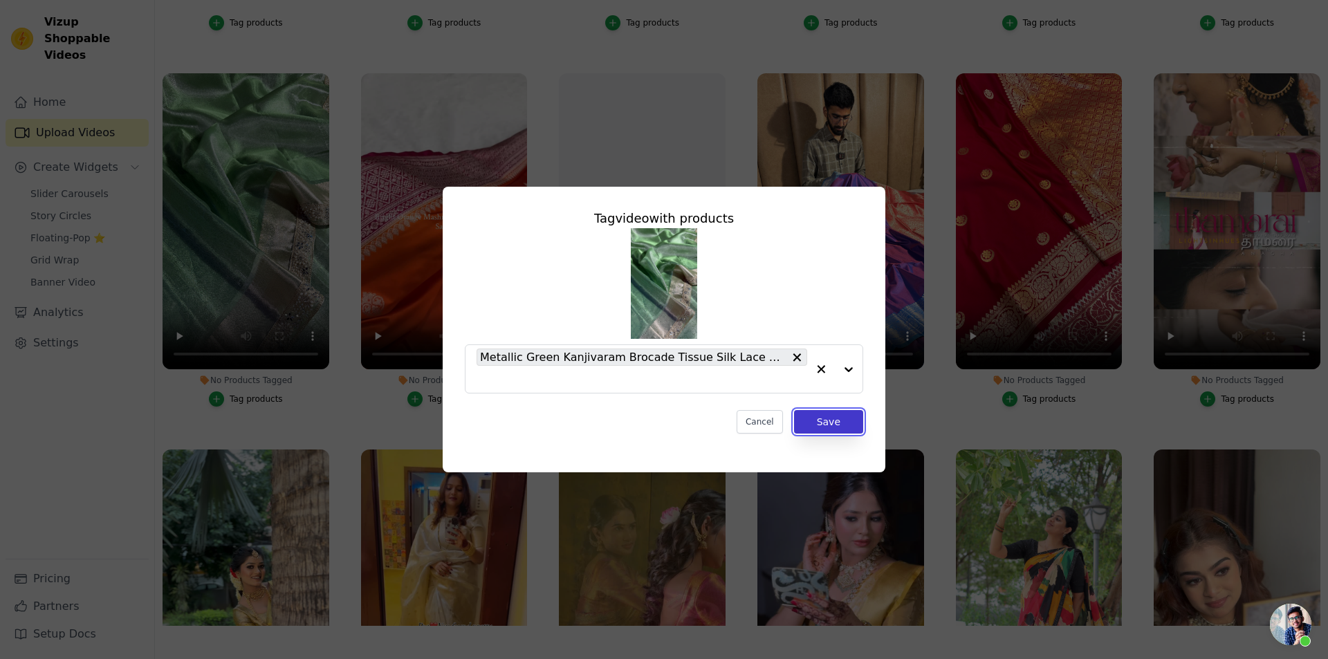
click at [830, 414] on button "Save" at bounding box center [828, 422] width 69 height 24
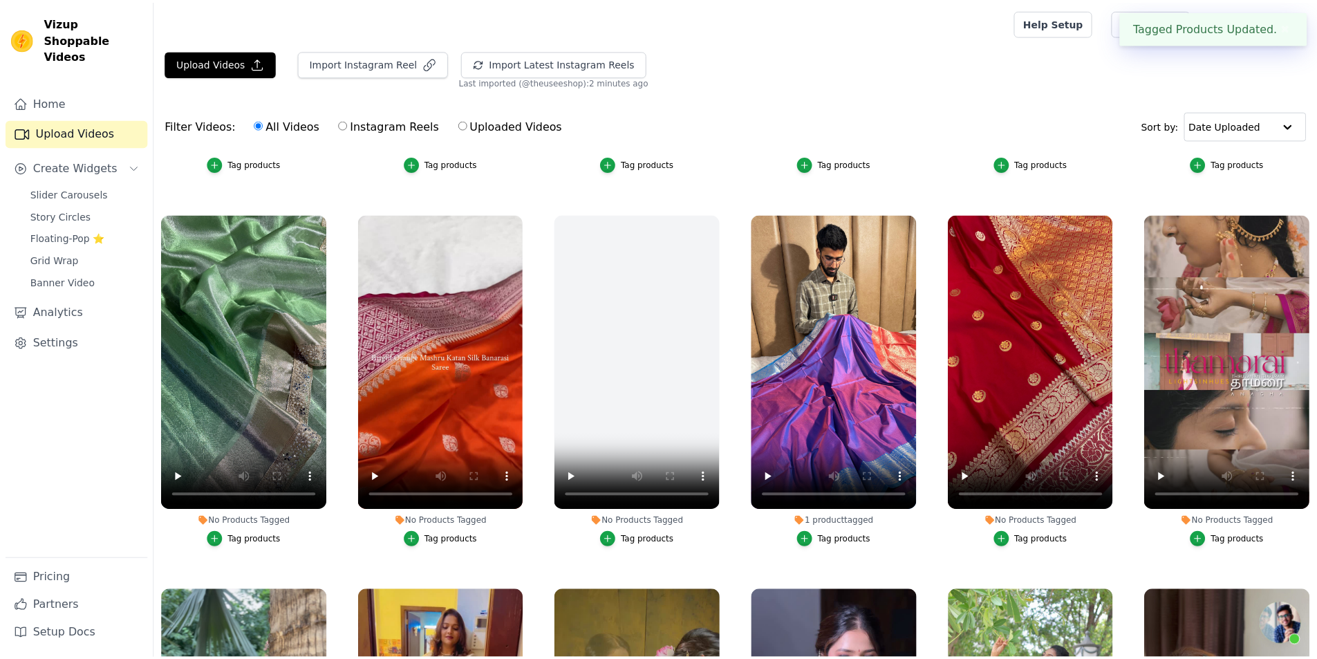
scroll to position [691, 0]
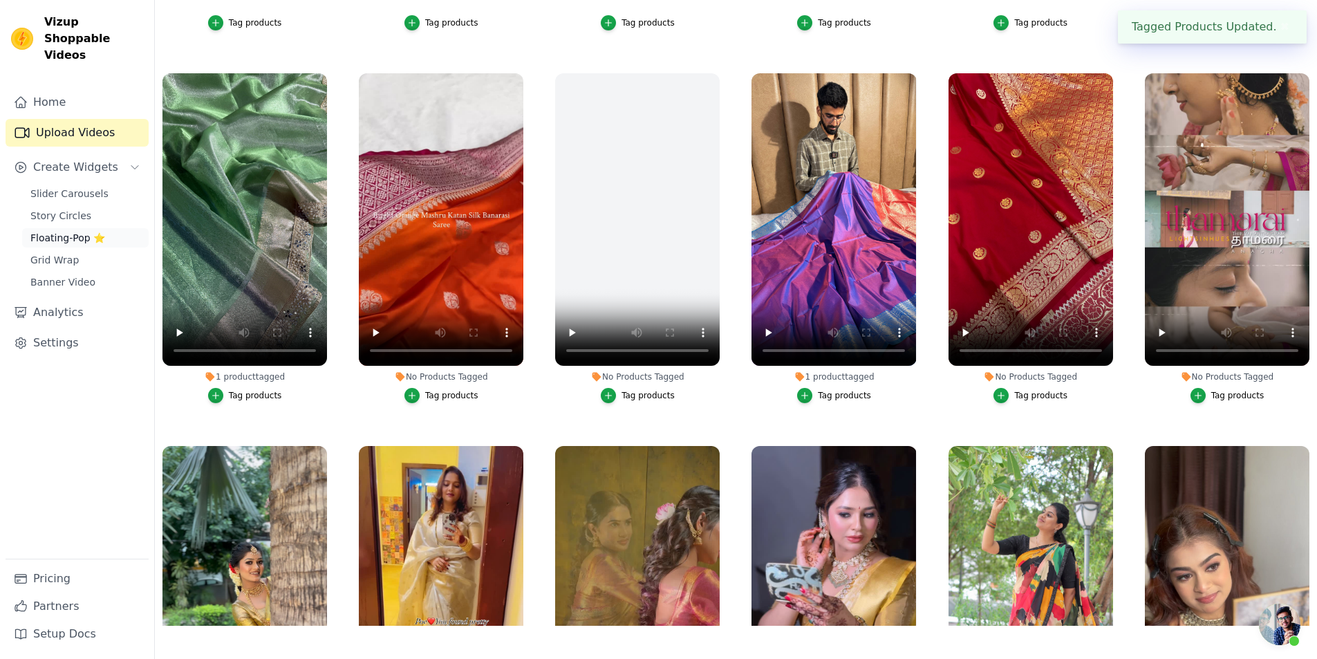
click at [80, 231] on span "Floating-Pop ⭐" at bounding box center [67, 238] width 75 height 14
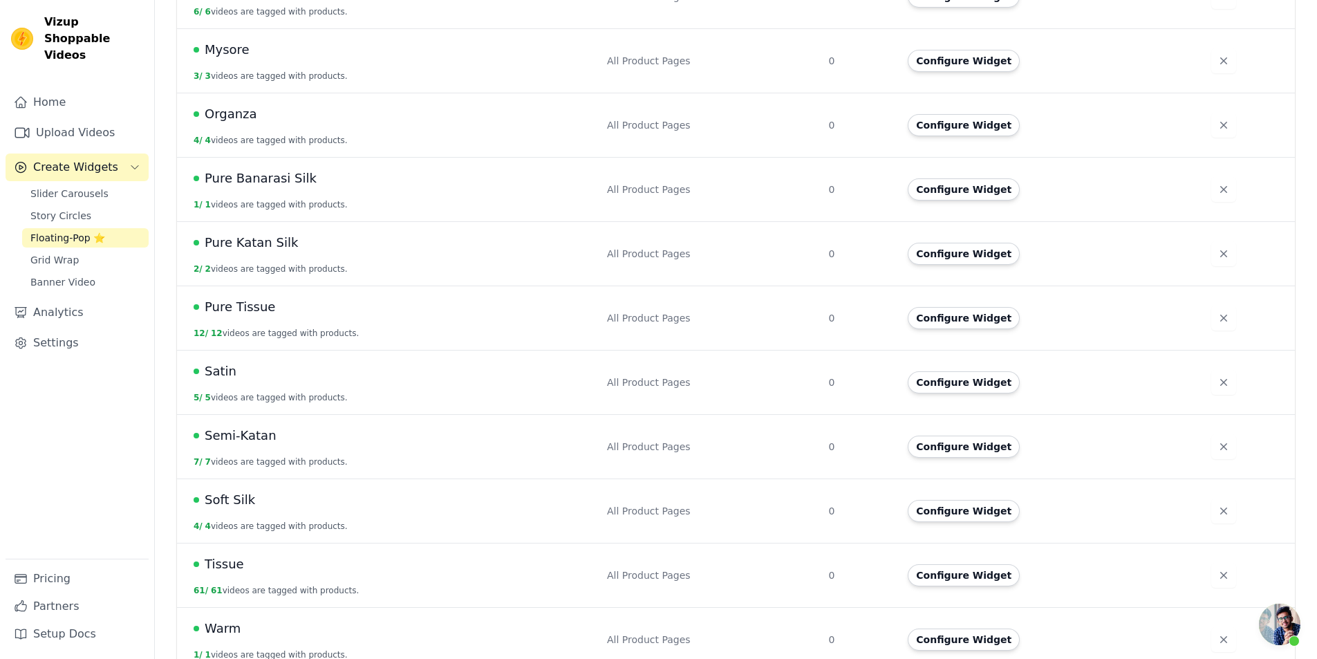
scroll to position [721, 0]
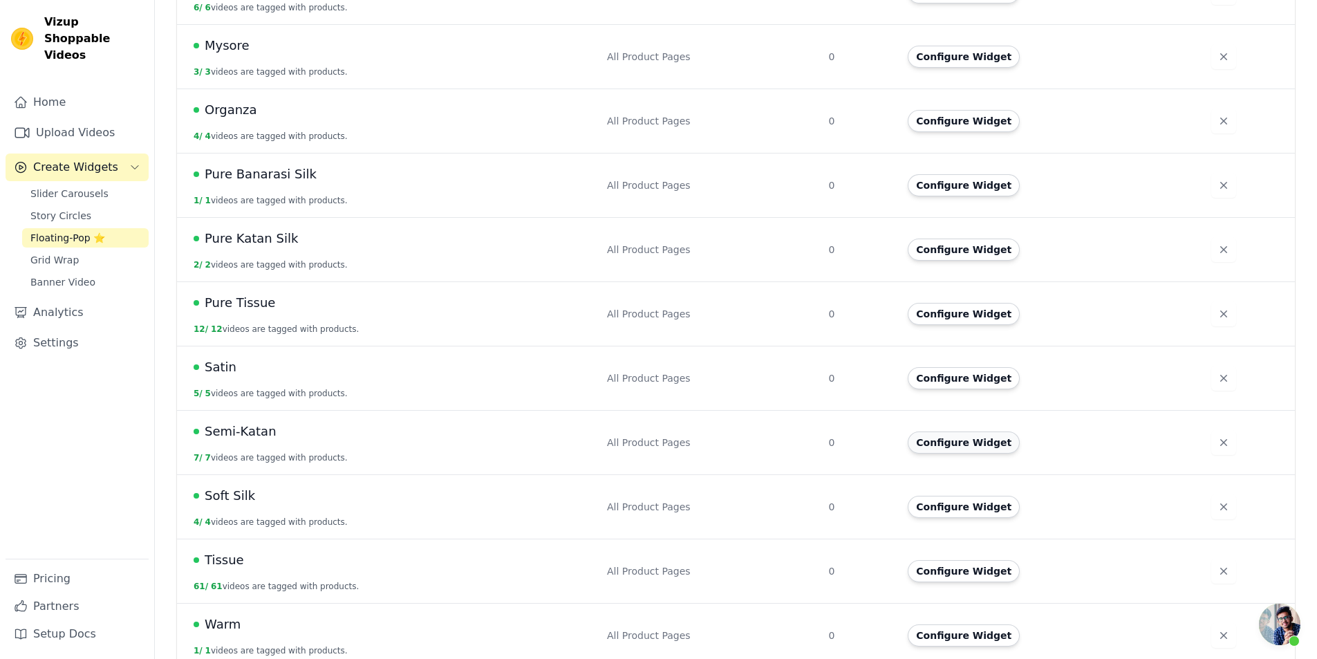
click at [939, 431] on button "Configure Widget" at bounding box center [964, 442] width 112 height 22
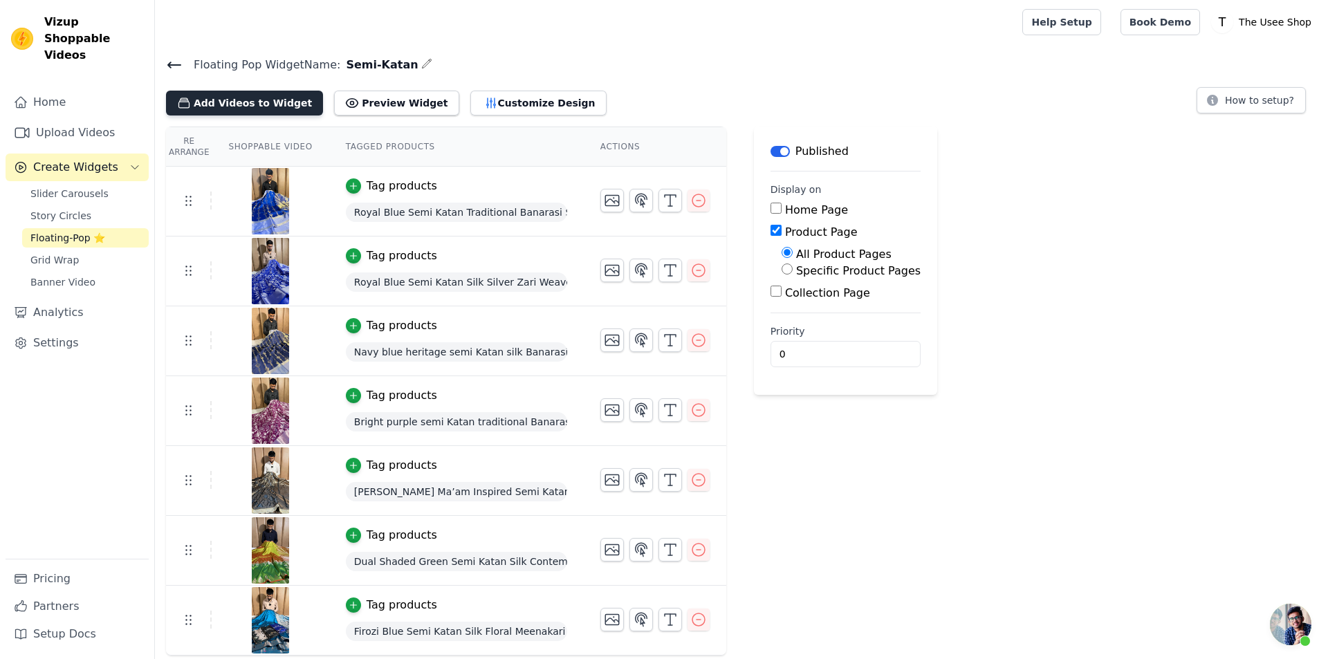
click at [244, 100] on button "Add Videos to Widget" at bounding box center [244, 103] width 157 height 25
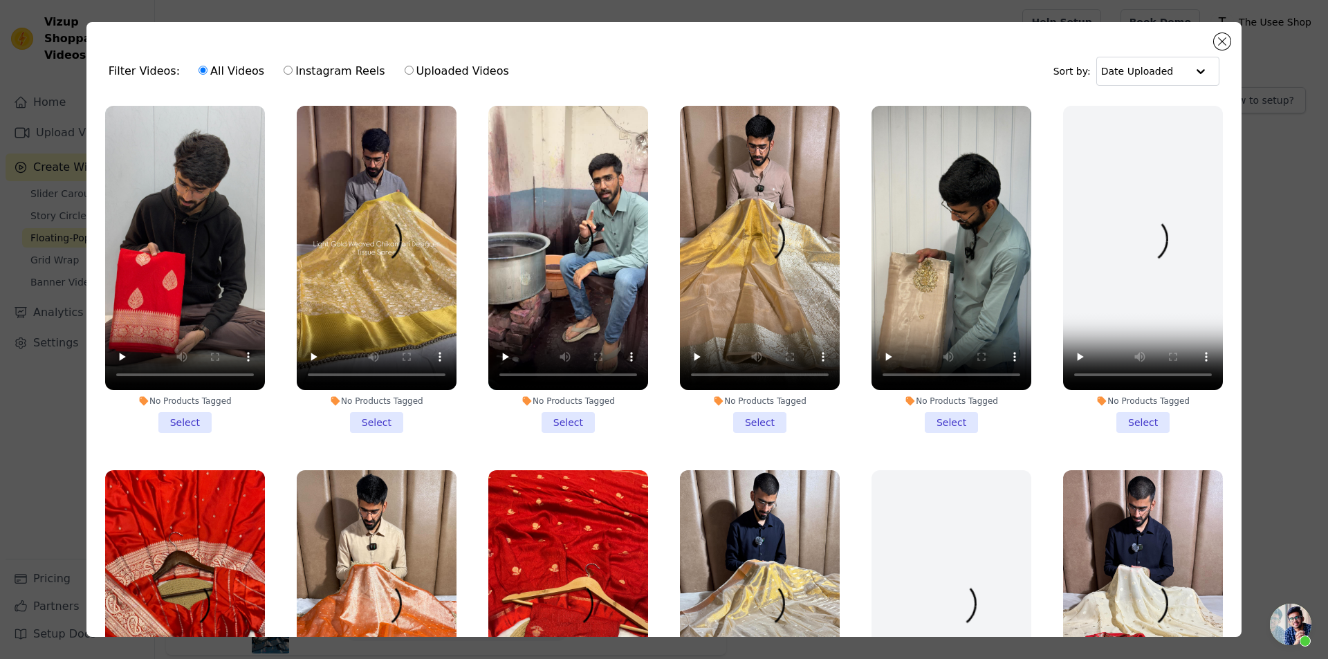
scroll to position [346, 0]
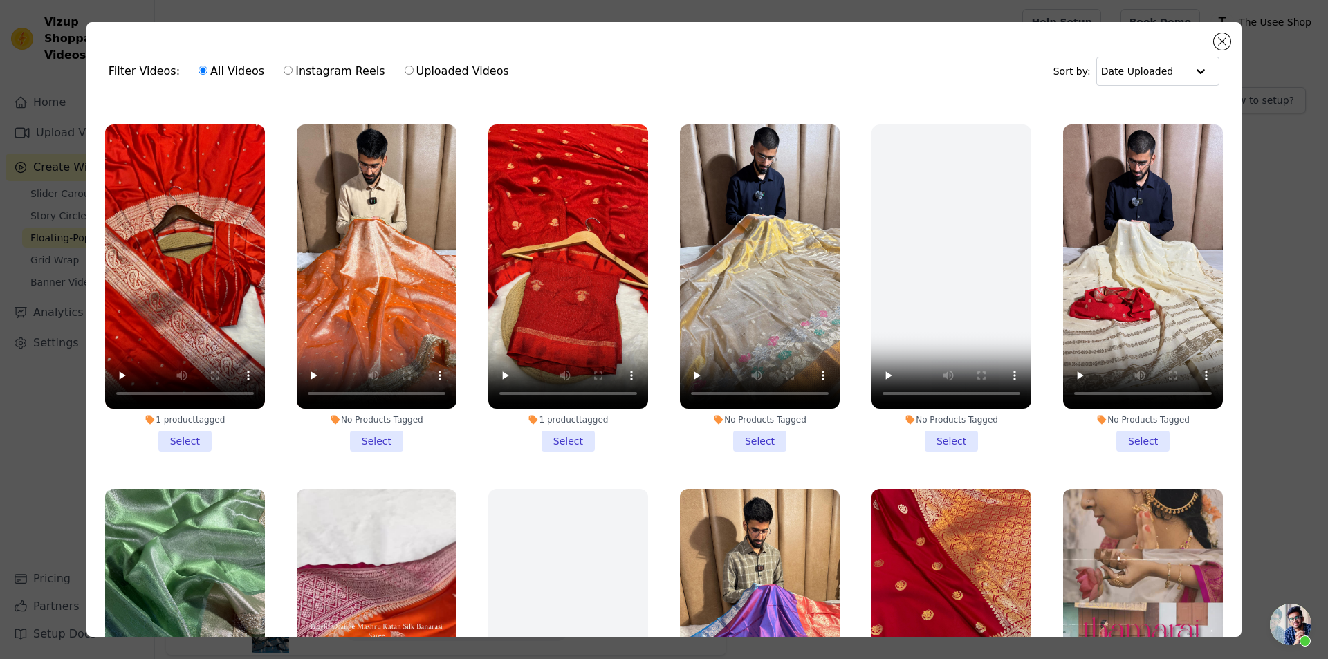
click at [194, 429] on li "1 product tagged Select" at bounding box center [185, 287] width 160 height 327
click at [0, 0] on input "1 product tagged Select" at bounding box center [0, 0] width 0 height 0
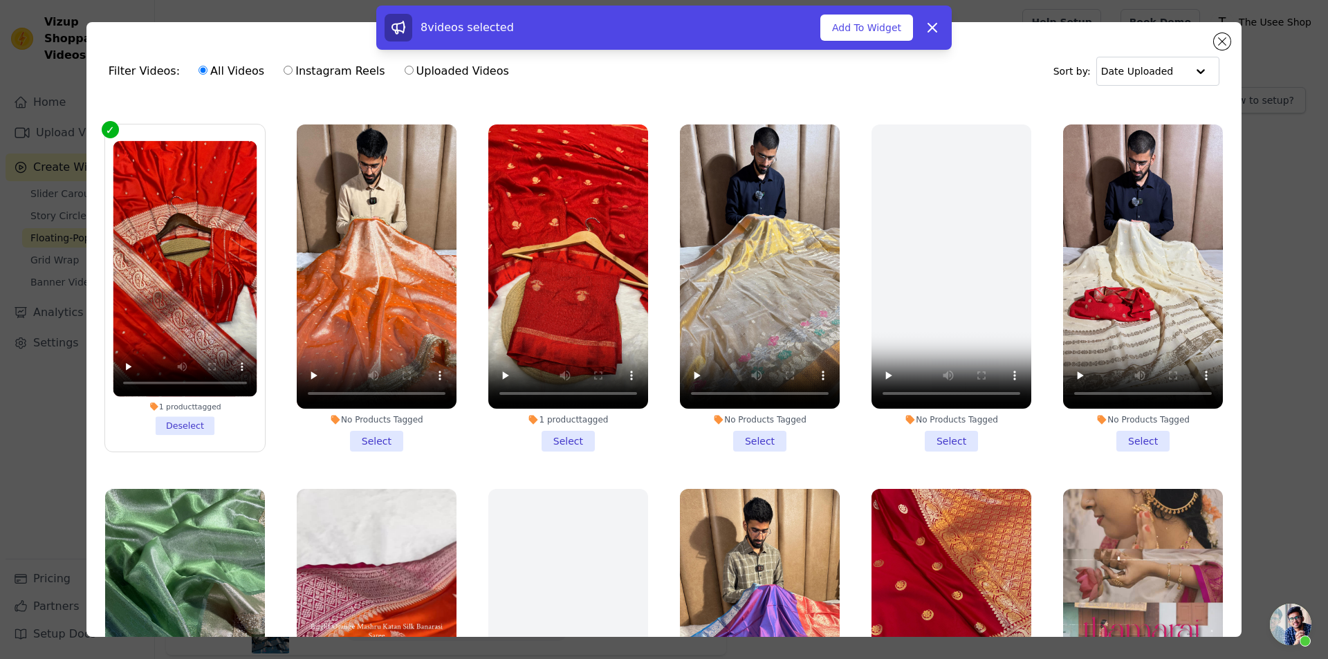
scroll to position [691, 0]
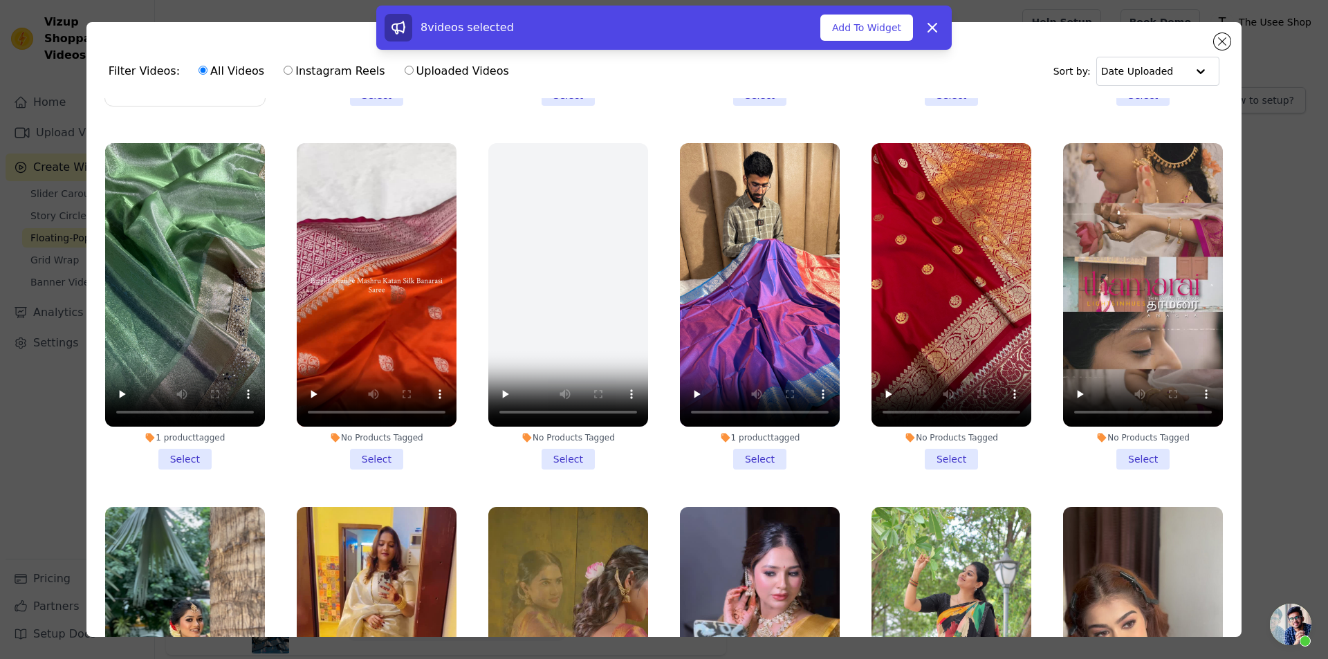
click at [754, 445] on li "1 product tagged Select" at bounding box center [760, 306] width 160 height 327
click at [0, 0] on input "1 product tagged Select" at bounding box center [0, 0] width 0 height 0
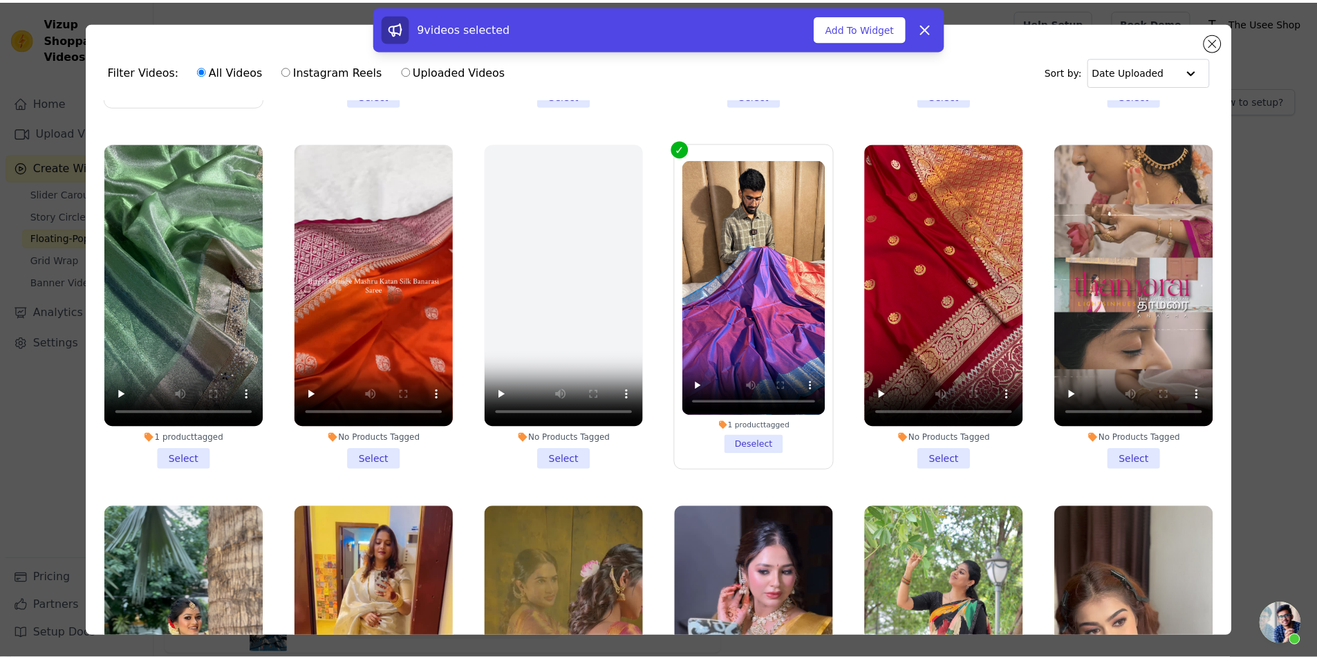
scroll to position [0, 0]
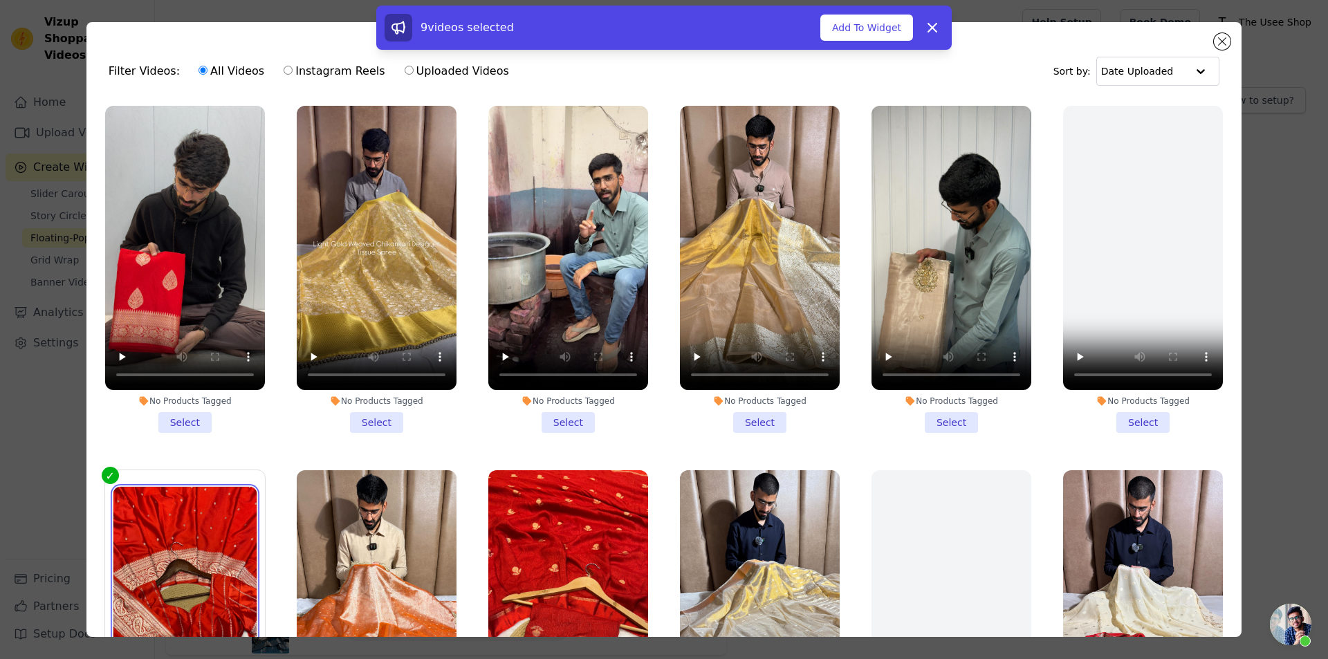
click at [166, 539] on video at bounding box center [185, 614] width 144 height 256
click at [104, 470] on label "1 product tagged Deselect" at bounding box center [184, 634] width 161 height 328
click at [0, 0] on input "1 product tagged Deselect" at bounding box center [0, 0] width 0 height 0
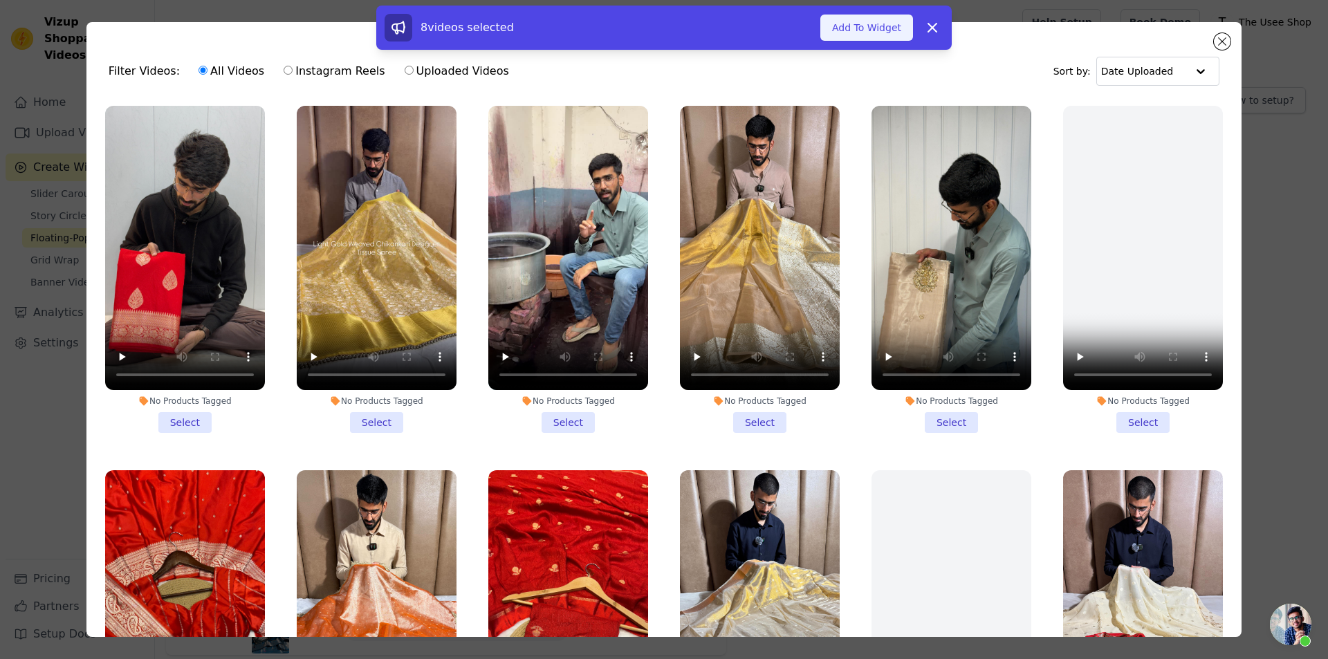
click at [866, 33] on button "Add To Widget" at bounding box center [866, 28] width 93 height 26
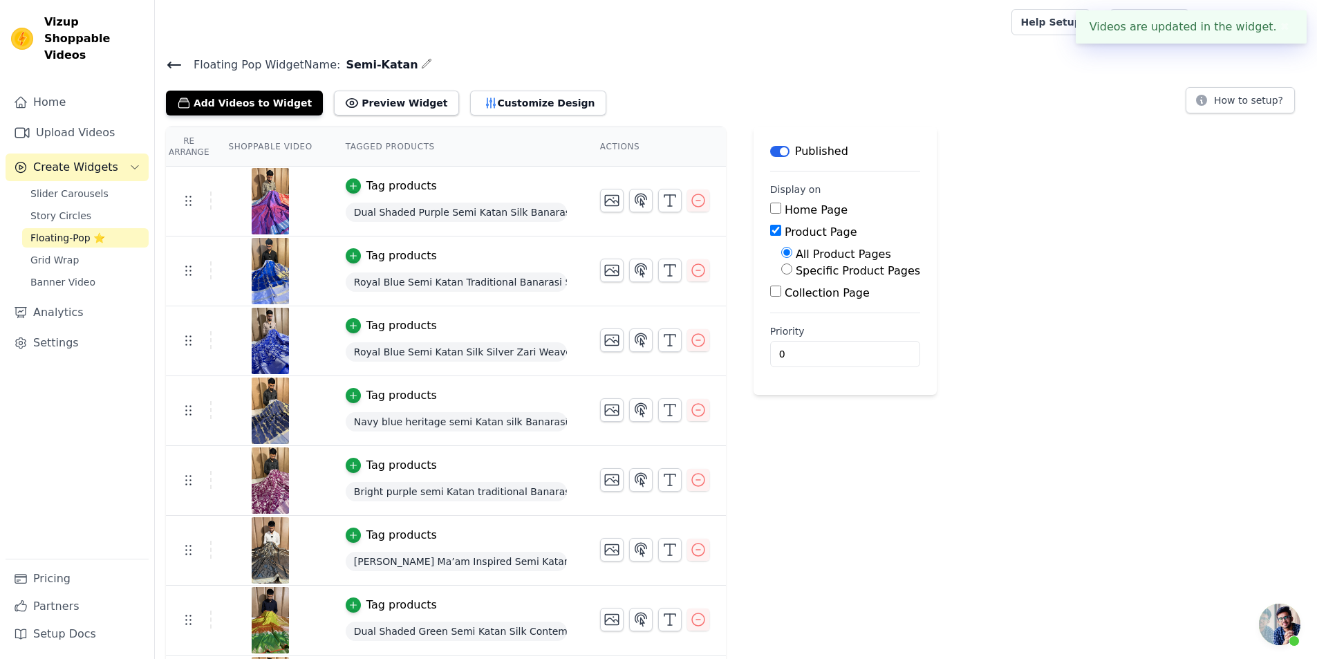
click at [178, 62] on icon at bounding box center [174, 65] width 17 height 17
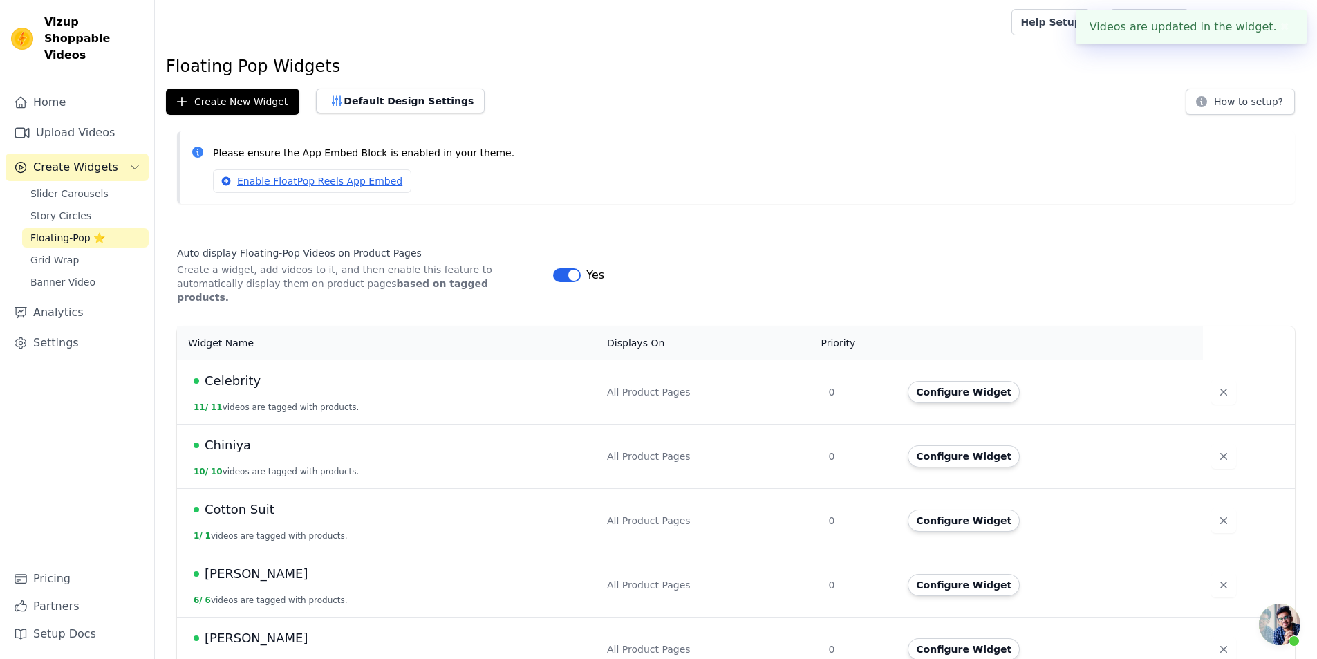
scroll to position [346, 0]
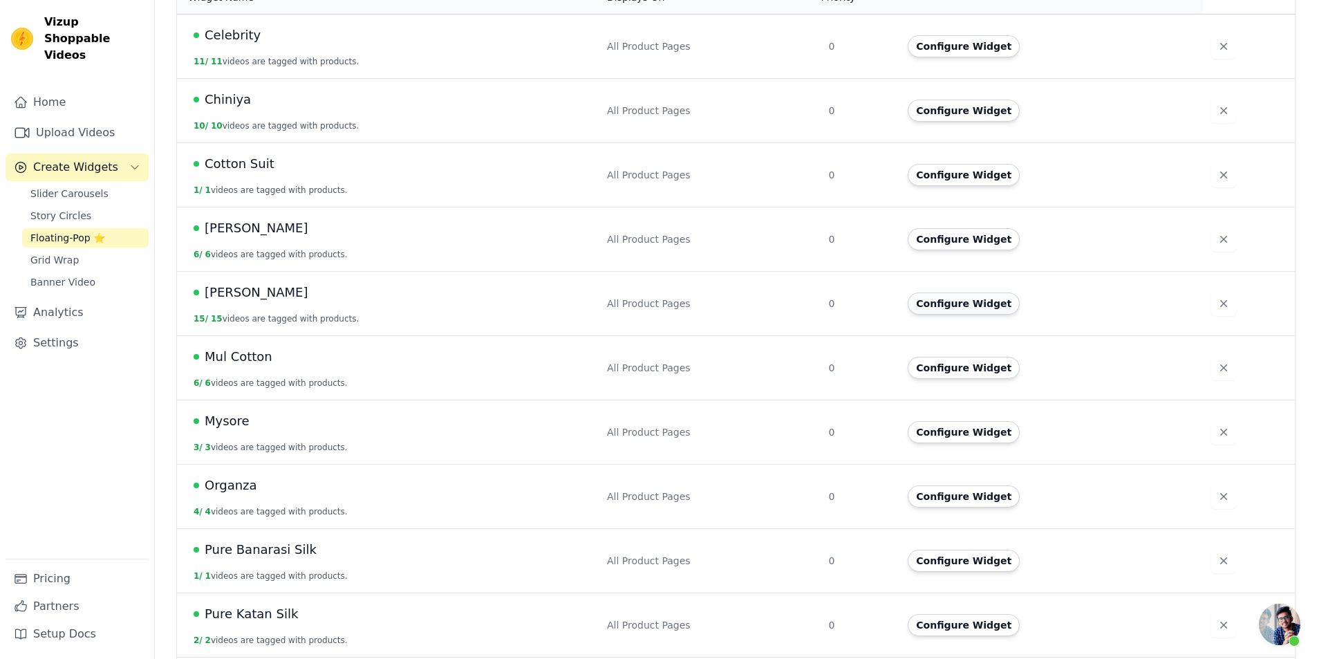
click at [936, 293] on button "Configure Widget" at bounding box center [964, 304] width 112 height 22
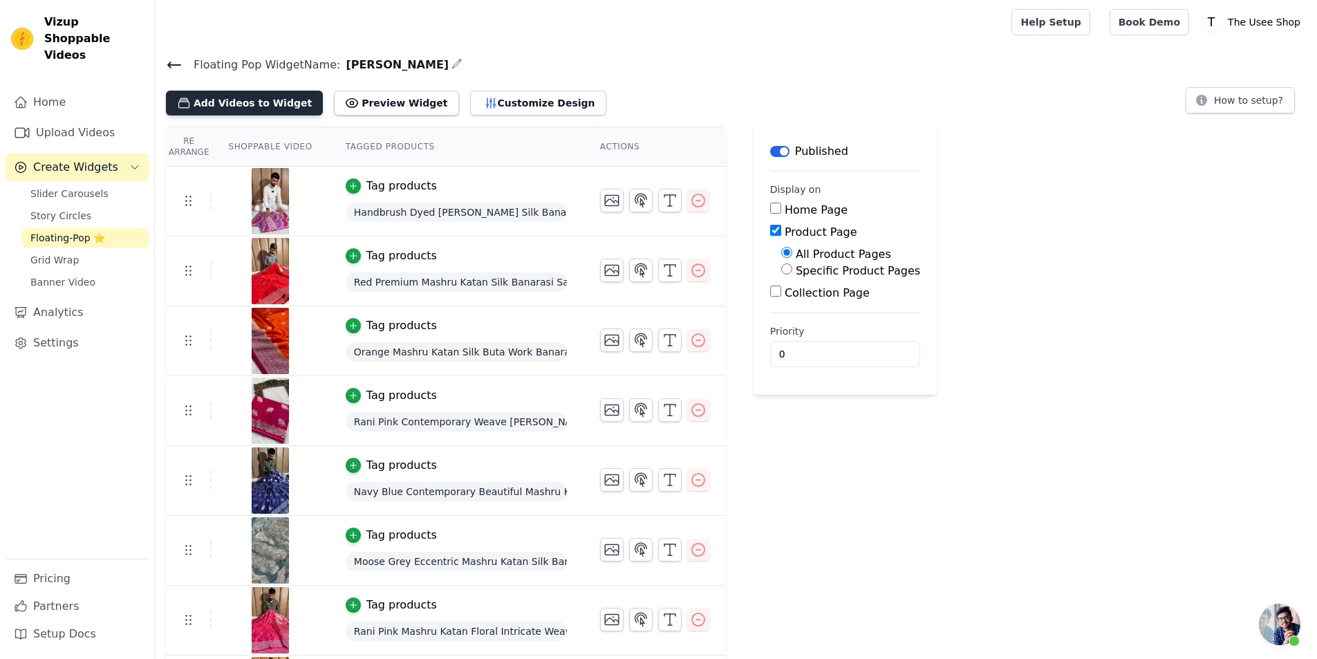
click at [225, 109] on button "Add Videos to Widget" at bounding box center [244, 103] width 157 height 25
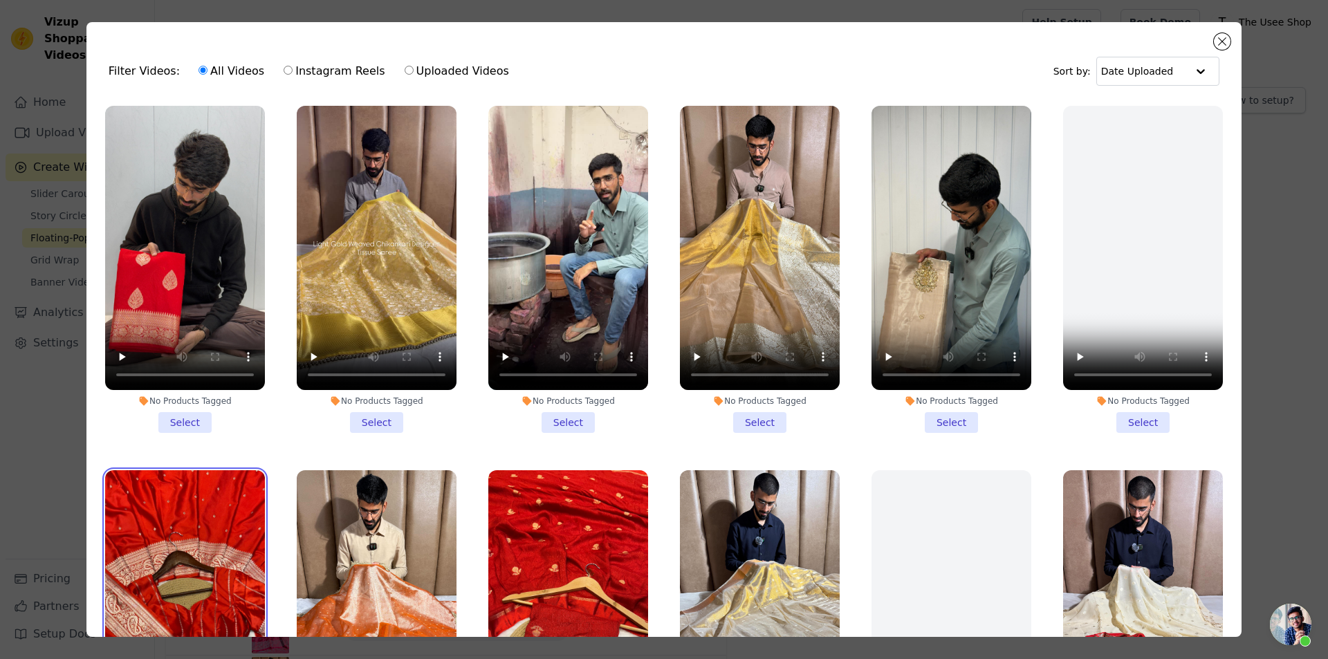
click at [179, 528] on video at bounding box center [185, 612] width 160 height 284
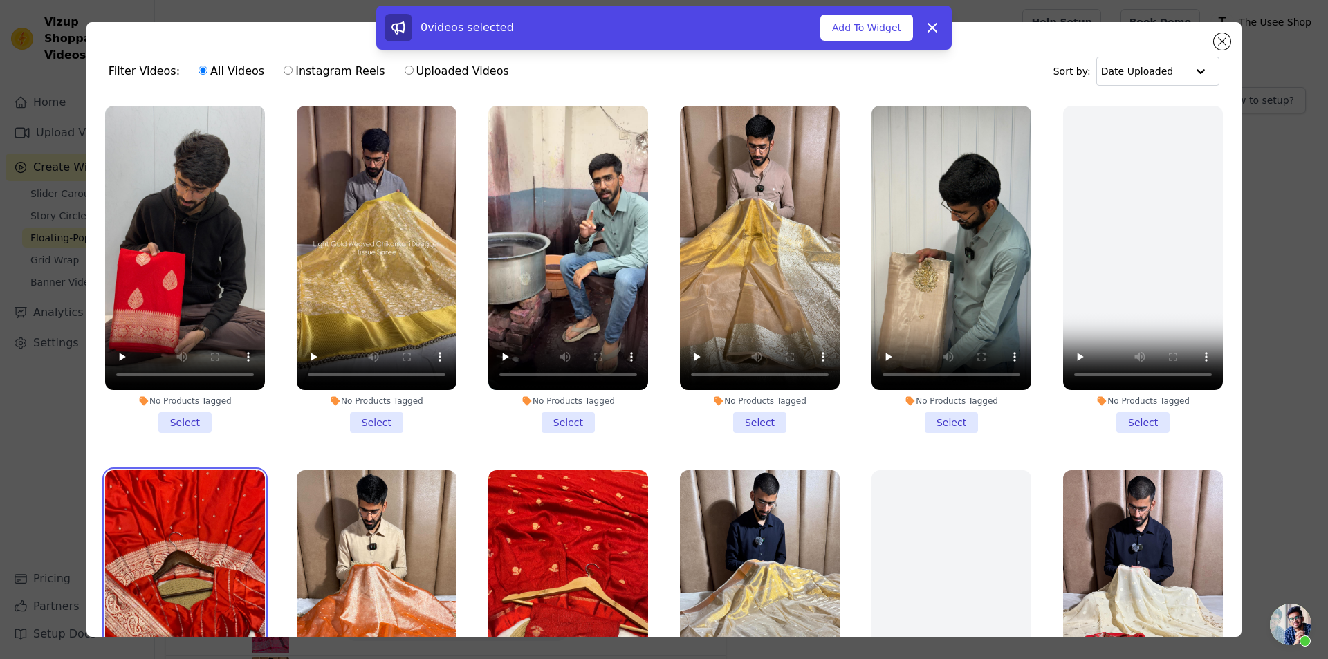
click at [176, 510] on video at bounding box center [185, 612] width 160 height 284
click at [121, 452] on ul "No Products Tagged Select No Products Tagged Select No Products Tagged Select N…" at bounding box center [664, 405] width 1133 height 615
click at [178, 503] on video at bounding box center [185, 612] width 160 height 284
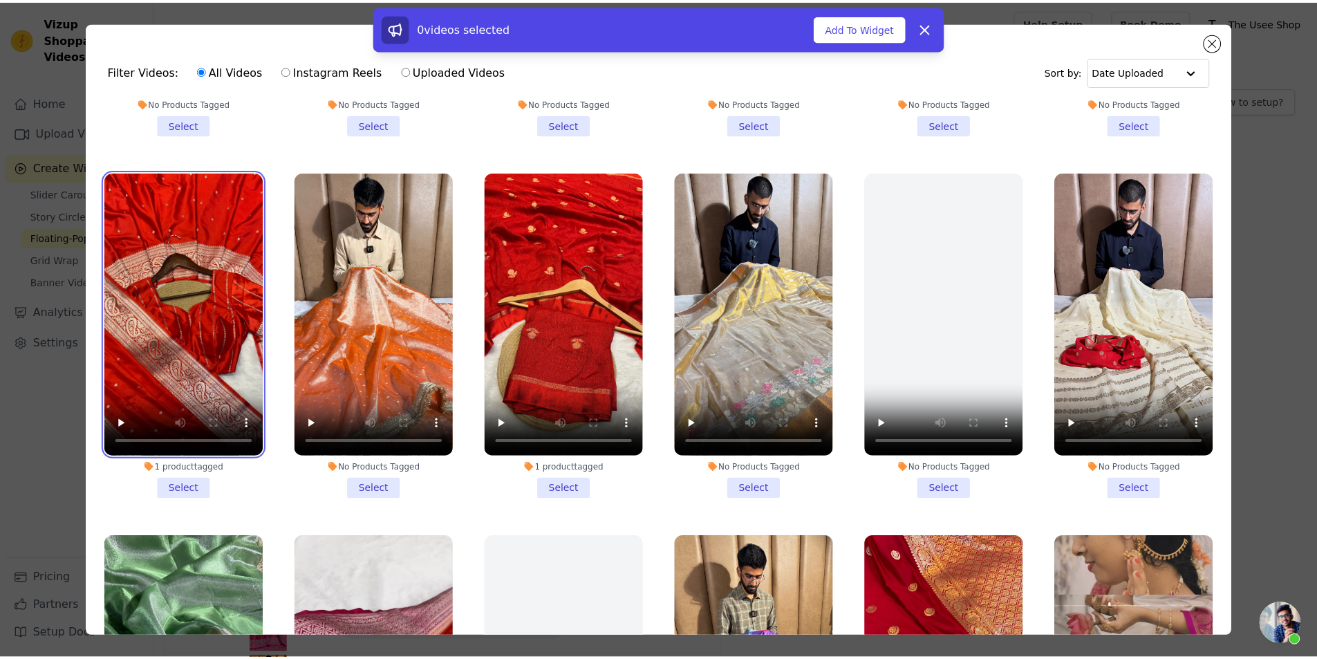
scroll to position [346, 0]
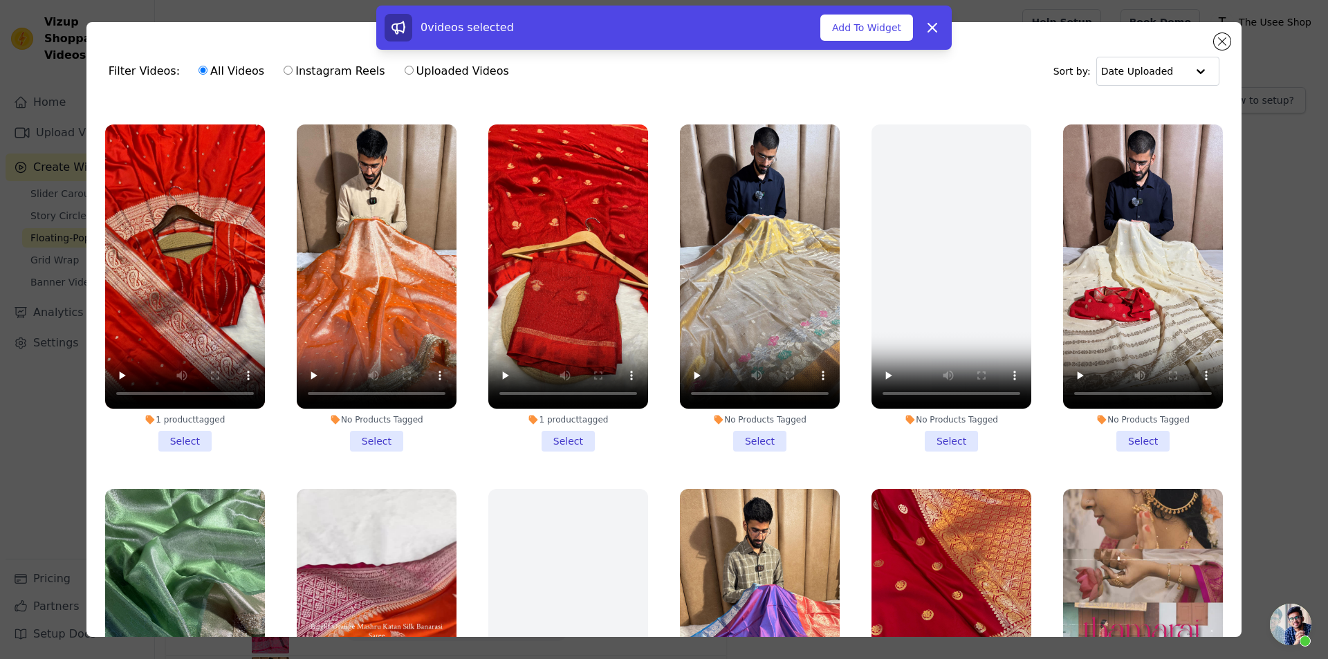
click at [191, 432] on li "1 product tagged Select" at bounding box center [185, 287] width 160 height 327
click at [0, 0] on input "1 product tagged Select" at bounding box center [0, 0] width 0 height 0
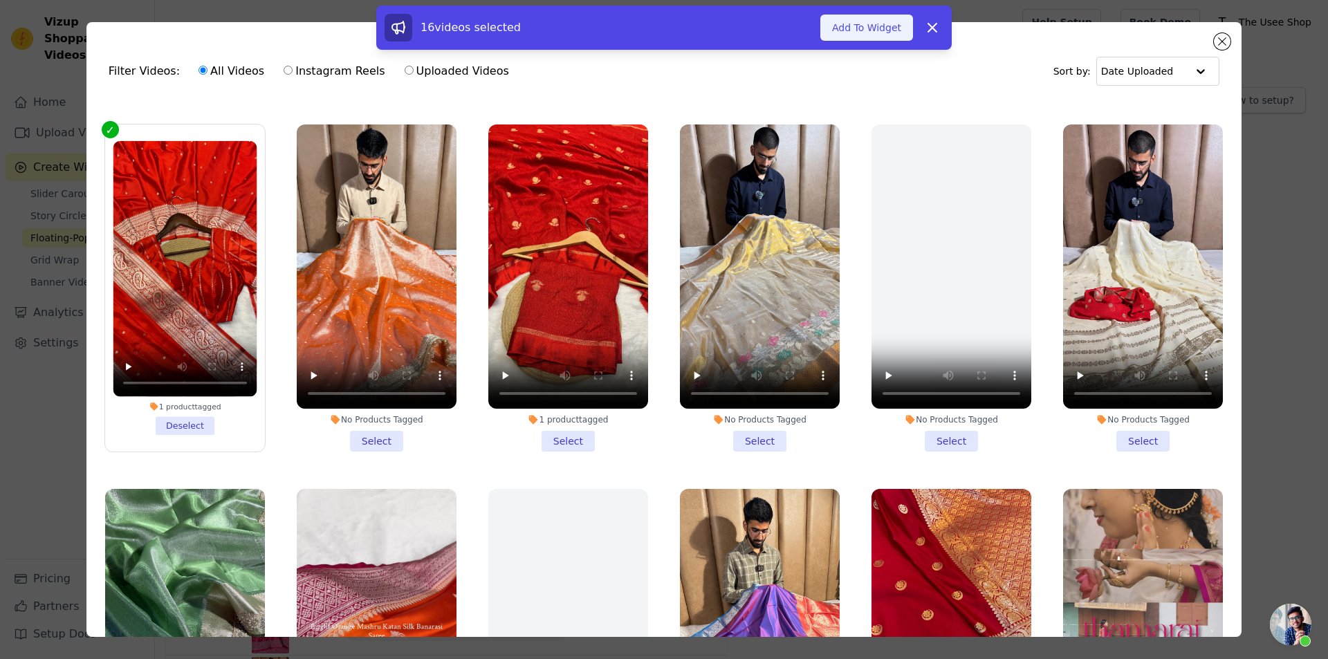
click at [849, 33] on button "Add To Widget" at bounding box center [866, 28] width 93 height 26
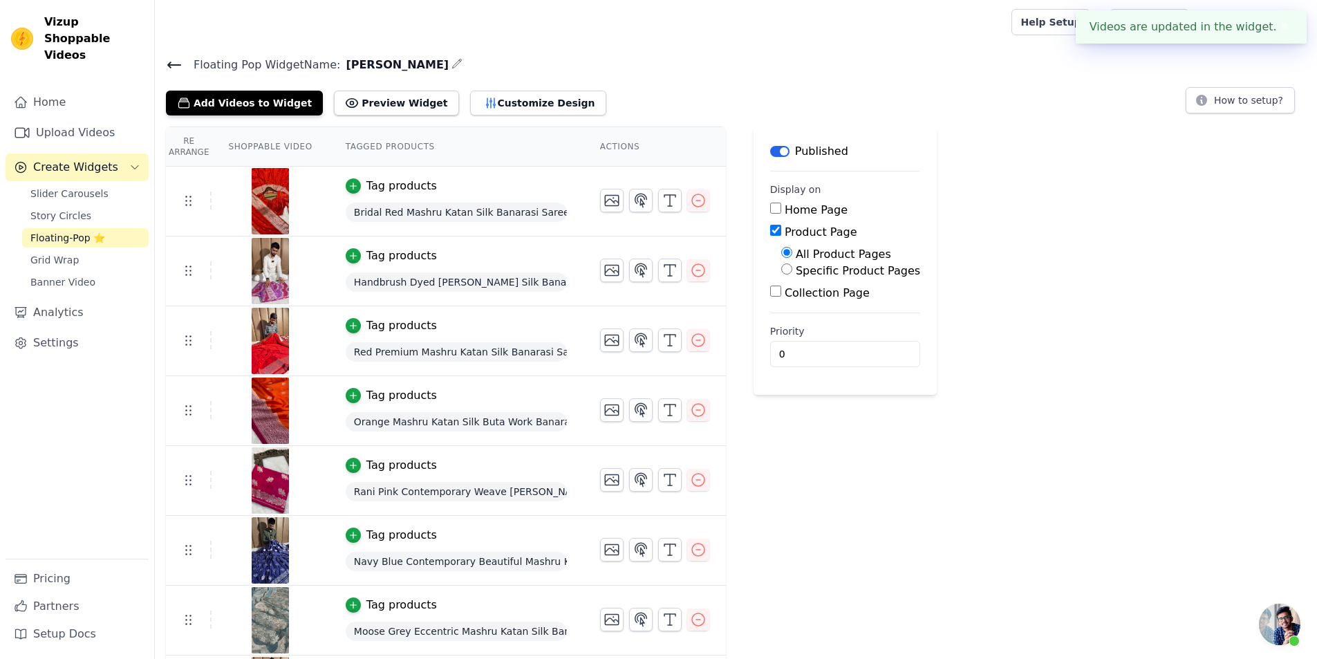
click at [169, 75] on div "Floating Pop Widget Name: Mashru Add Videos to Widget Preview Widget Customize …" at bounding box center [736, 85] width 1162 height 60
click at [169, 67] on icon at bounding box center [174, 65] width 17 height 17
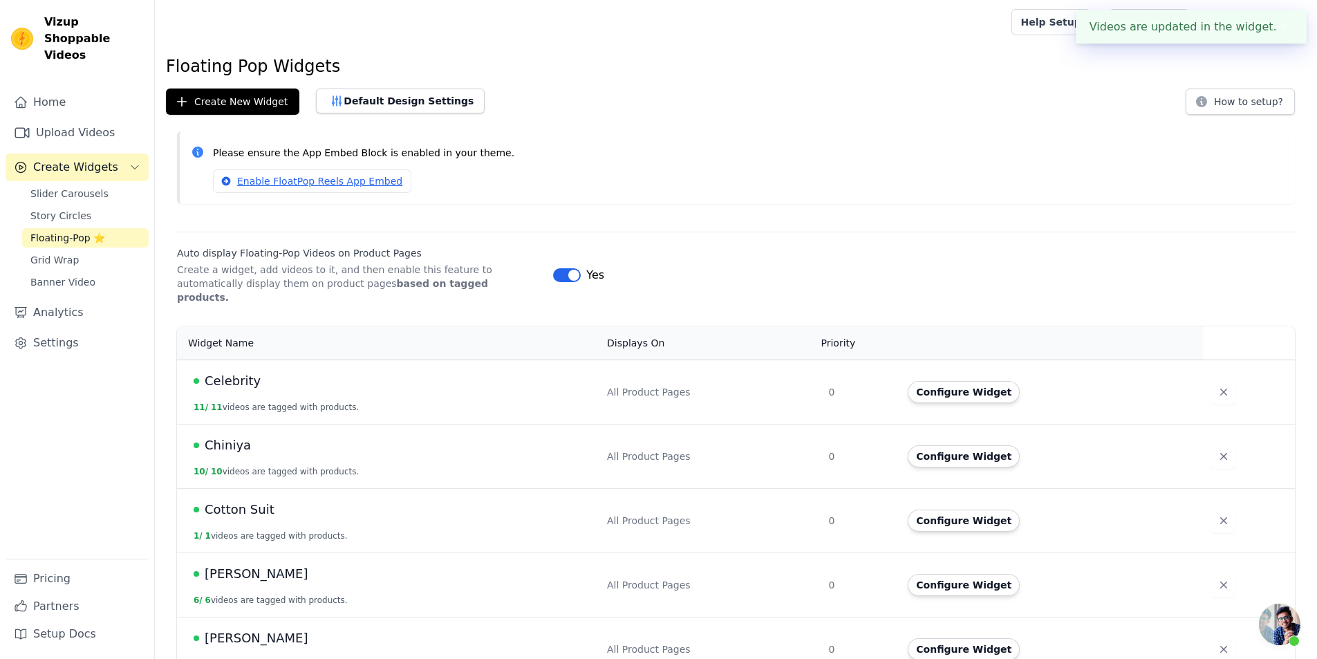
scroll to position [346, 0]
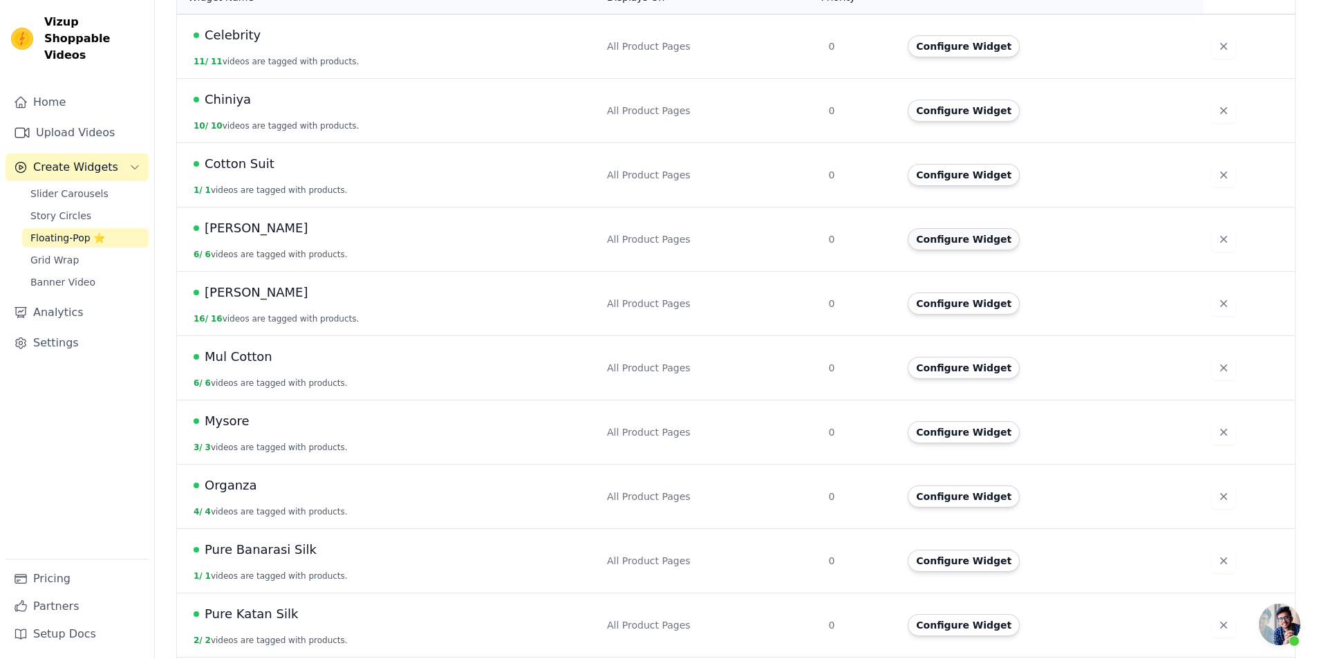
click at [934, 232] on button "Configure Widget" at bounding box center [964, 239] width 112 height 22
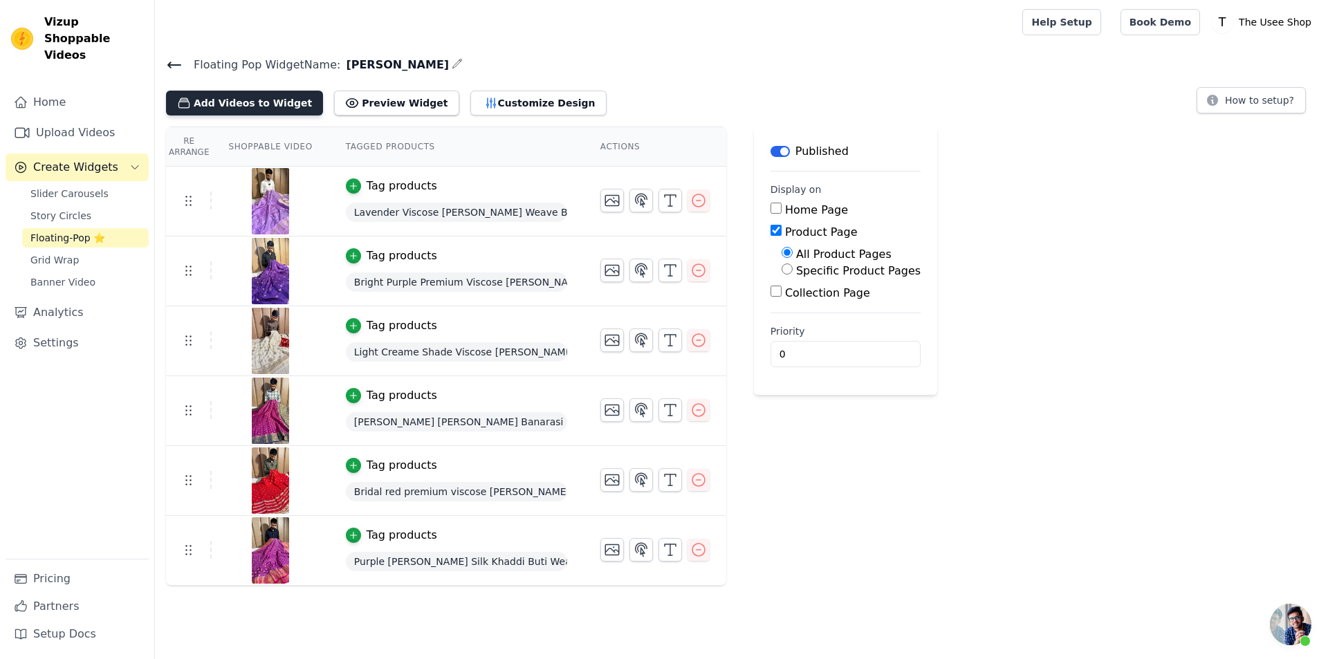
click at [261, 102] on button "Add Videos to Widget" at bounding box center [244, 103] width 157 height 25
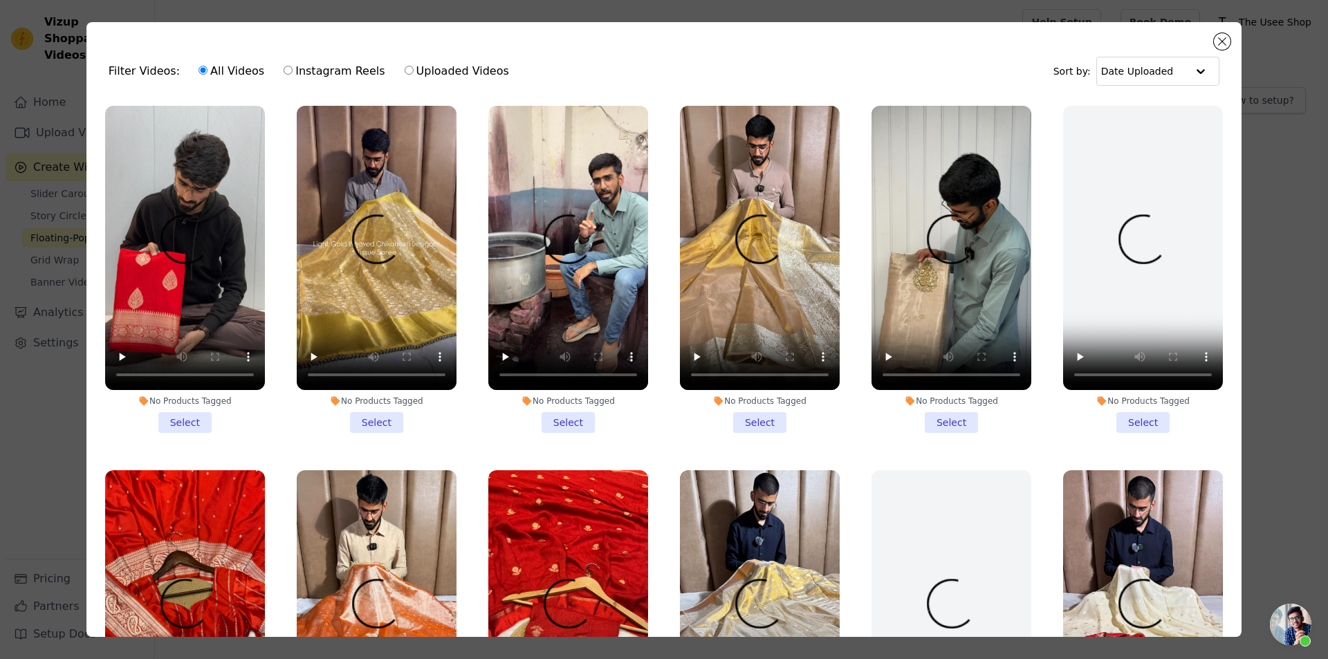
scroll to position [346, 0]
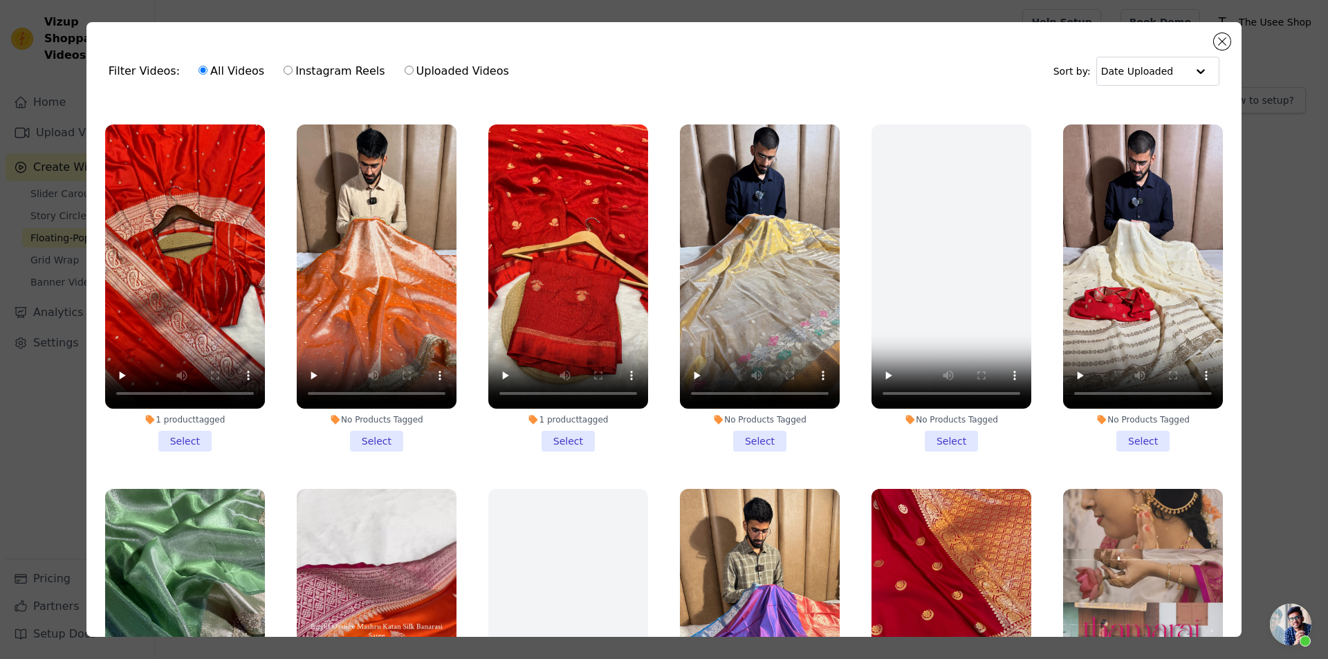
click at [568, 427] on li "1 product tagged Select" at bounding box center [568, 287] width 160 height 327
click at [0, 0] on input "1 product tagged Select" at bounding box center [0, 0] width 0 height 0
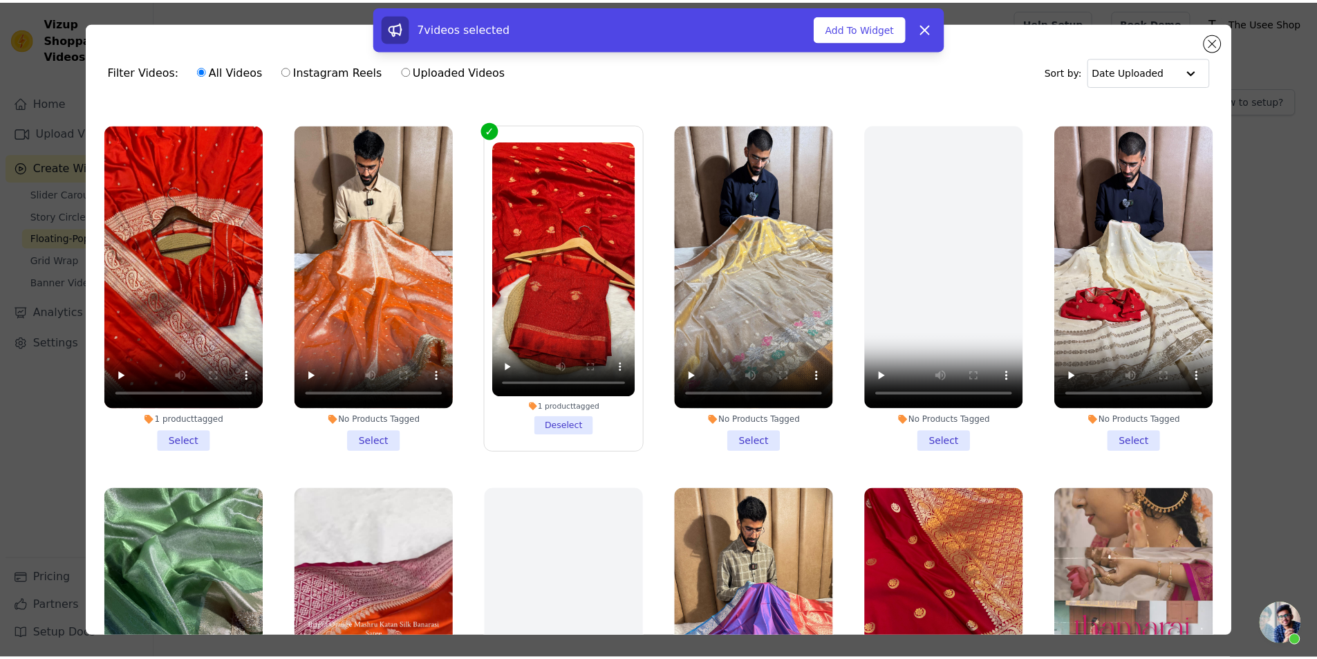
scroll to position [691, 0]
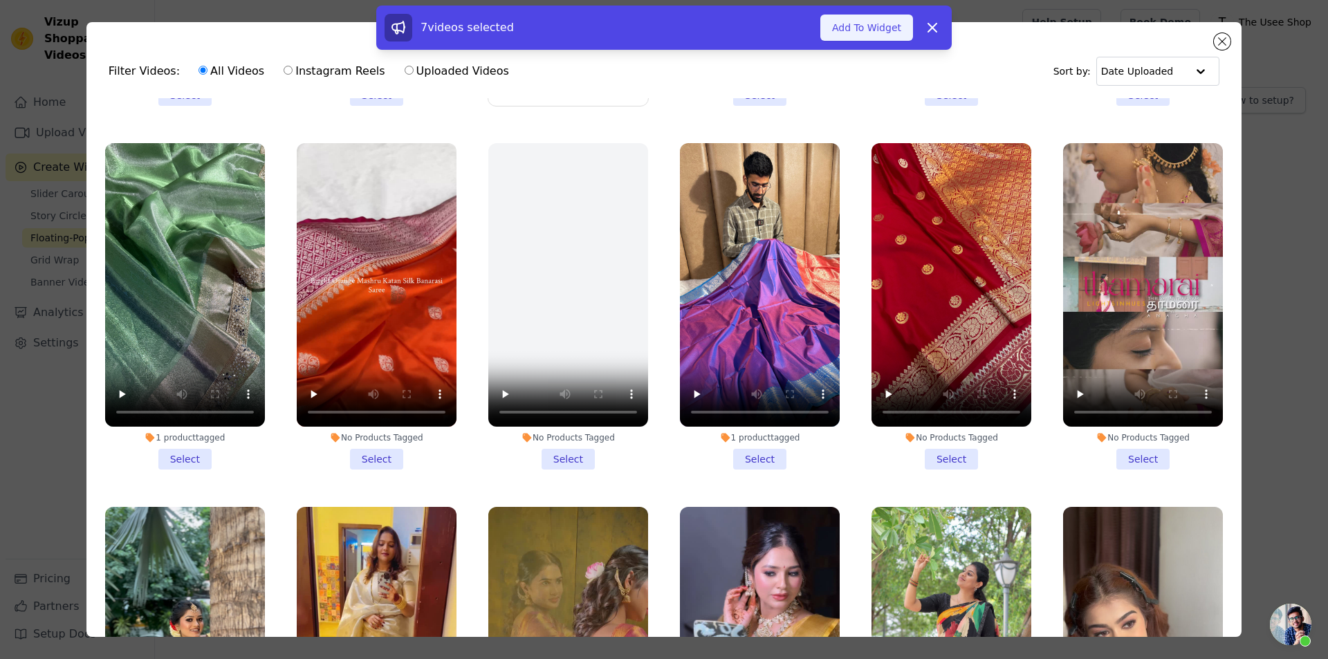
click at [865, 23] on button "Add To Widget" at bounding box center [866, 28] width 93 height 26
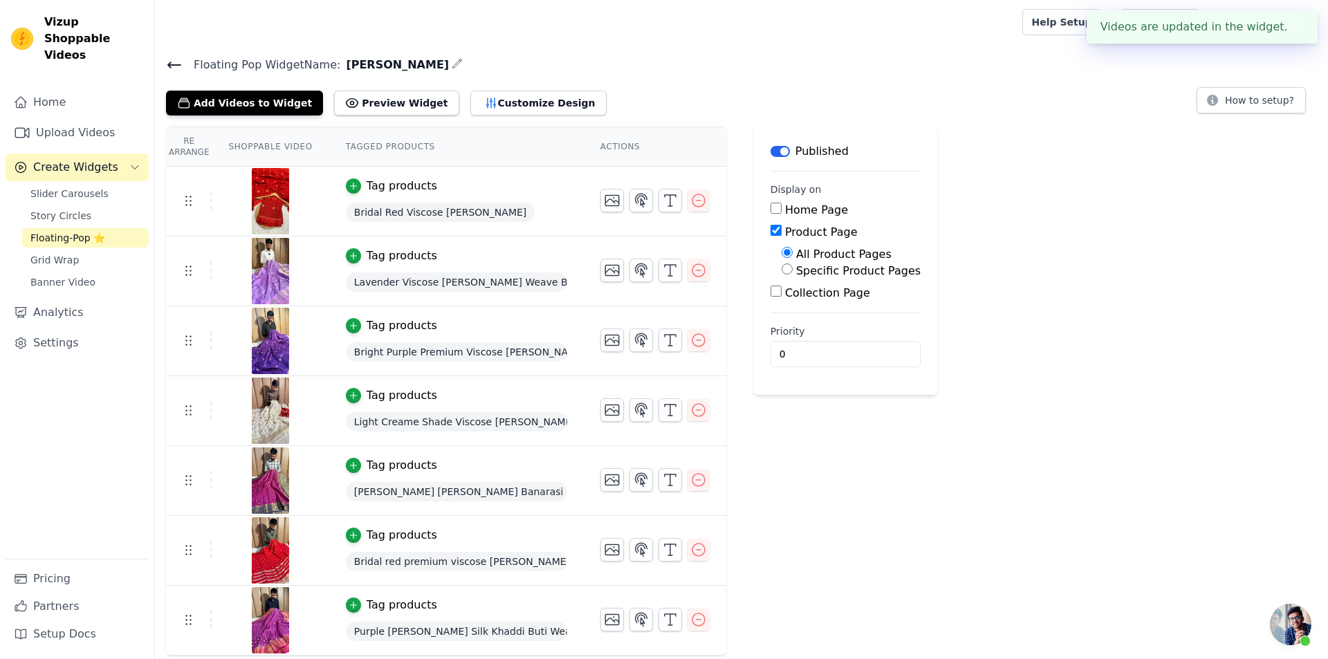
click at [179, 66] on icon at bounding box center [174, 65] width 17 height 17
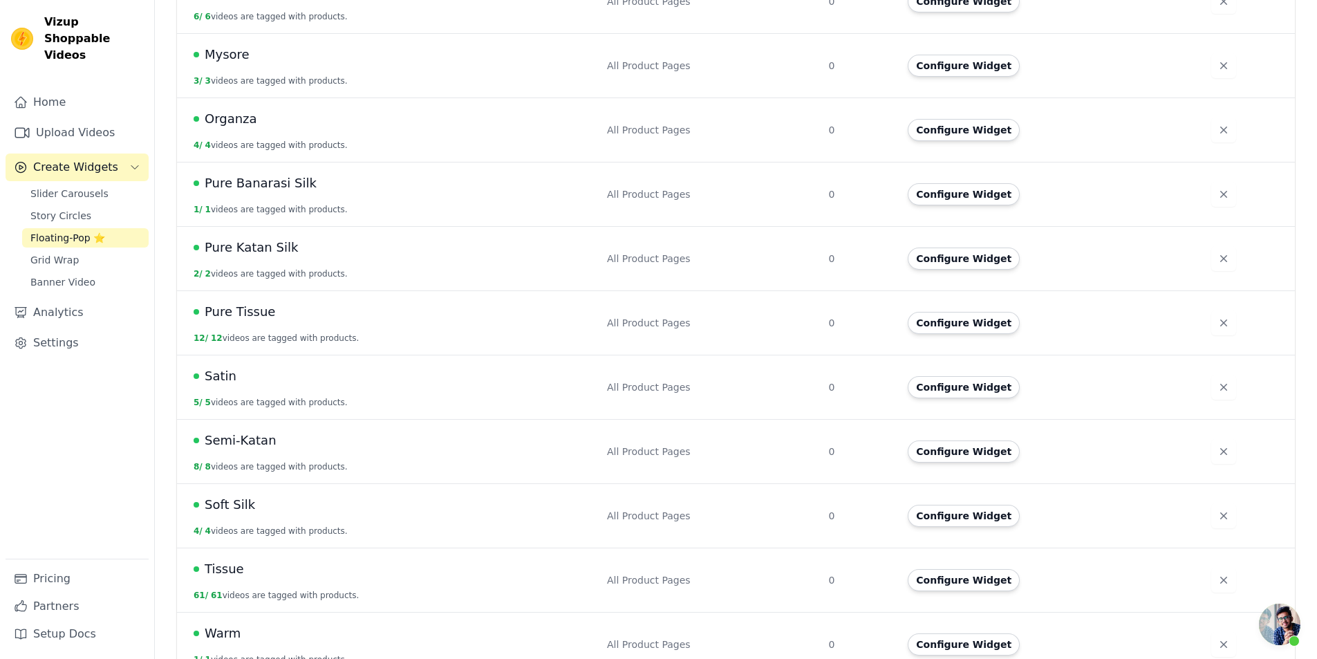
scroll to position [721, 0]
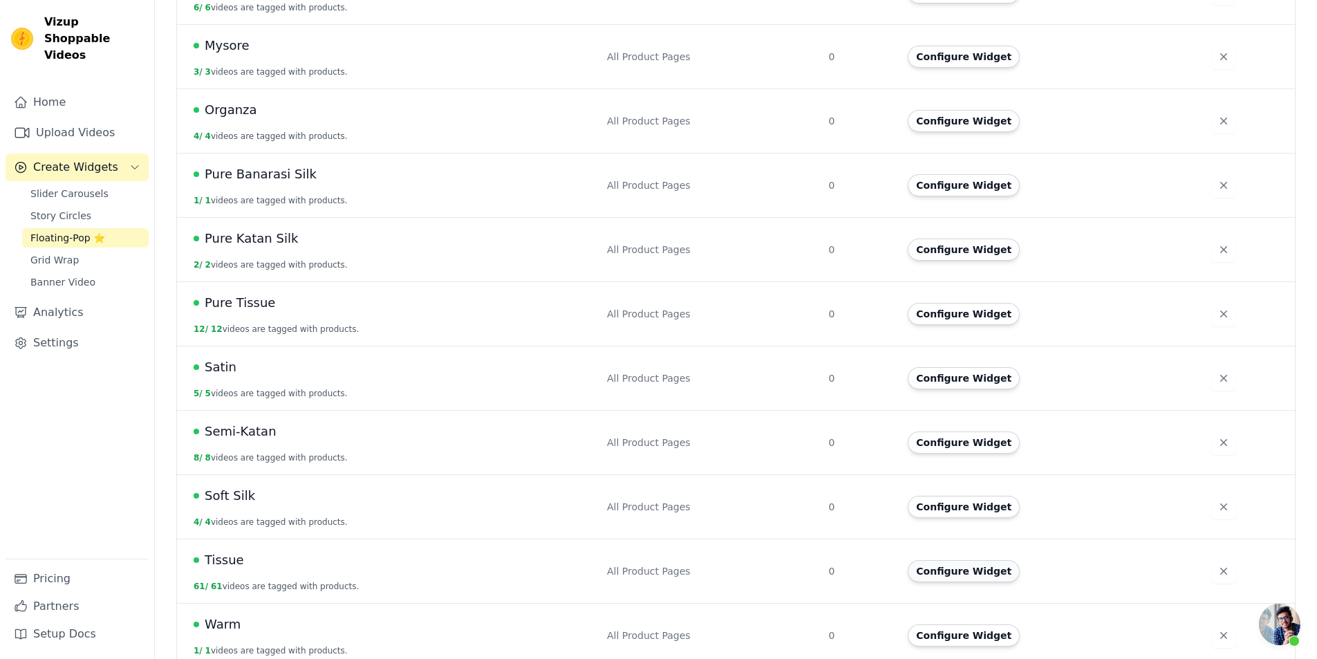
click at [953, 560] on button "Configure Widget" at bounding box center [964, 571] width 112 height 22
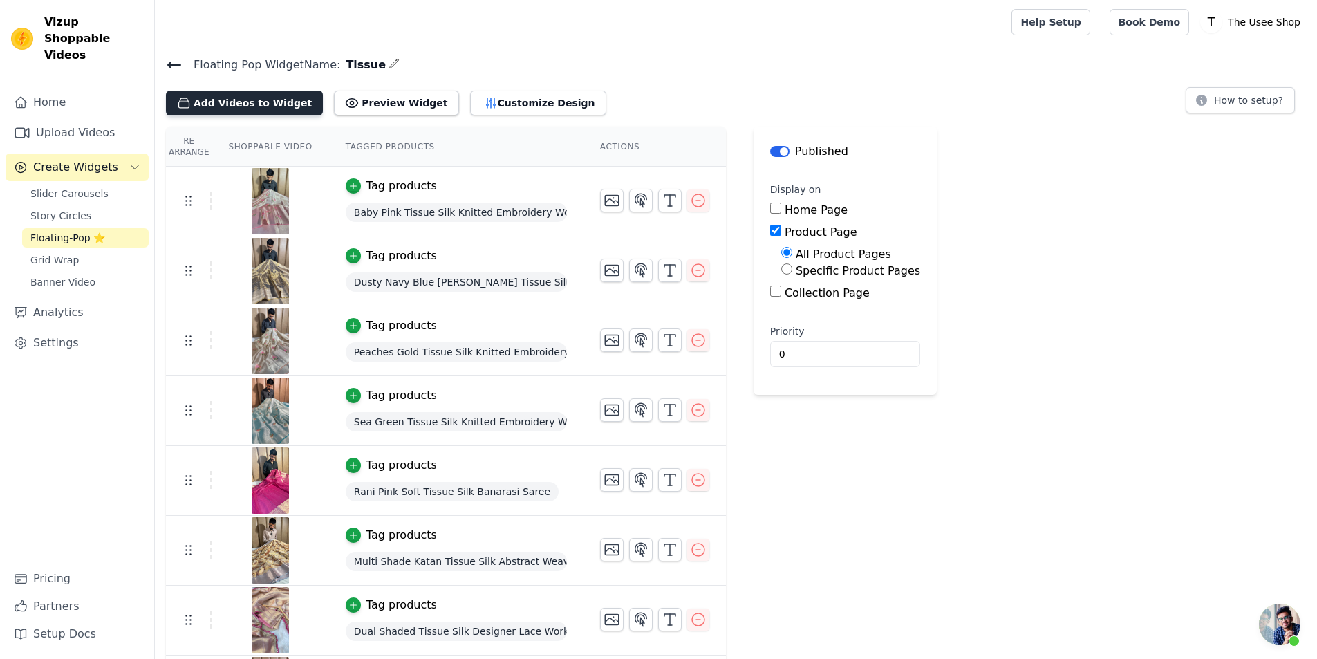
click at [270, 100] on button "Add Videos to Widget" at bounding box center [244, 103] width 157 height 25
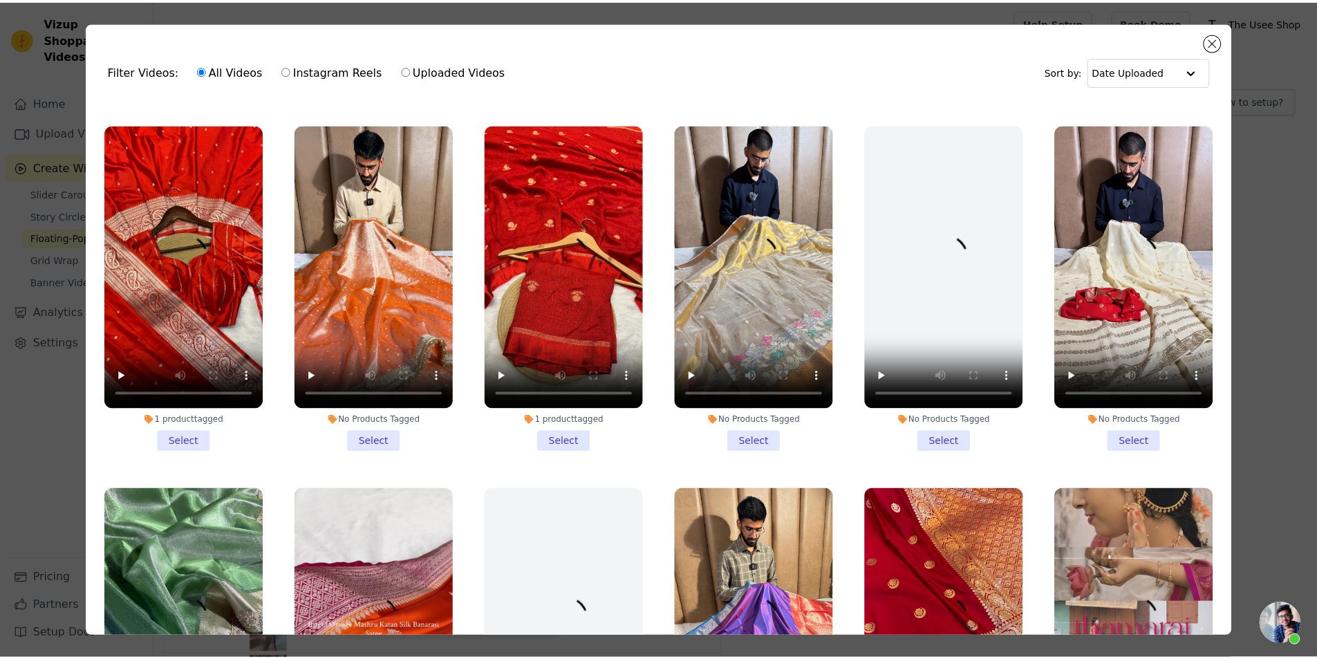
scroll to position [691, 0]
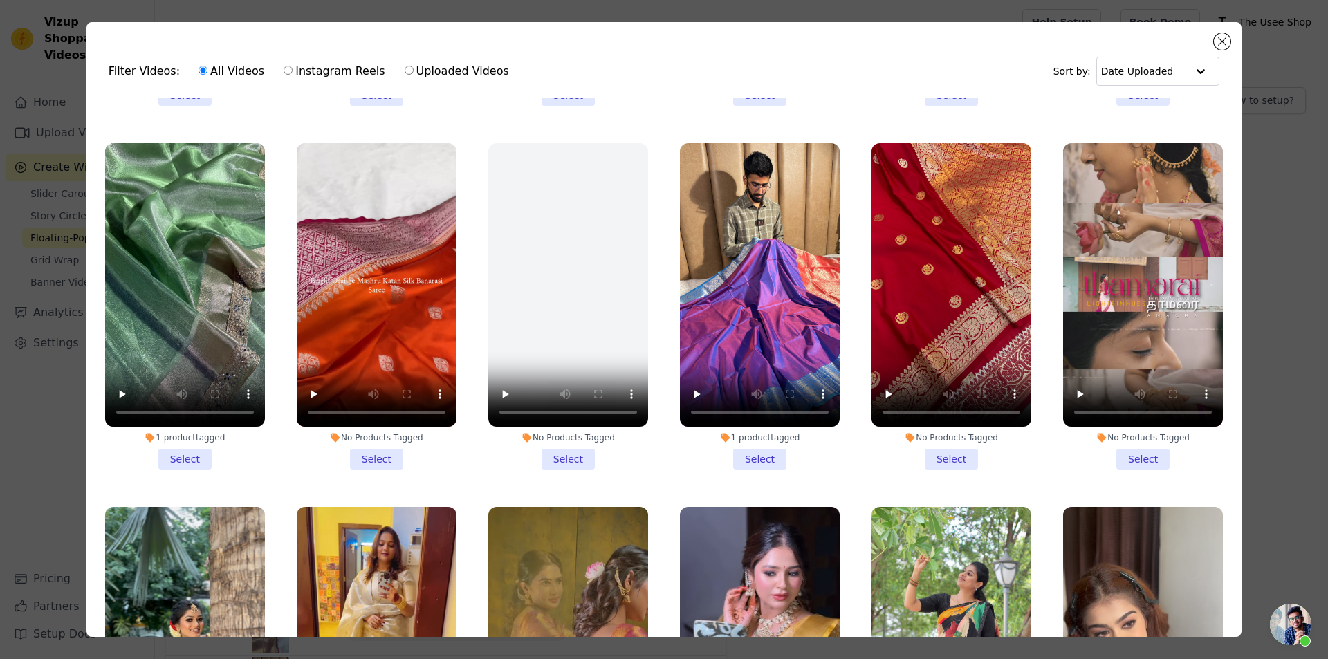
click at [175, 447] on li "1 product tagged Select" at bounding box center [185, 306] width 160 height 327
click at [0, 0] on input "1 product tagged Select" at bounding box center [0, 0] width 0 height 0
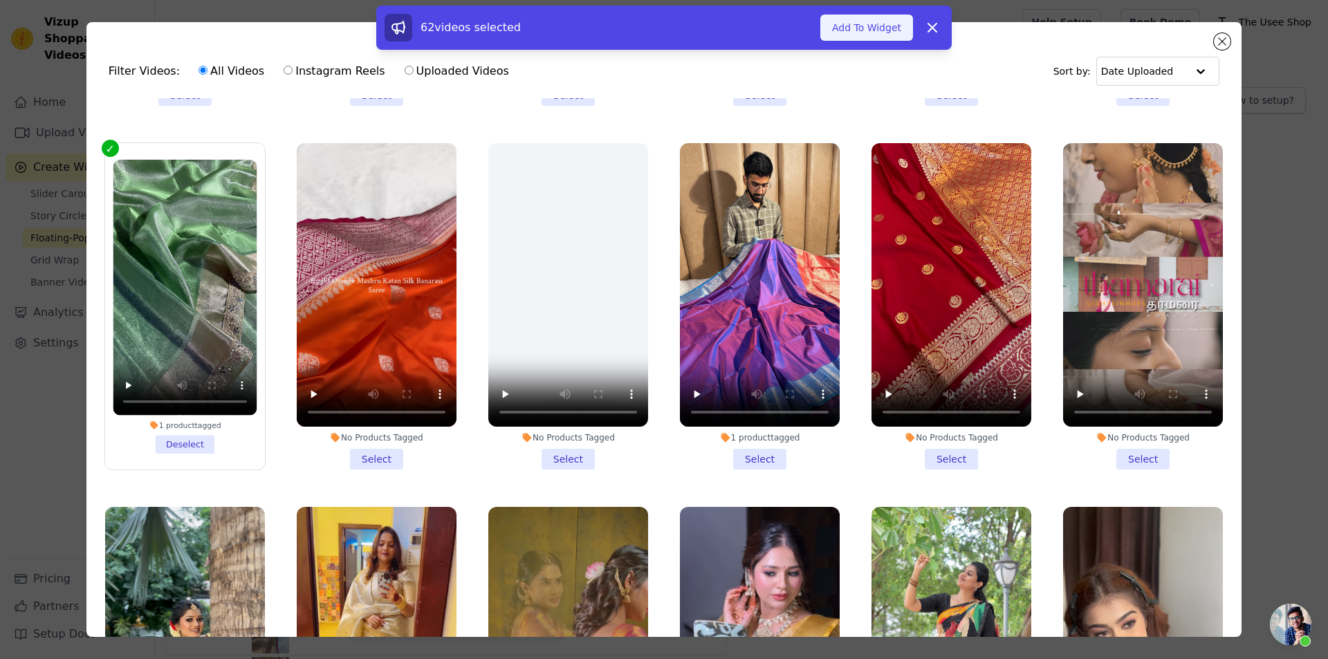
click at [861, 22] on button "Add To Widget" at bounding box center [866, 28] width 93 height 26
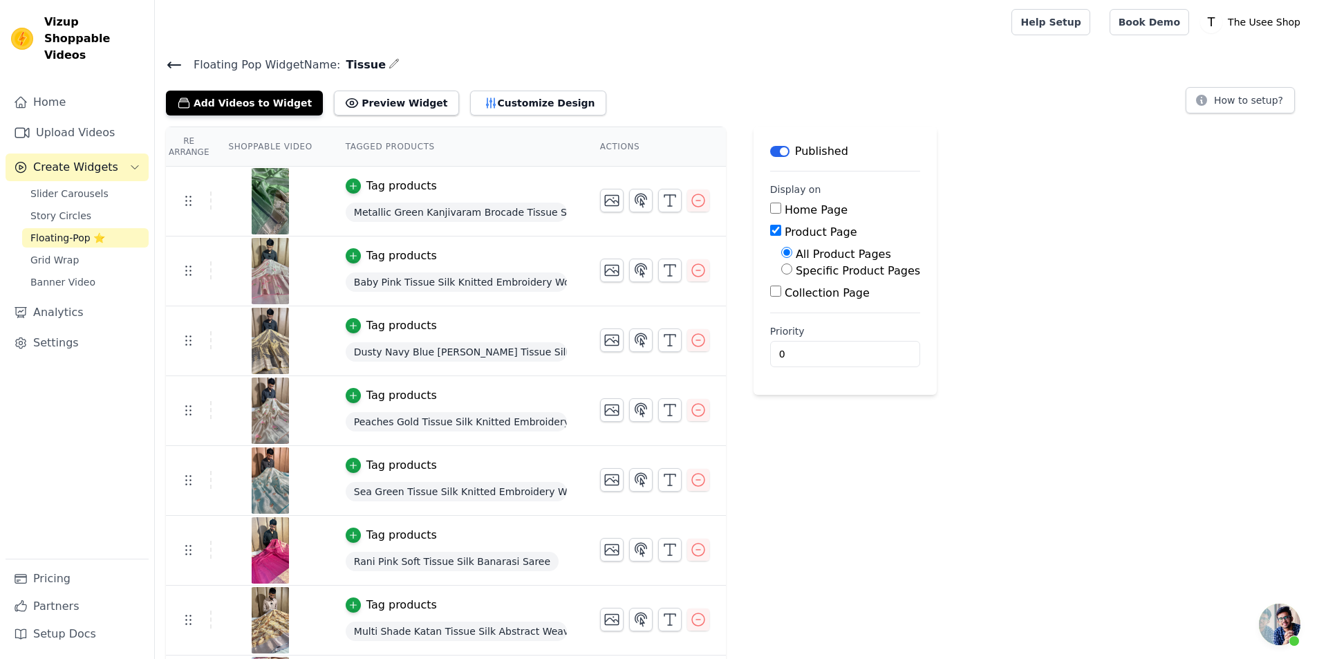
click at [178, 68] on icon at bounding box center [174, 65] width 17 height 17
